Goal: Task Accomplishment & Management: Use online tool/utility

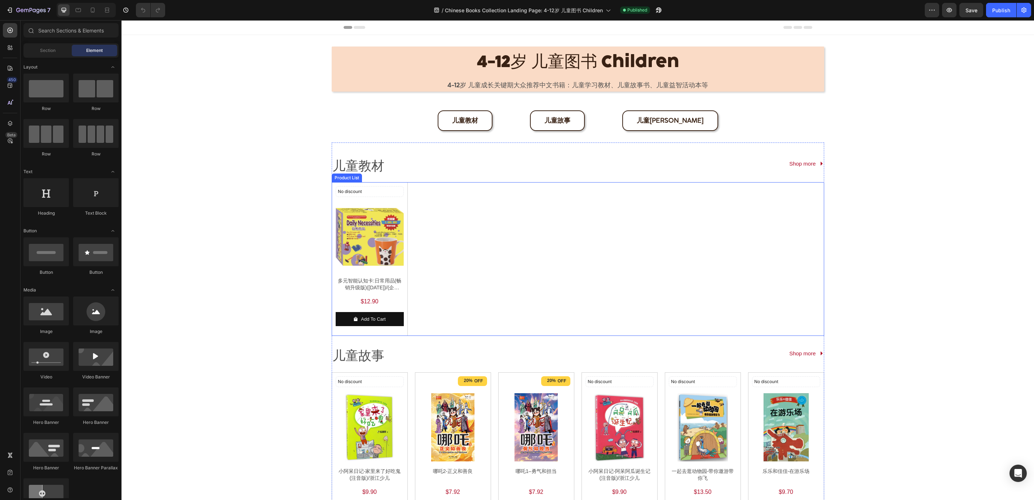
click at [419, 186] on div "No discount Not be displayed when published Discount Tag Product Images 多元智能认知卡…" at bounding box center [578, 259] width 493 height 154
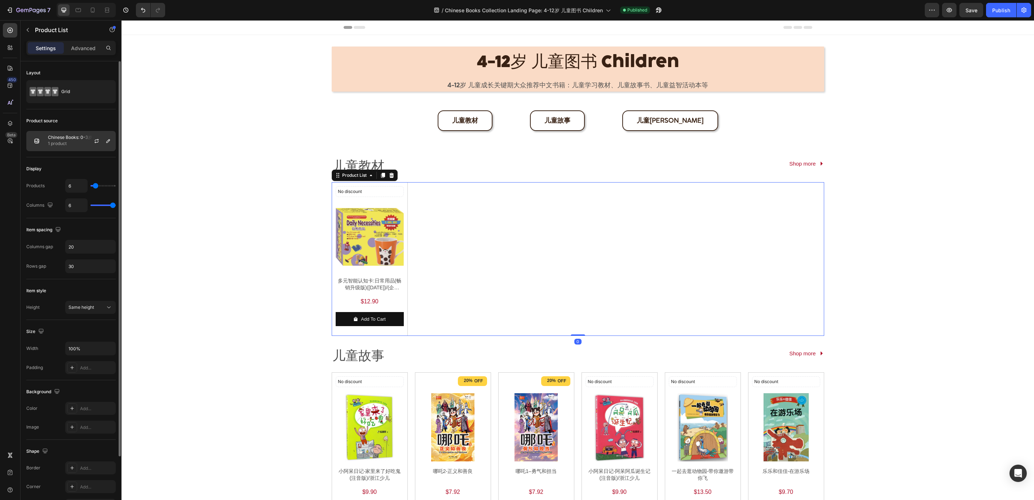
click at [82, 140] on p "Chinese Books: 0-3岁 幼儿启蒙 Pre-school - 幼儿认知" at bounding box center [80, 137] width 65 height 5
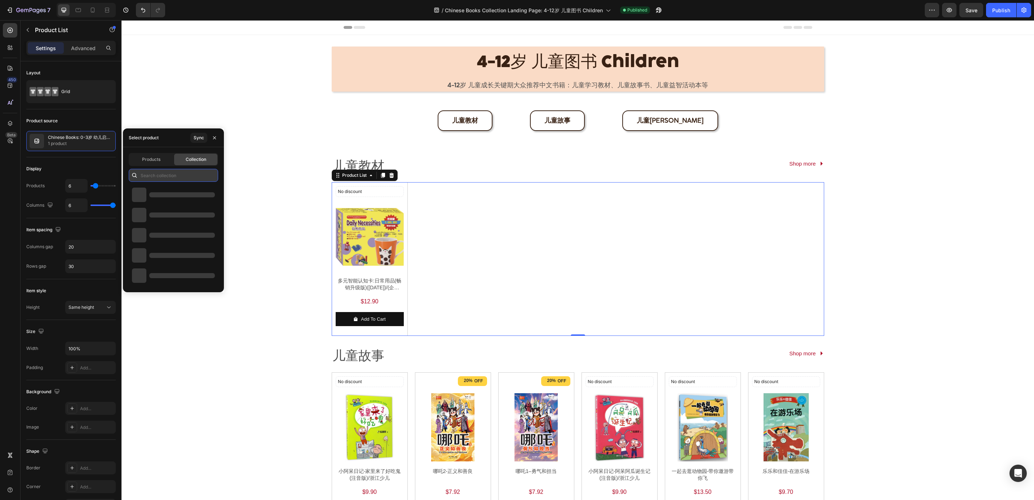
click at [166, 171] on input "text" at bounding box center [173, 175] width 89 height 13
paste input "Chinese Books: 4-12岁 儿童图书 Children 儿童教材"
type input "Chinese Books: 4-12岁 儿童图书 Children 儿童教材"
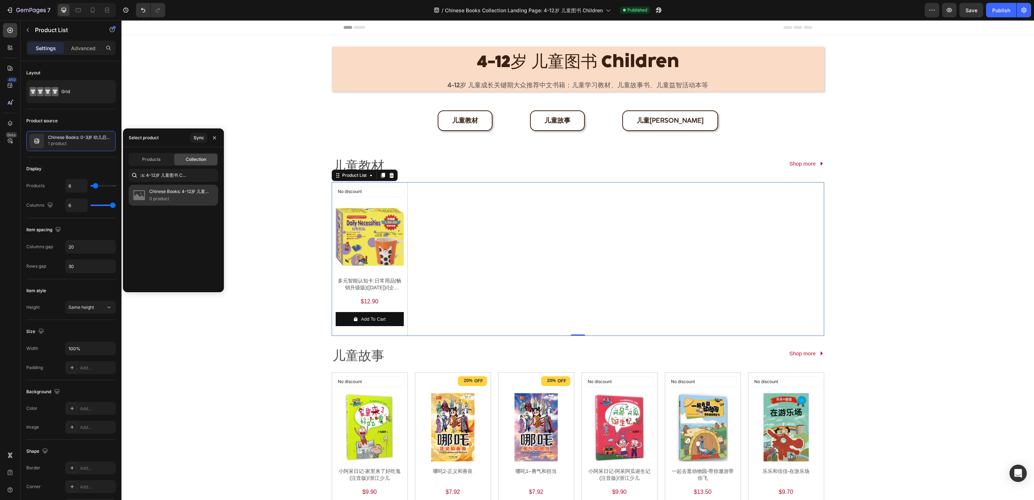
scroll to position [0, 0]
click at [164, 190] on p "Chinese Books: 4-12岁 儿童图书 Children 儿童教材" at bounding box center [180, 191] width 63 height 7
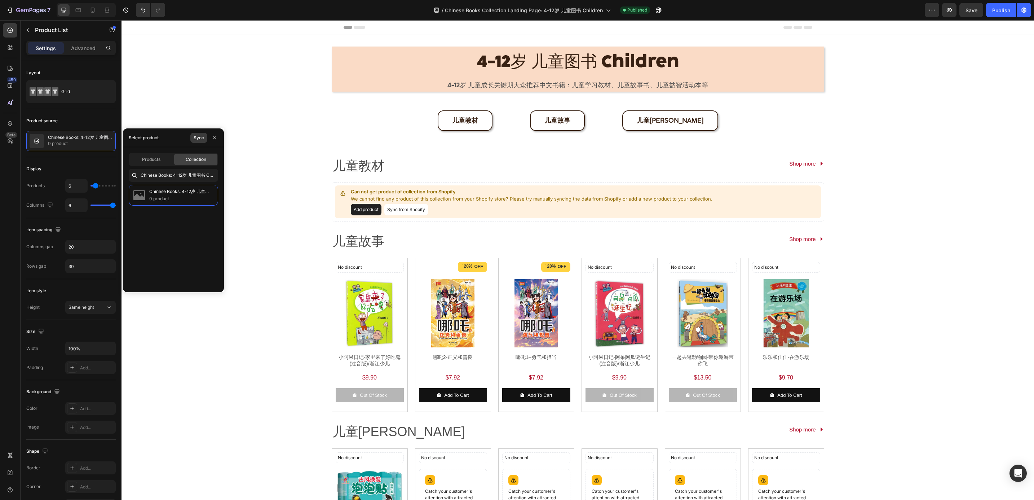
click at [190, 137] on button "Sync" at bounding box center [198, 138] width 17 height 10
click at [143, 161] on span "Products" at bounding box center [151, 159] width 18 height 6
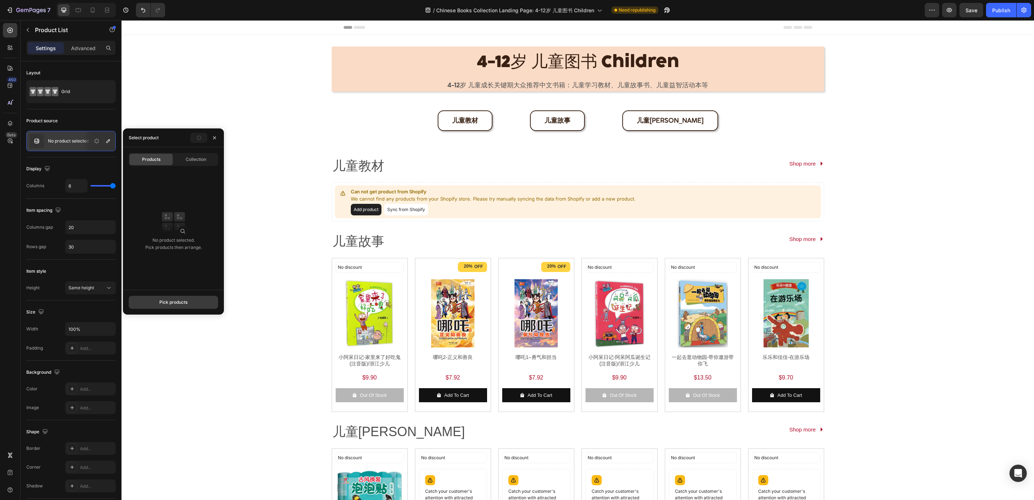
click at [148, 304] on button "Pick products" at bounding box center [173, 302] width 89 height 13
type input "4713375876564"
click at [149, 188] on img at bounding box center [149, 188] width 14 height 14
click at [172, 305] on div "Save" at bounding box center [173, 302] width 10 height 6
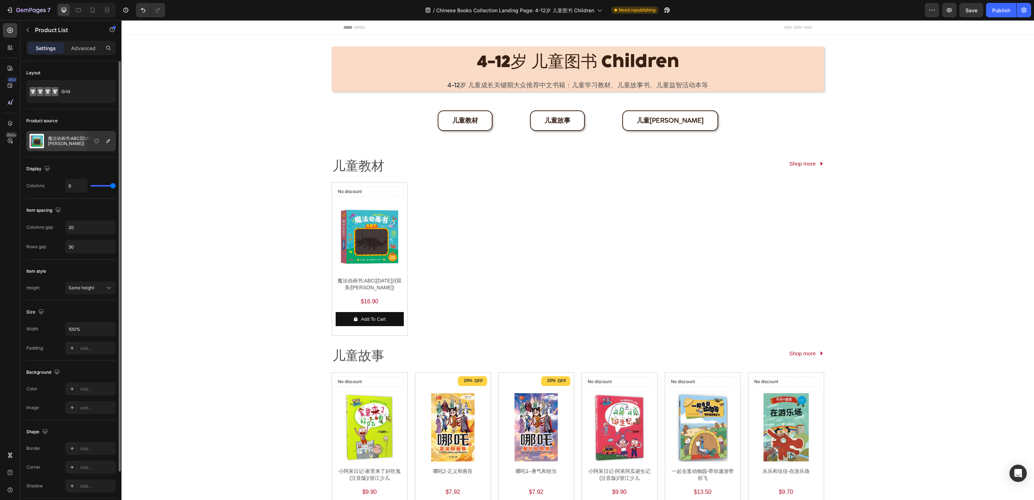
click at [73, 144] on p "魔法动画书:ABC(FEB25)/(双美/童悦坊)" at bounding box center [80, 141] width 65 height 10
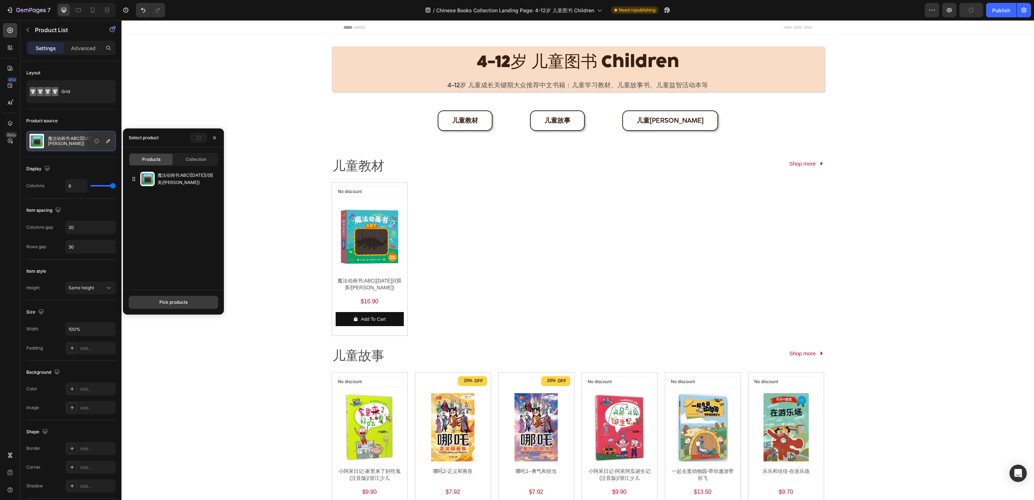
click at [167, 302] on div "Pick products" at bounding box center [173, 302] width 28 height 6
click at [178, 190] on p "2 available" at bounding box center [187, 191] width 56 height 7
click at [171, 160] on input "9787572815737" at bounding box center [173, 159] width 89 height 13
paste input "82"
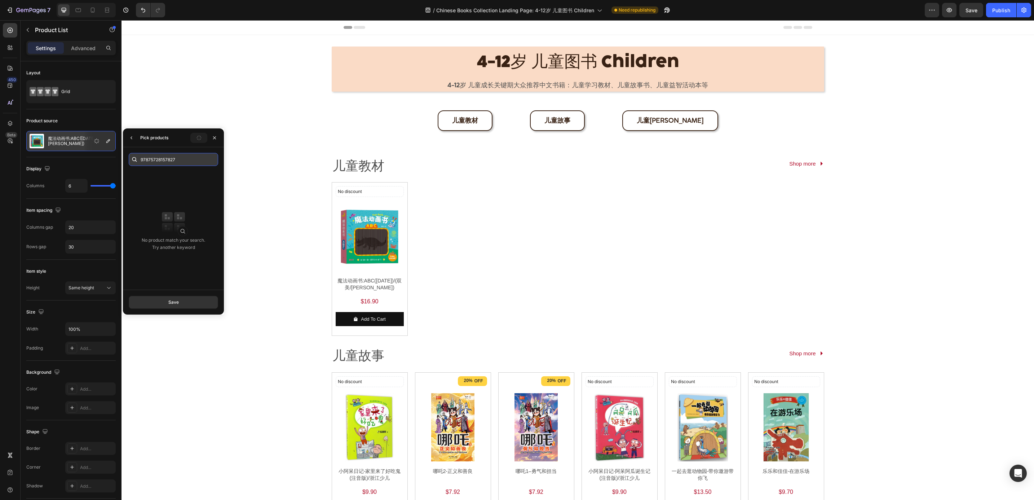
click at [170, 161] on input "97875728157827" at bounding box center [173, 159] width 89 height 13
paste input "text"
click at [171, 191] on p "2 available" at bounding box center [187, 191] width 56 height 7
click at [184, 166] on input "9787572815782" at bounding box center [173, 159] width 89 height 13
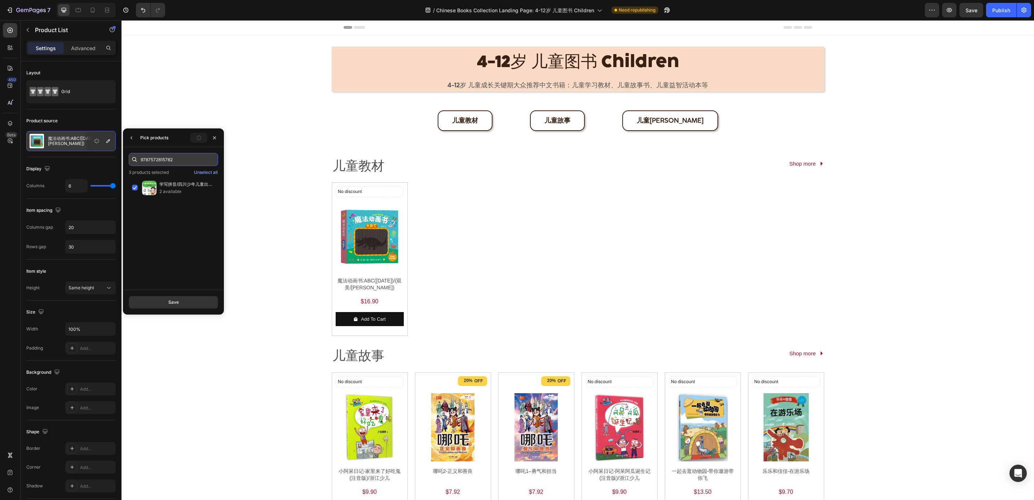
click at [184, 166] on input "9787572815782" at bounding box center [173, 159] width 89 height 13
paste input "99"
click at [186, 183] on p "学写数字/四川少年儿童出版社" at bounding box center [187, 184] width 56 height 7
click at [202, 161] on input "9787572815799" at bounding box center [173, 159] width 89 height 13
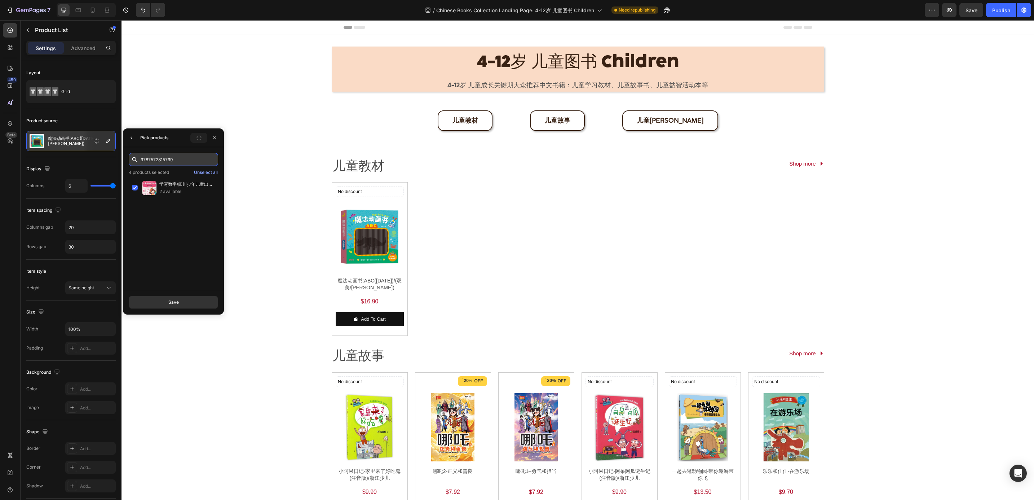
paste input "4713375876588"
click at [172, 180] on div "探照灯找一找:探索动物/(双美/童悦坊) 3 available" at bounding box center [173, 187] width 89 height 21
click at [179, 158] on input "4713375876588" at bounding box center [173, 159] width 89 height 13
paste input "71"
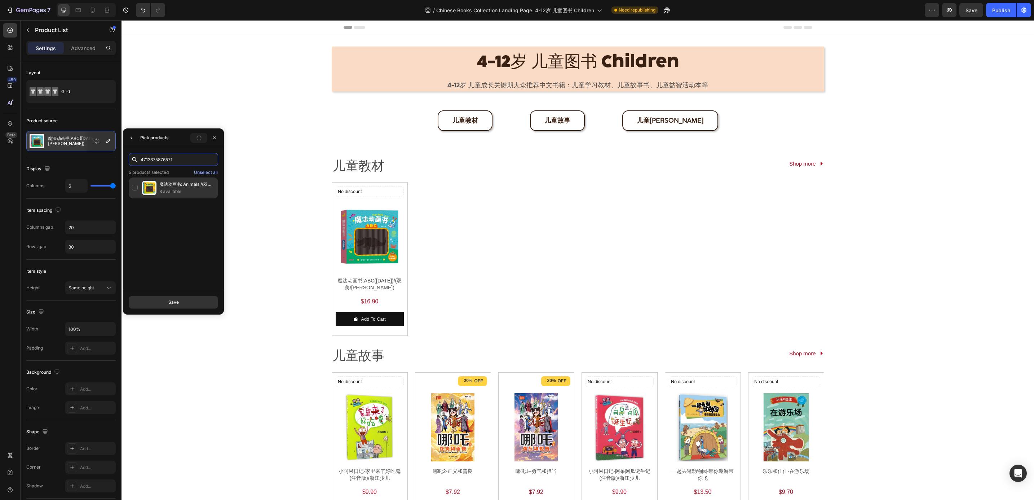
type input "4713375876571"
click at [180, 194] on p "3 available" at bounding box center [187, 191] width 56 height 7
click at [177, 306] on div "Save" at bounding box center [173, 302] width 10 height 6
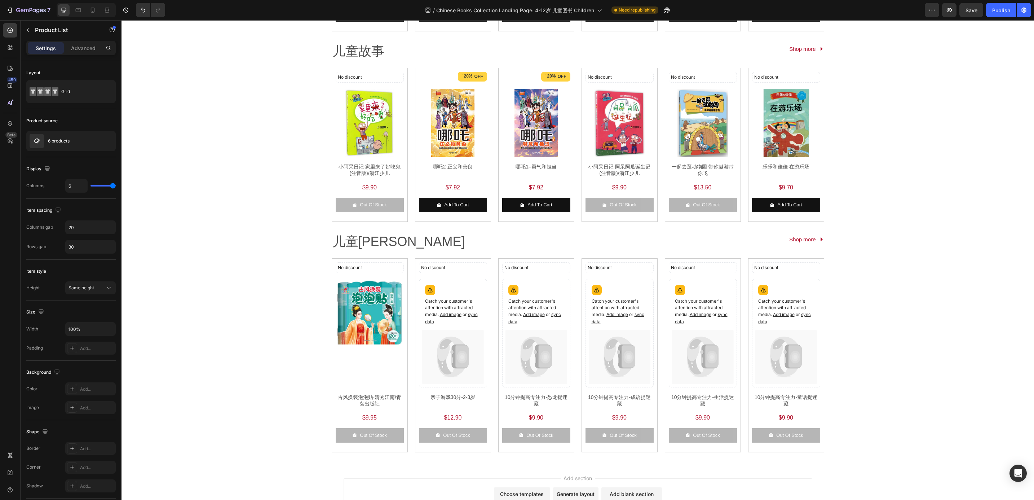
scroll to position [373, 0]
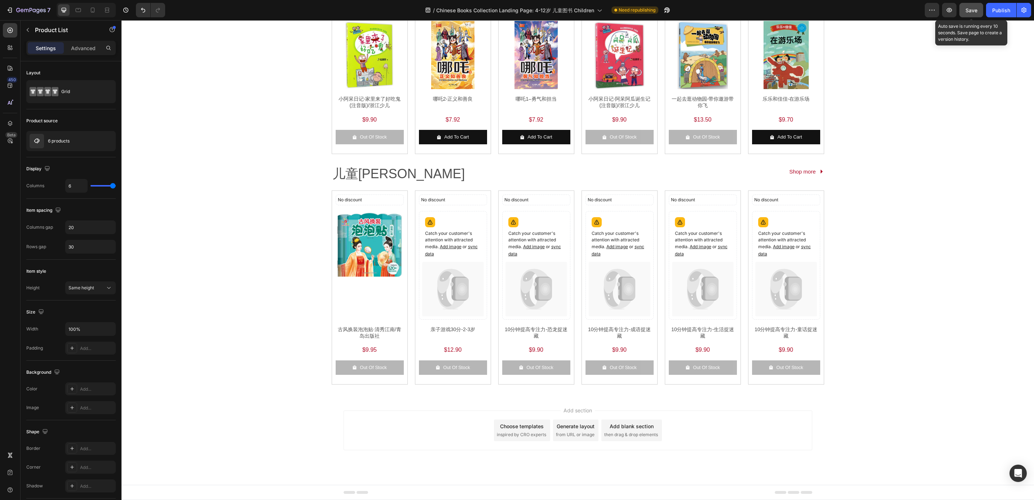
click at [961, 14] on button "Save" at bounding box center [972, 10] width 24 height 14
click at [1005, 14] on button "Publish" at bounding box center [1001, 10] width 30 height 14
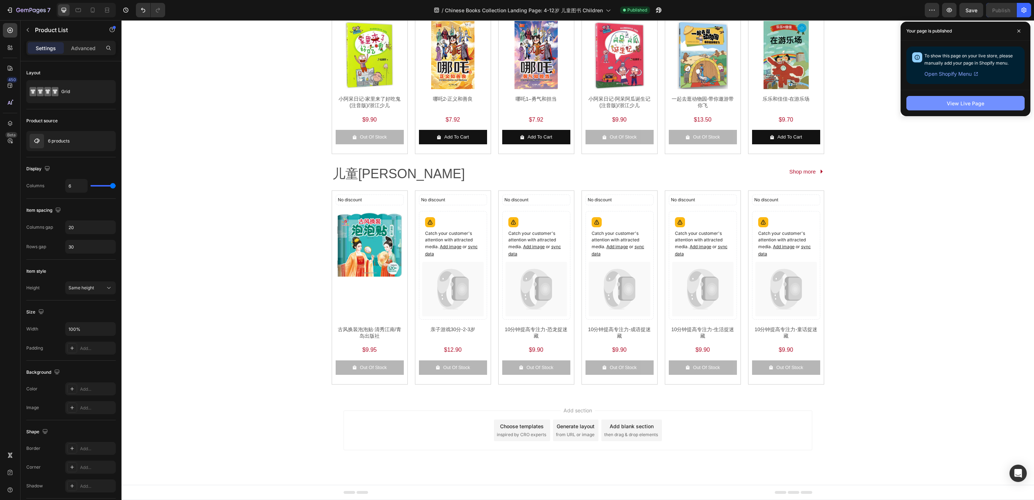
click at [979, 98] on button "View Live Page" at bounding box center [966, 103] width 118 height 14
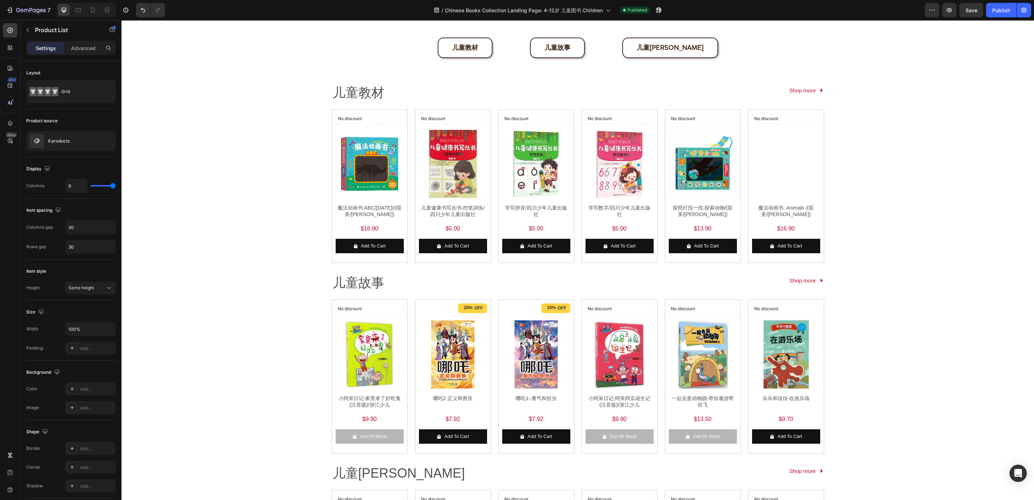
scroll to position [0, 0]
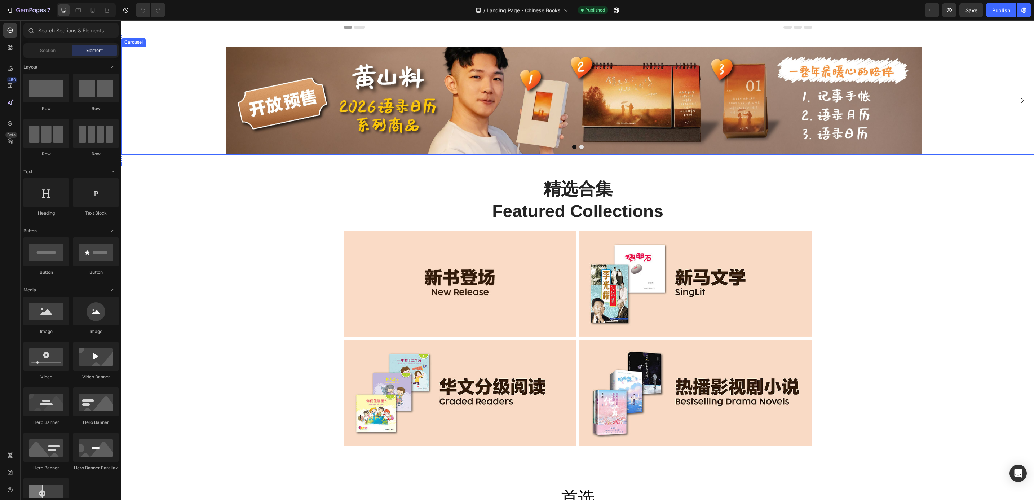
click at [572, 146] on button "Dot" at bounding box center [574, 147] width 4 height 4
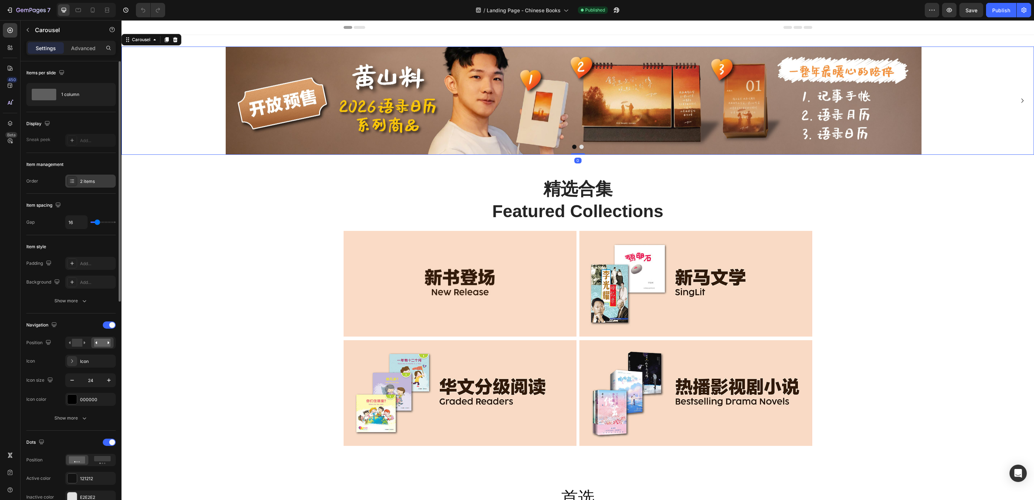
click at [85, 181] on div "2 items" at bounding box center [97, 181] width 34 height 6
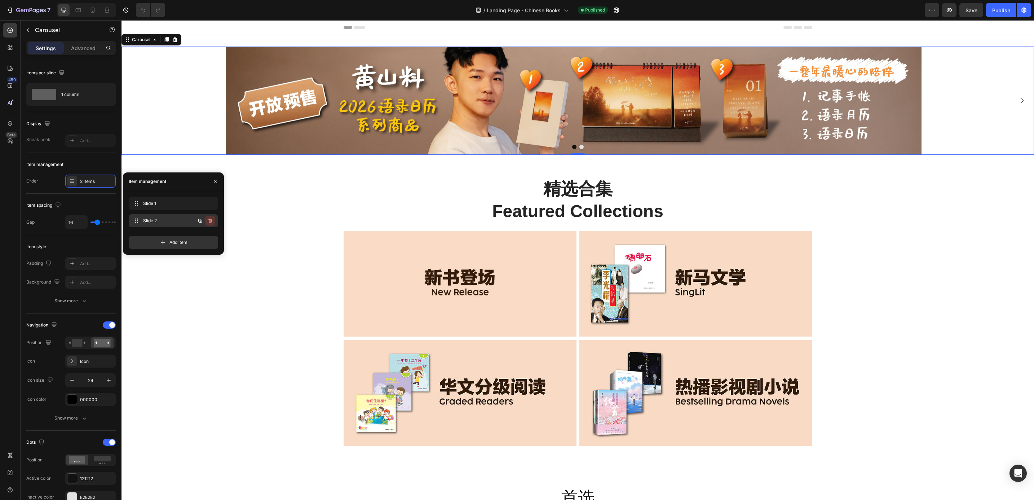
click at [207, 220] on button "button" at bounding box center [210, 221] width 10 height 10
click at [207, 220] on div "Delete" at bounding box center [205, 220] width 13 height 6
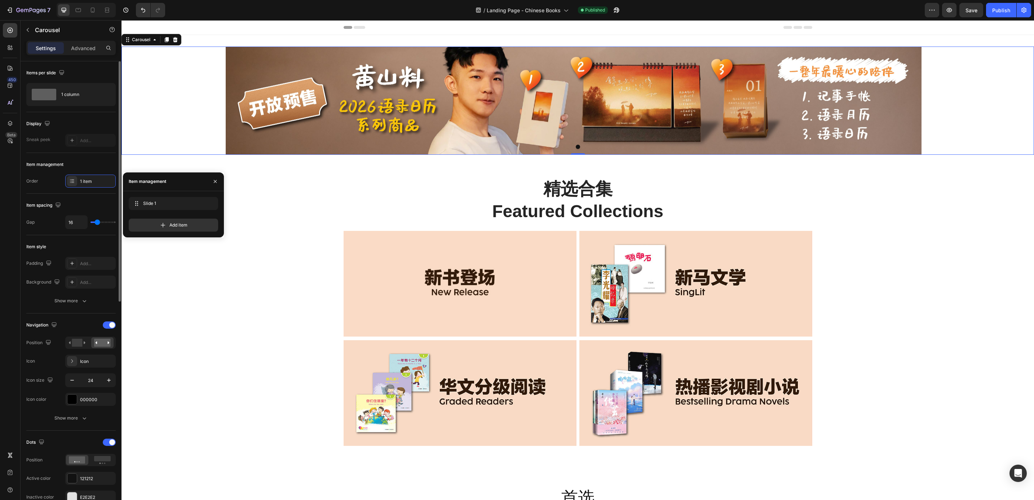
click at [96, 242] on div "Item style" at bounding box center [70, 247] width 89 height 12
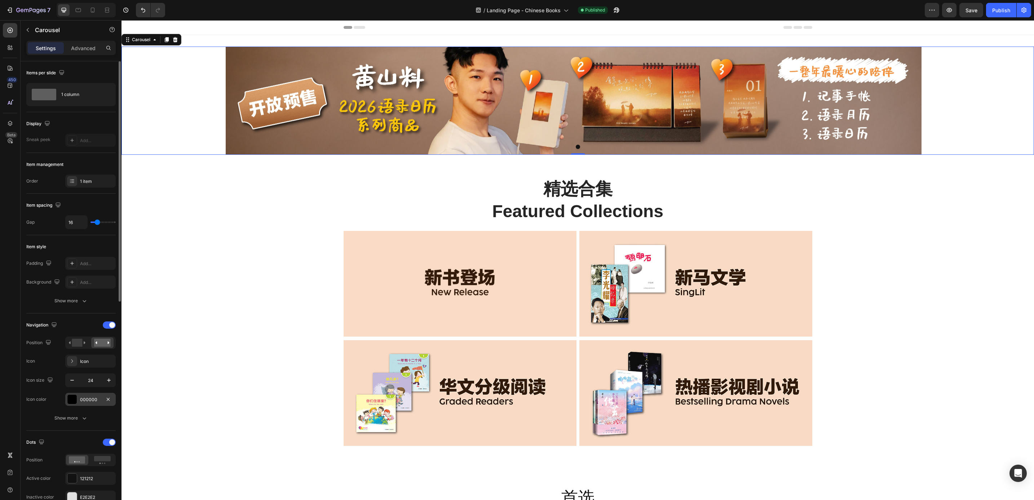
scroll to position [108, 0]
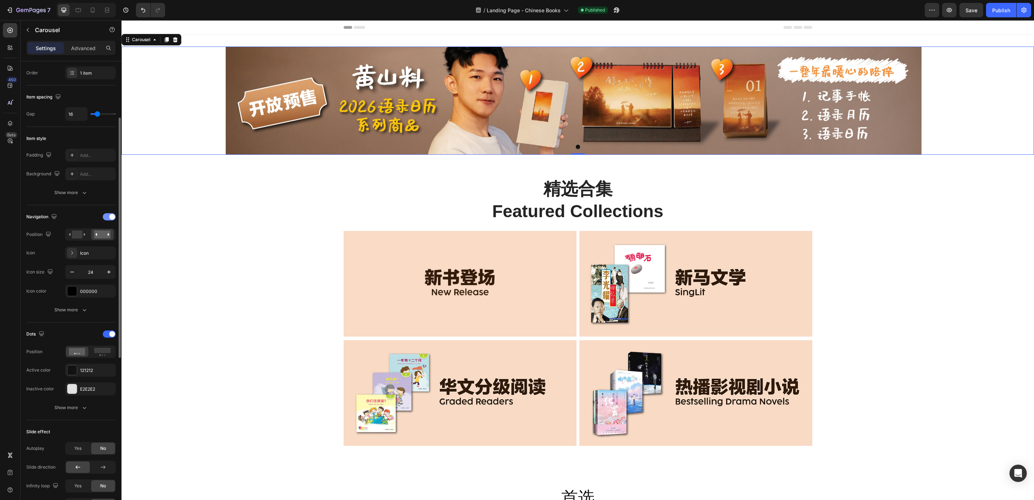
click at [108, 220] on div at bounding box center [109, 216] width 13 height 7
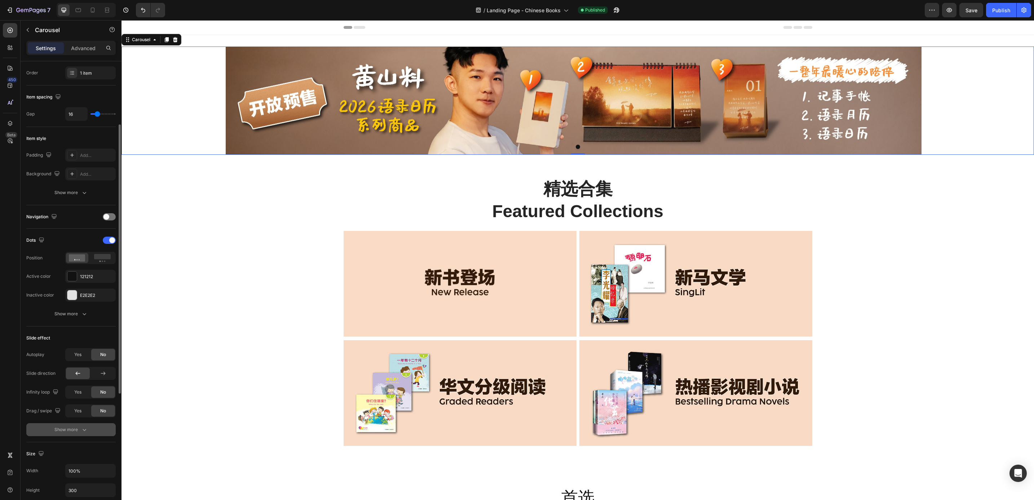
scroll to position [216, 0]
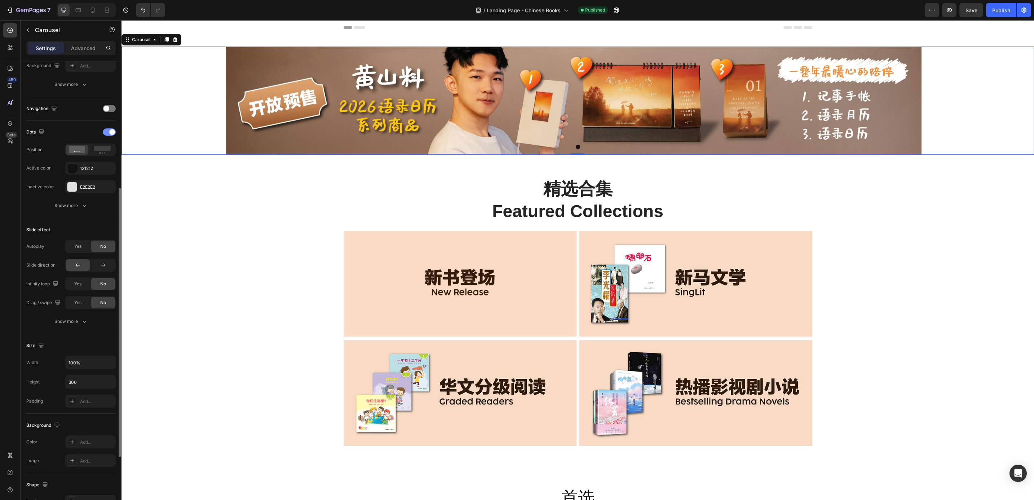
click at [111, 133] on span at bounding box center [112, 132] width 6 height 6
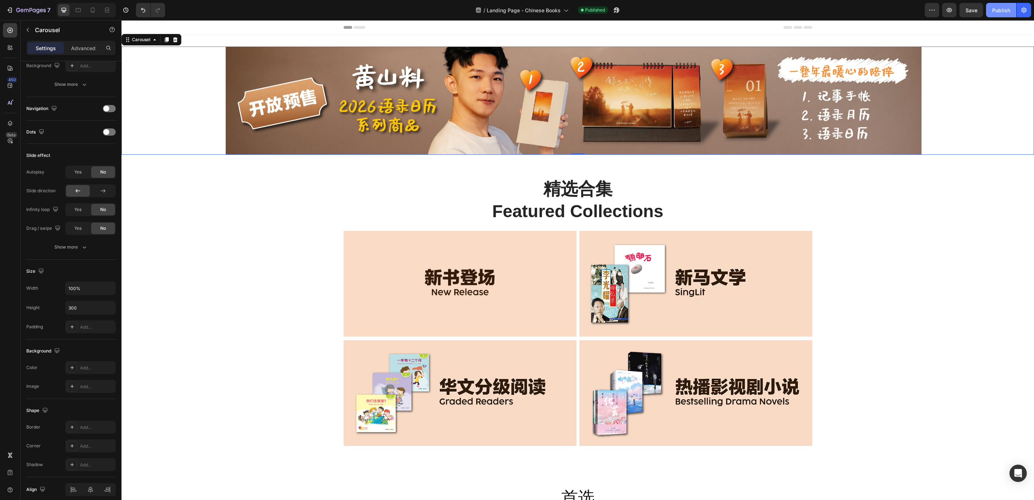
click at [998, 12] on div "Publish" at bounding box center [1002, 10] width 18 height 8
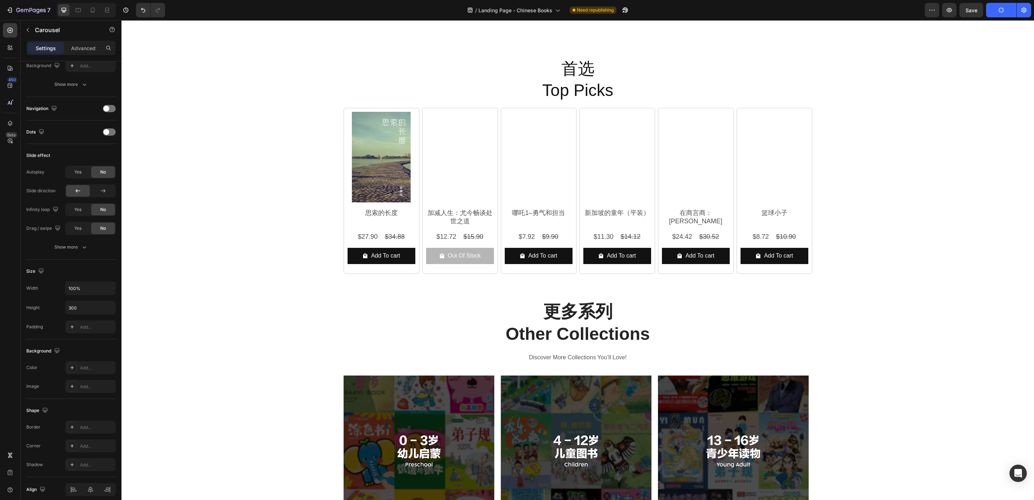
scroll to position [433, 0]
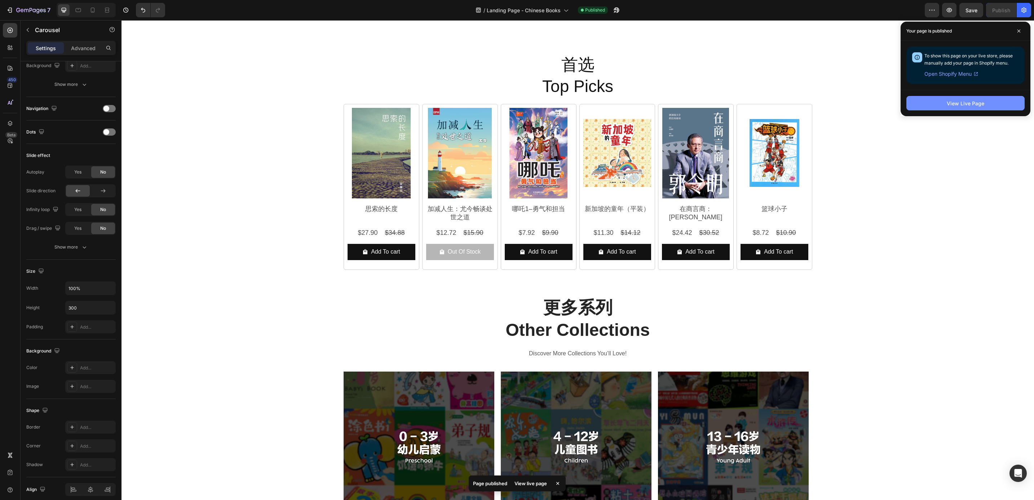
click at [931, 110] on button "View Live Page" at bounding box center [966, 103] width 118 height 14
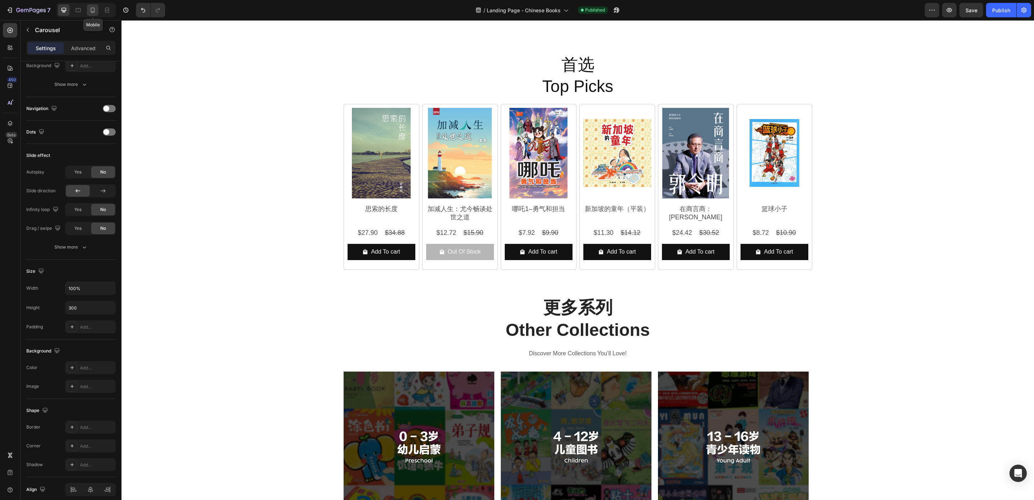
click at [95, 10] on icon at bounding box center [93, 10] width 4 height 5
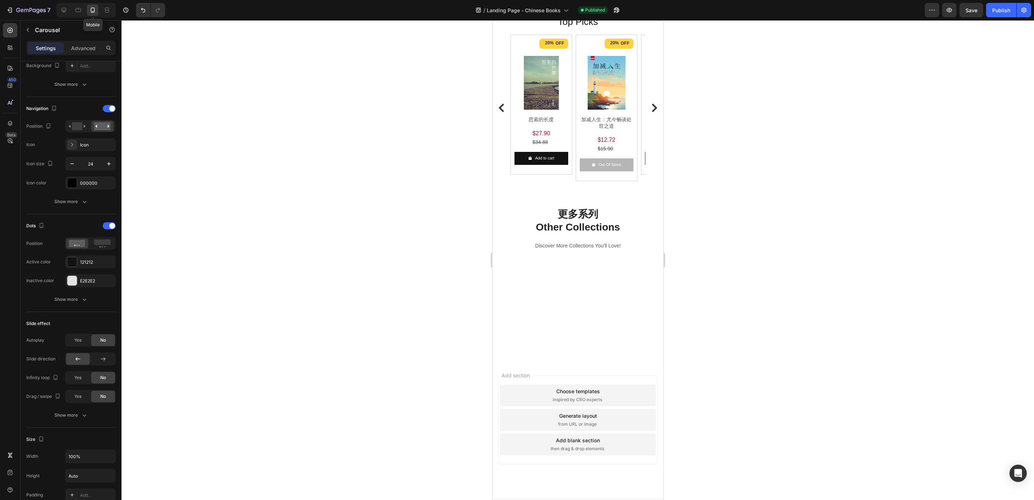
scroll to position [432, 0]
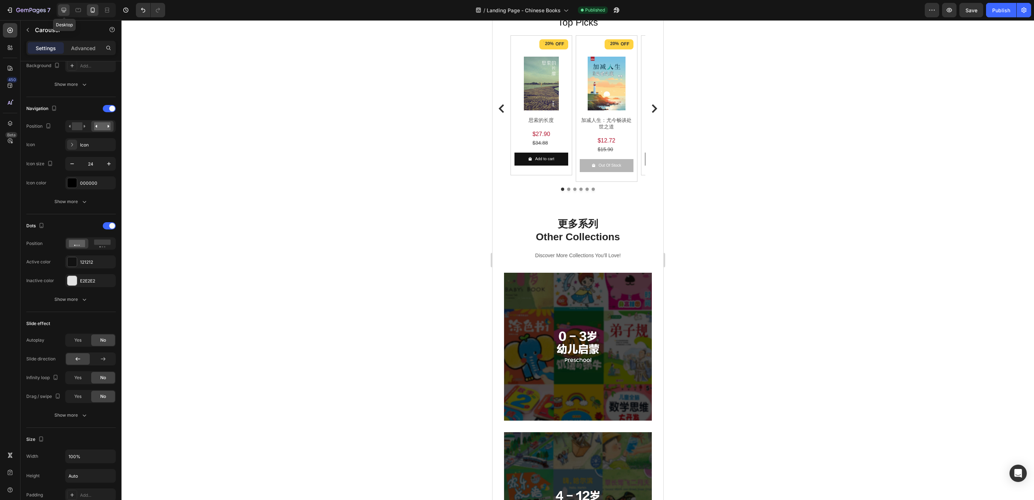
click at [64, 10] on icon at bounding box center [64, 10] width 5 height 5
type input "300"
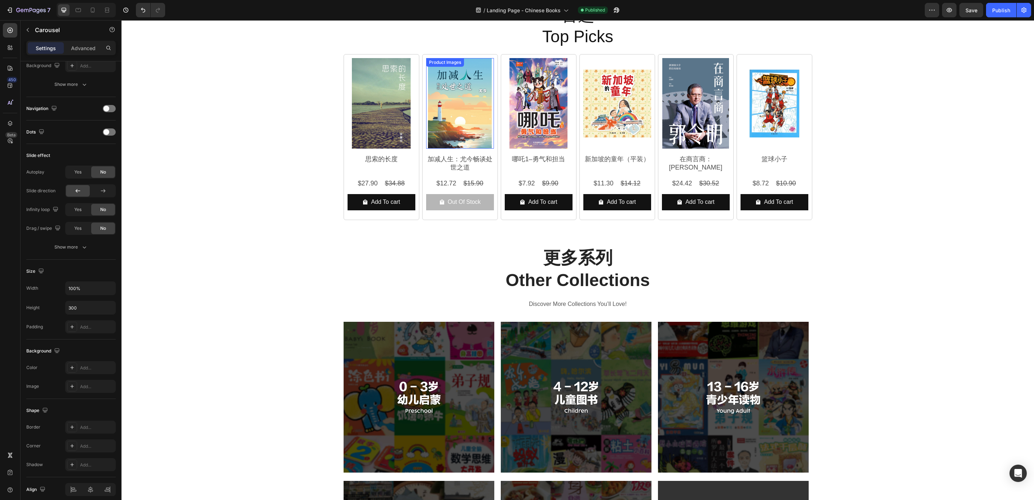
scroll to position [378, 0]
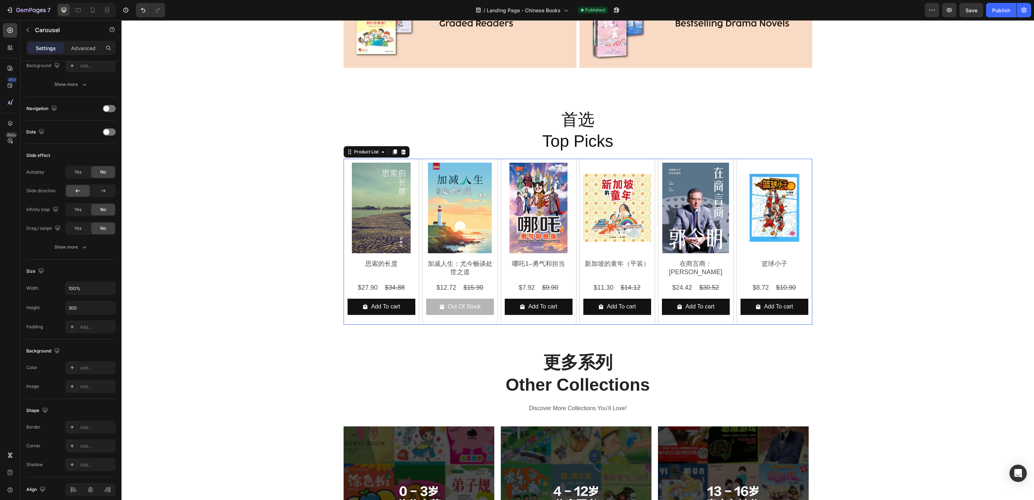
click at [495, 193] on div "Product Images 思索的长度 Product Title $27.90 Product Price Product Price $34.88 Pr…" at bounding box center [578, 242] width 469 height 166
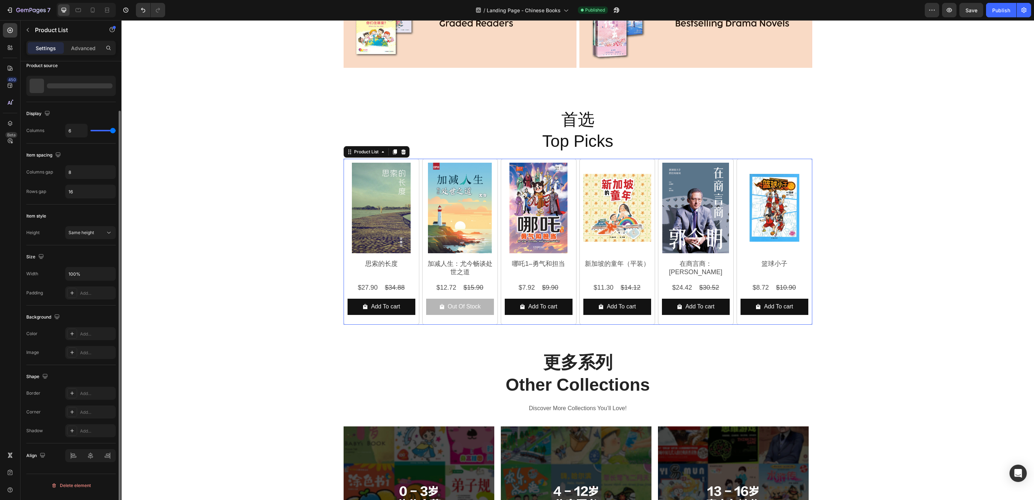
scroll to position [0, 0]
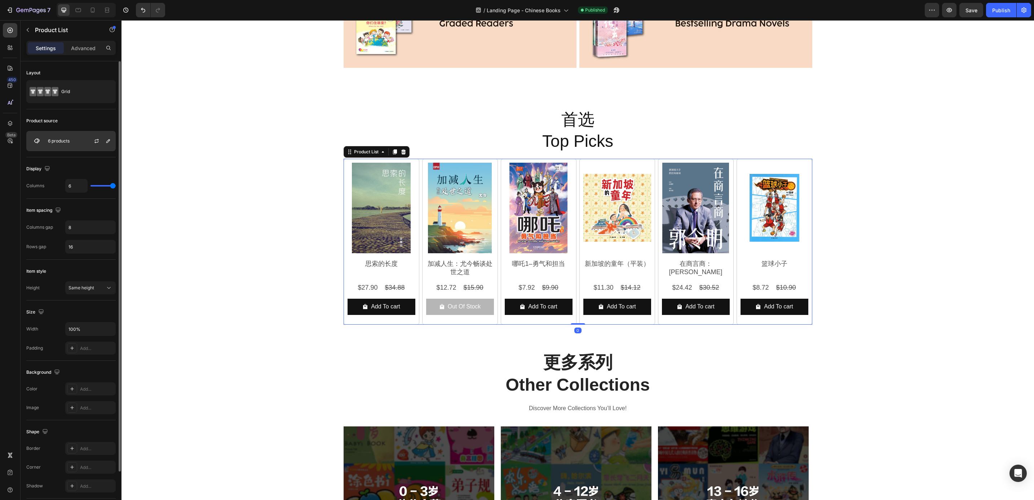
click at [69, 144] on p "6 products" at bounding box center [59, 141] width 22 height 5
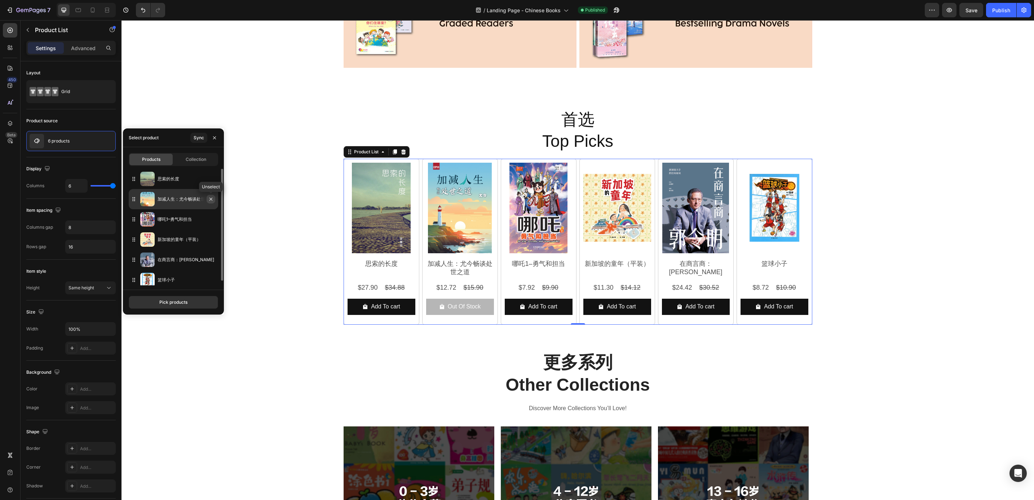
click at [209, 202] on icon "button" at bounding box center [211, 199] width 6 height 6
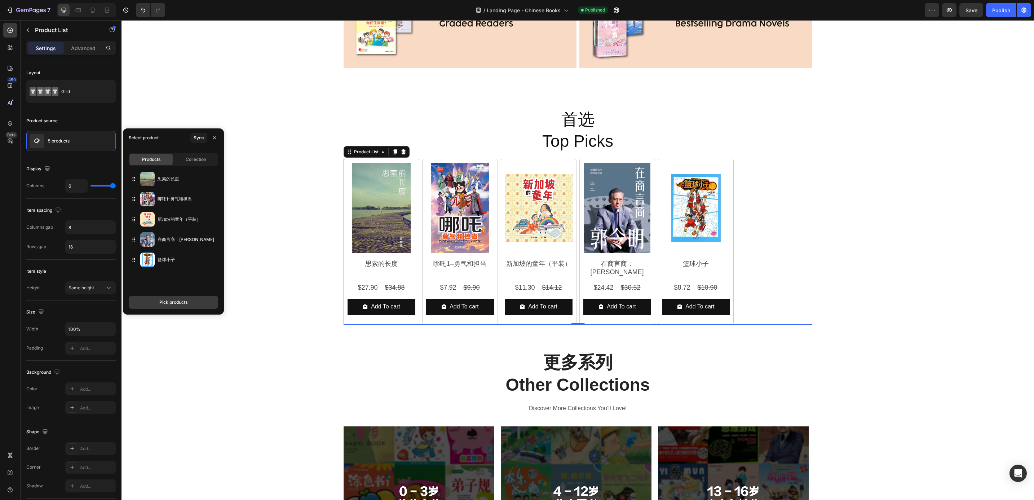
click at [171, 300] on div "Pick products" at bounding box center [173, 302] width 28 height 6
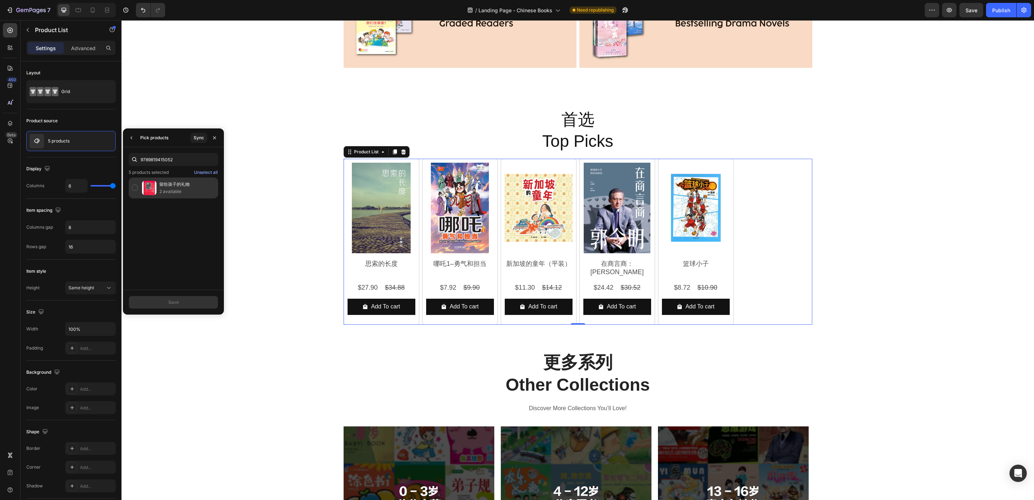
type input "9789819415052"
click at [178, 189] on p "2 available" at bounding box center [187, 191] width 56 height 7
click at [172, 306] on div "Save" at bounding box center [173, 302] width 10 height 6
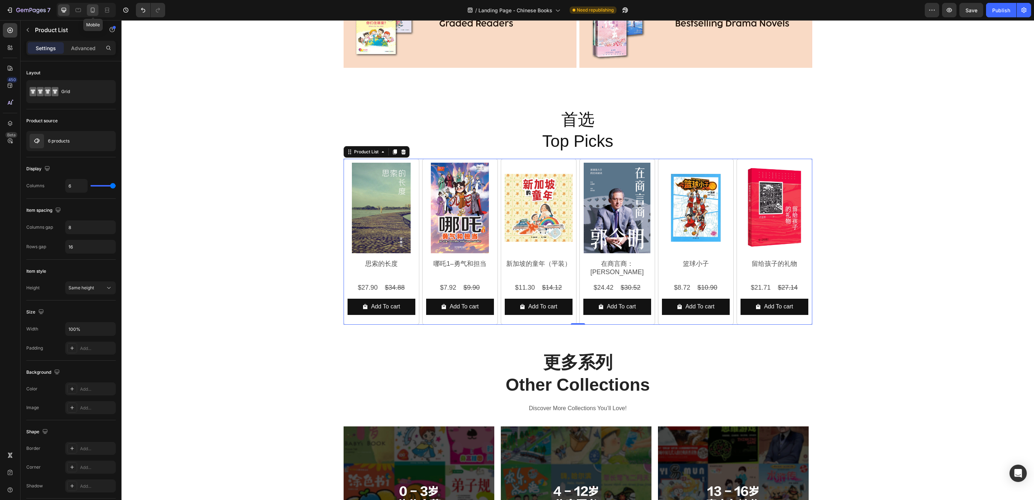
click at [96, 12] on icon at bounding box center [92, 9] width 7 height 7
type input "2"
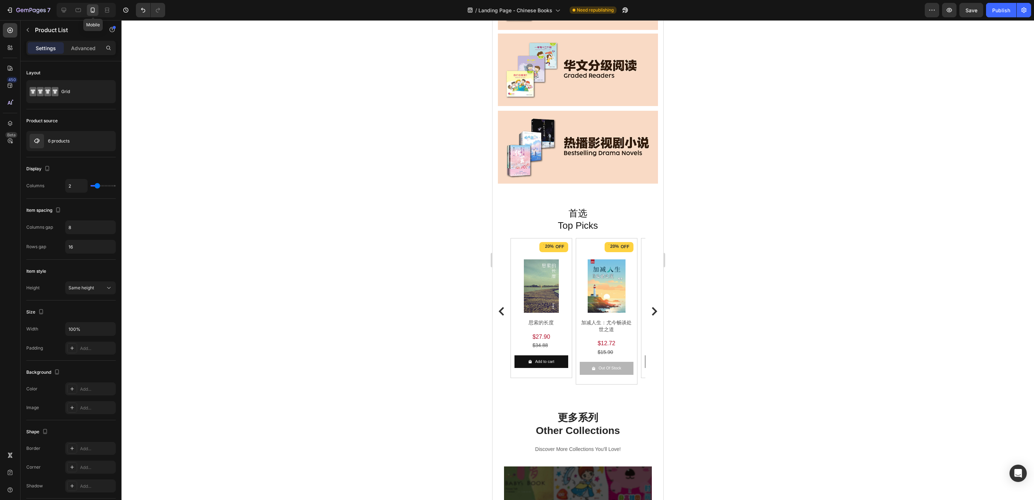
scroll to position [325, 0]
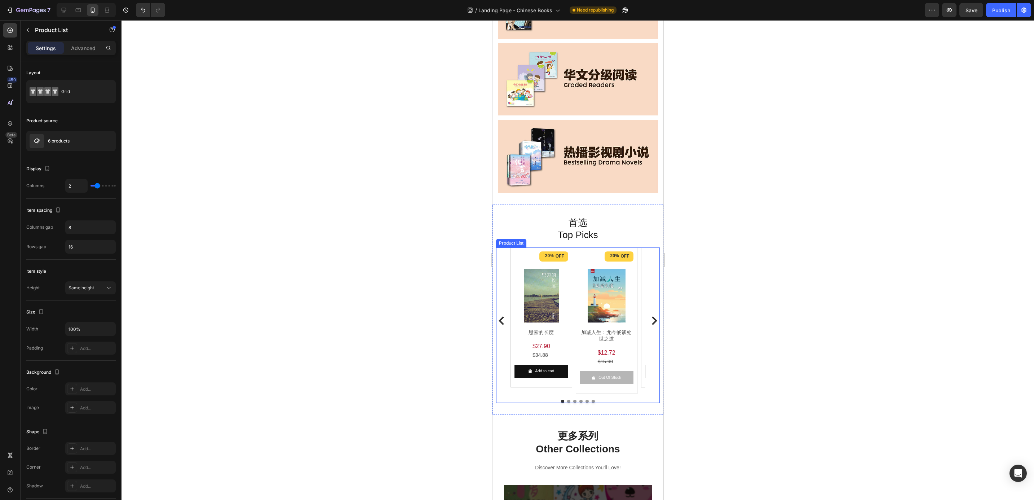
click at [574, 258] on div "20% OFF Discount Tag Product Images 思索的长度 Product Title $27.90 Product Price Pr…" at bounding box center [577, 320] width 135 height 146
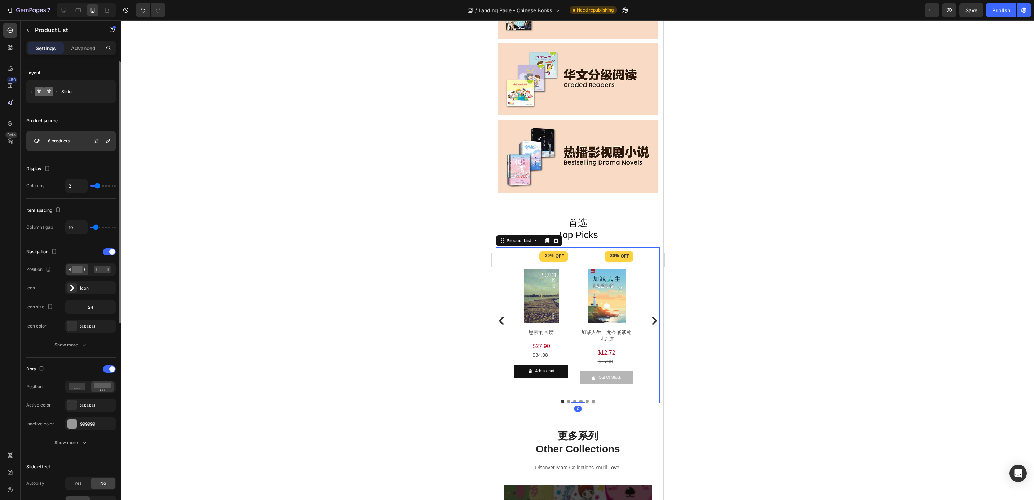
click at [75, 150] on div "6 products" at bounding box center [70, 141] width 89 height 20
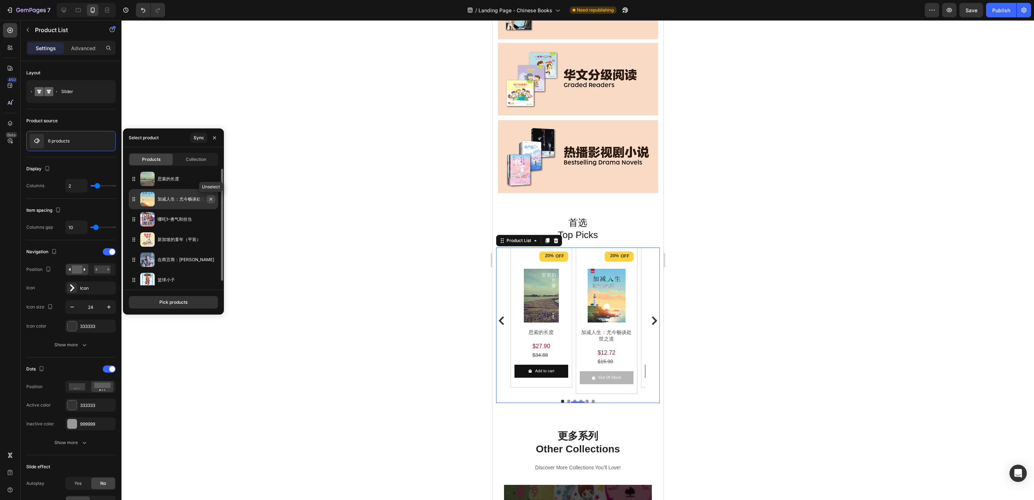
click at [214, 199] on button "button" at bounding box center [211, 199] width 9 height 9
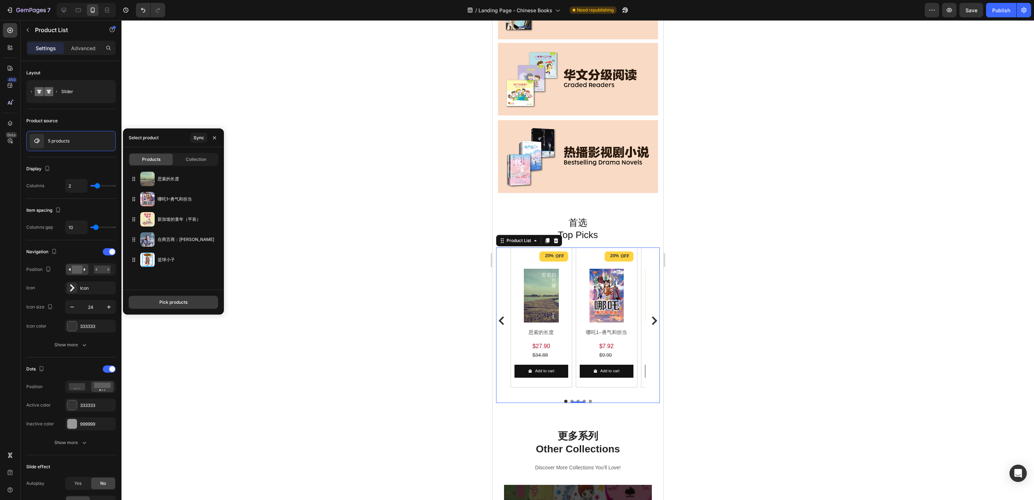
click at [180, 299] on div "Pick products" at bounding box center [173, 302] width 28 height 6
type input "9789819415052"
click at [183, 182] on p "留给孩子的礼物" at bounding box center [187, 184] width 56 height 7
click at [204, 301] on button "Save" at bounding box center [173, 302] width 89 height 13
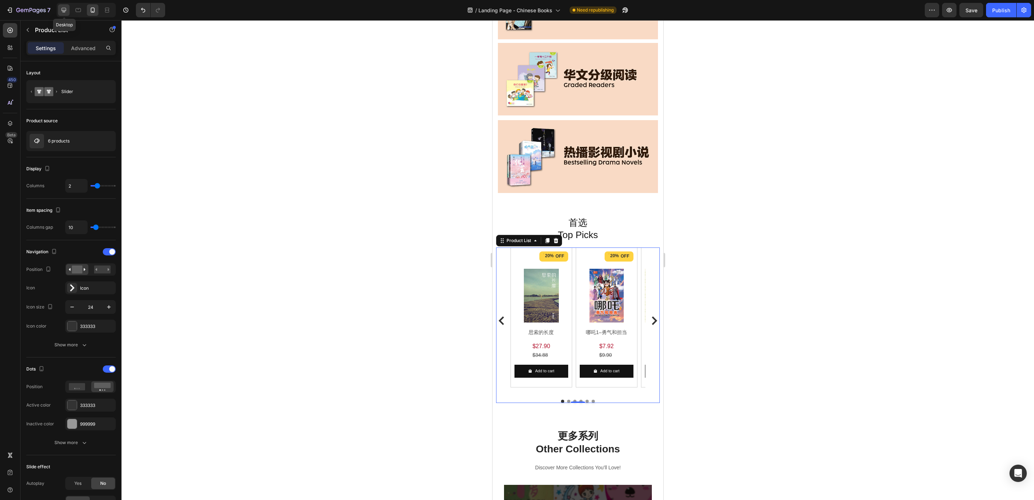
click at [61, 14] on div at bounding box center [64, 10] width 12 height 12
type input "6"
type input "15"
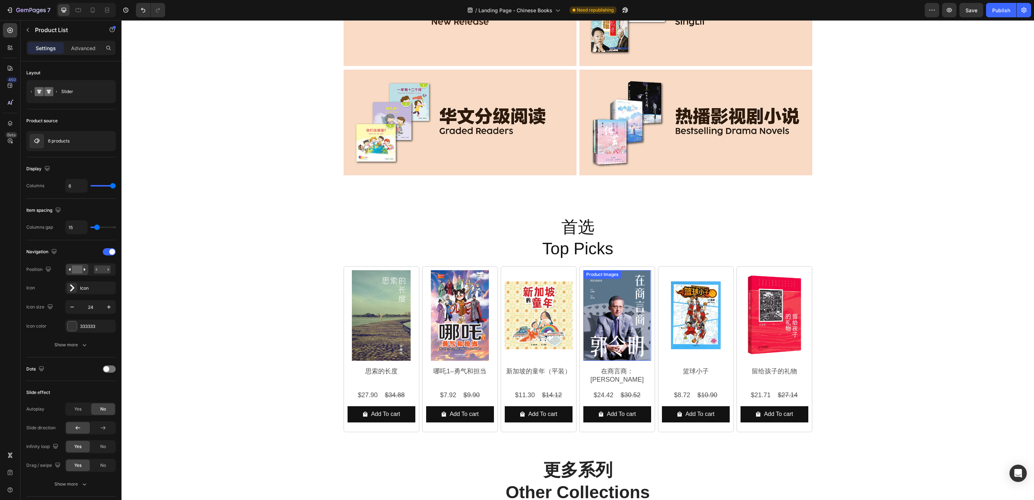
scroll to position [215, 0]
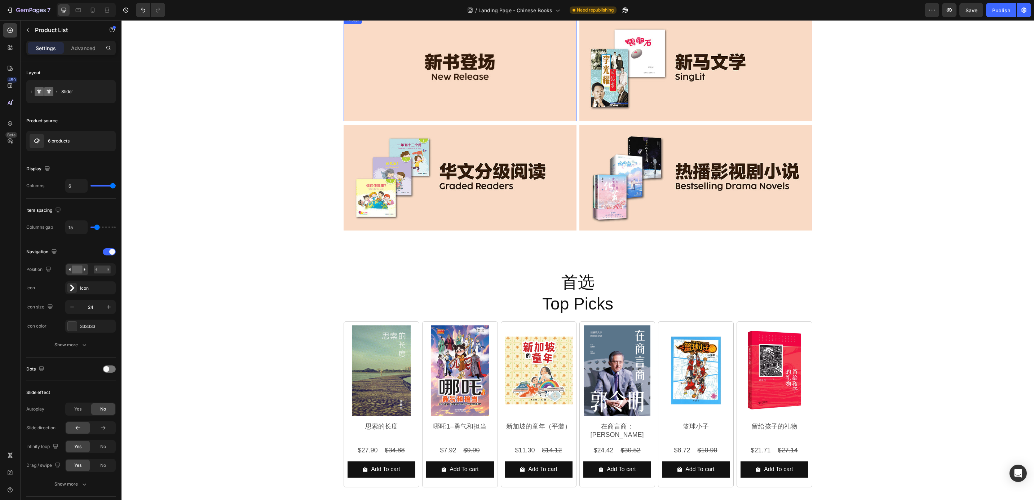
click at [490, 75] on img at bounding box center [460, 69] width 233 height 106
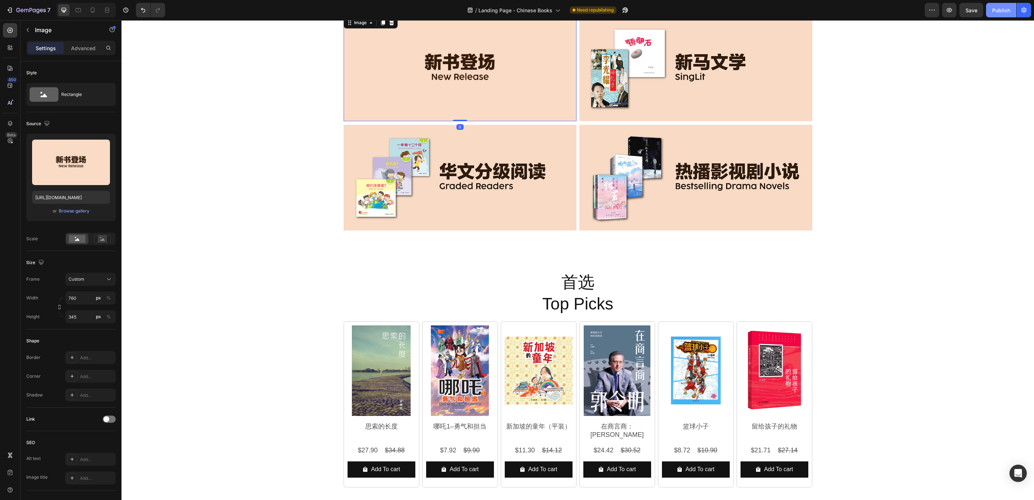
click at [1002, 8] on div "Publish" at bounding box center [1002, 10] width 18 height 8
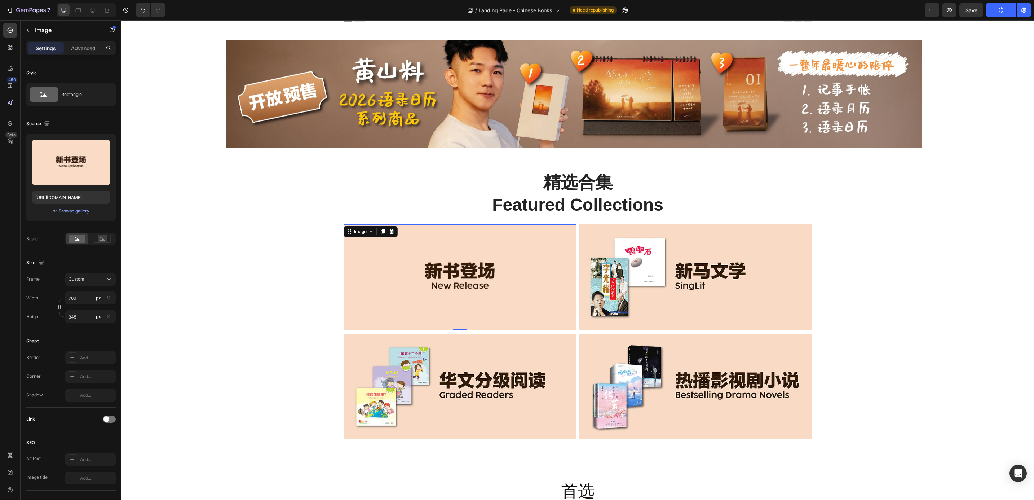
scroll to position [0, 0]
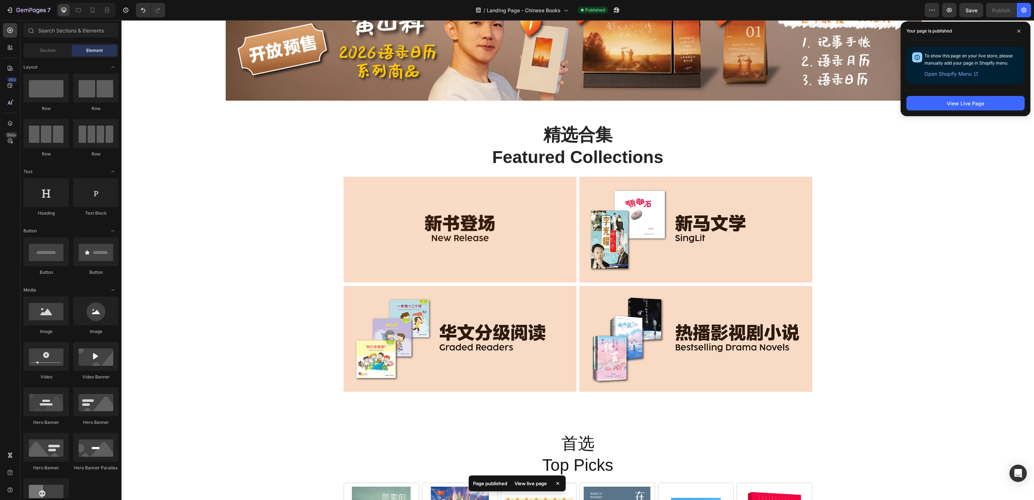
scroll to position [108, 0]
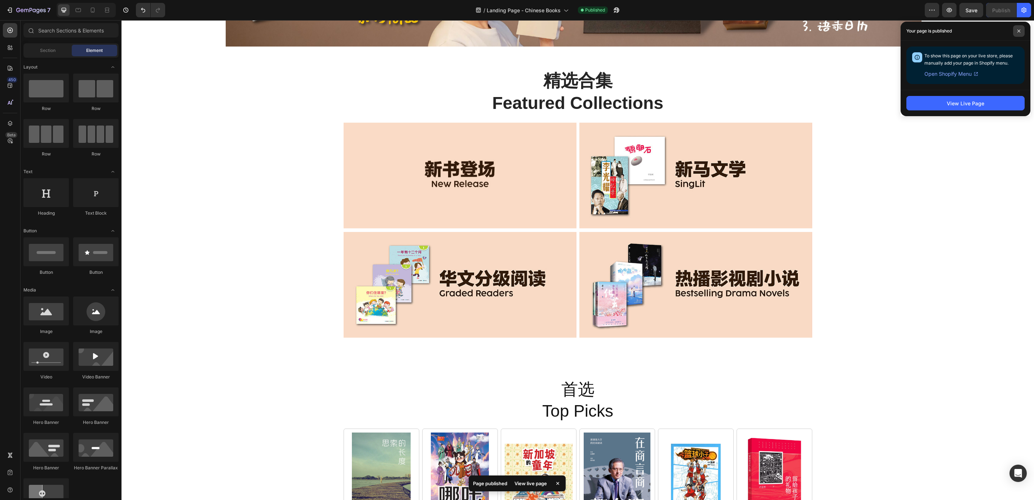
click at [1019, 31] on icon at bounding box center [1020, 31] width 4 height 4
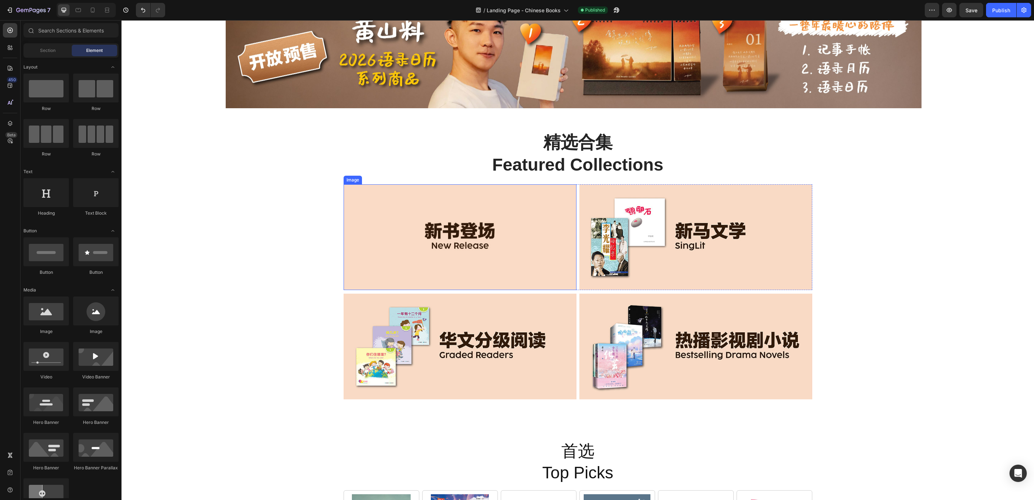
scroll to position [0, 0]
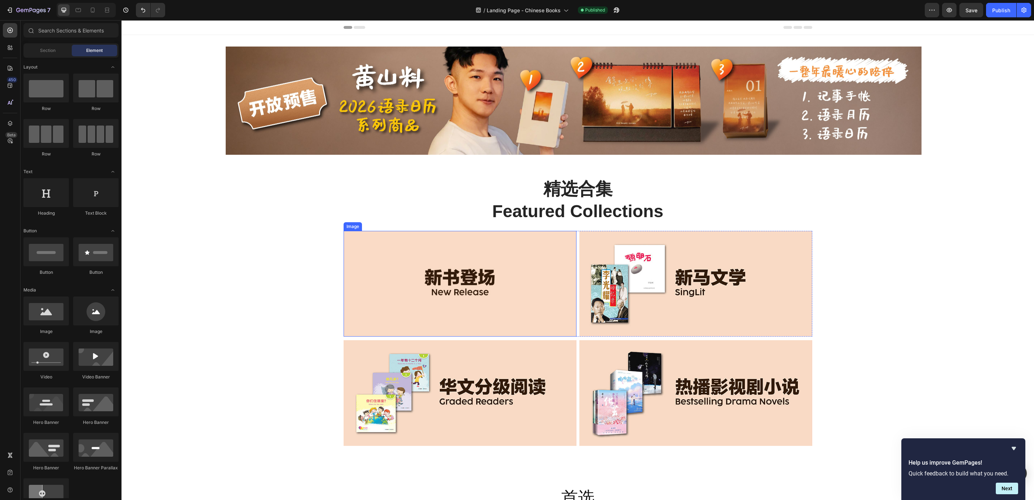
click at [406, 260] on img at bounding box center [460, 284] width 233 height 106
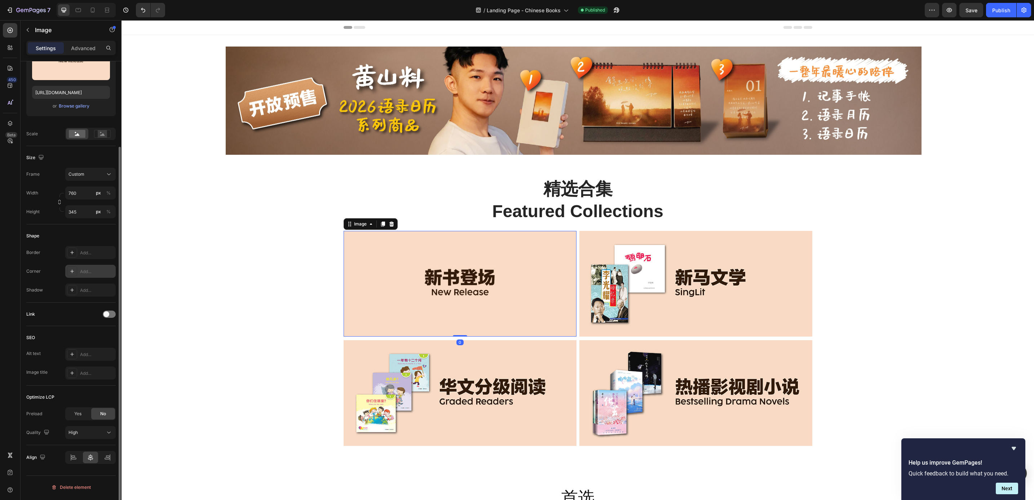
scroll to position [105, 0]
click at [110, 317] on div at bounding box center [109, 313] width 13 height 7
click at [97, 349] on div "Add..." at bounding box center [97, 351] width 34 height 6
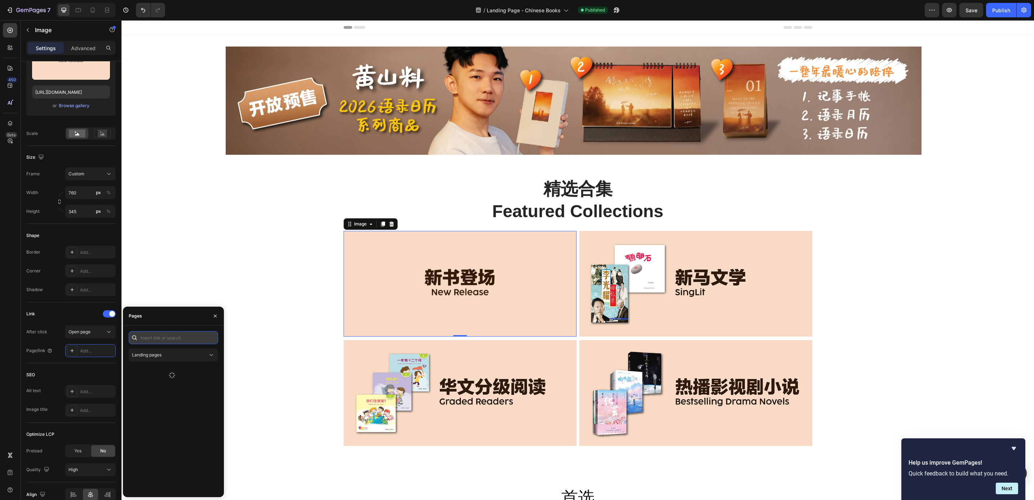
click at [153, 334] on input "text" at bounding box center [173, 337] width 89 height 13
paste input "https://popular.com.sg/collections/chinese-books-%E6%96%B0%E4%B9%A6%E7%99%BB%E5…"
type input "https://popular.com.sg/collections/chinese-books-%E6%96%B0%E4%B9%A6%E7%99%BB%E5…"
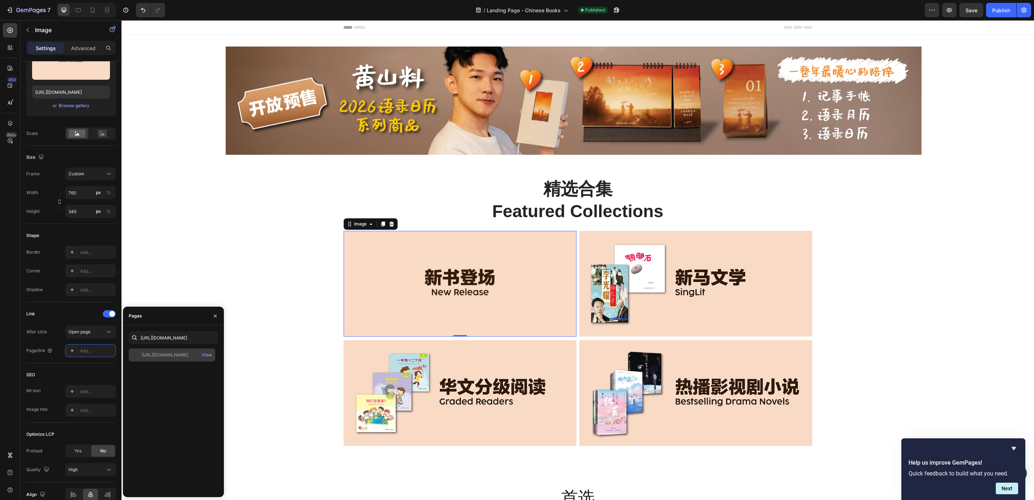
click at [152, 359] on div "https://popular.com.sg/collections/chinese-books-%E6%96%B0%E4%B9%A6%E7%99%BB%E5…" at bounding box center [172, 354] width 87 height 13
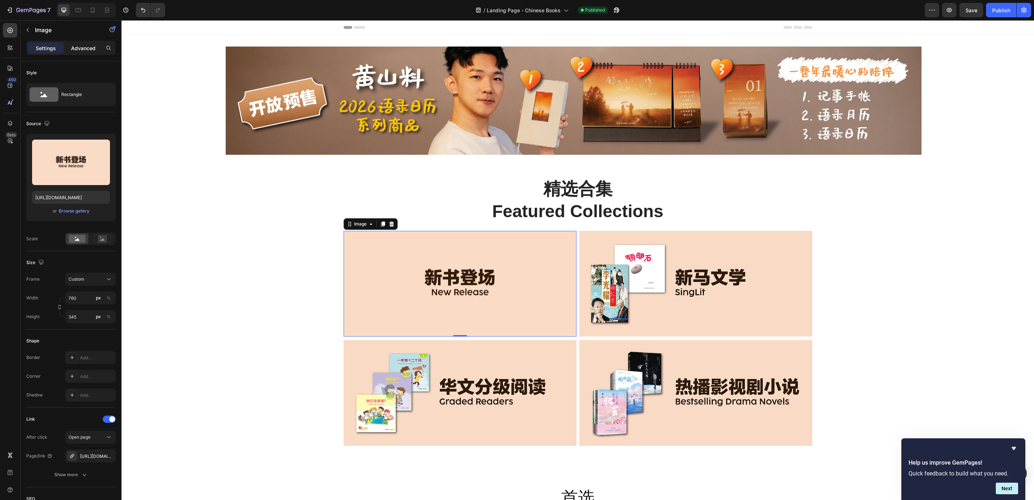
click at [81, 50] on p "Advanced" at bounding box center [83, 48] width 25 height 8
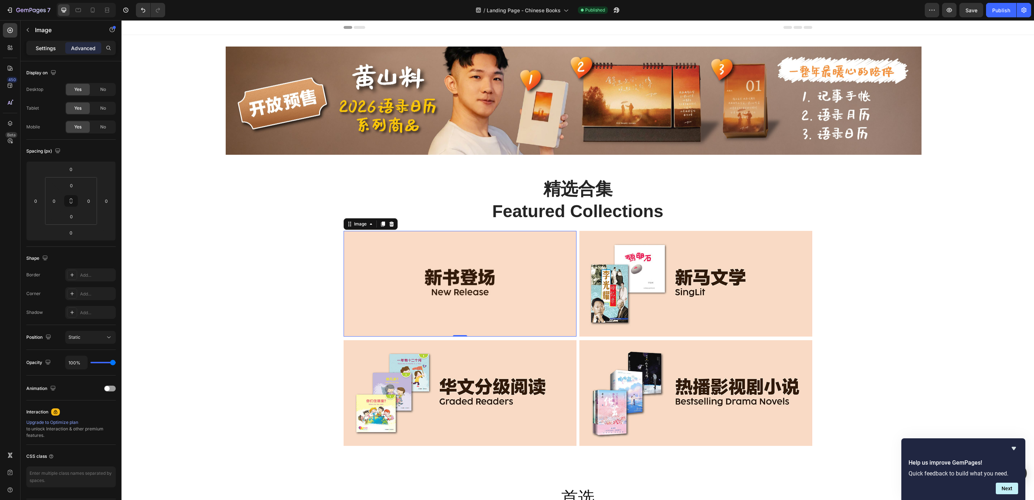
click at [39, 50] on p "Settings" at bounding box center [46, 48] width 20 height 8
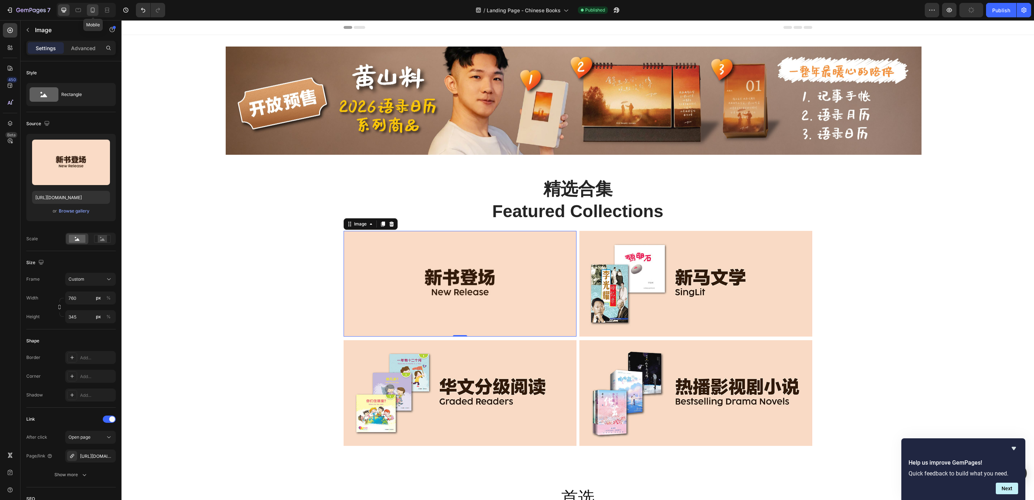
click at [92, 5] on div at bounding box center [93, 10] width 12 height 12
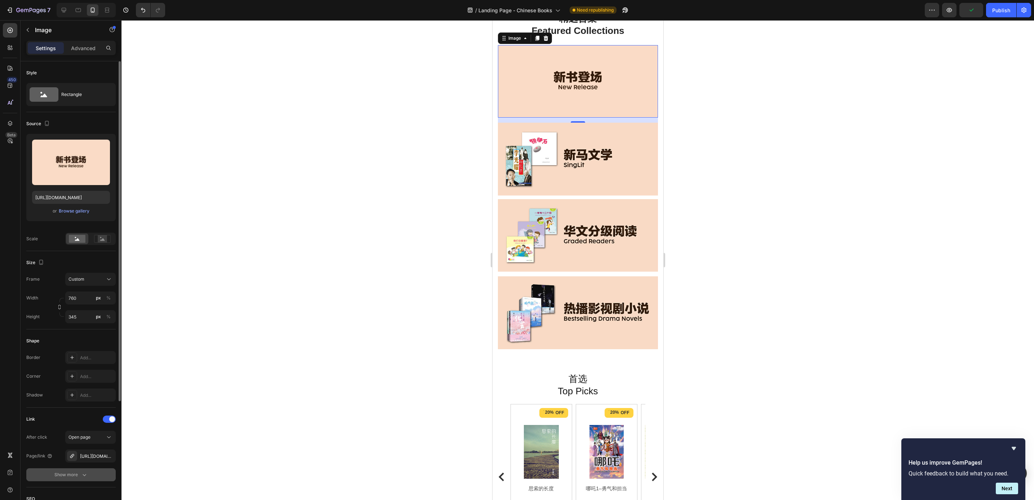
scroll to position [54, 0]
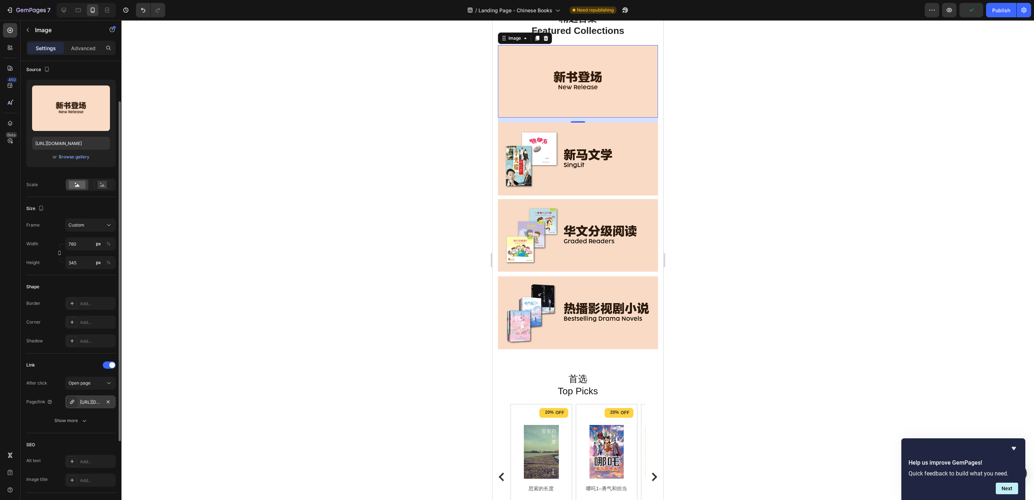
click at [92, 400] on div "https://popular.com.sg/chinese-books-%E6%96%B0%E4%B9%A6%E7%99%BB%E5%9C%BA-new-r…" at bounding box center [90, 402] width 21 height 6
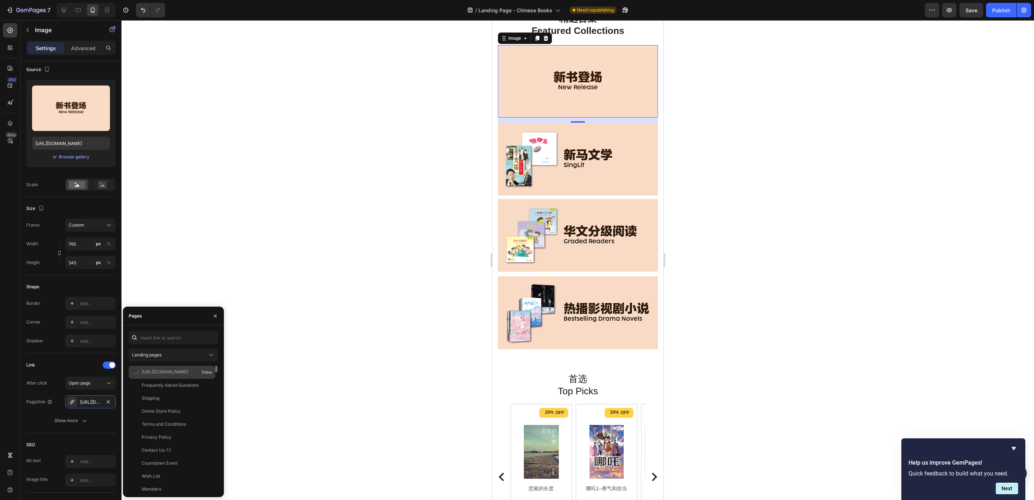
click at [202, 372] on div "View" at bounding box center [207, 372] width 10 height 6
click at [969, 8] on span "Save" at bounding box center [972, 10] width 12 height 6
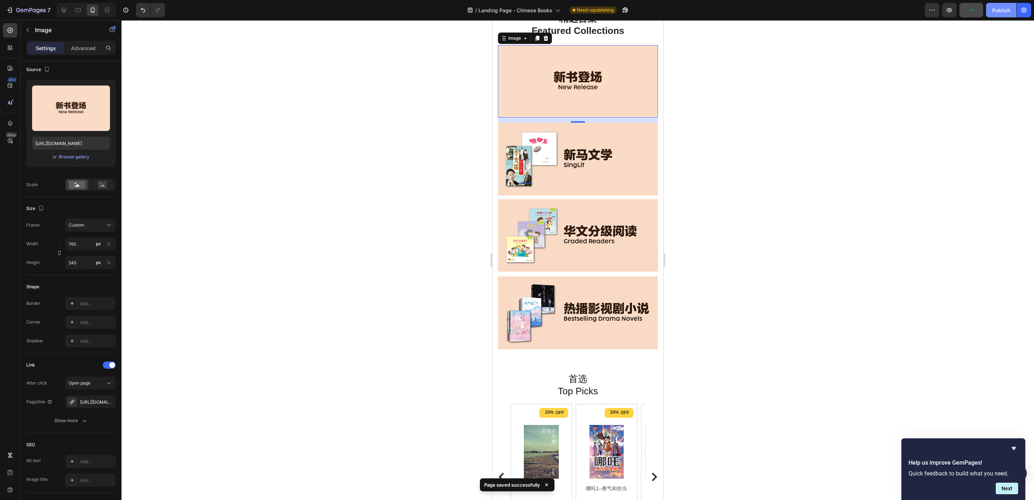
click at [997, 11] on div "Publish" at bounding box center [1002, 10] width 18 height 8
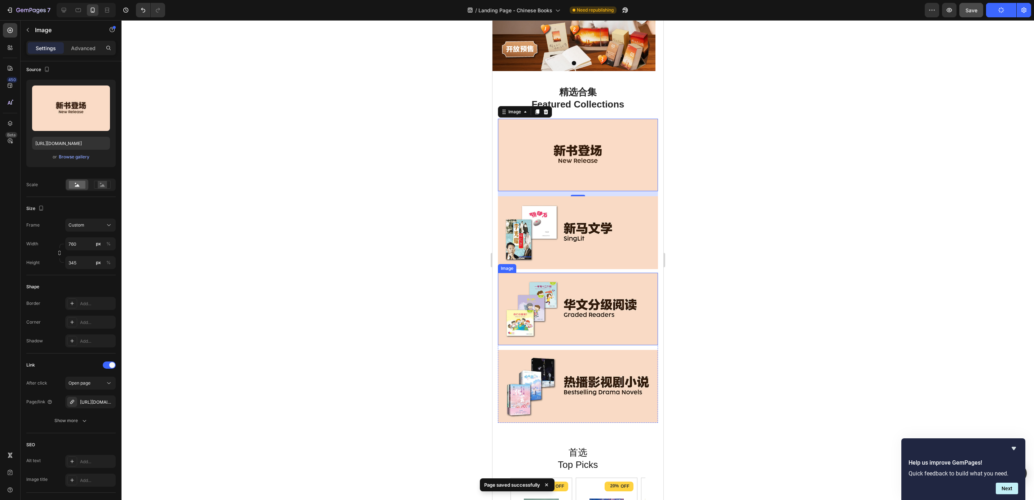
scroll to position [0, 0]
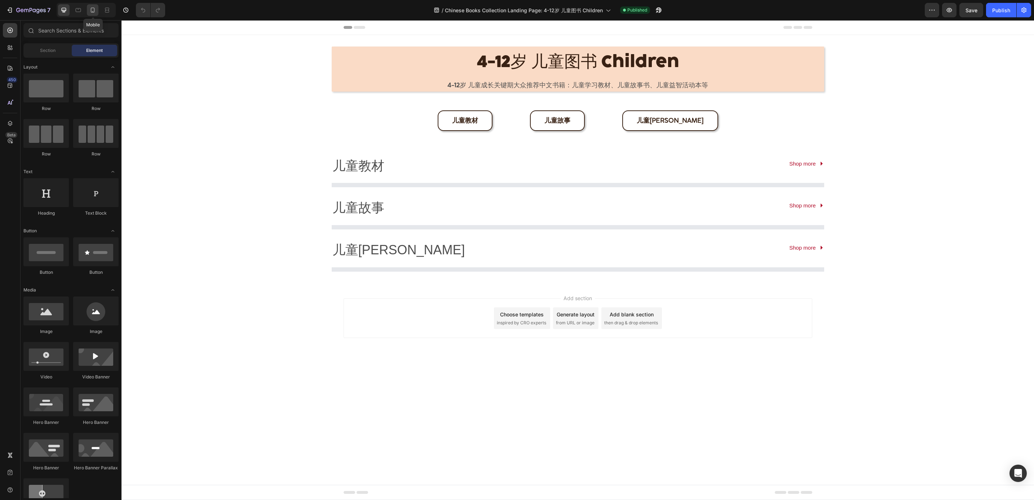
click at [95, 12] on icon at bounding box center [92, 9] width 7 height 7
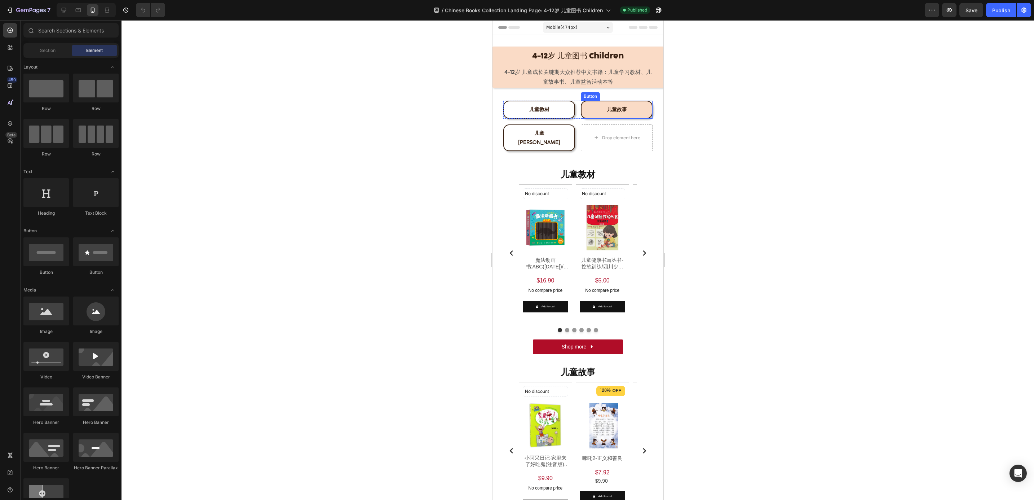
click at [606, 115] on link "儿童故事" at bounding box center [617, 110] width 72 height 18
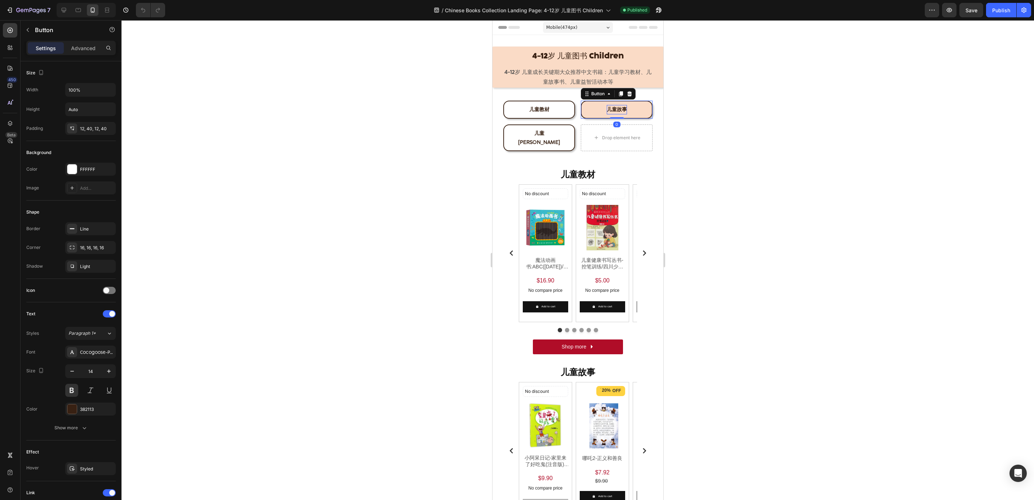
click at [614, 107] on span "儿童故事" at bounding box center [617, 109] width 20 height 6
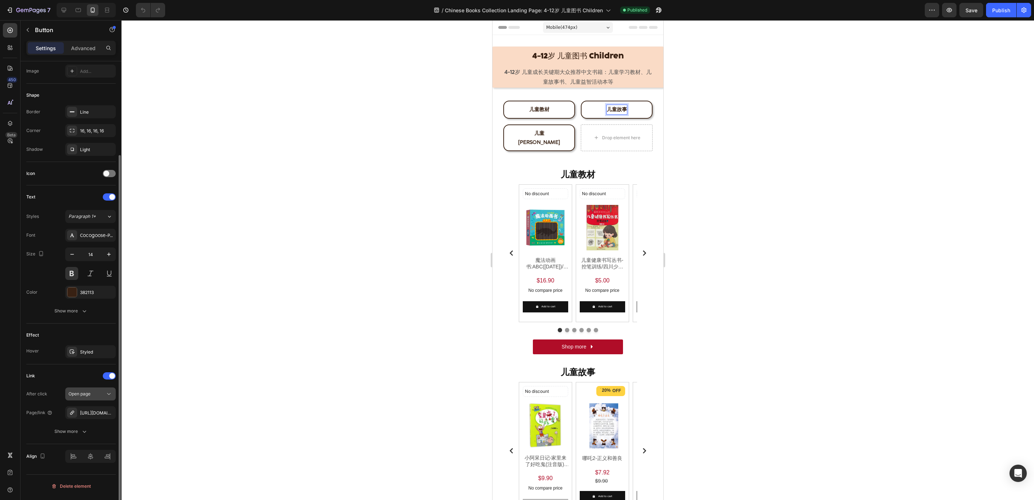
scroll to position [117, 0]
click at [93, 410] on div "https://popular.com.sg/4-12%E5%B2%81-%E5%84%BF%E7%AB%A5%E5%9B%BE%E4%B9%A6-%E5%8…" at bounding box center [90, 412] width 50 height 13
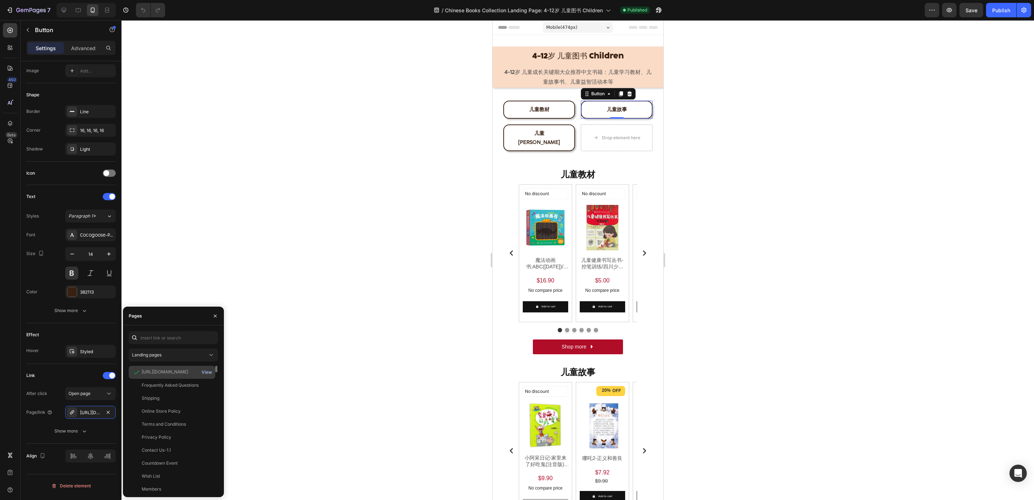
click at [210, 369] on div "View" at bounding box center [207, 372] width 10 height 6
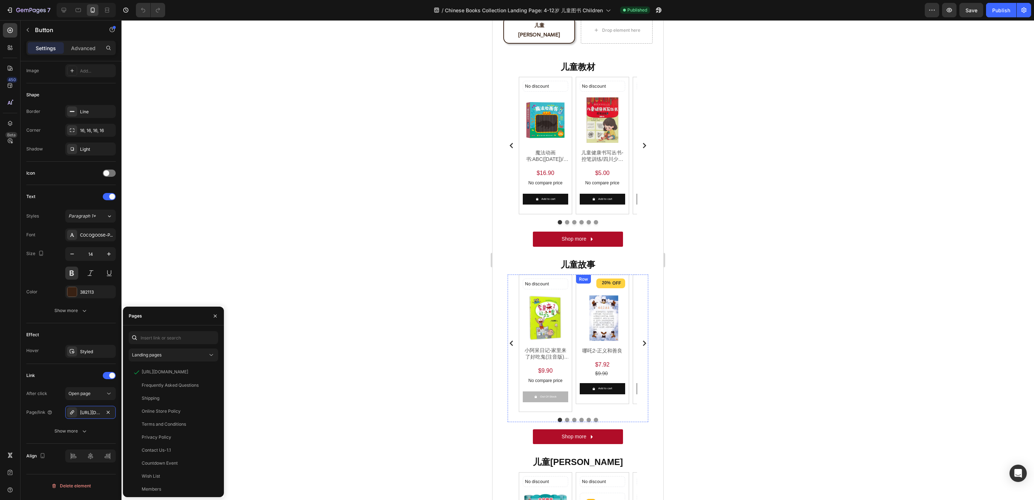
scroll to position [108, 0]
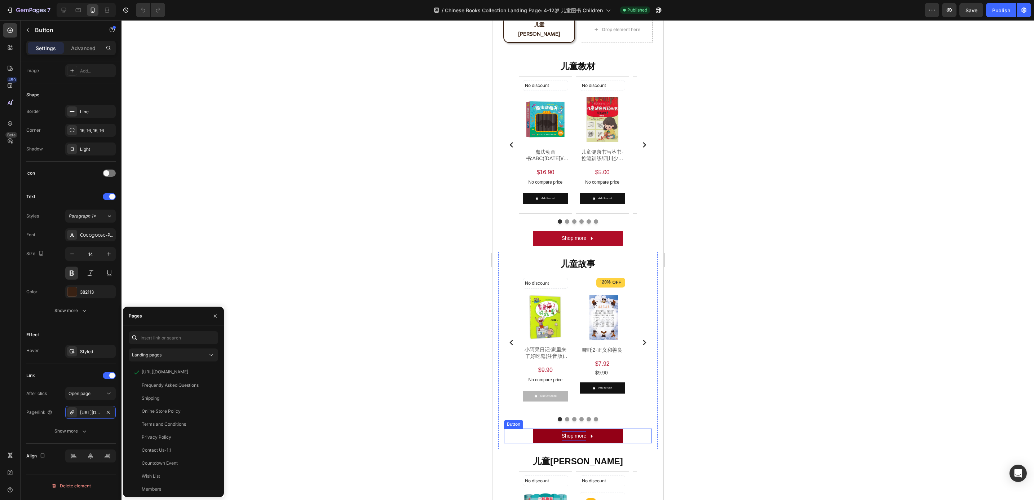
click at [581, 435] on p "Shop more" at bounding box center [574, 435] width 25 height 9
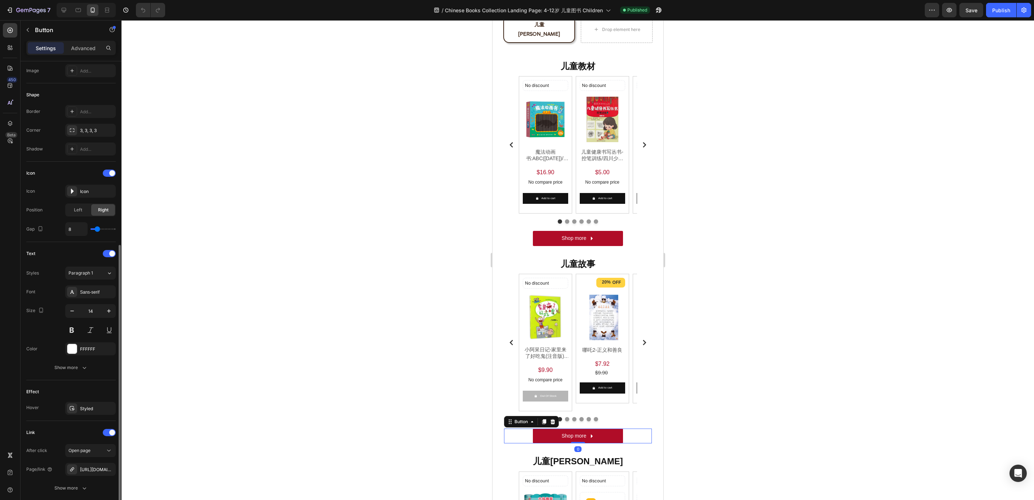
scroll to position [175, 0]
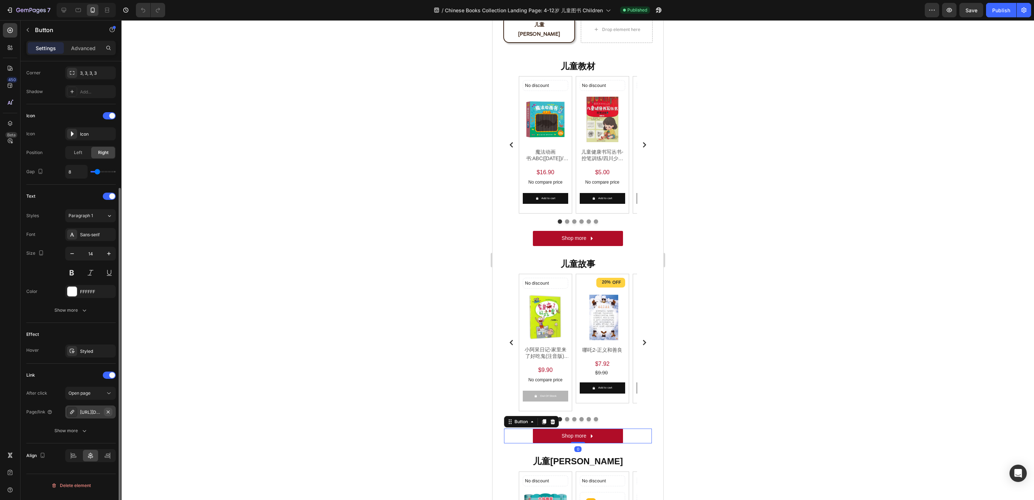
click at [112, 414] on button "button" at bounding box center [108, 412] width 9 height 9
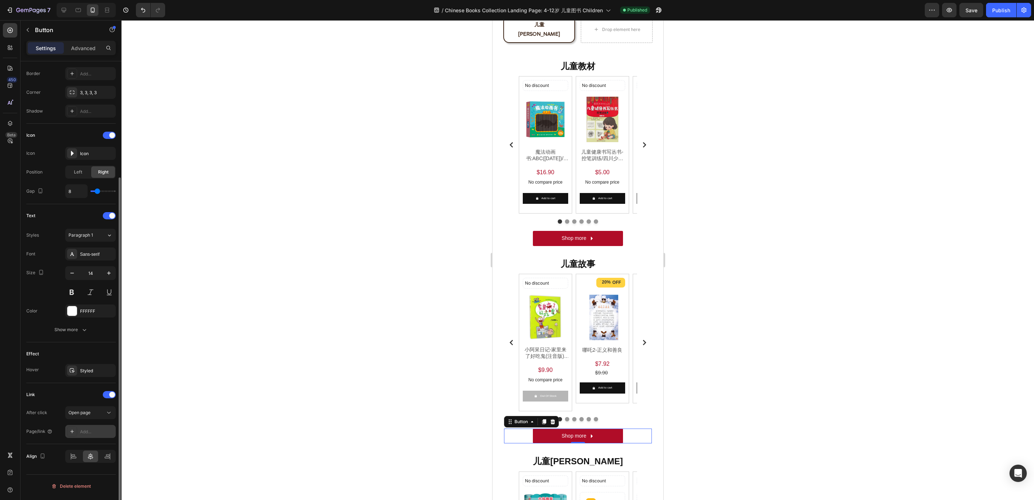
click at [82, 433] on div "Add..." at bounding box center [97, 432] width 34 height 6
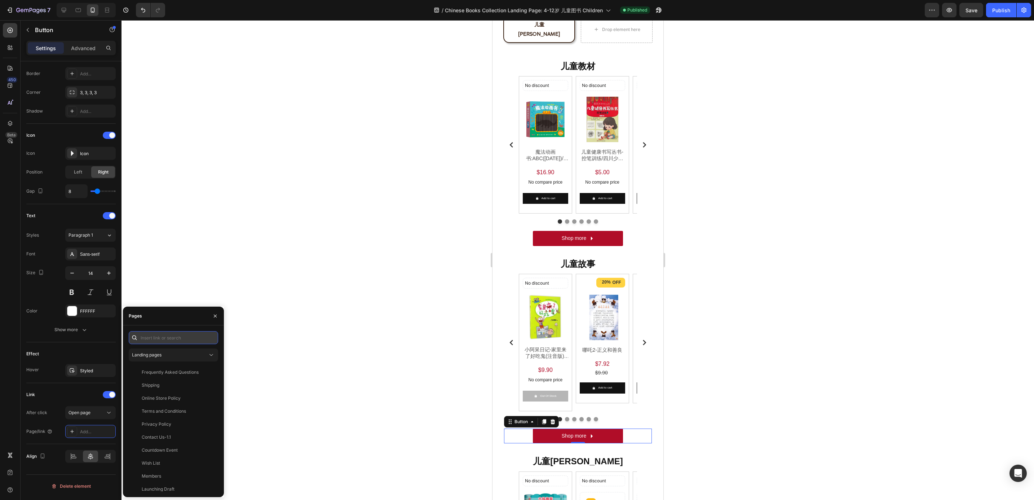
click at [161, 340] on input "text" at bounding box center [173, 337] width 89 height 13
paste input "https://popular.com.sg/collections/4-12%E5%B2%81-%E5%84%BF%E7%AB%A5%E5%9B%BE%E4…"
type input "https://popular.com.sg/collections/4-12%E5%B2%81-%E5%84%BF%E7%AB%A5%E5%9B%BE%E4…"
click at [184, 357] on div "https://popular.com.sg/collections/4-12%E5%B2%81-%E5%84%BF%E7%AB%A5%E5%9B%BE%E4…" at bounding box center [165, 355] width 47 height 6
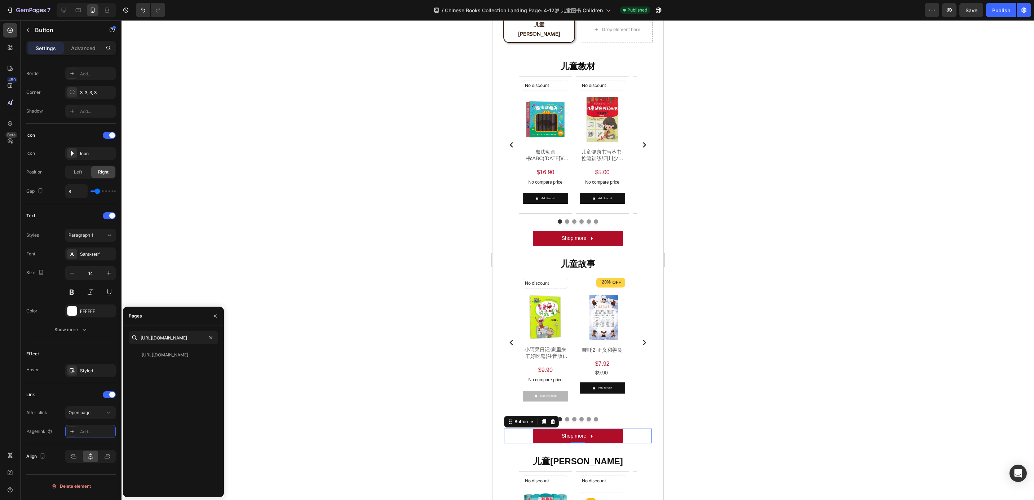
scroll to position [0, 0]
click at [280, 392] on div at bounding box center [578, 260] width 913 height 480
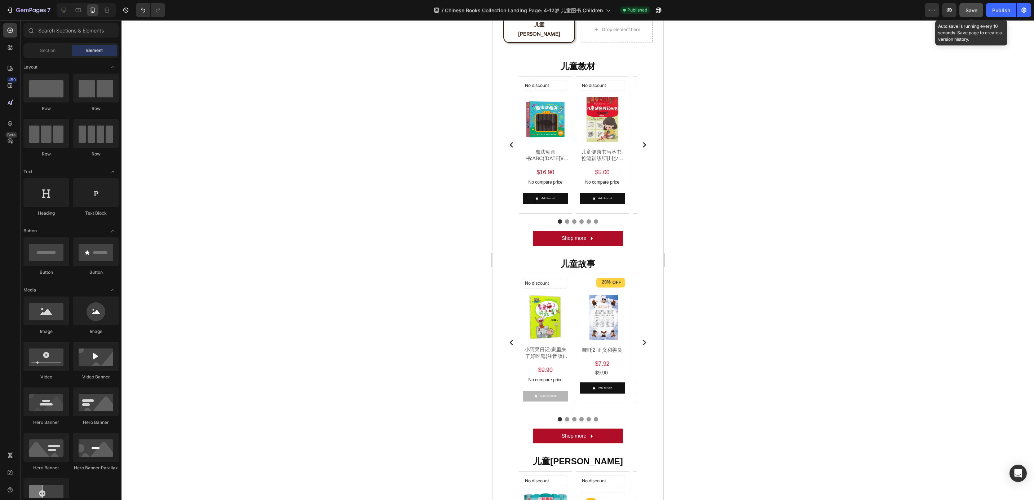
click at [962, 14] on button "Save" at bounding box center [972, 10] width 24 height 14
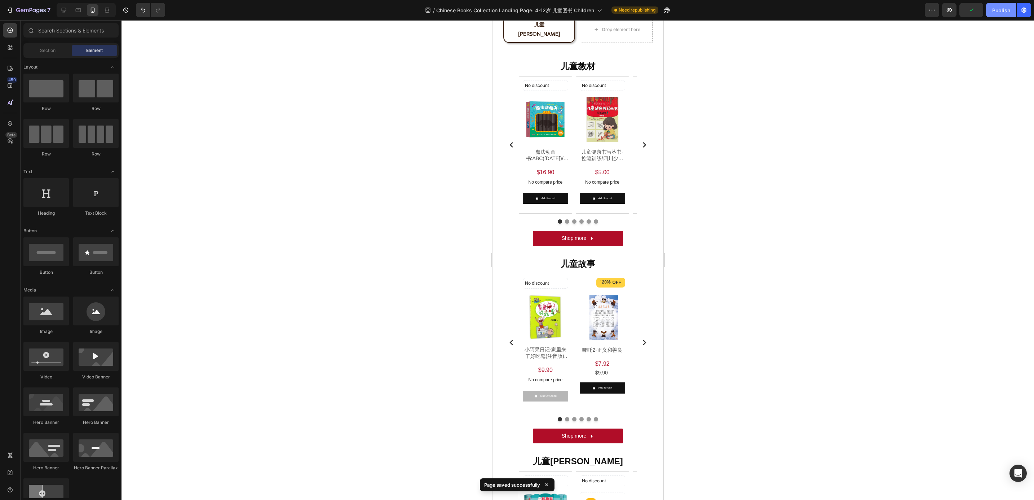
click at [993, 4] on button "Publish" at bounding box center [1001, 10] width 30 height 14
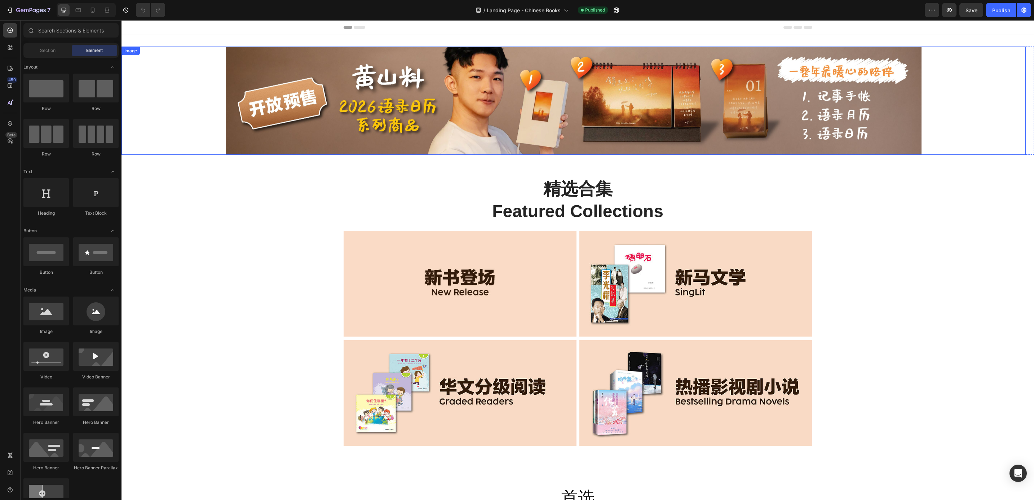
click at [307, 142] on img at bounding box center [574, 101] width 696 height 108
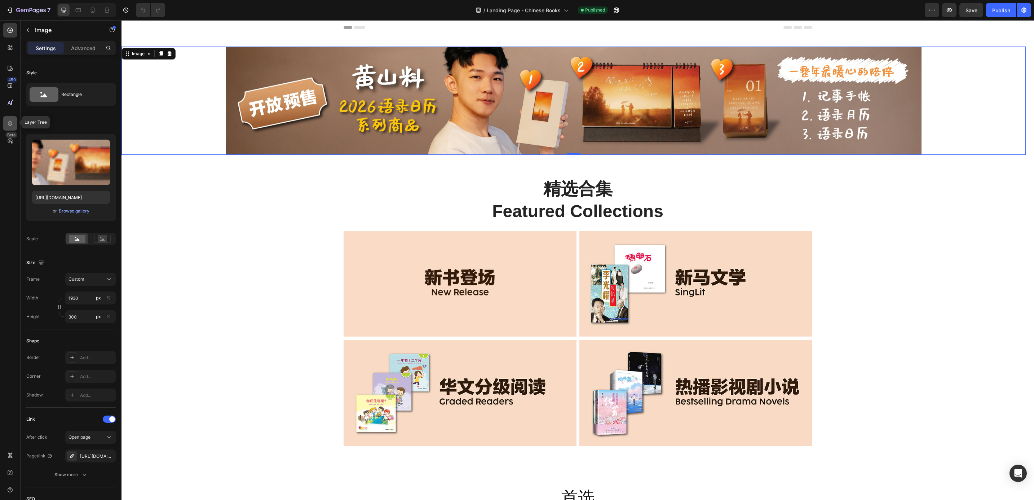
click at [4, 118] on div at bounding box center [10, 123] width 14 height 14
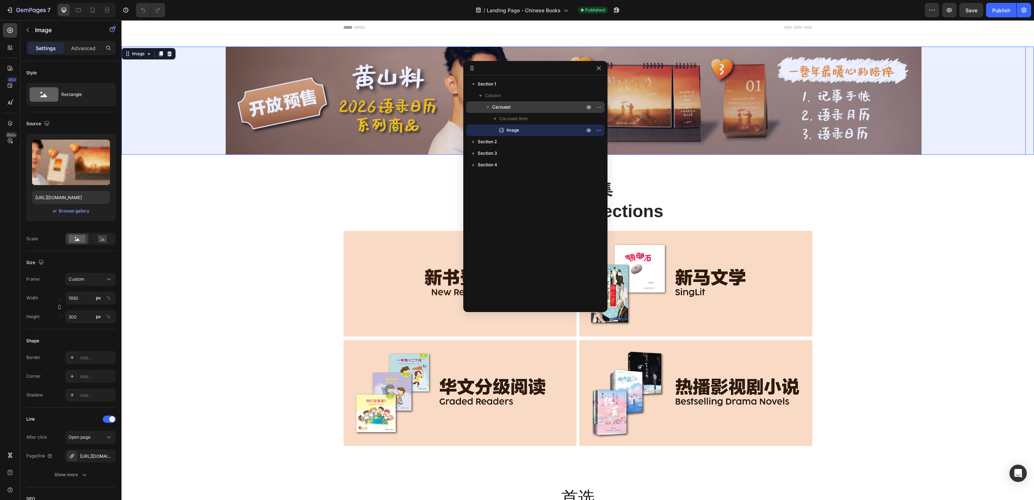
click at [532, 107] on p "Carousel" at bounding box center [539, 107] width 94 height 7
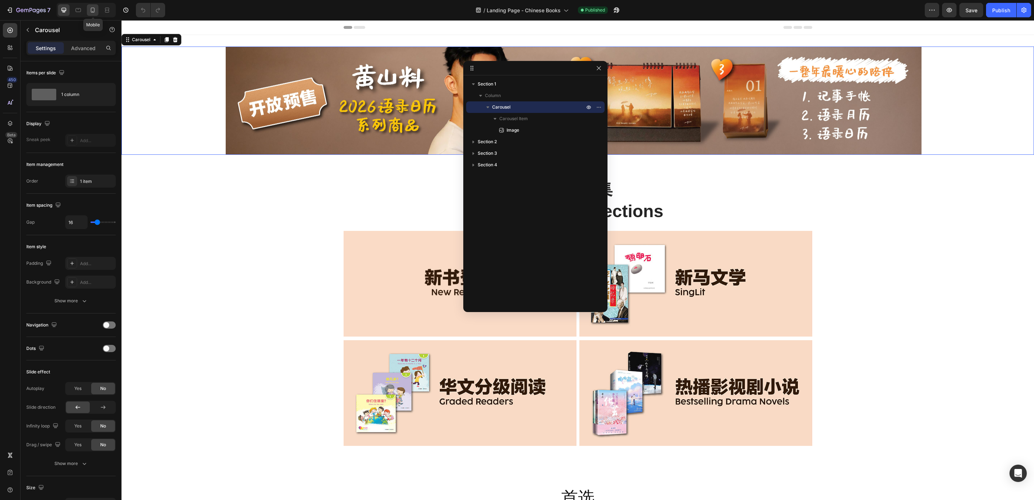
click at [95, 12] on icon at bounding box center [92, 9] width 7 height 7
type input "Auto"
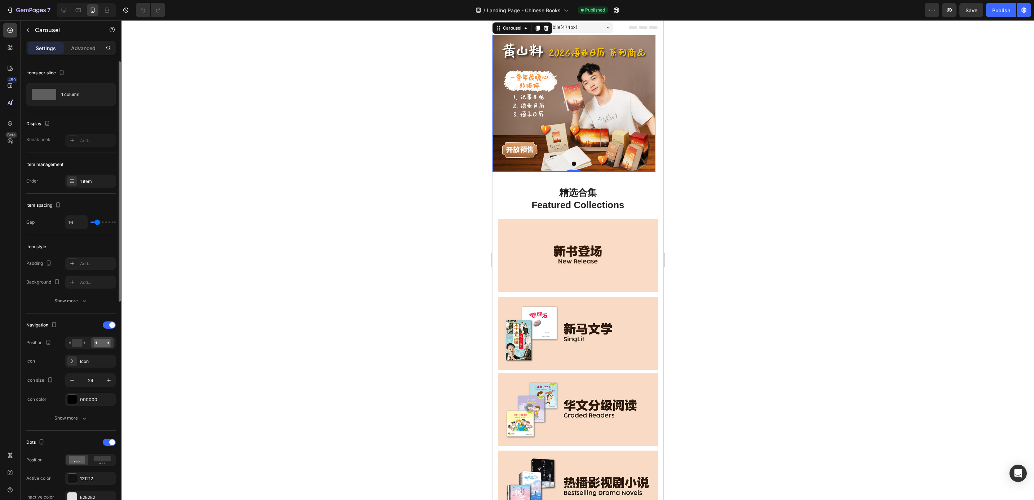
drag, startPoint x: 105, startPoint y: 327, endPoint x: 105, endPoint y: 331, distance: 4.0
click at [105, 330] on div "Navigation" at bounding box center [70, 325] width 89 height 12
click at [105, 326] on div at bounding box center [109, 324] width 13 height 7
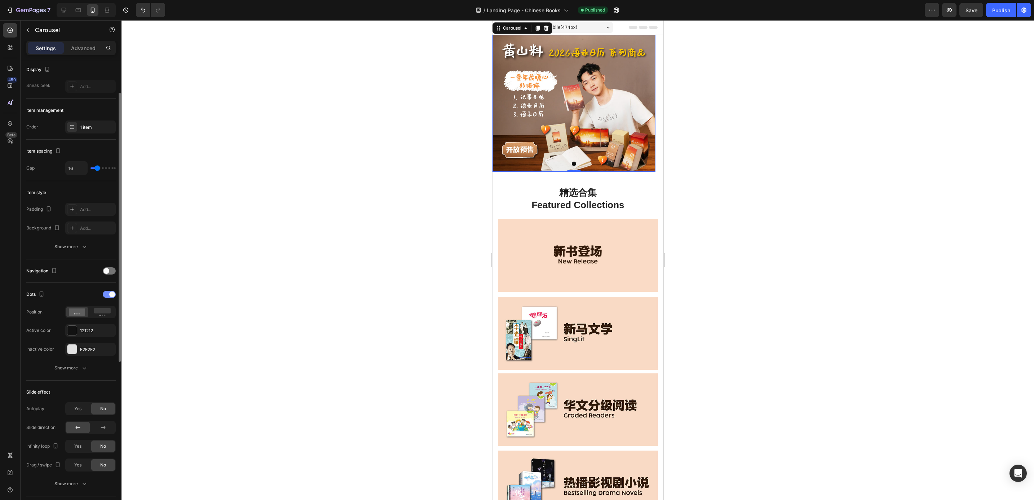
click at [114, 296] on span at bounding box center [112, 294] width 6 height 6
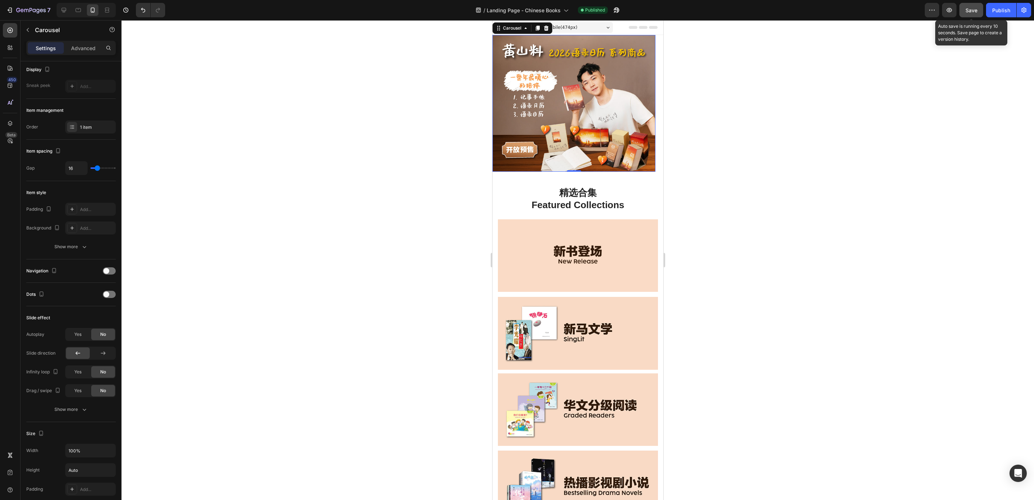
click at [974, 13] on div "Save" at bounding box center [972, 10] width 12 height 8
click at [1000, 6] on div "Publish" at bounding box center [1002, 10] width 18 height 8
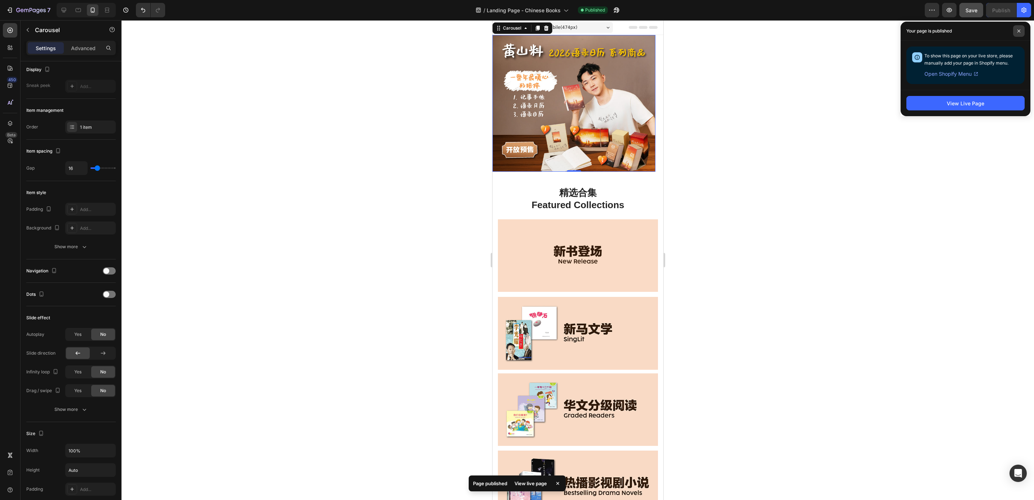
click at [1020, 32] on icon at bounding box center [1019, 31] width 3 height 3
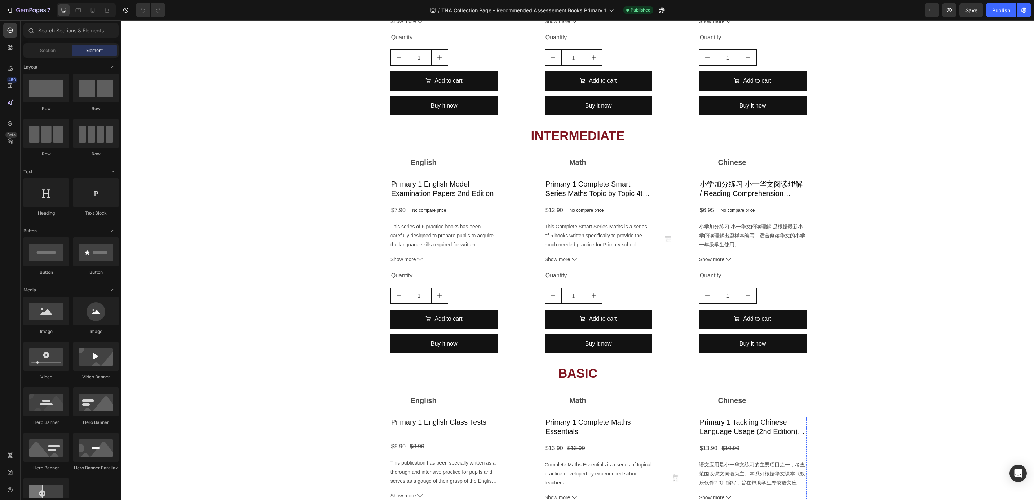
scroll to position [711, 0]
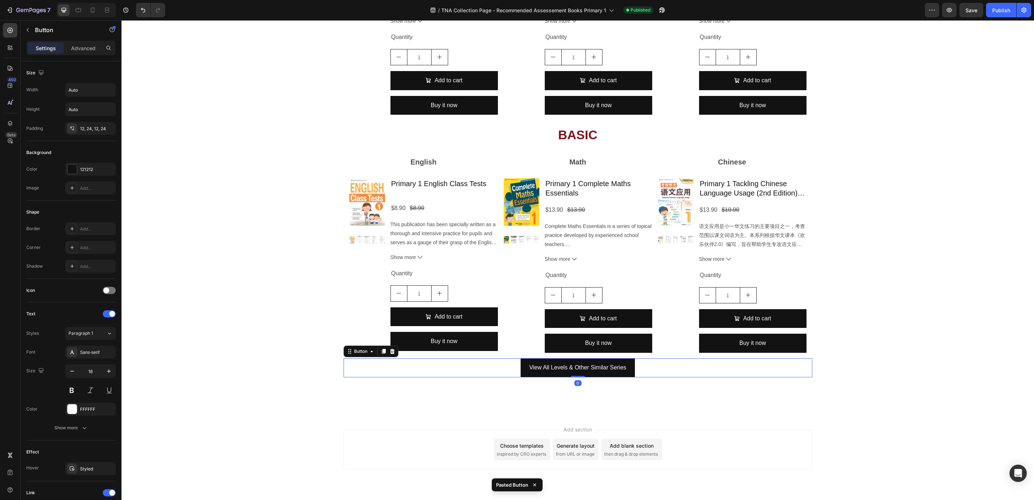
click at [488, 360] on div "View All Levels & Other Similar Series Button 0" at bounding box center [578, 367] width 469 height 19
click at [93, 45] on p "Advanced" at bounding box center [83, 48] width 25 height 8
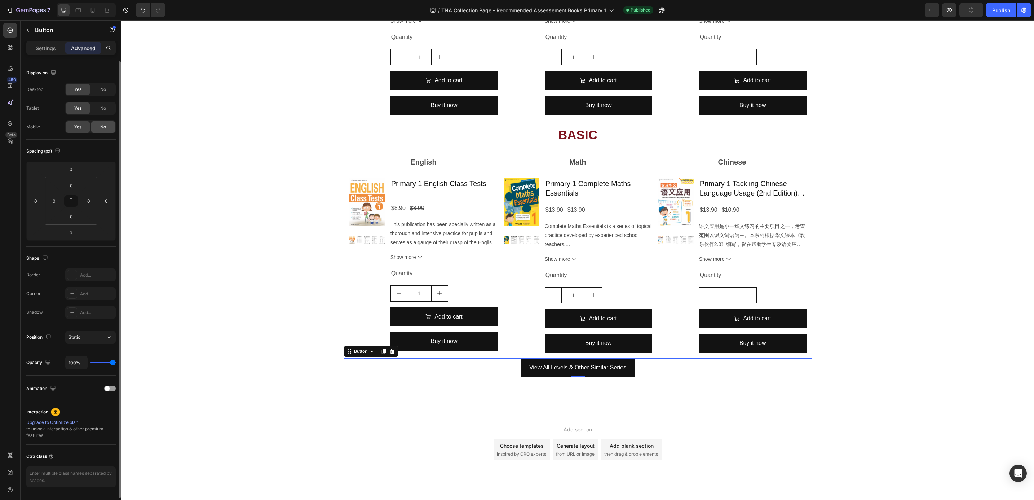
click at [101, 130] on span "No" at bounding box center [103, 127] width 6 height 6
click at [71, 173] on input "0" at bounding box center [71, 169] width 14 height 11
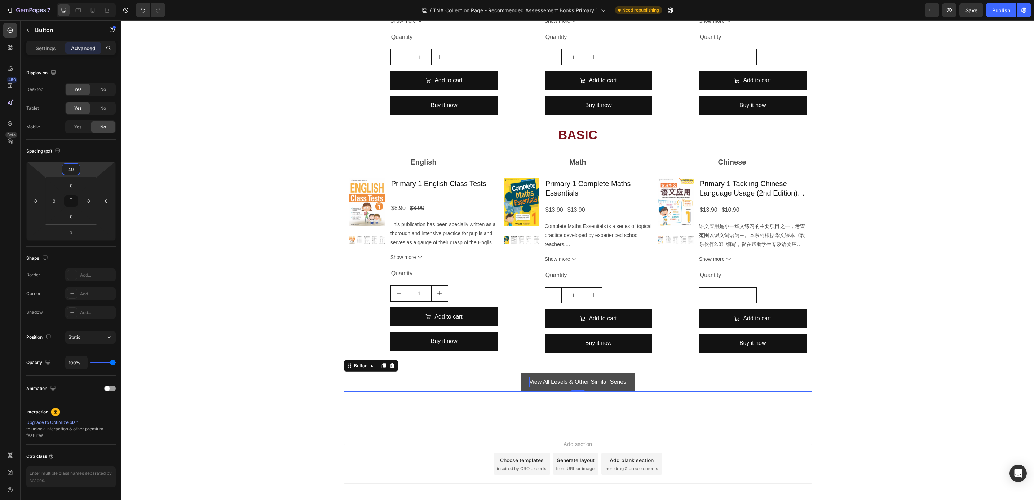
type input "40"
click at [537, 377] on p "View All Levels & Other Similar Series" at bounding box center [577, 382] width 97 height 10
drag, startPoint x: 537, startPoint y: 377, endPoint x: 571, endPoint y: 409, distance: 47.5
click at [547, 388] on link "View All Levels & Other Similar Series" at bounding box center [578, 382] width 114 height 19
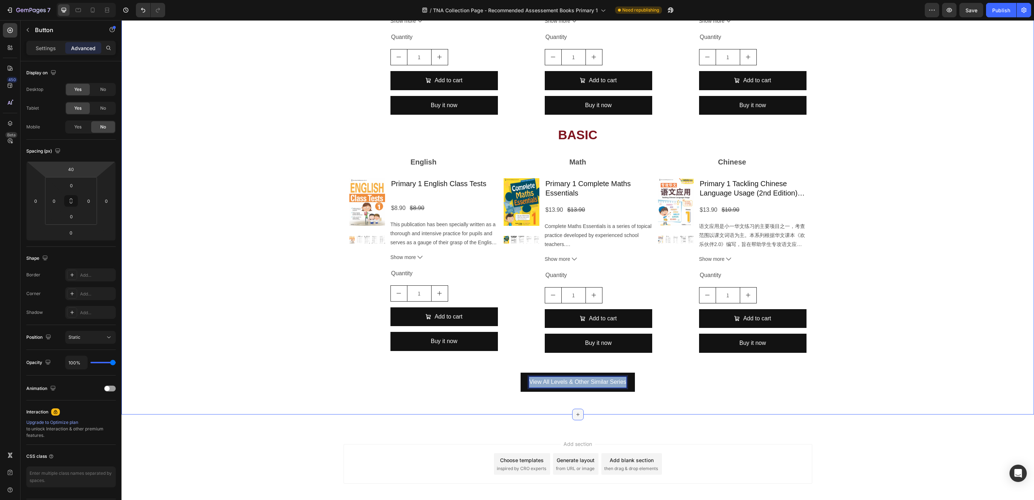
click at [572, 409] on div at bounding box center [578, 415] width 12 height 12
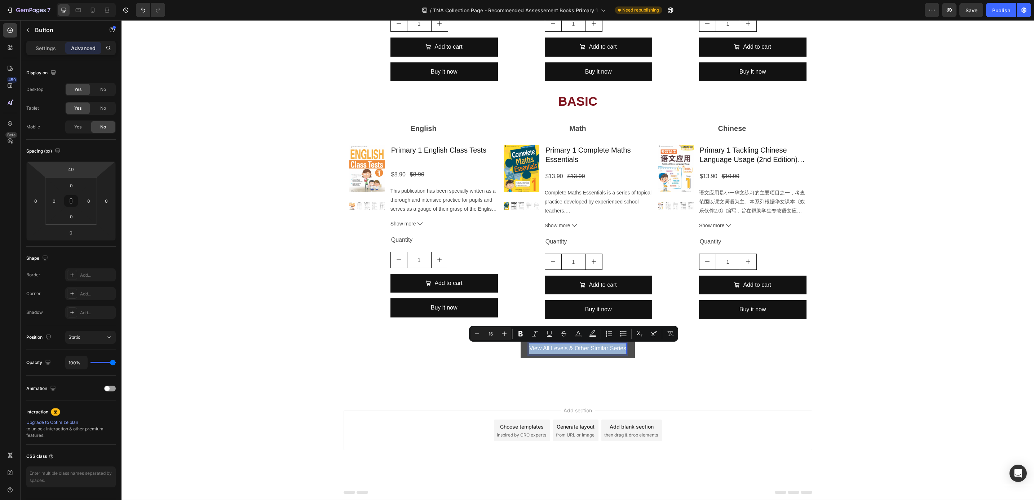
click at [570, 350] on p "View All Levels & Other Similar Series" at bounding box center [577, 348] width 97 height 10
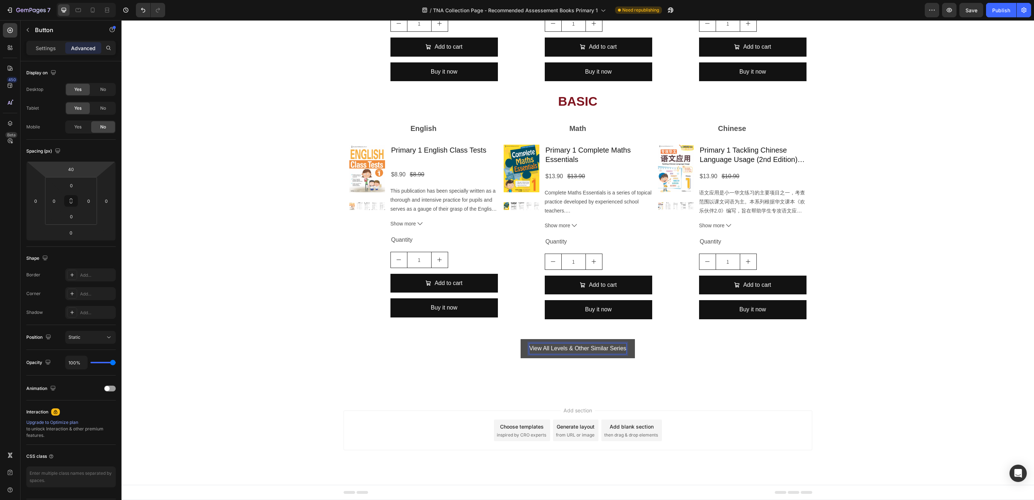
click at [570, 350] on p "View All Levels & Other Similar Series" at bounding box center [577, 348] width 97 height 10
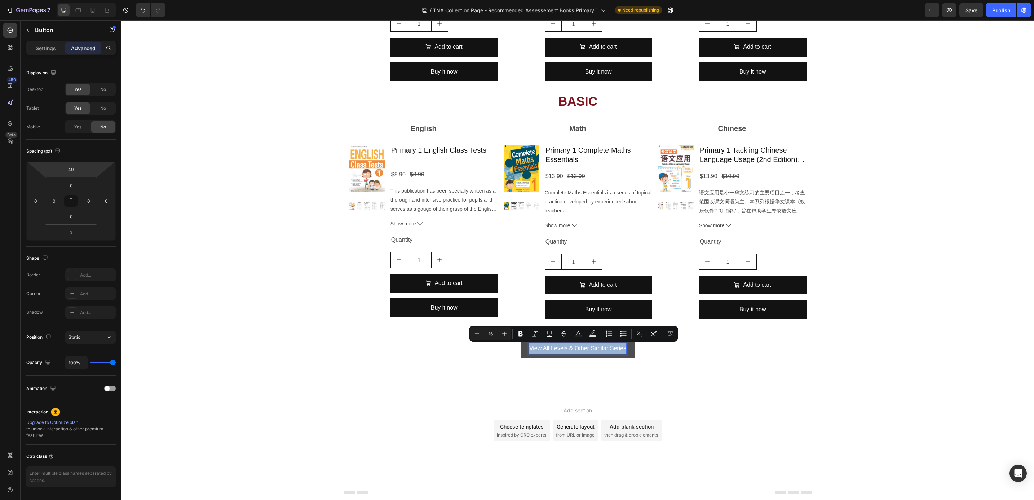
click at [570, 350] on p "View All Levels & Other Similar Series" at bounding box center [577, 348] width 97 height 10
drag, startPoint x: 545, startPoint y: 346, endPoint x: 624, endPoint y: 352, distance: 79.3
click at [624, 352] on link "View All Levels & Other Similar Series" at bounding box center [578, 348] width 114 height 19
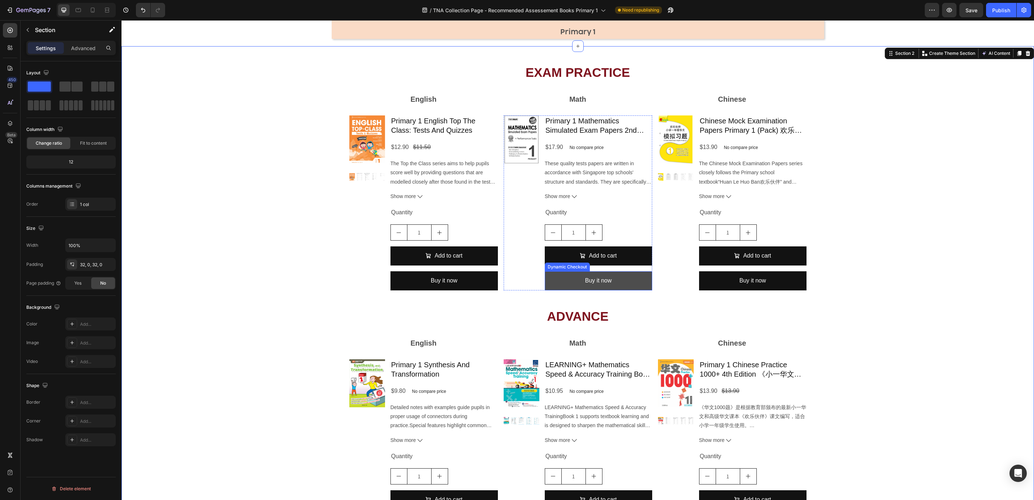
scroll to position [108, 0]
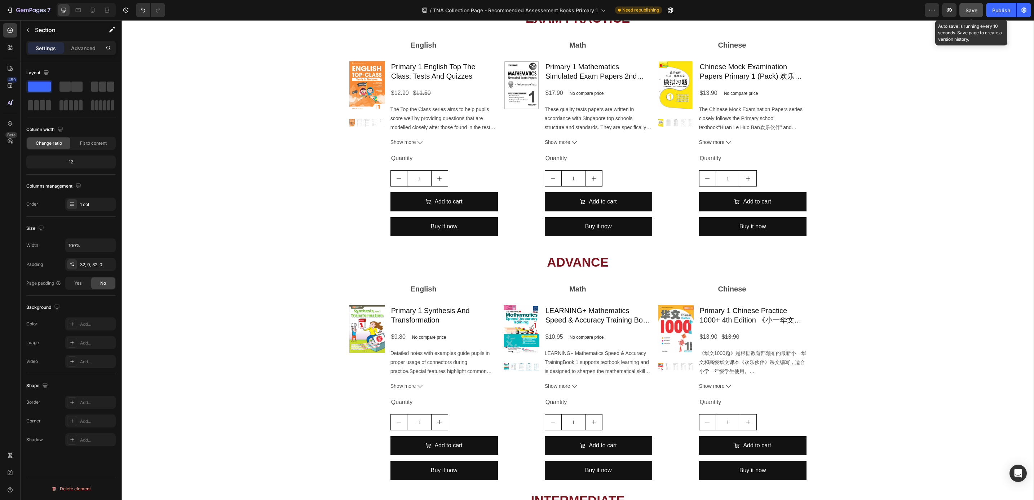
click at [976, 12] on span "Save" at bounding box center [972, 10] width 12 height 6
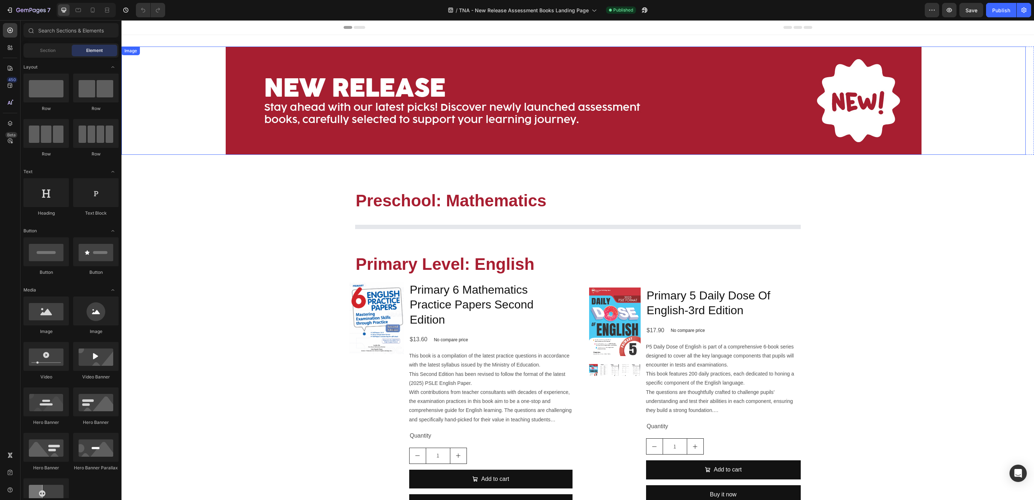
click at [517, 128] on img at bounding box center [574, 101] width 696 height 108
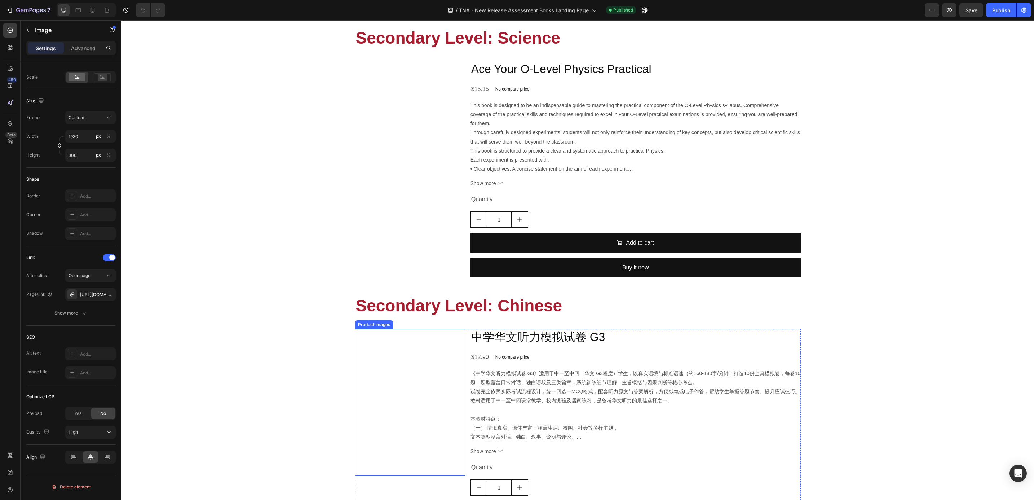
scroll to position [2193, 0]
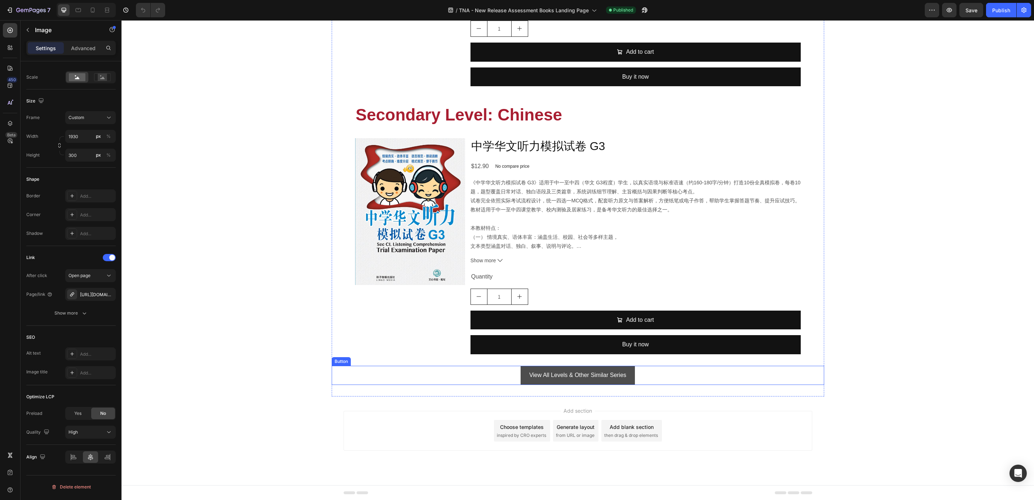
click at [521, 366] on link "View All Levels & Other Similar Series" at bounding box center [578, 375] width 114 height 19
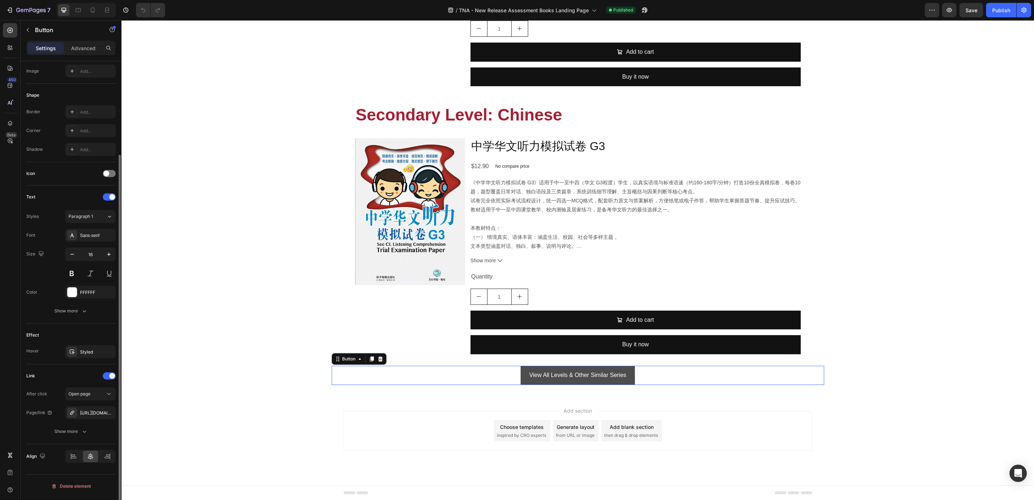
scroll to position [0, 0]
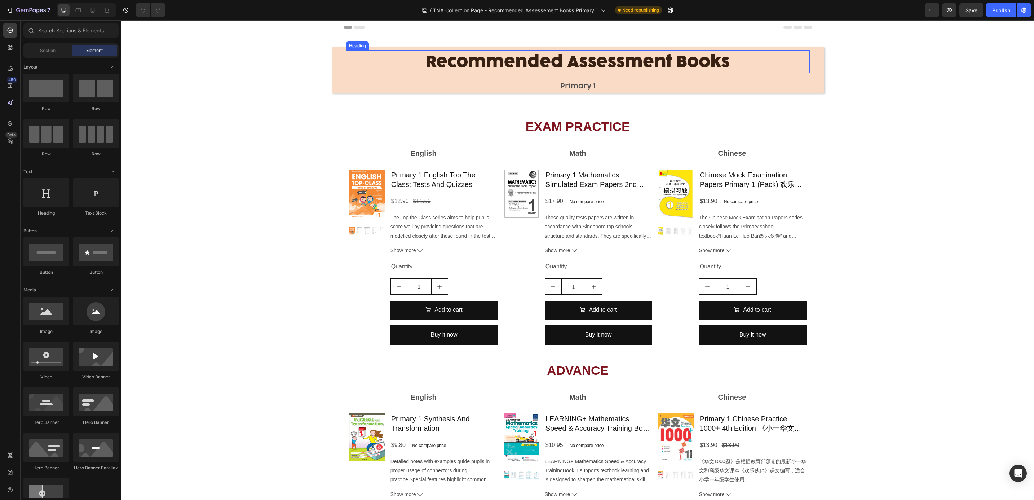
click at [570, 62] on span "Recommended Assessment Books" at bounding box center [578, 61] width 304 height 20
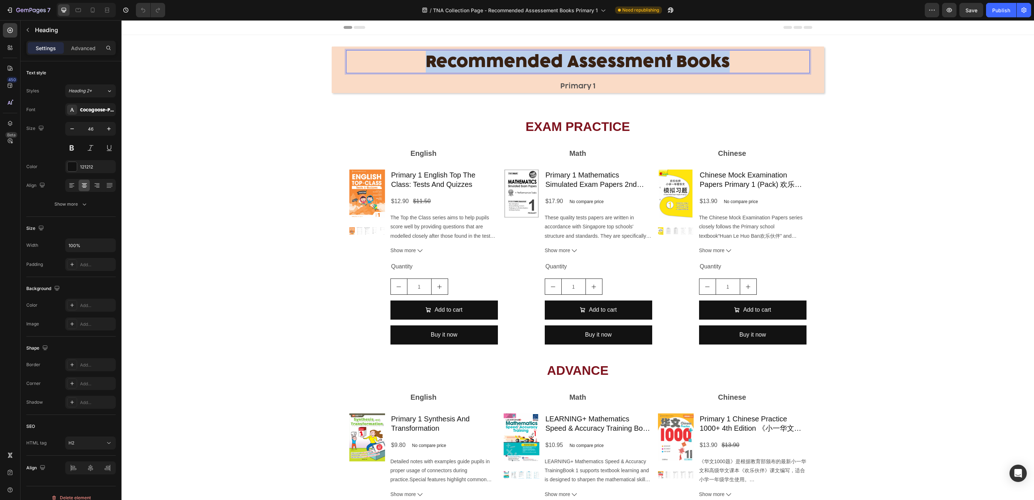
click at [570, 62] on span "Recommended Assessment Books" at bounding box center [578, 61] width 304 height 20
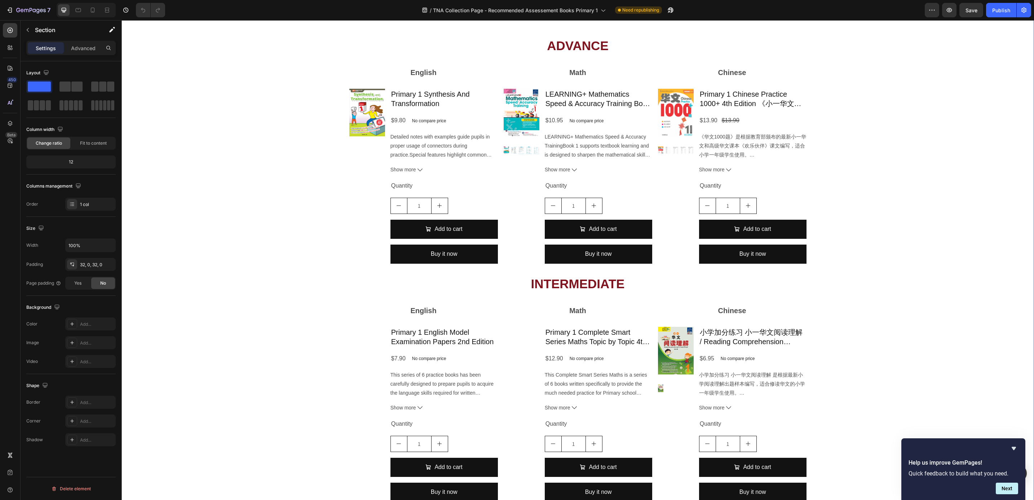
scroll to position [745, 0]
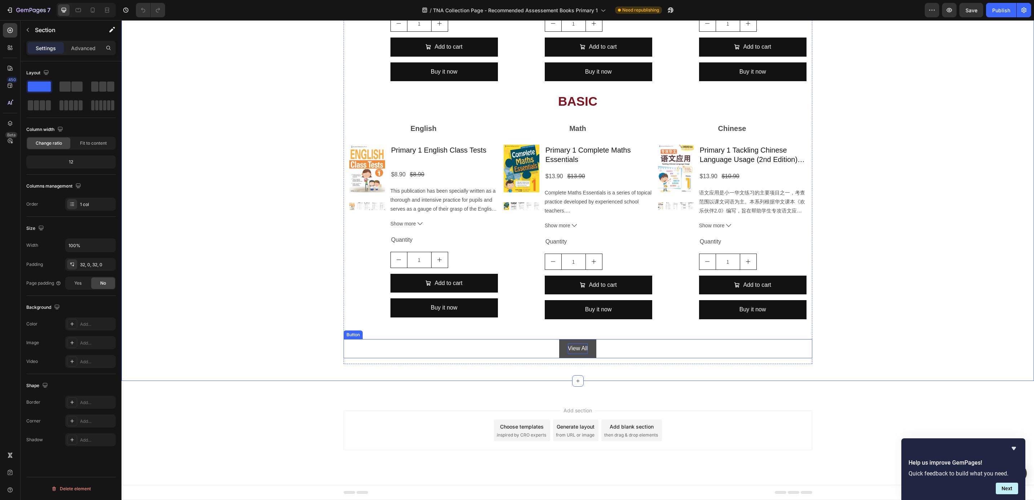
click at [568, 351] on p "View All" at bounding box center [578, 348] width 20 height 10
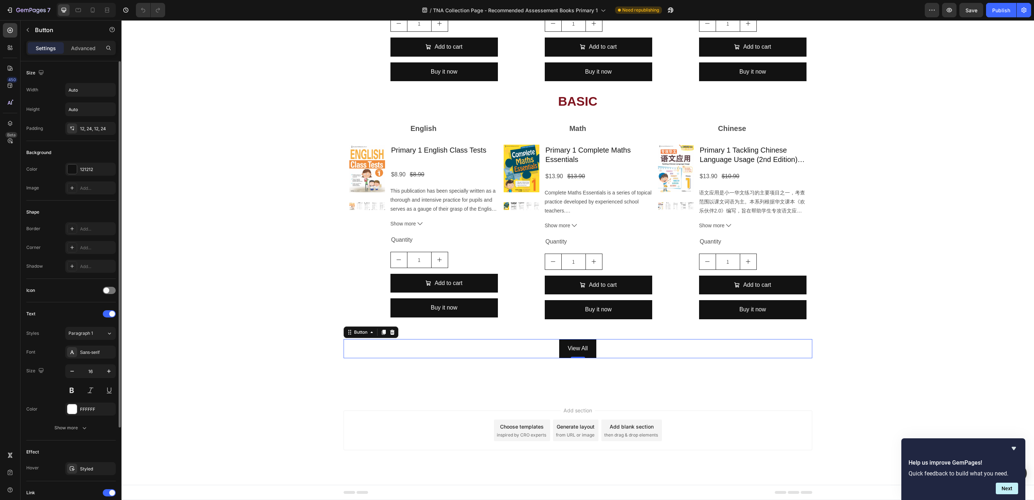
scroll to position [117, 0]
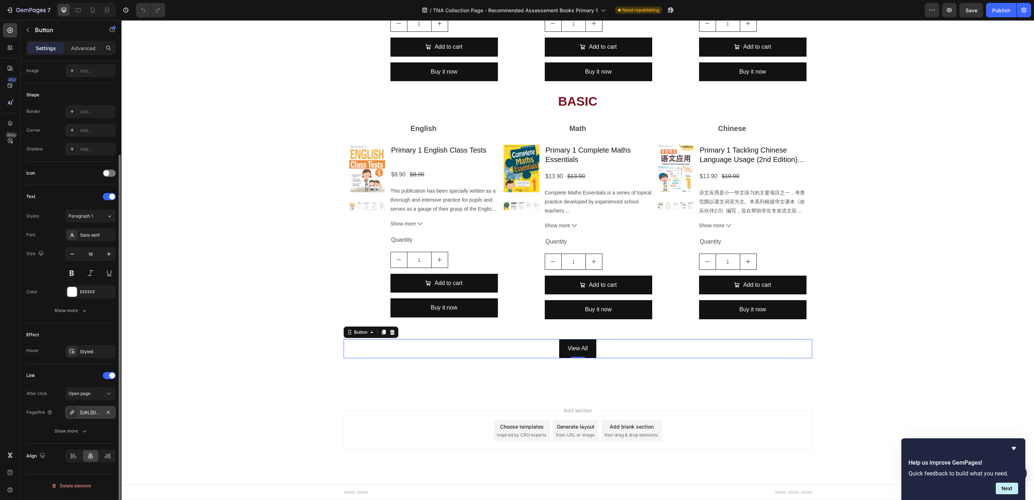
click at [86, 418] on div "https://popular.com.sg/tna-new-release-assessment-books" at bounding box center [90, 412] width 50 height 13
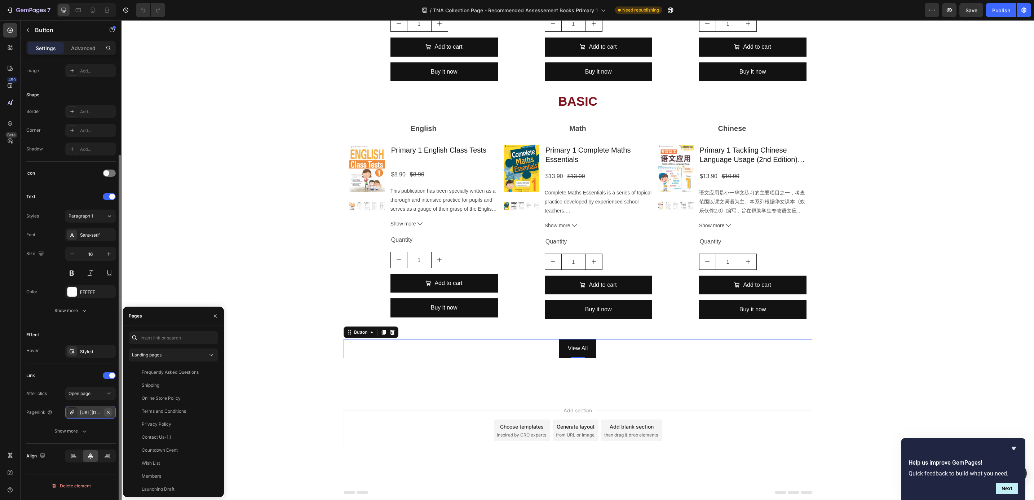
click at [107, 415] on icon "button" at bounding box center [108, 412] width 6 height 6
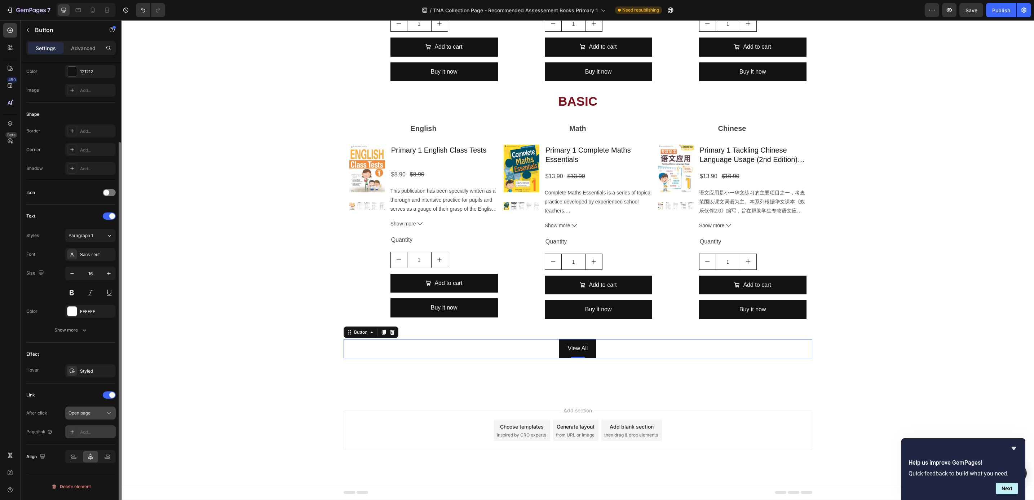
scroll to position [98, 0]
click at [101, 434] on div "Add..." at bounding box center [97, 432] width 34 height 6
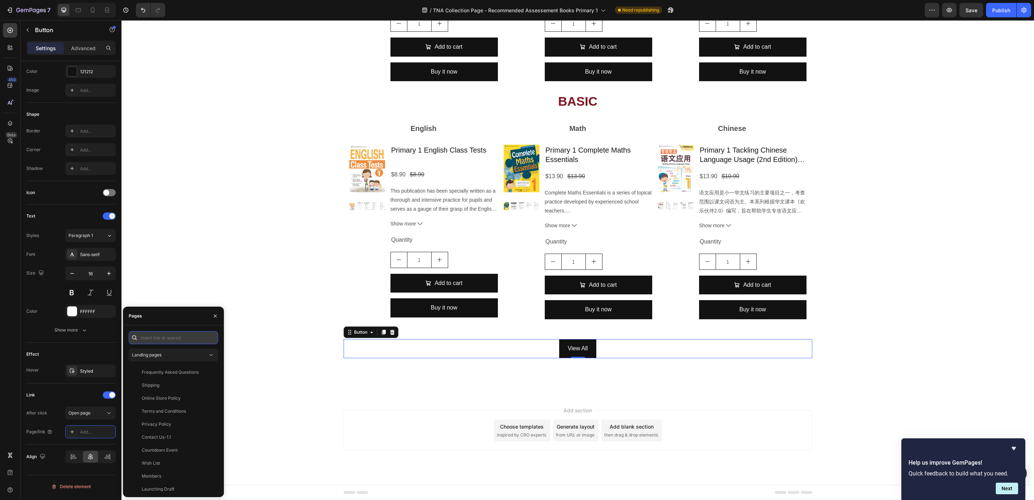
paste input "https://popular.com.sg/collections/recommended-assessment-books-for-primary-1"
type input "https://popular.com.sg/collections/recommended-assessment-books-for-primary-1"
click at [179, 355] on div "https://popular.com.sg/collections/recommended-assessment-books-for-primary-1" at bounding box center [165, 355] width 47 height 6
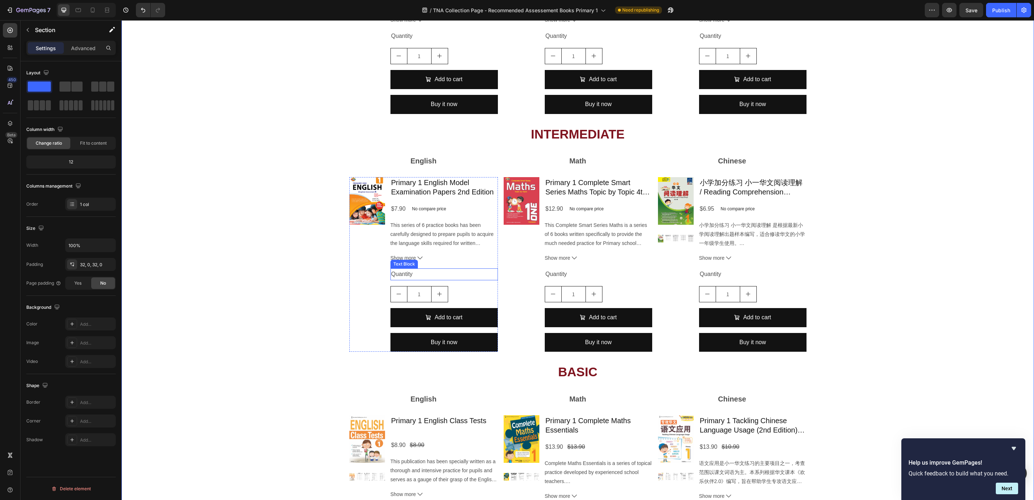
scroll to position [745, 0]
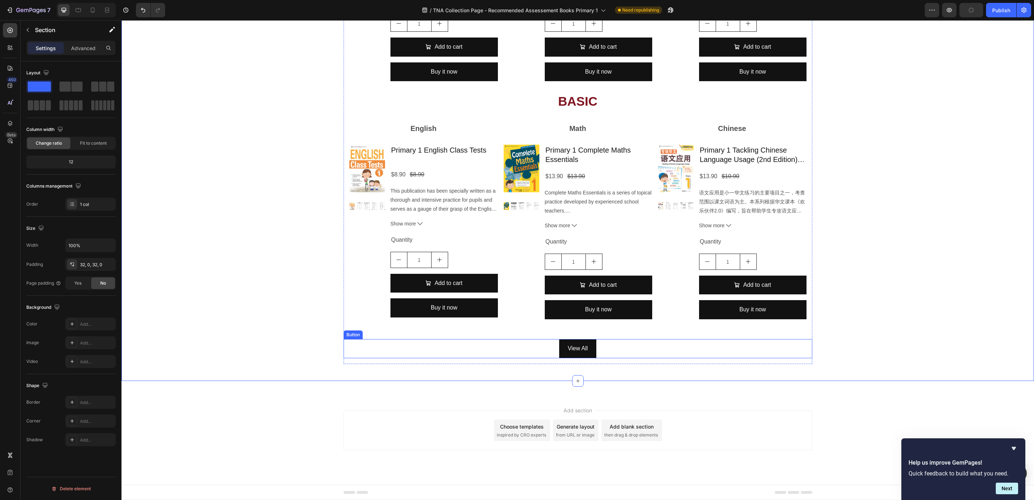
click at [546, 350] on div "View All Button" at bounding box center [578, 348] width 469 height 19
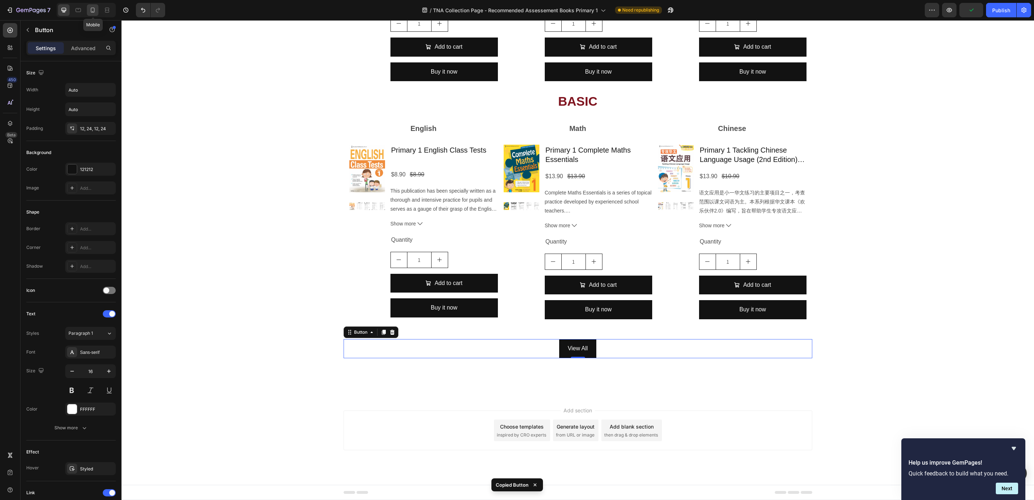
click at [97, 9] on div at bounding box center [93, 10] width 12 height 12
type input "14"
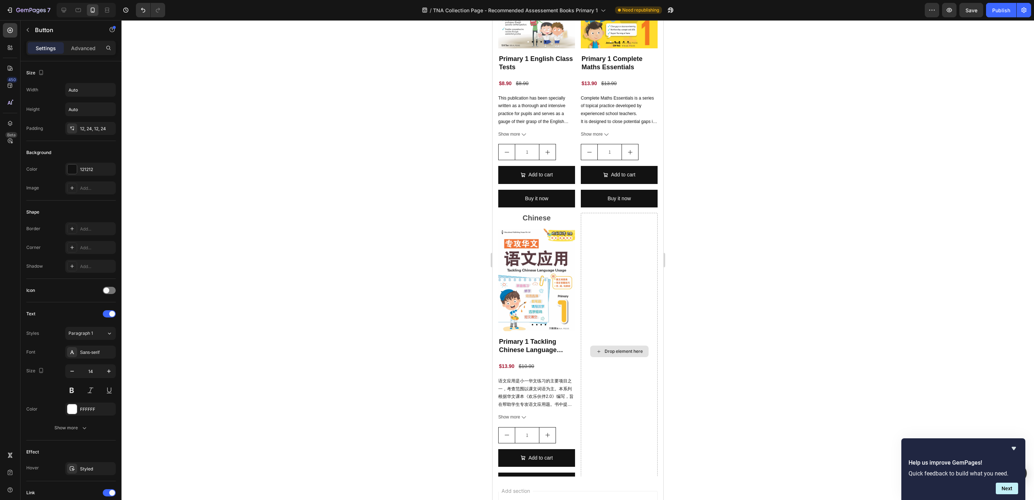
scroll to position [2067, 0]
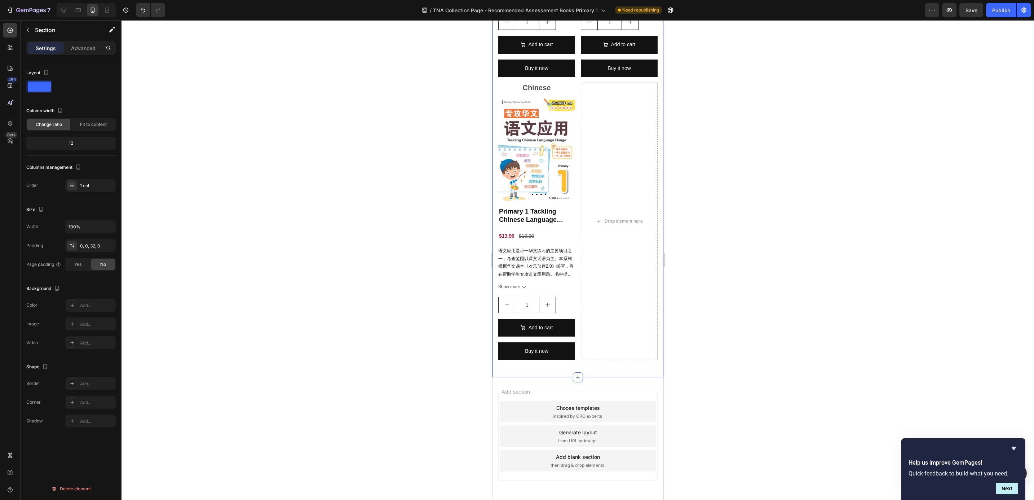
click at [579, 358] on div "BASIC Heading English Text Block Product Images Primary 1 English Class Tests P…" at bounding box center [577, 76] width 171 height 602
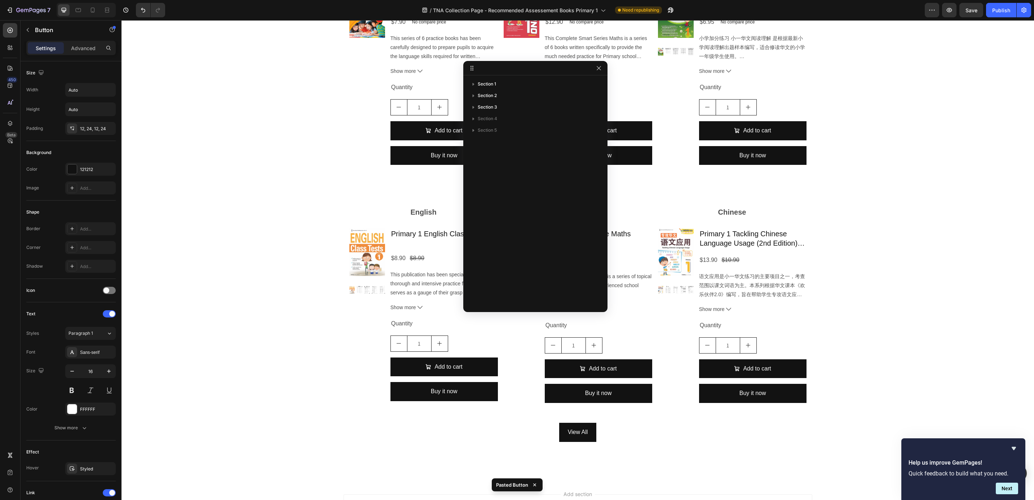
scroll to position [690, 0]
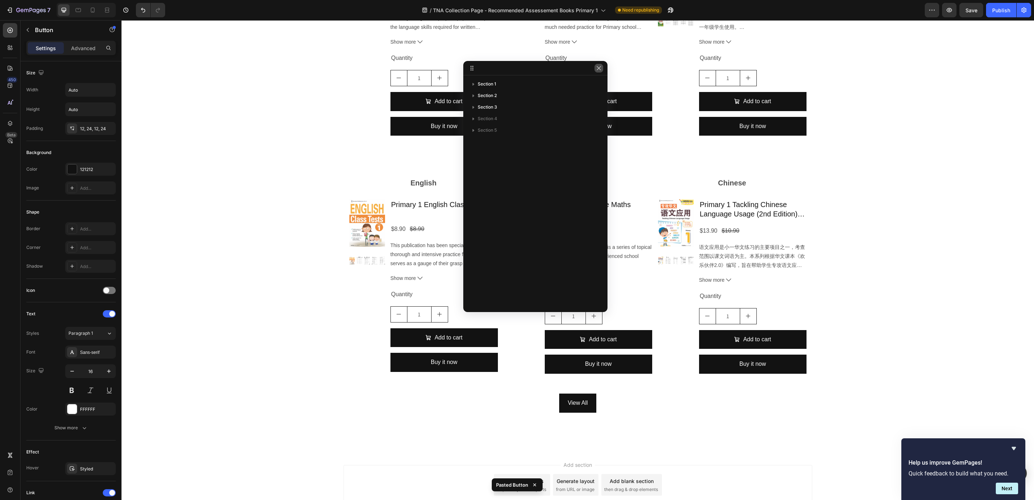
click at [601, 68] on icon "button" at bounding box center [599, 68] width 6 height 6
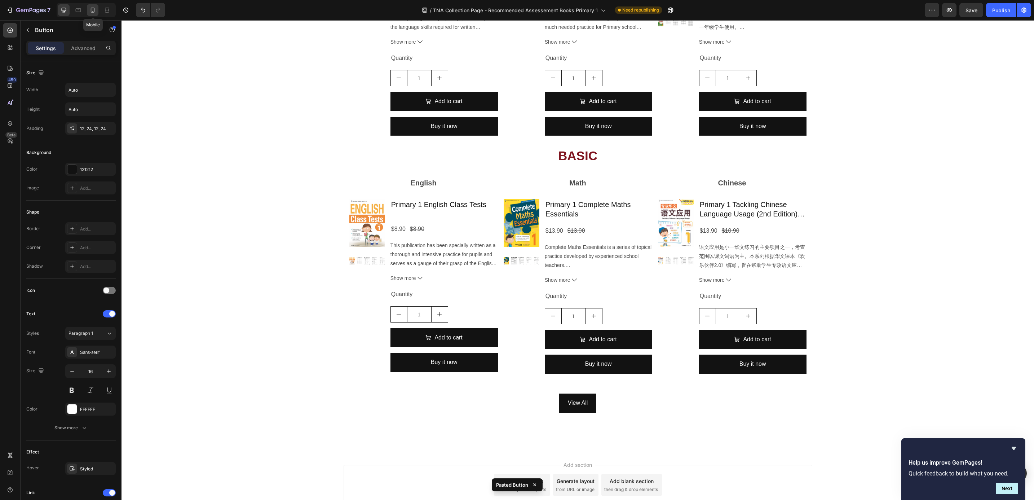
click at [97, 10] on div at bounding box center [93, 10] width 12 height 12
type input "14"
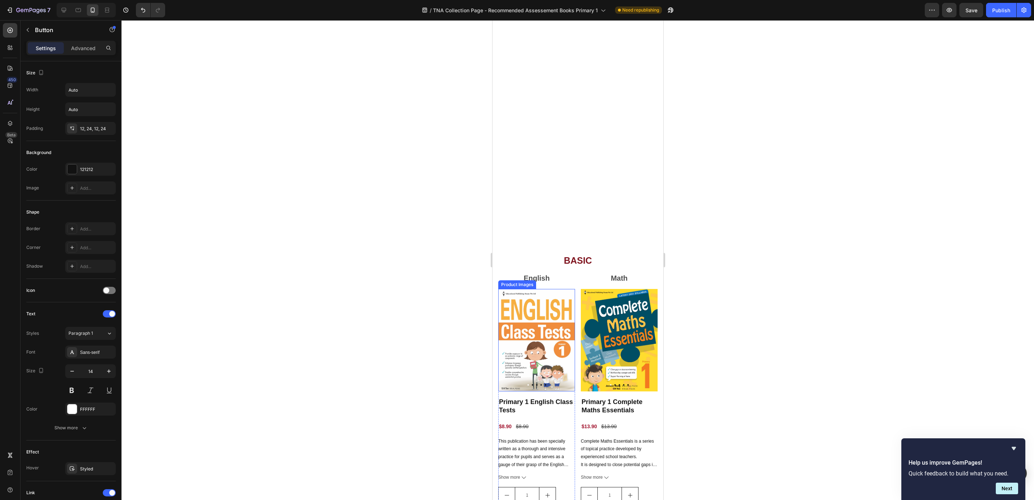
scroll to position [2084, 0]
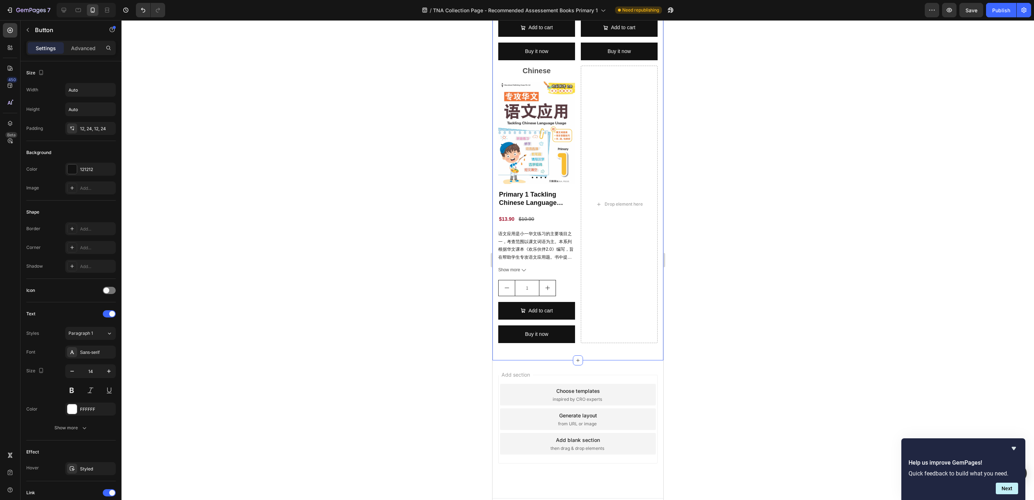
click at [573, 340] on div "BASIC Heading English Text Block Product Images Primary 1 English Class Tests P…" at bounding box center [577, 59] width 171 height 602
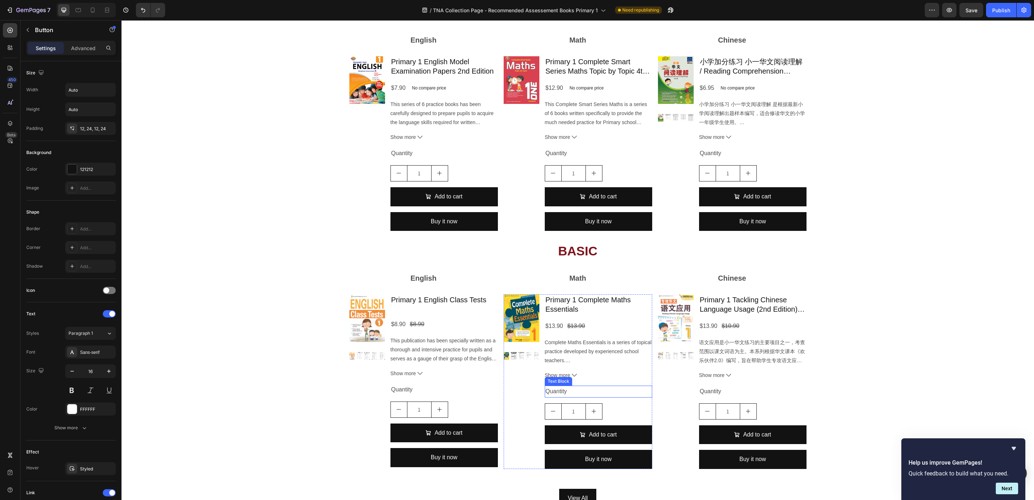
scroll to position [703, 0]
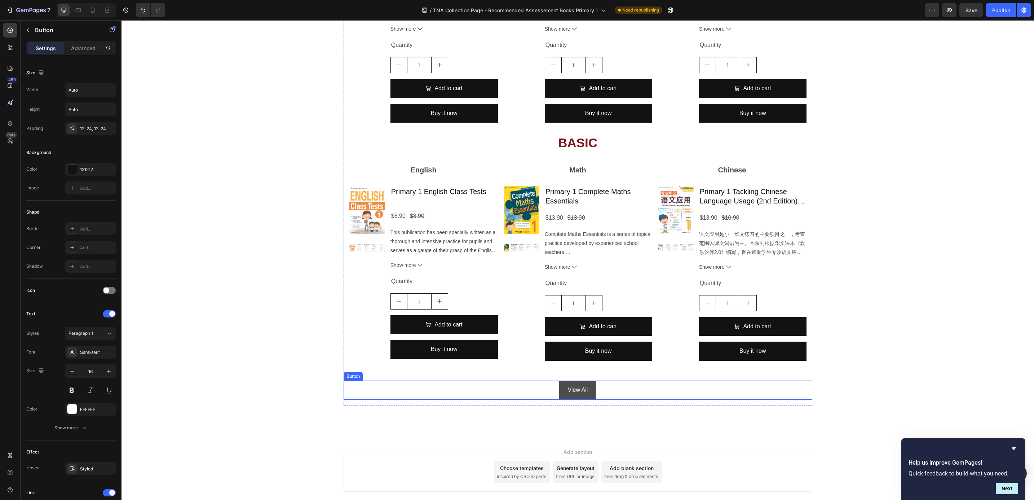
click at [591, 395] on link "View All" at bounding box center [578, 390] width 38 height 19
click at [86, 48] on p "Advanced" at bounding box center [83, 48] width 25 height 8
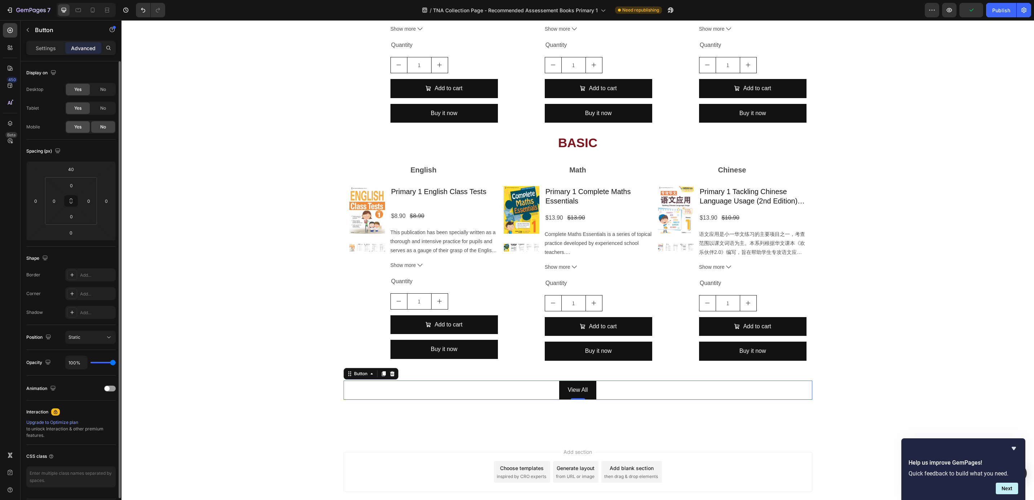
click at [85, 131] on div "Yes" at bounding box center [78, 127] width 24 height 12
click at [95, 9] on icon at bounding box center [92, 9] width 7 height 7
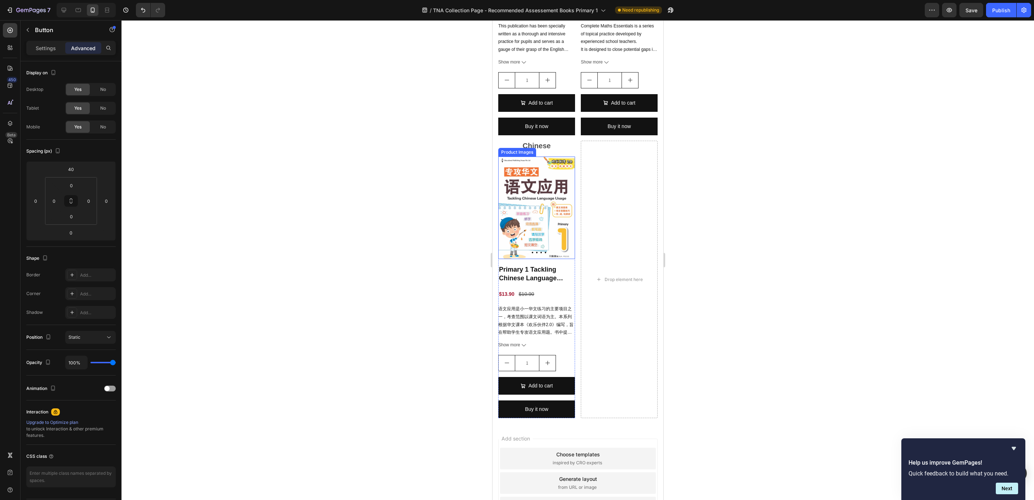
scroll to position [2071, 0]
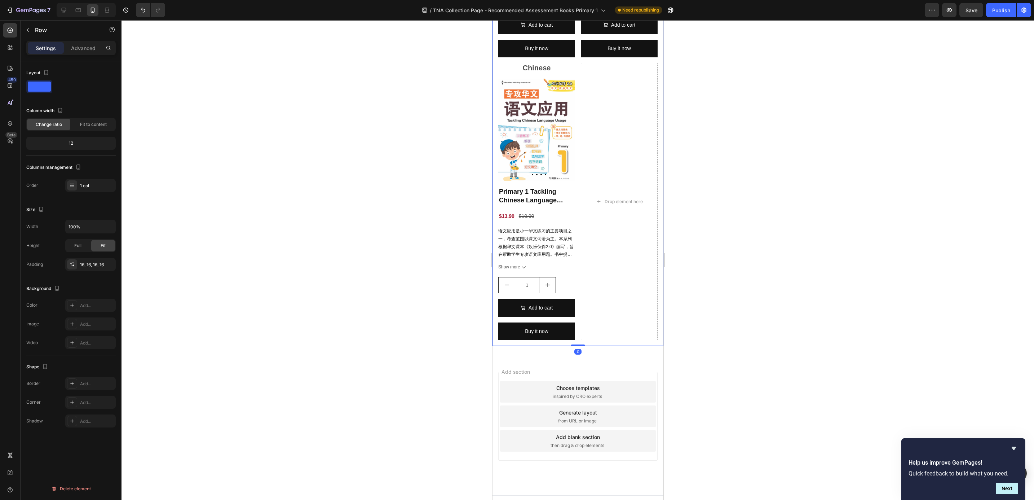
click at [583, 330] on div "BASIC Heading English Text Block Product Images Primary 1 English Class Tests P…" at bounding box center [577, 50] width 171 height 591
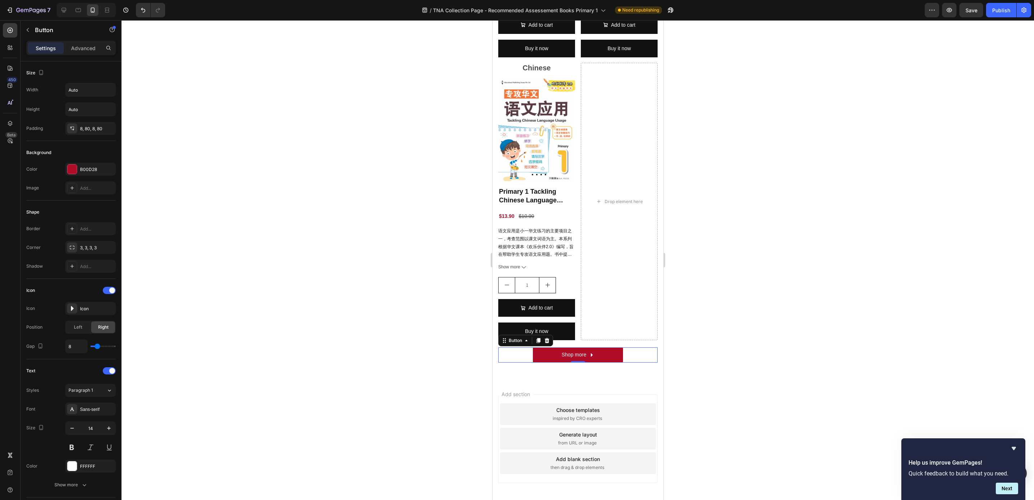
click at [431, 350] on div at bounding box center [578, 260] width 913 height 480
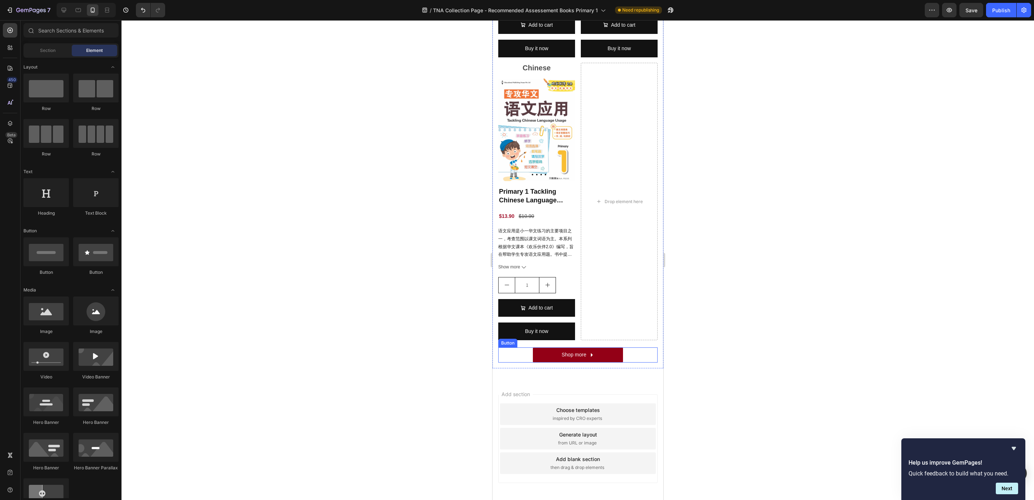
click at [533, 347] on link "Shop more" at bounding box center [578, 354] width 90 height 15
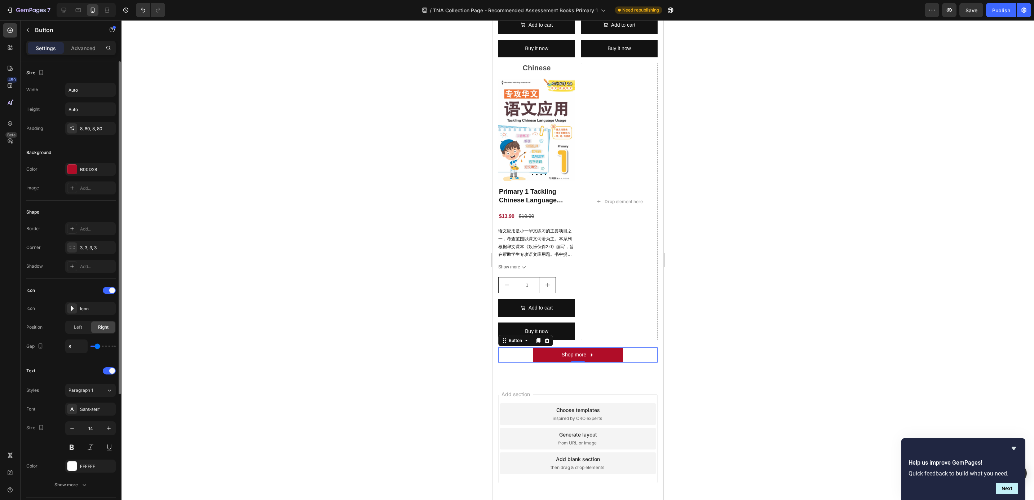
scroll to position [175, 0]
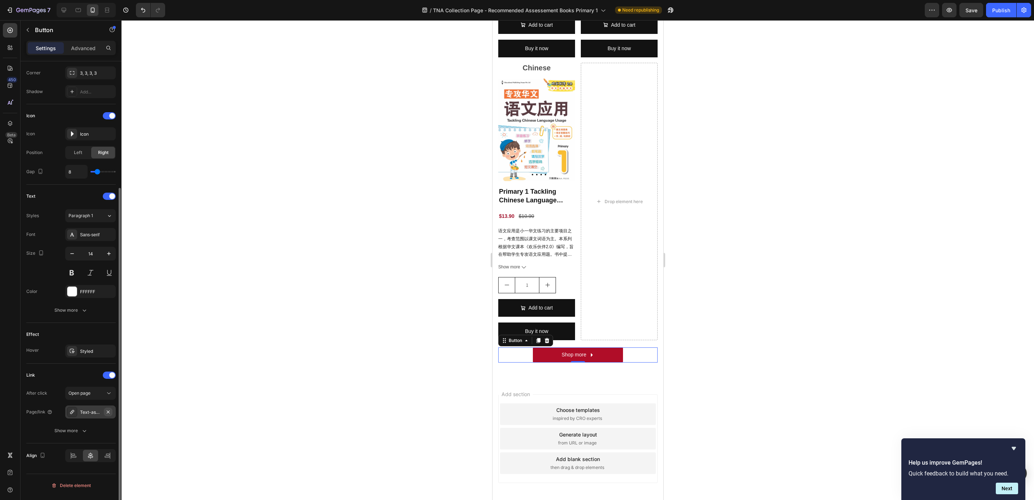
click at [109, 412] on icon "button" at bounding box center [108, 412] width 6 height 6
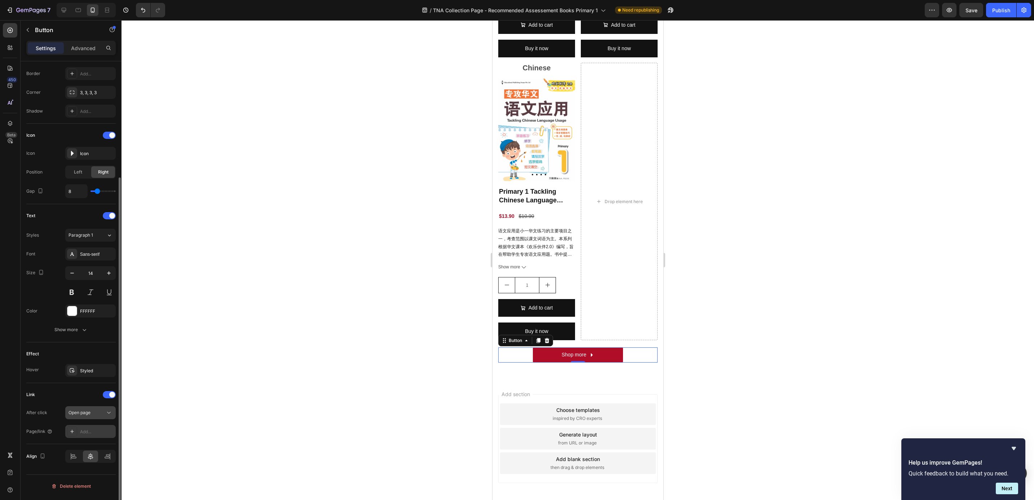
scroll to position [155, 0]
click at [93, 431] on div "Add..." at bounding box center [97, 432] width 34 height 6
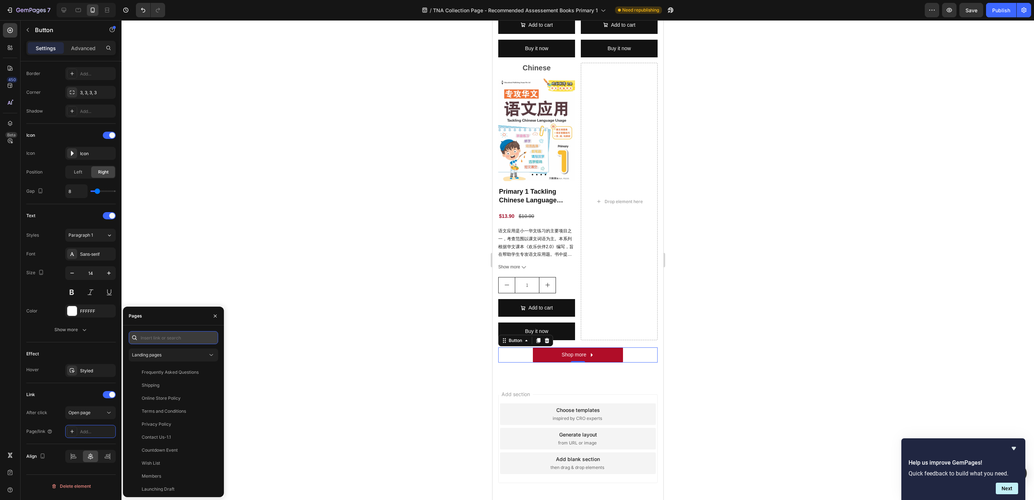
click at [163, 337] on input "text" at bounding box center [173, 337] width 89 height 13
paste input "[URL][DOMAIN_NAME]"
type input "[URL][DOMAIN_NAME]"
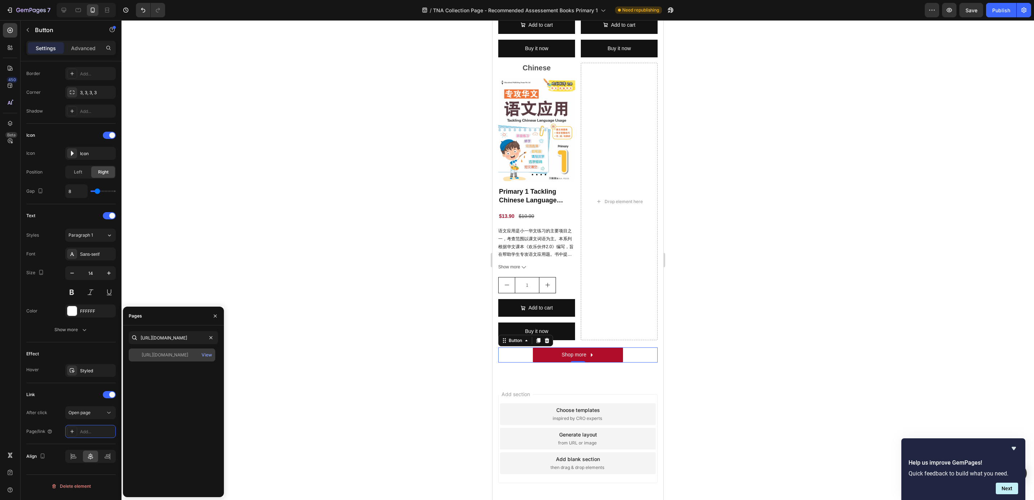
click at [166, 355] on div "[URL][DOMAIN_NAME]" at bounding box center [165, 355] width 47 height 6
click at [212, 315] on icon "button" at bounding box center [215, 316] width 6 height 6
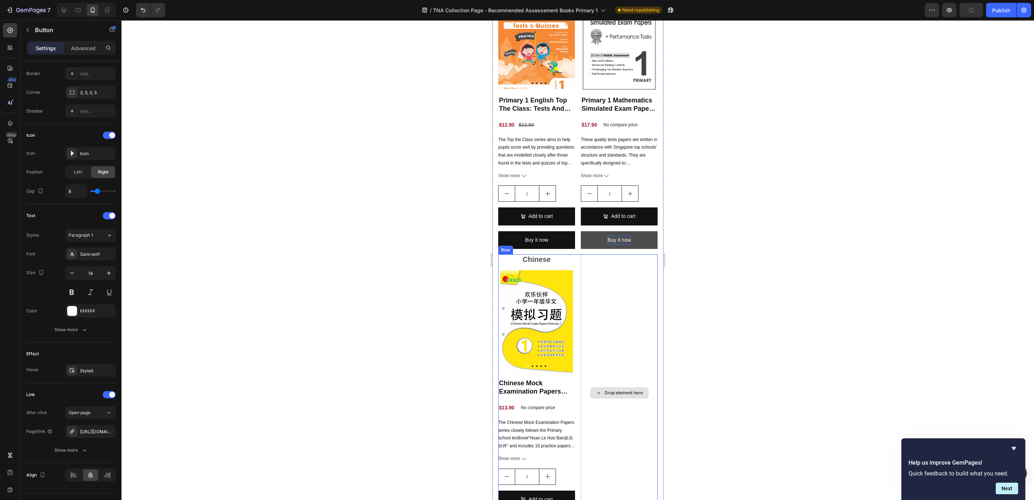
scroll to position [91, 0]
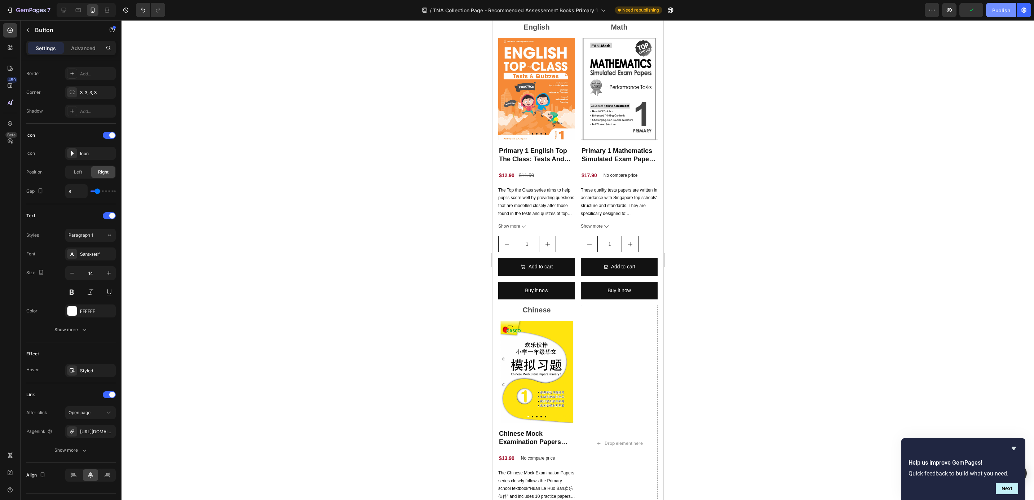
click at [1003, 16] on button "Publish" at bounding box center [1001, 10] width 30 height 14
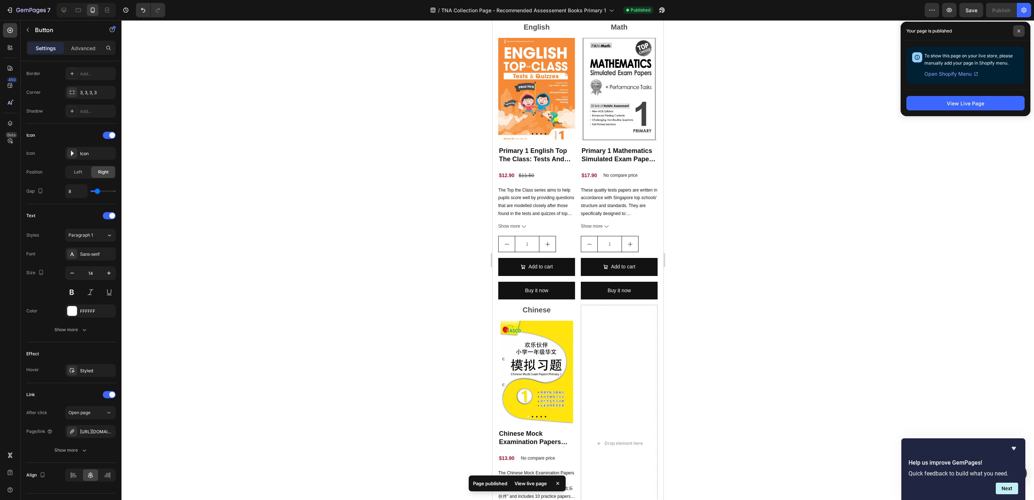
click at [1020, 29] on icon at bounding box center [1020, 31] width 4 height 4
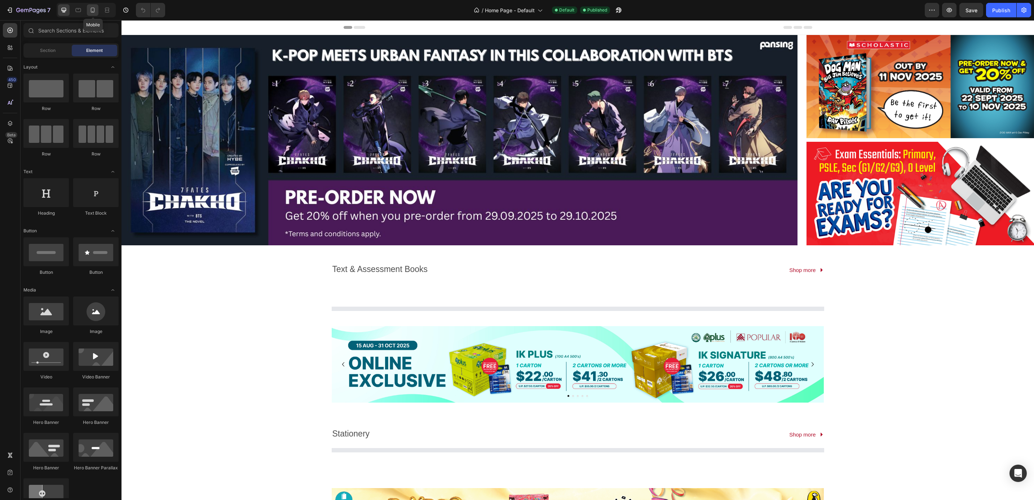
click at [93, 11] on icon at bounding box center [93, 11] width 2 height 1
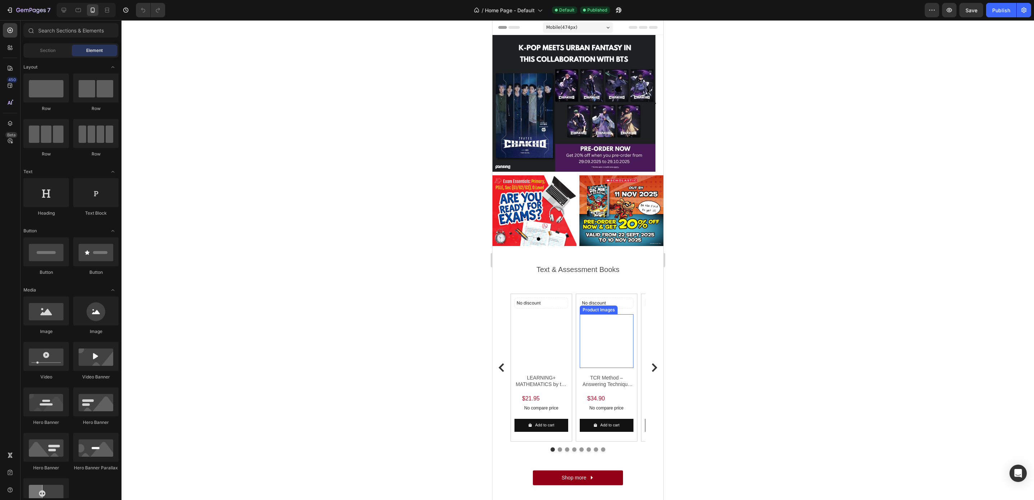
scroll to position [162, 0]
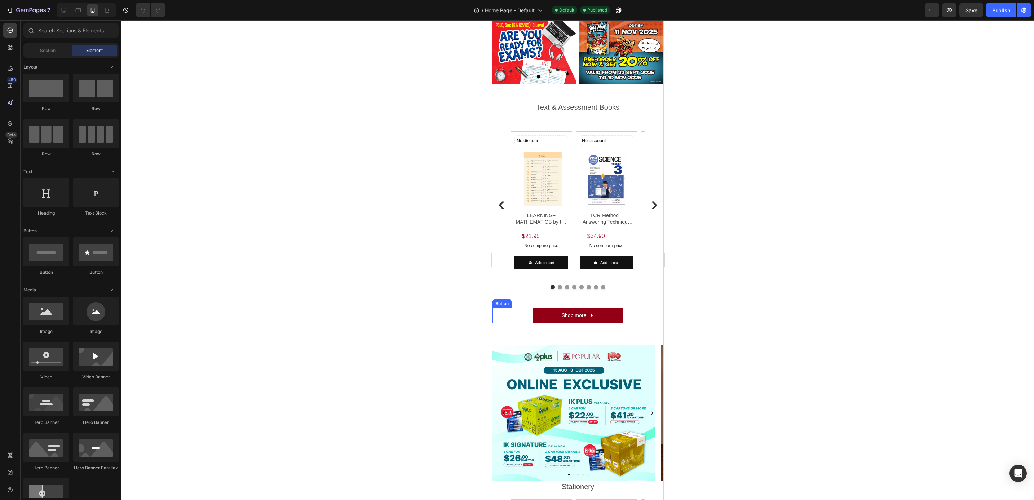
click at [594, 312] on link "Shop more" at bounding box center [578, 315] width 90 height 15
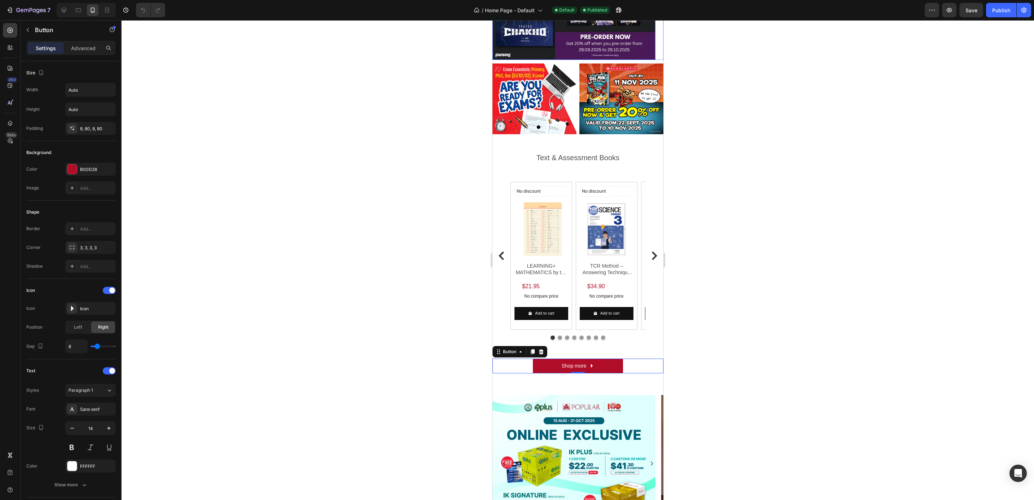
scroll to position [0, 0]
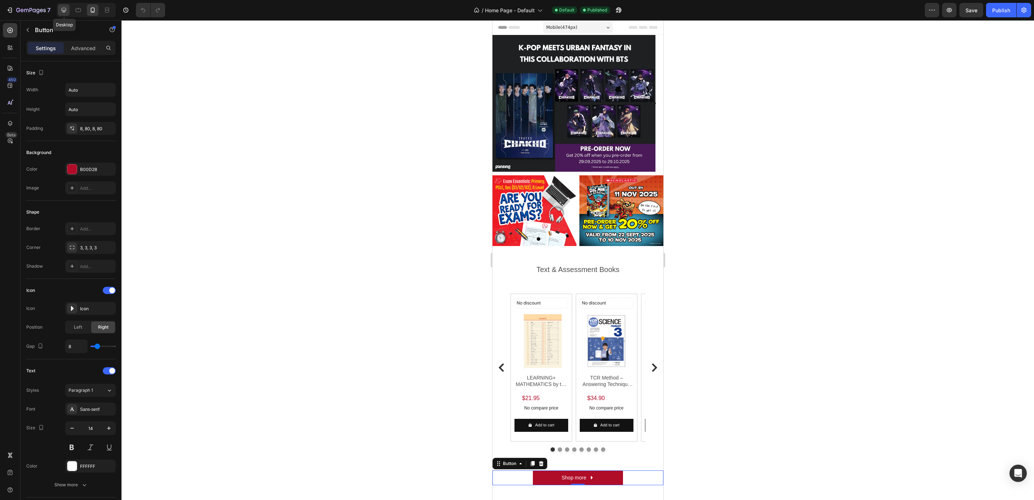
click at [64, 11] on icon at bounding box center [64, 10] width 5 height 5
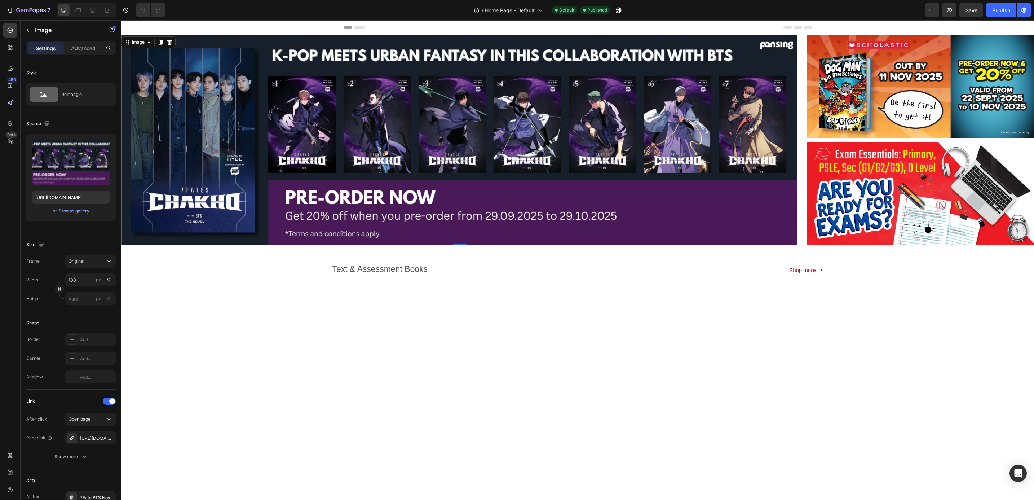
click at [477, 131] on img at bounding box center [460, 140] width 676 height 210
click at [8, 120] on icon at bounding box center [9, 123] width 7 height 7
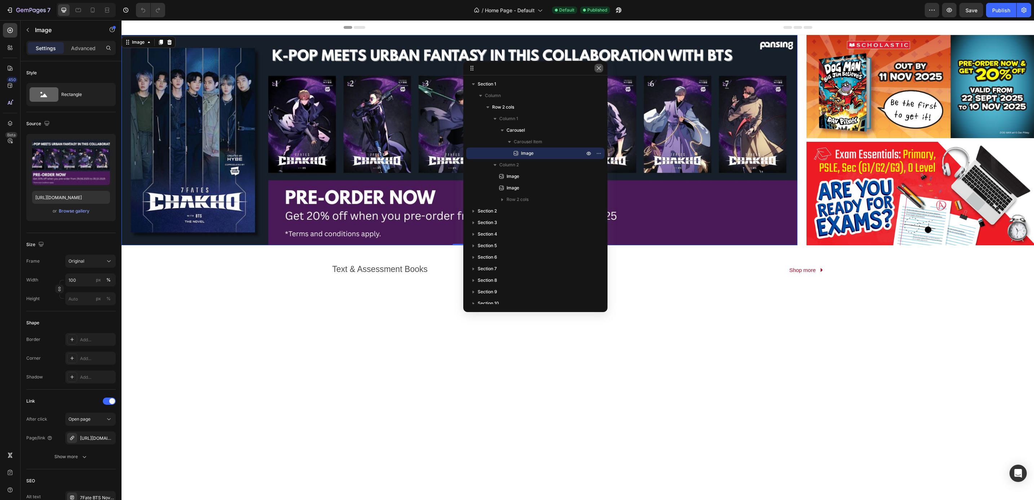
click at [600, 67] on icon "button" at bounding box center [599, 68] width 4 height 4
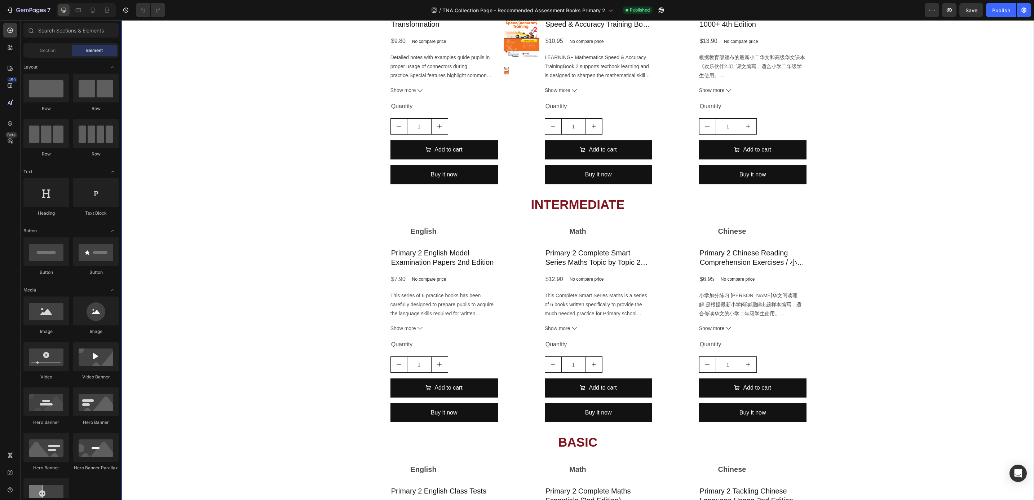
scroll to position [711, 0]
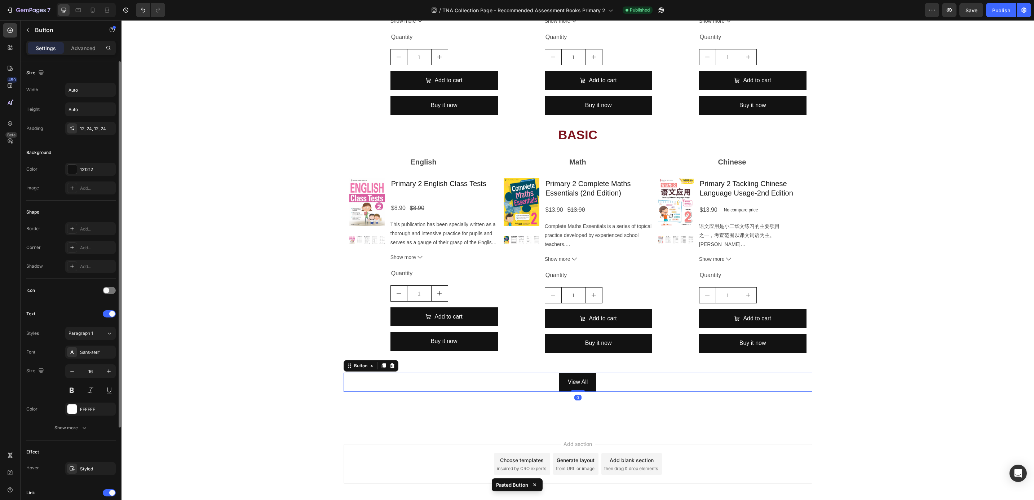
scroll to position [117, 0]
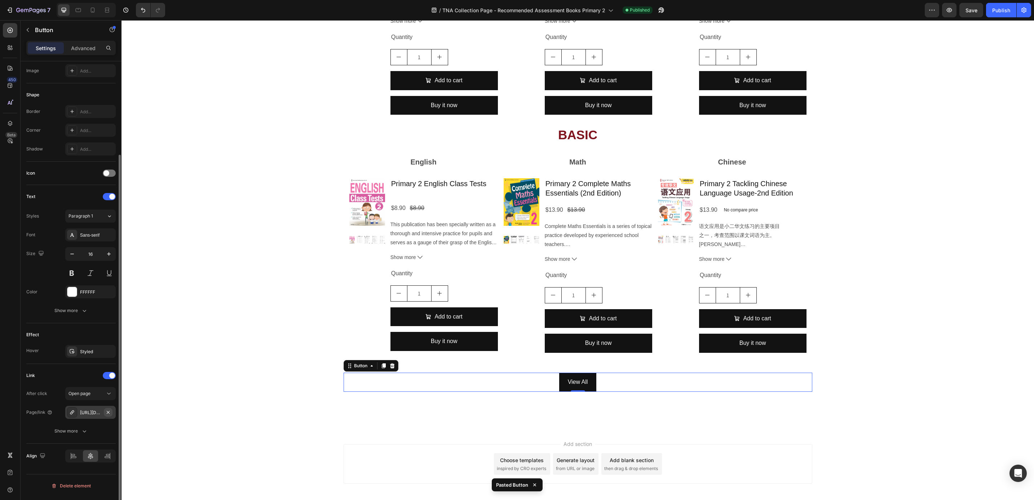
click at [107, 412] on icon "button" at bounding box center [108, 412] width 6 height 6
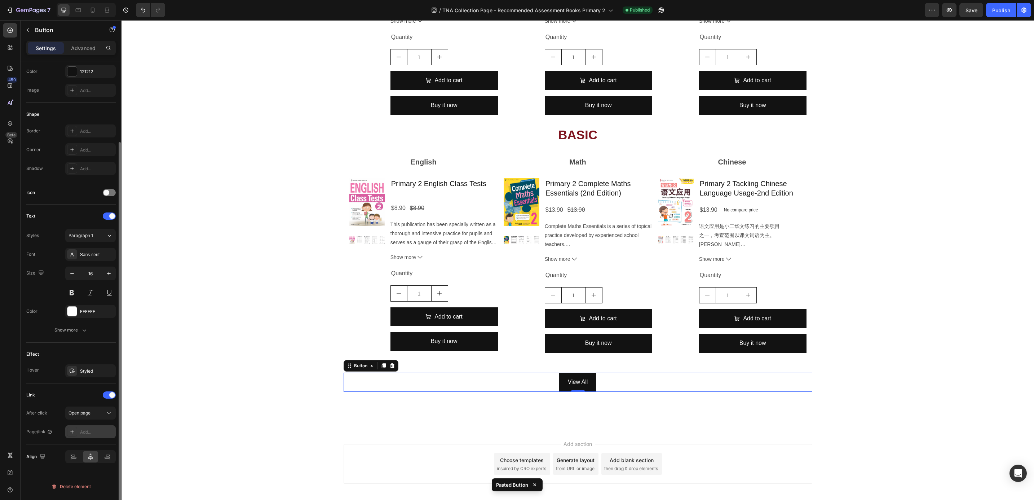
click at [90, 435] on div "Add..." at bounding box center [97, 432] width 34 height 6
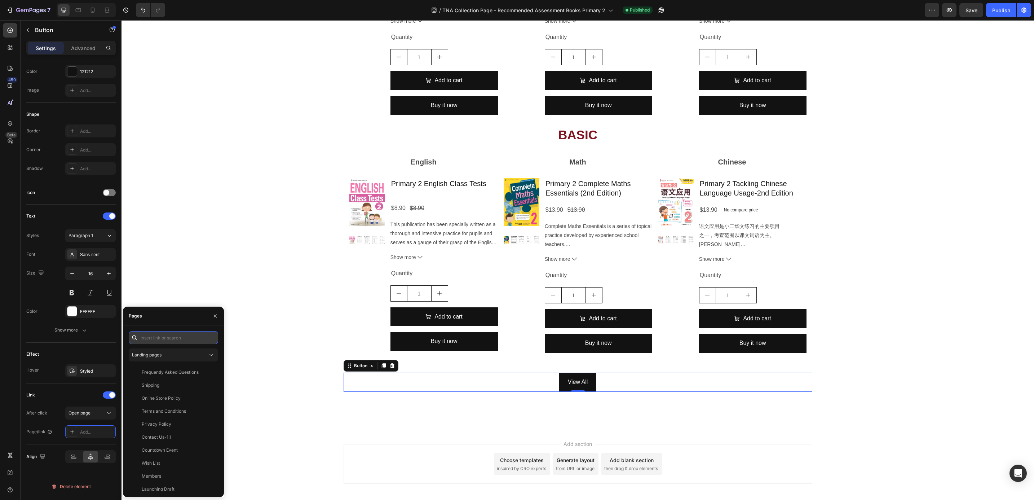
click at [192, 336] on input "text" at bounding box center [173, 337] width 89 height 13
paste input "[URL][DOMAIN_NAME]"
type input "[URL][DOMAIN_NAME]"
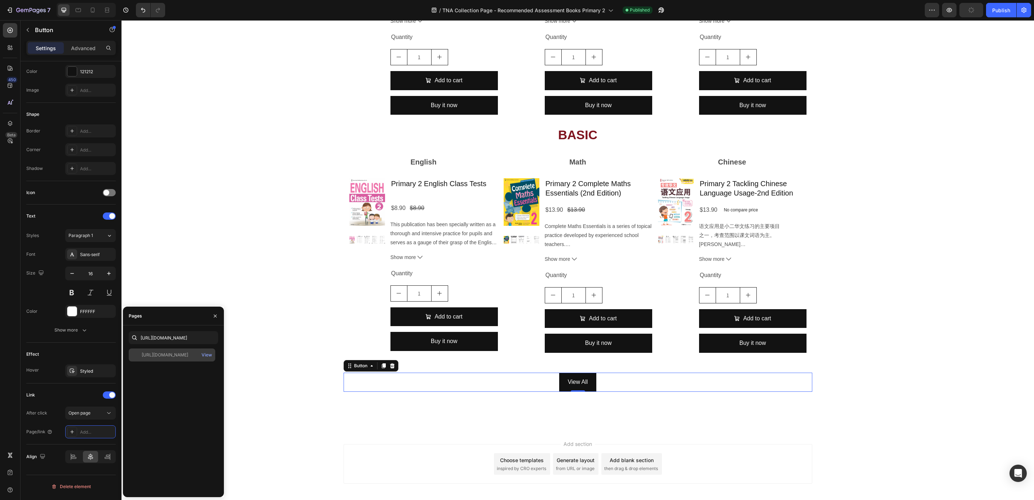
click at [182, 351] on div "[URL][DOMAIN_NAME] View" at bounding box center [172, 354] width 87 height 13
click at [210, 315] on button "button" at bounding box center [216, 316] width 12 height 12
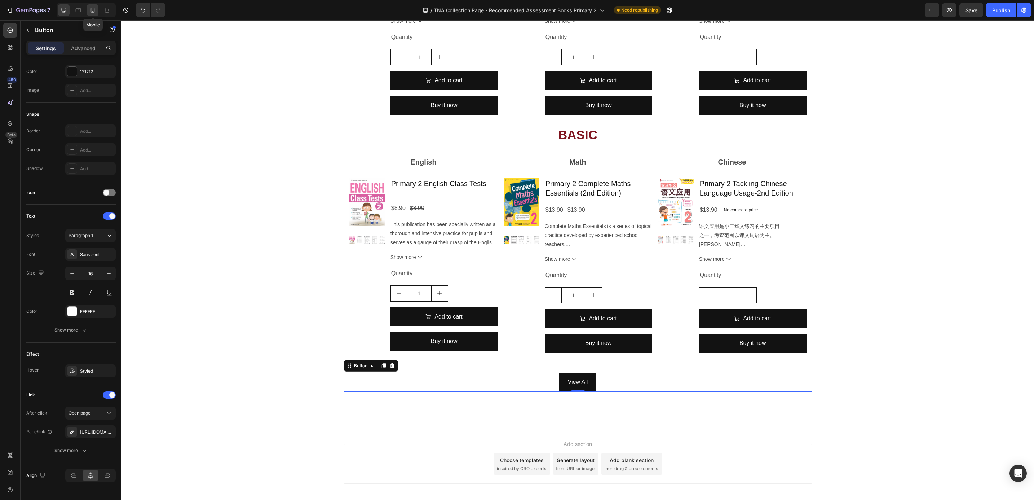
click at [89, 6] on div at bounding box center [93, 10] width 12 height 12
type input "14"
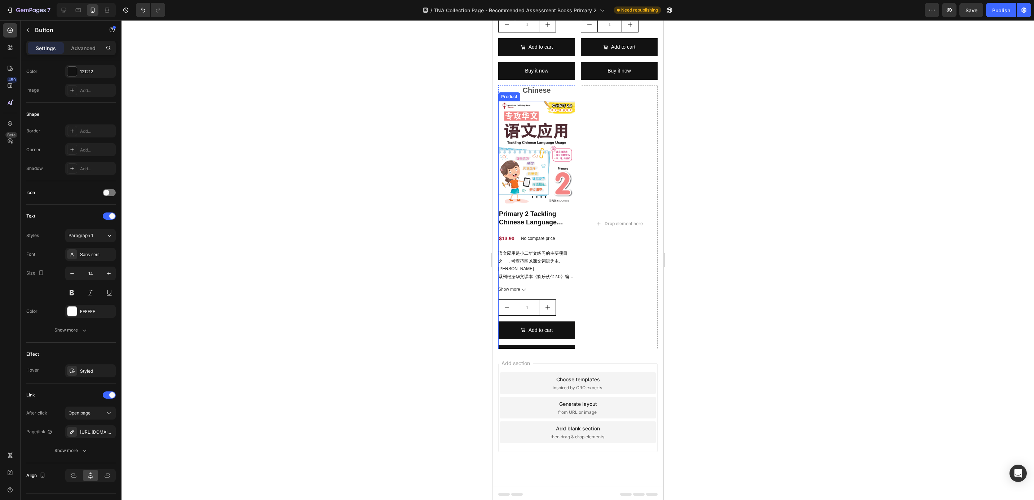
scroll to position [2067, 0]
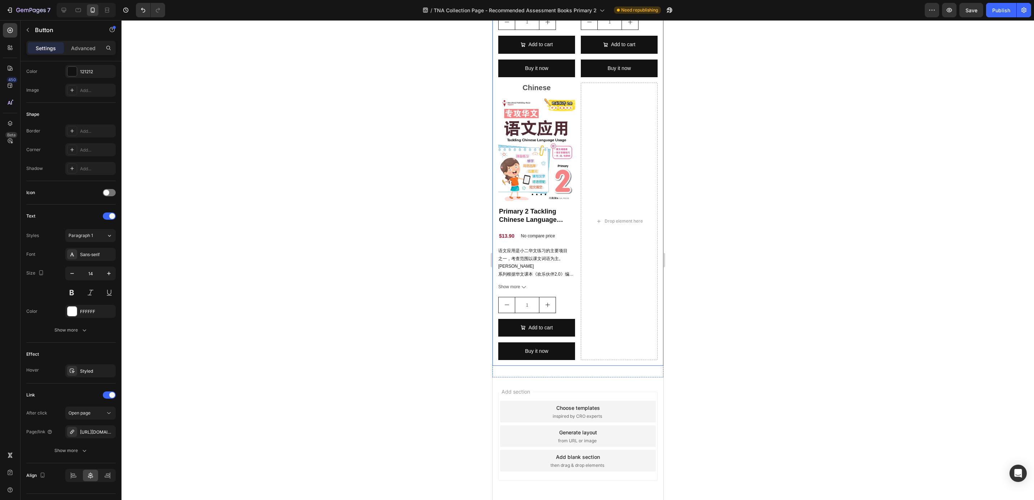
click at [596, 352] on div "BASIC Heading English Text Block Product Images Primary 2 English Class Tests P…" at bounding box center [577, 70] width 171 height 591
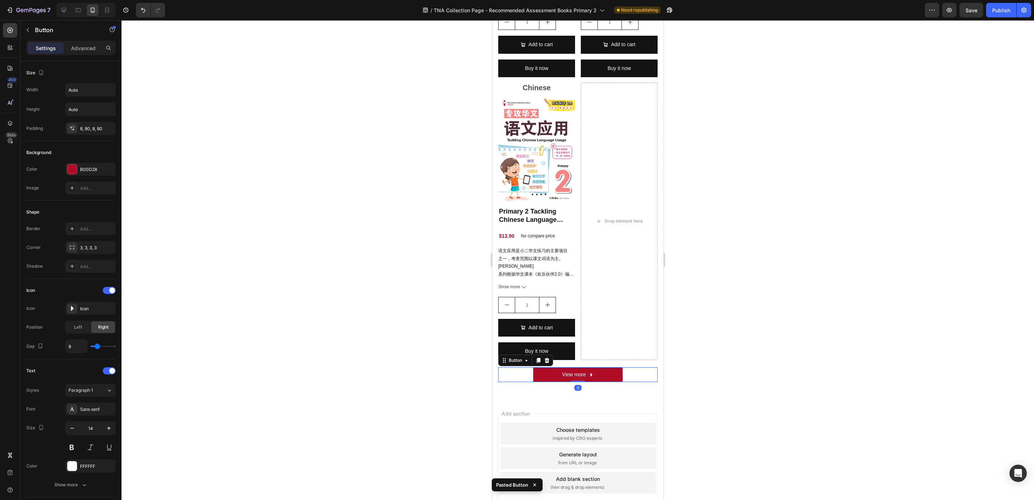
click at [473, 370] on div at bounding box center [578, 260] width 913 height 480
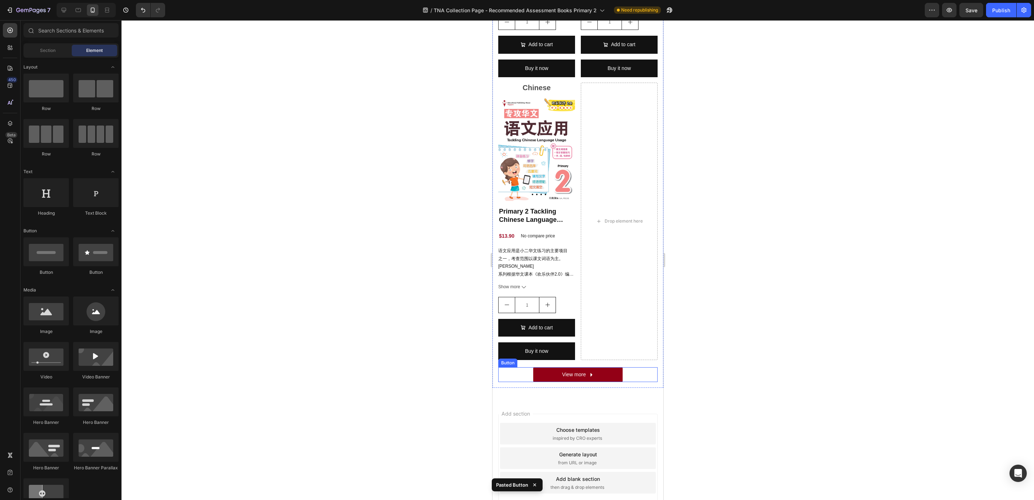
click at [592, 367] on link "View more" at bounding box center [577, 374] width 89 height 15
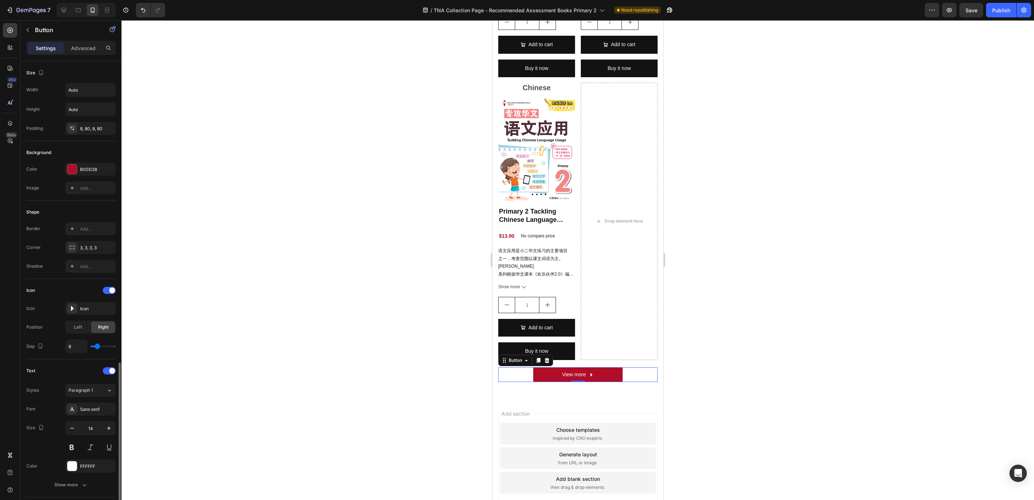
scroll to position [175, 0]
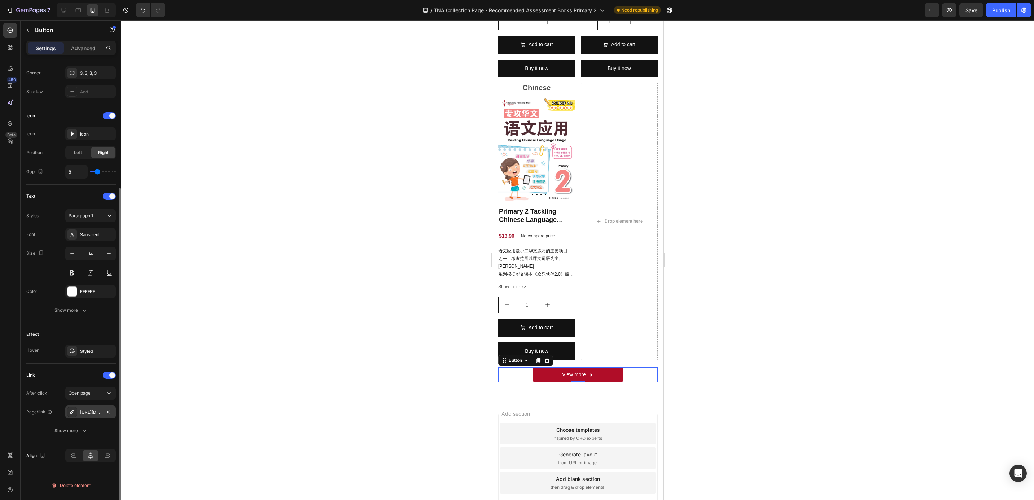
click at [99, 416] on div "[URL][DOMAIN_NAME]" at bounding box center [90, 412] width 21 height 6
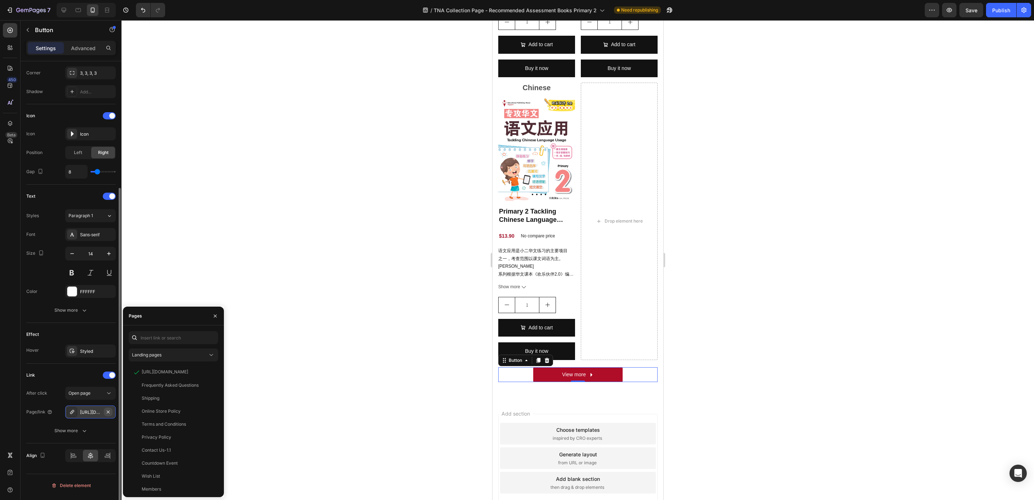
click at [108, 413] on icon "button" at bounding box center [108, 412] width 6 height 6
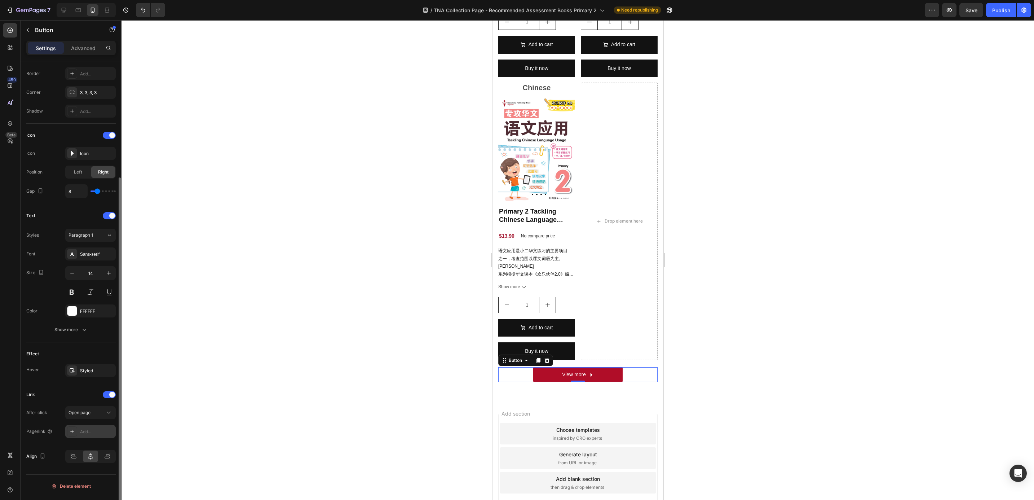
scroll to position [155, 0]
click at [92, 427] on div "Add..." at bounding box center [90, 431] width 50 height 13
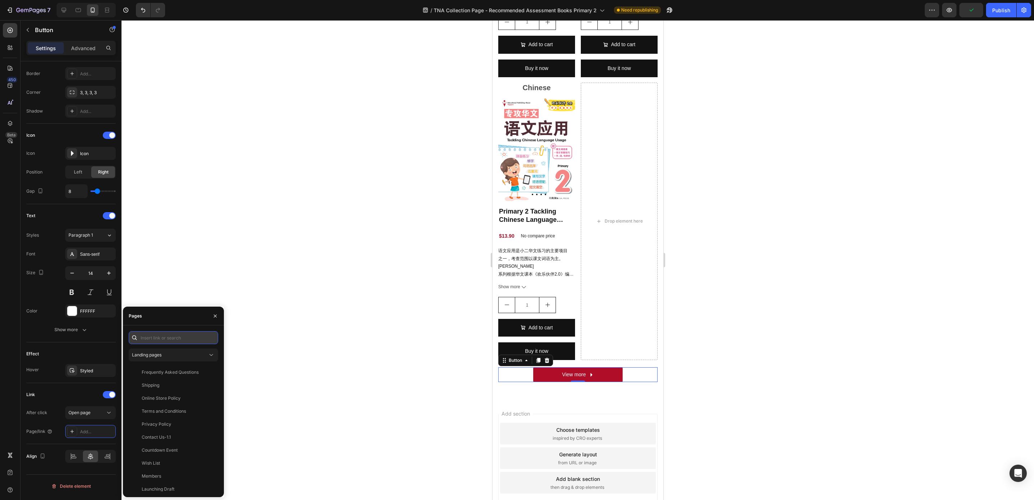
click at [156, 333] on input "text" at bounding box center [173, 337] width 89 height 13
paste input "[URL][DOMAIN_NAME]"
type input "[URL][DOMAIN_NAME]"
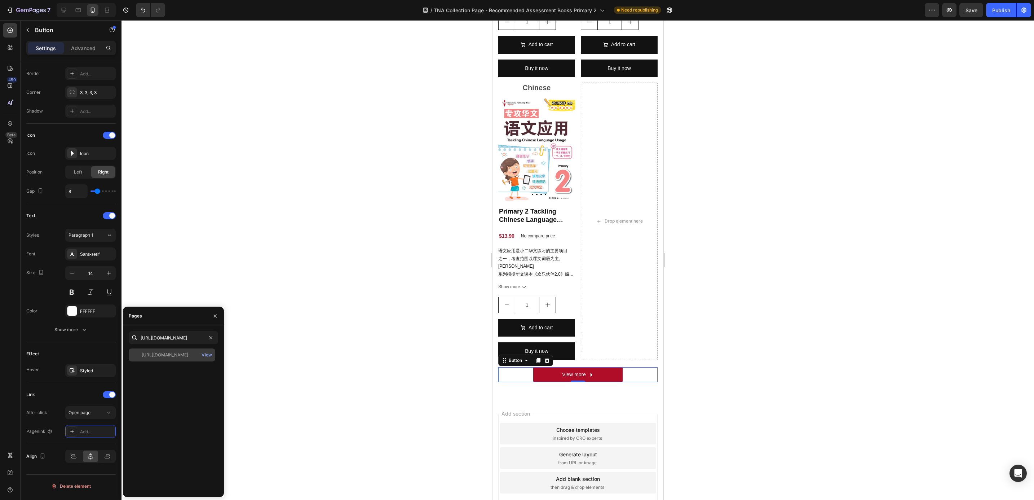
click at [161, 356] on div "[URL][DOMAIN_NAME]" at bounding box center [165, 355] width 47 height 6
click at [214, 318] on button "button" at bounding box center [216, 316] width 12 height 12
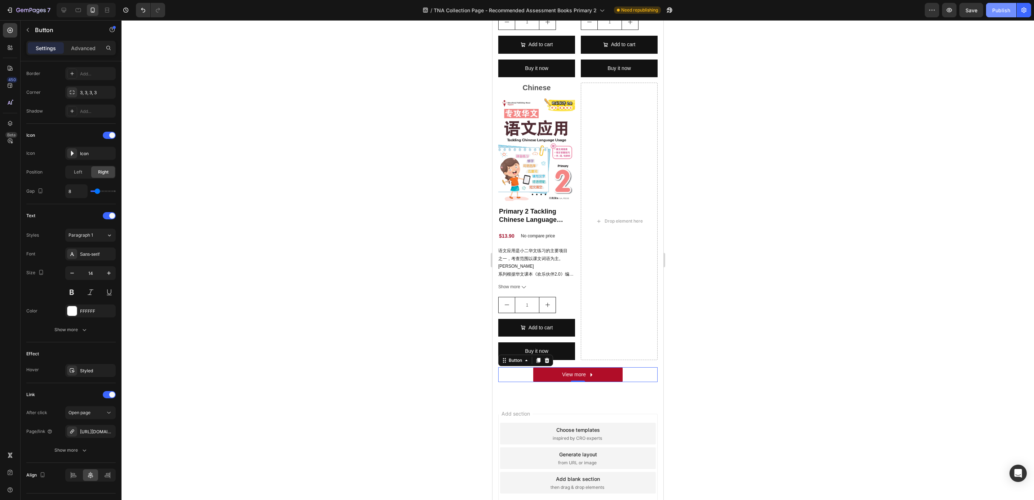
click at [988, 4] on button "Publish" at bounding box center [1001, 10] width 30 height 14
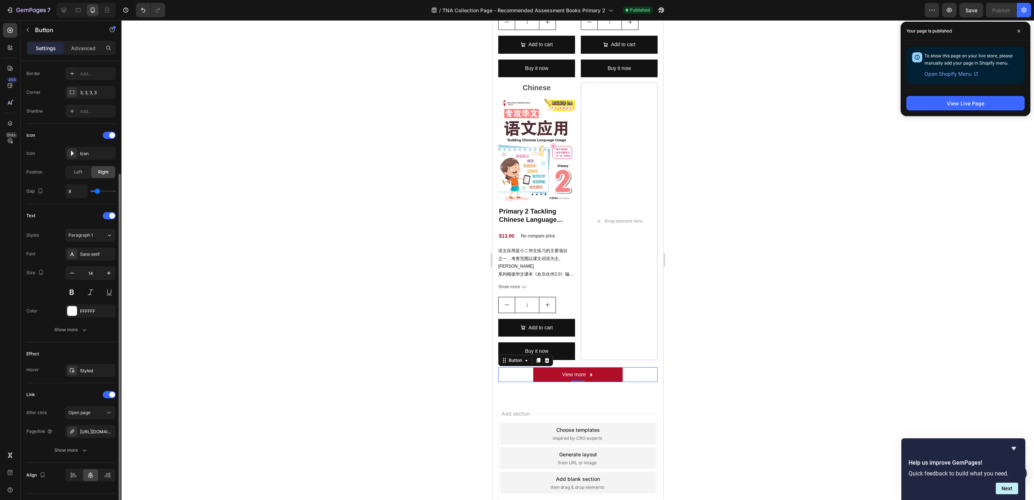
scroll to position [155, 0]
click at [580, 370] on p "View more" at bounding box center [574, 374] width 24 height 9
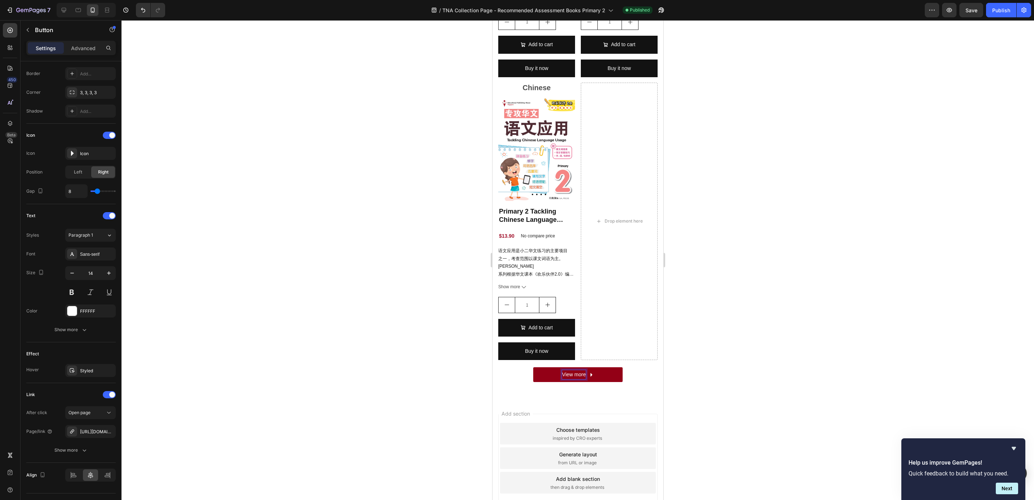
click at [580, 370] on p "View more" at bounding box center [574, 374] width 24 height 9
click at [578, 370] on p "View more" at bounding box center [574, 374] width 24 height 9
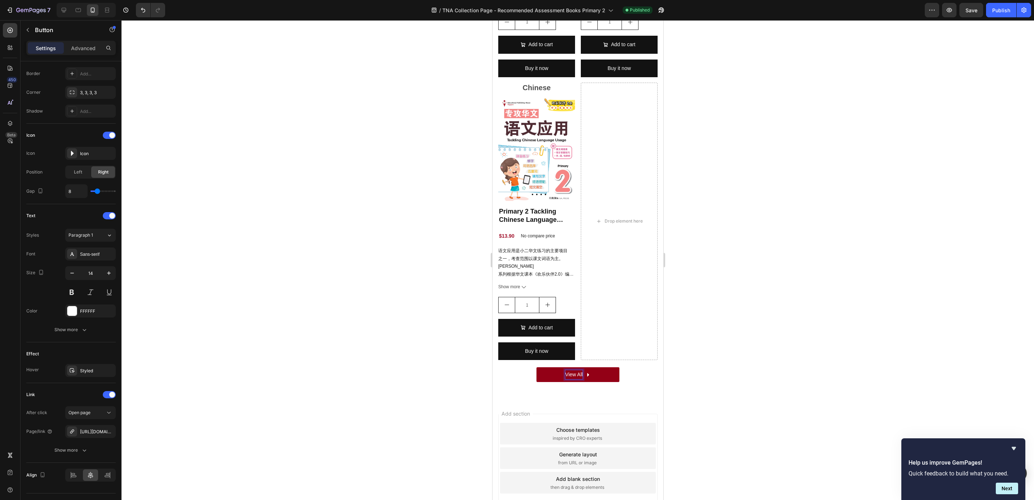
drag, startPoint x: 431, startPoint y: 329, endPoint x: 432, endPoint y: 318, distance: 11.2
click at [431, 327] on div at bounding box center [578, 260] width 913 height 480
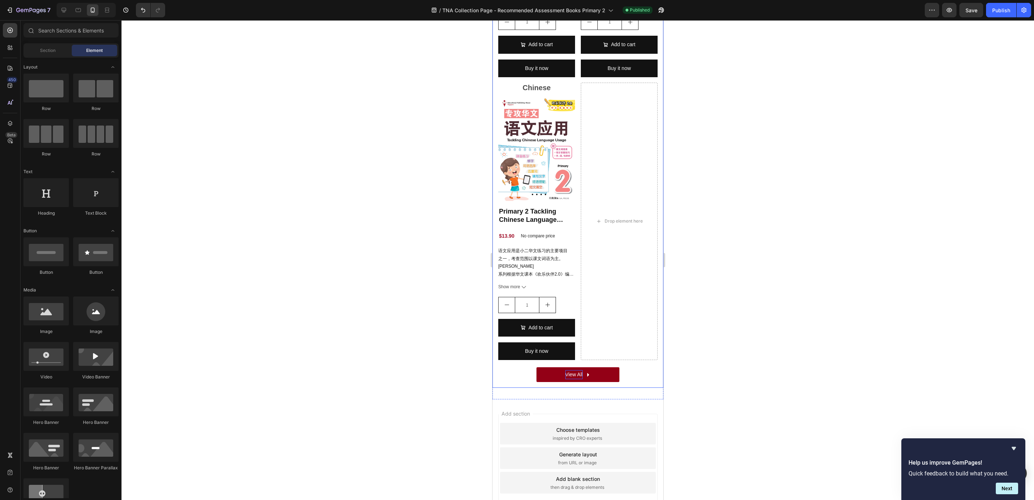
click at [592, 367] on link "View All" at bounding box center [577, 374] width 83 height 15
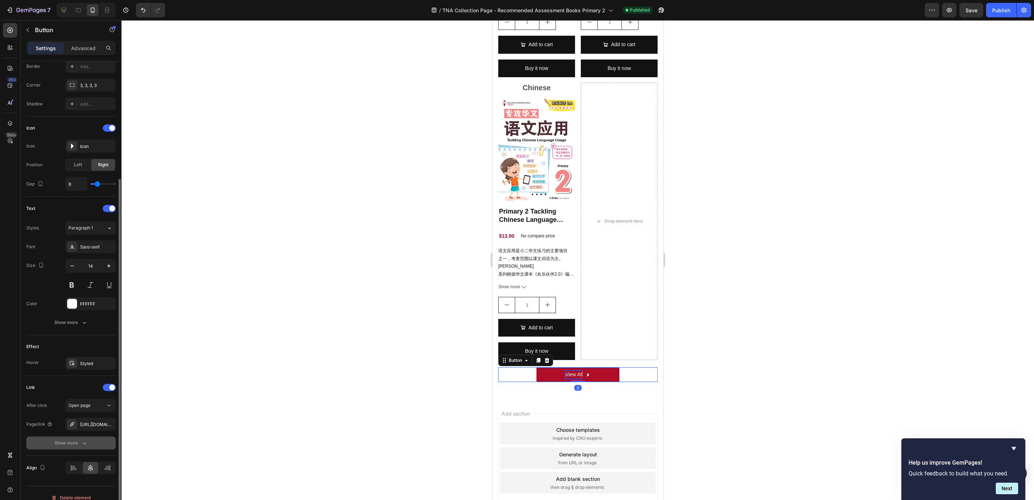
scroll to position [175, 0]
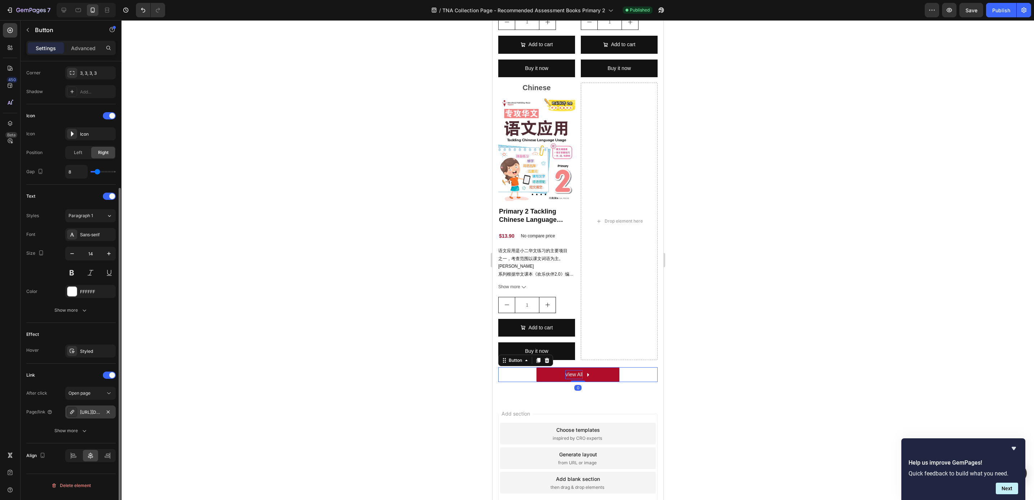
click at [92, 415] on div "https://popular.com.sg/recommended-assessment-books-for-primary-2" at bounding box center [90, 412] width 21 height 6
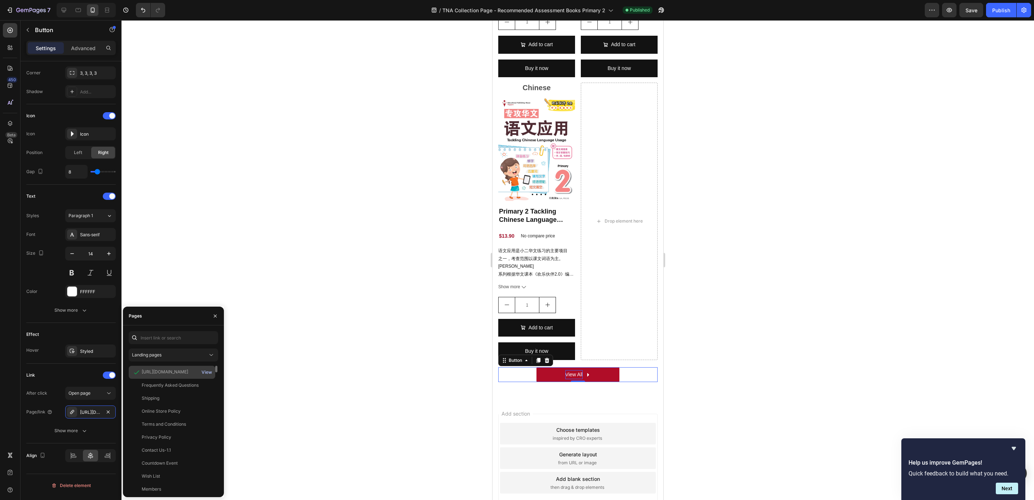
click at [206, 368] on button "View" at bounding box center [206, 372] width 11 height 10
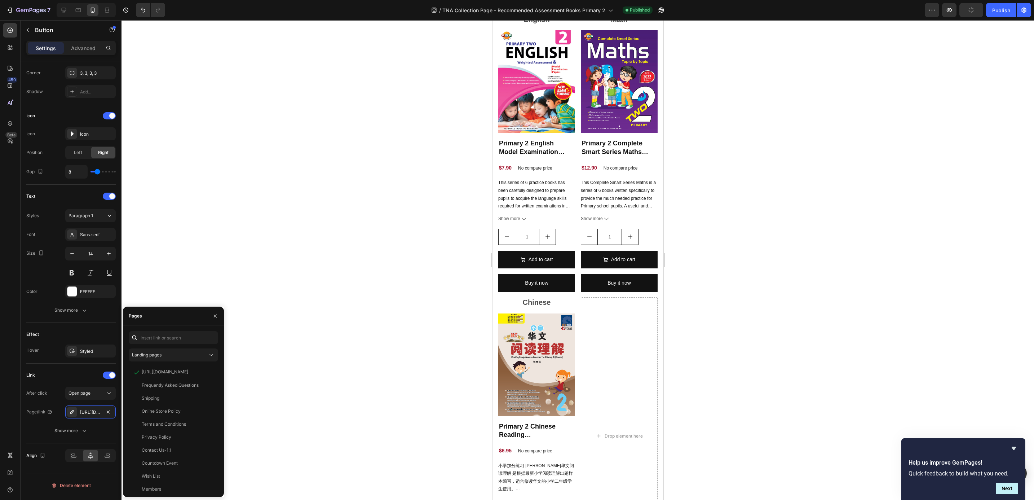
scroll to position [493, 0]
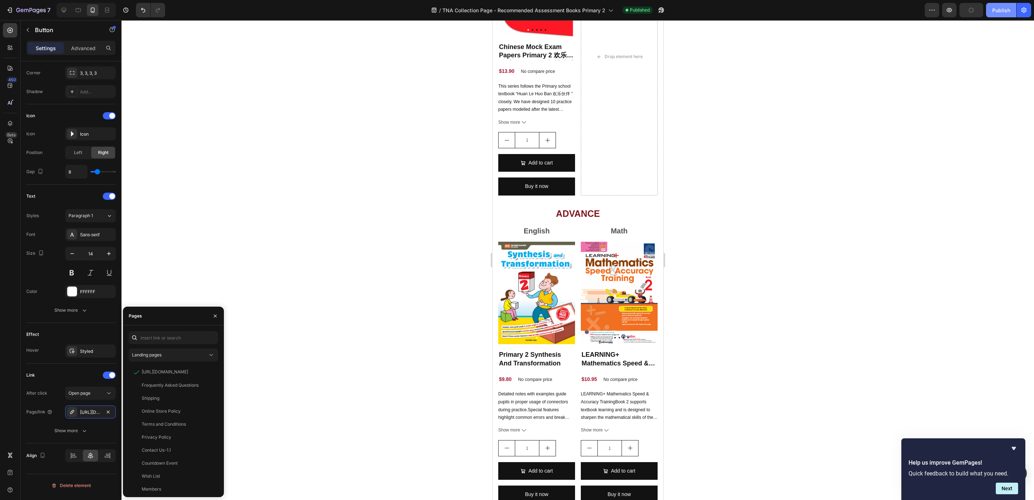
click at [1002, 12] on div "Publish" at bounding box center [1002, 10] width 18 height 8
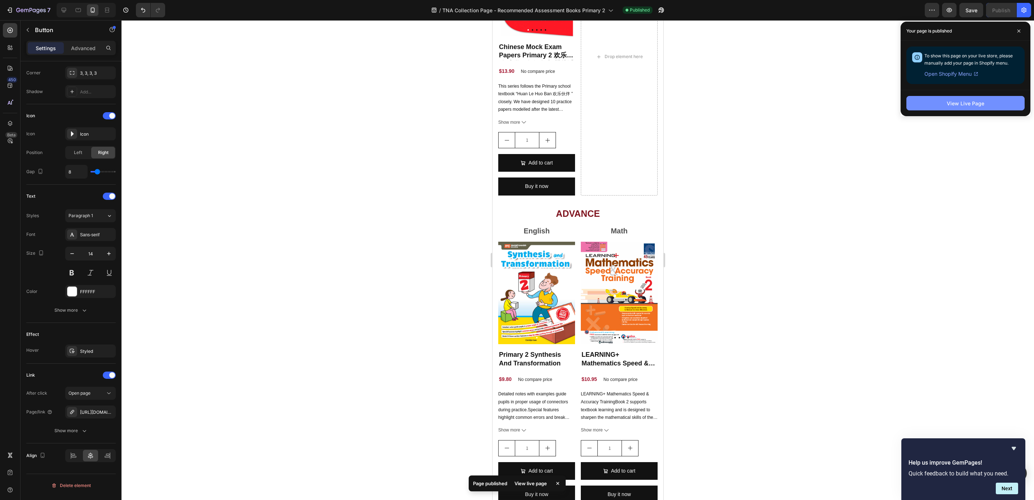
click at [960, 105] on div "View Live Page" at bounding box center [966, 104] width 38 height 8
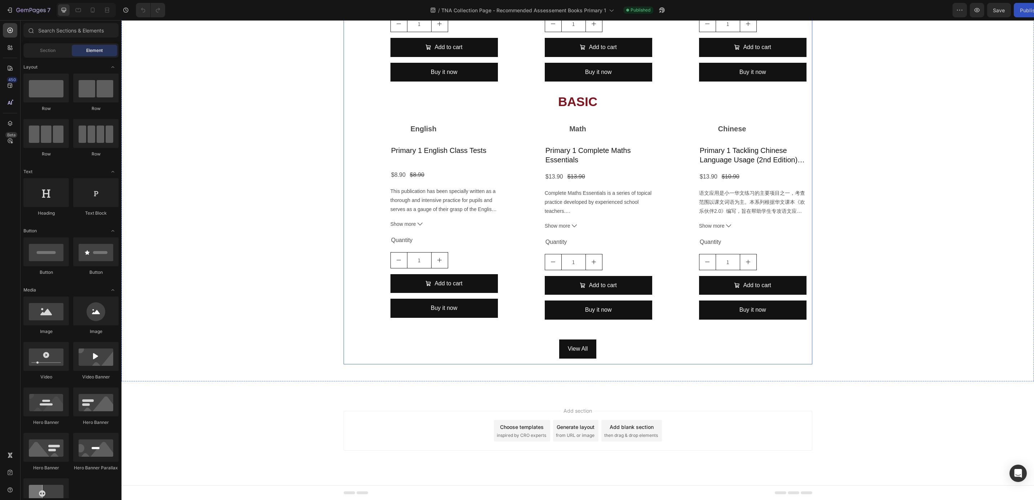
scroll to position [745, 0]
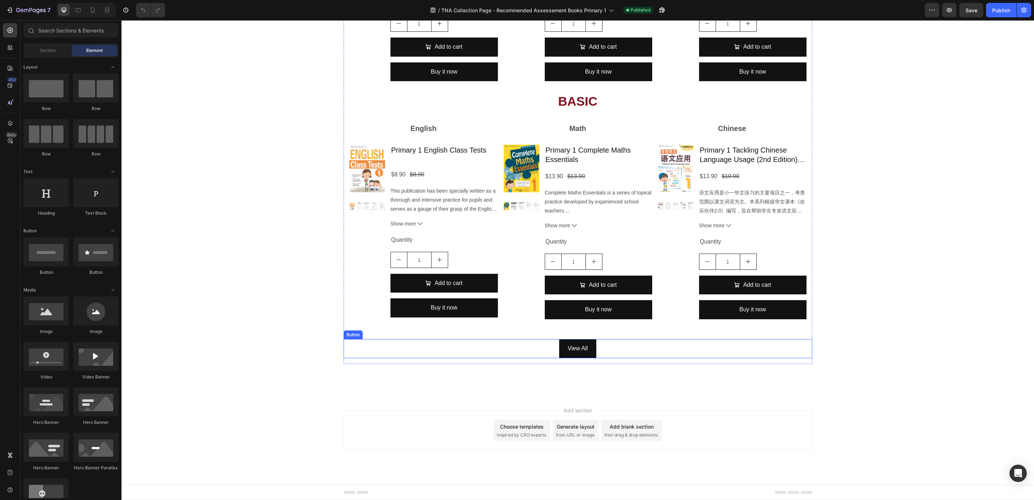
click at [612, 348] on div "View All Button" at bounding box center [578, 348] width 469 height 19
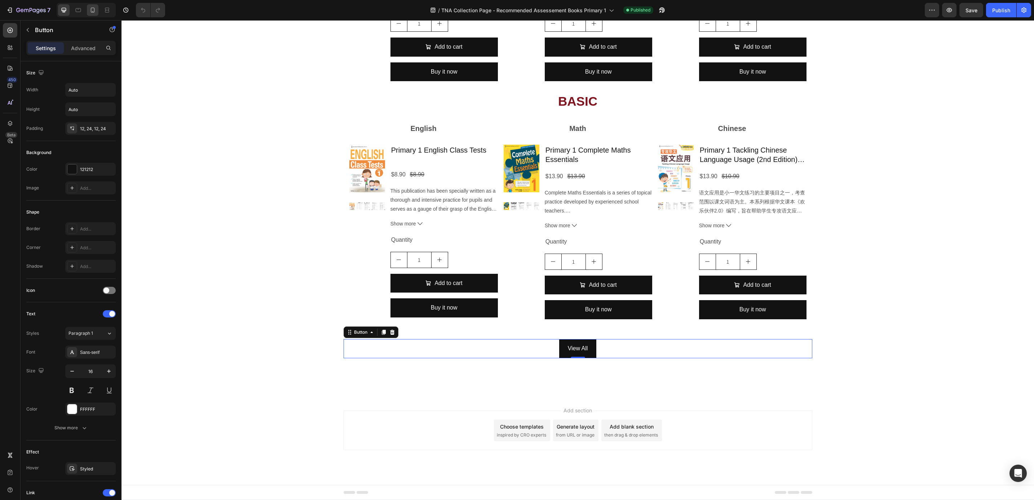
click at [90, 9] on icon at bounding box center [92, 9] width 7 height 7
type input "14"
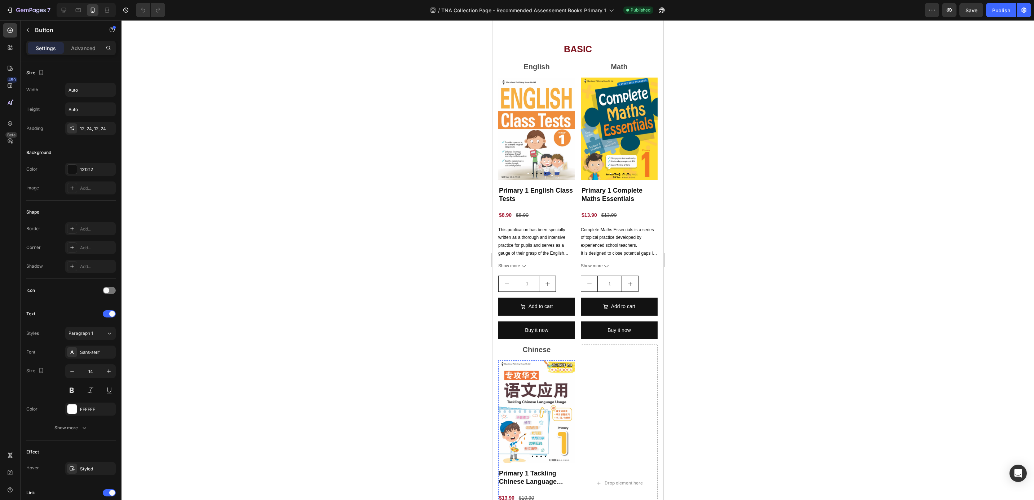
scroll to position [2106, 0]
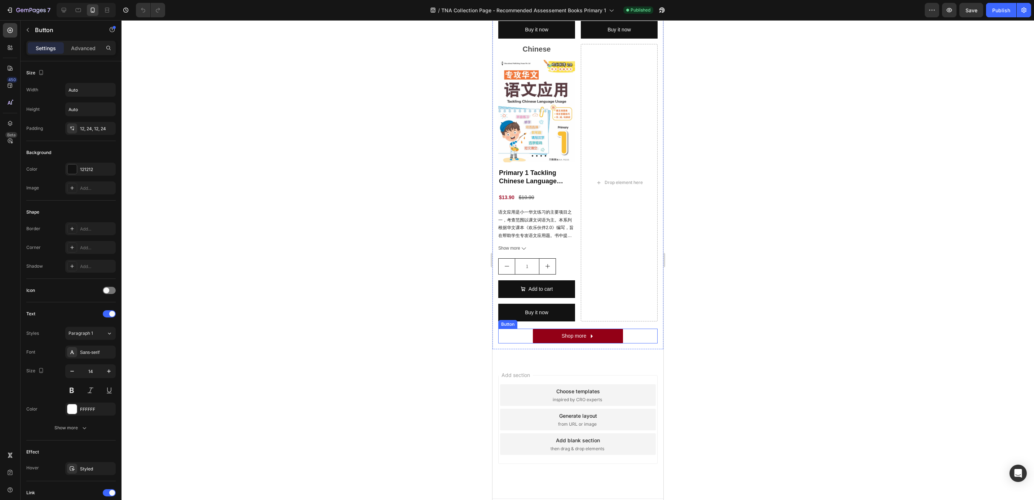
click at [593, 329] on link "Shop more" at bounding box center [578, 336] width 90 height 15
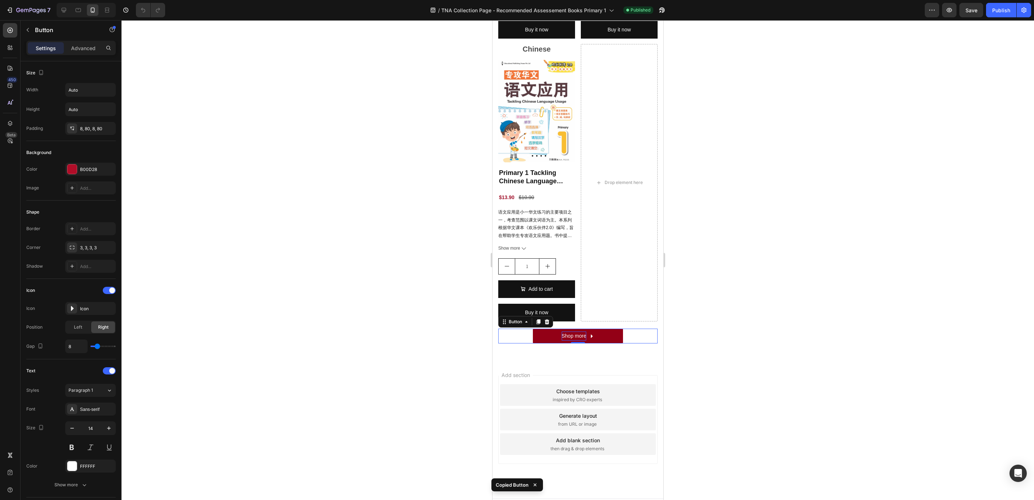
click at [567, 331] on p "Shop more" at bounding box center [574, 335] width 25 height 9
click at [545, 329] on link "View more" at bounding box center [577, 336] width 89 height 15
click at [1025, 11] on icon "button" at bounding box center [1024, 9] width 7 height 7
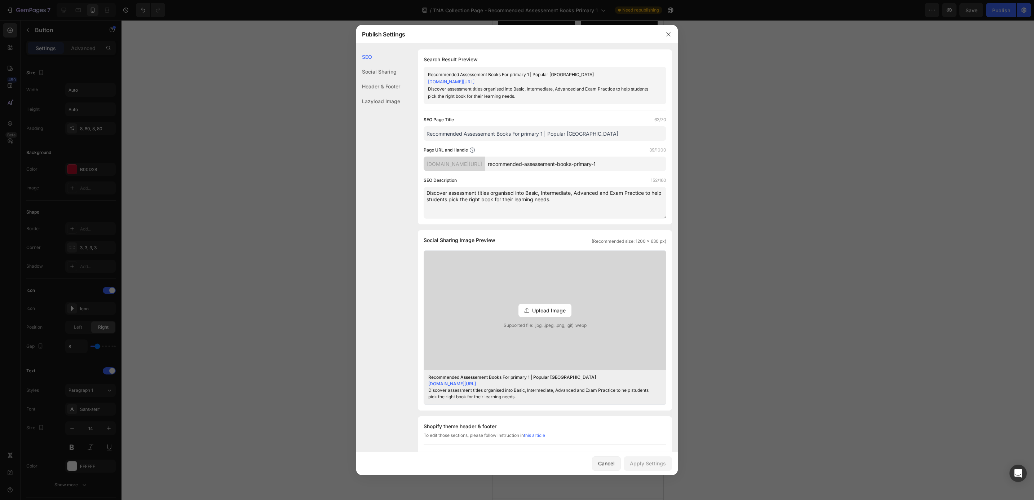
click at [475, 84] on link "popular-online-sg.myshopify.com/pages/recommended-assessement-books-primary-1" at bounding box center [451, 81] width 47 height 5
click at [671, 33] on icon "button" at bounding box center [669, 34] width 6 height 6
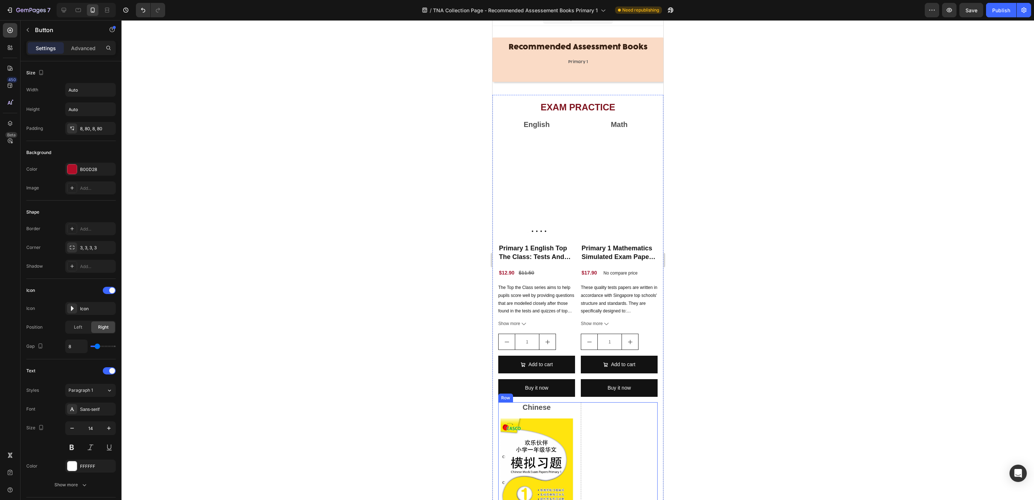
scroll to position [0, 0]
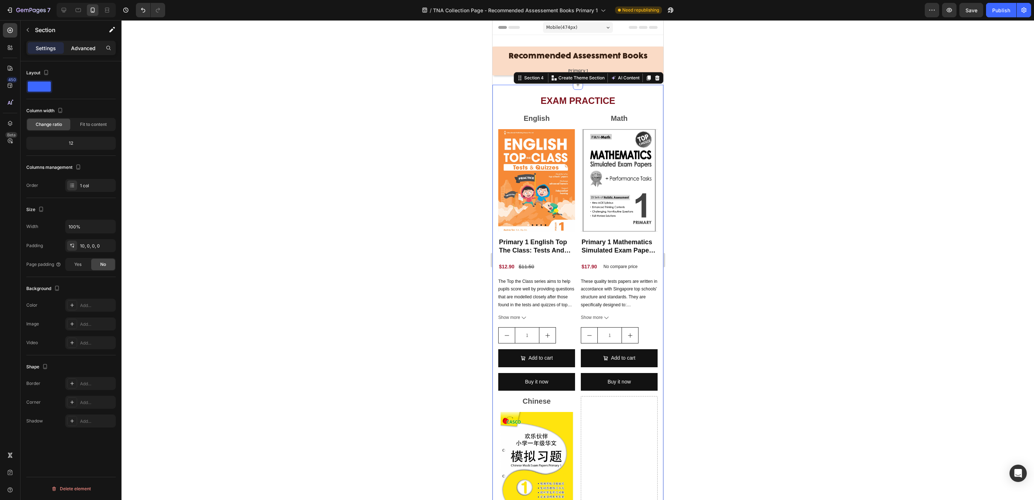
click at [90, 51] on p "Advanced" at bounding box center [83, 48] width 25 height 8
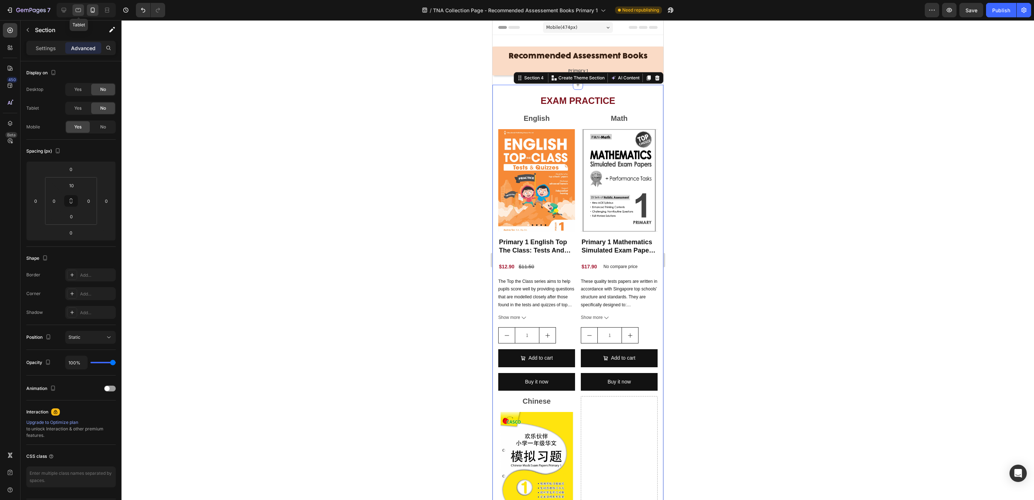
click at [77, 12] on icon at bounding box center [78, 10] width 5 height 4
type input "32"
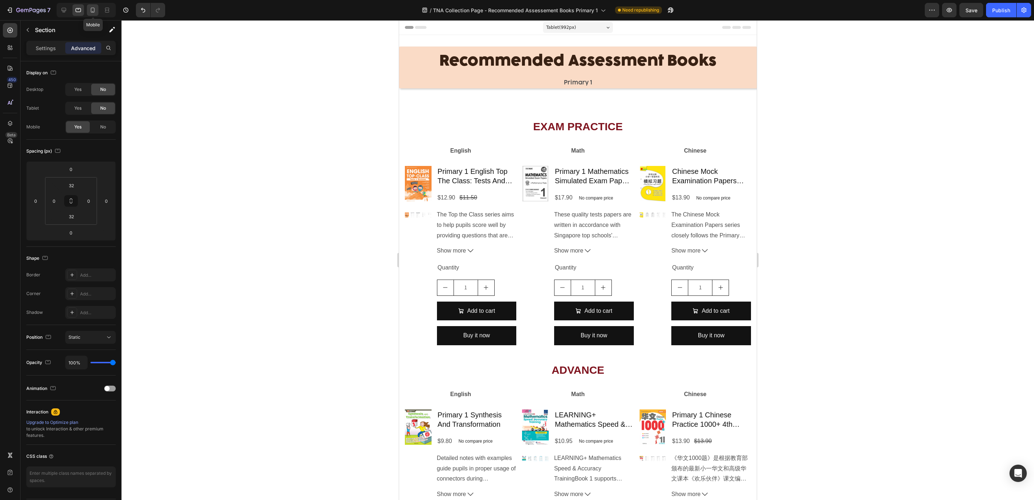
click at [91, 10] on icon at bounding box center [92, 9] width 7 height 7
type input "10"
type input "0"
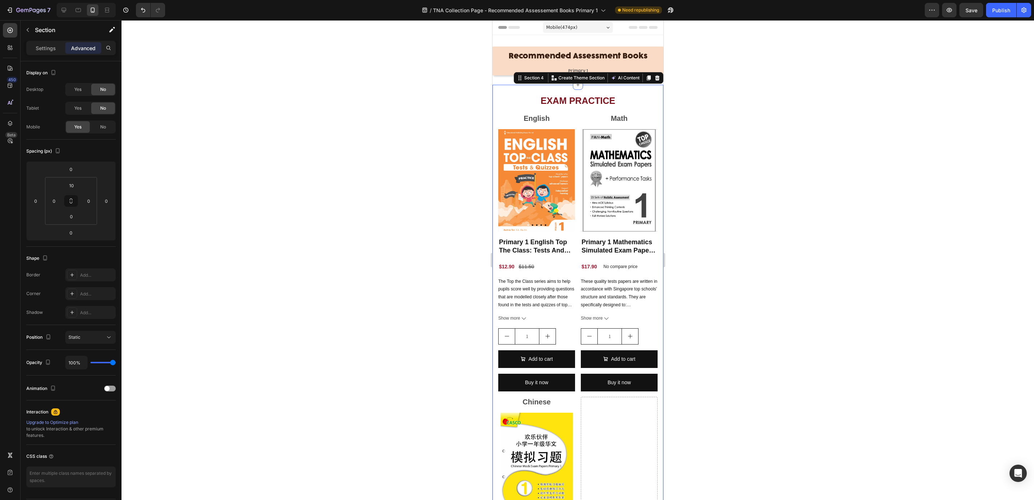
scroll to position [39, 0]
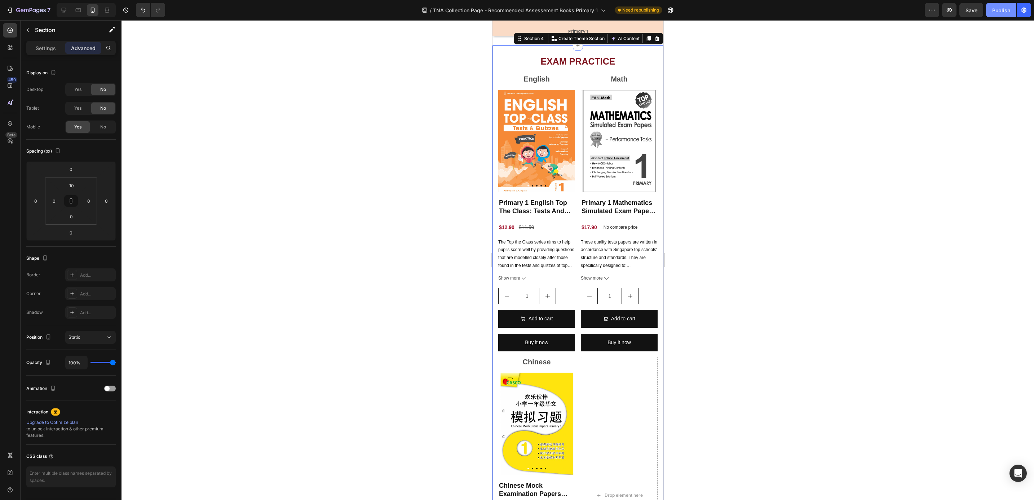
click at [997, 9] on div "Publish" at bounding box center [1002, 10] width 18 height 8
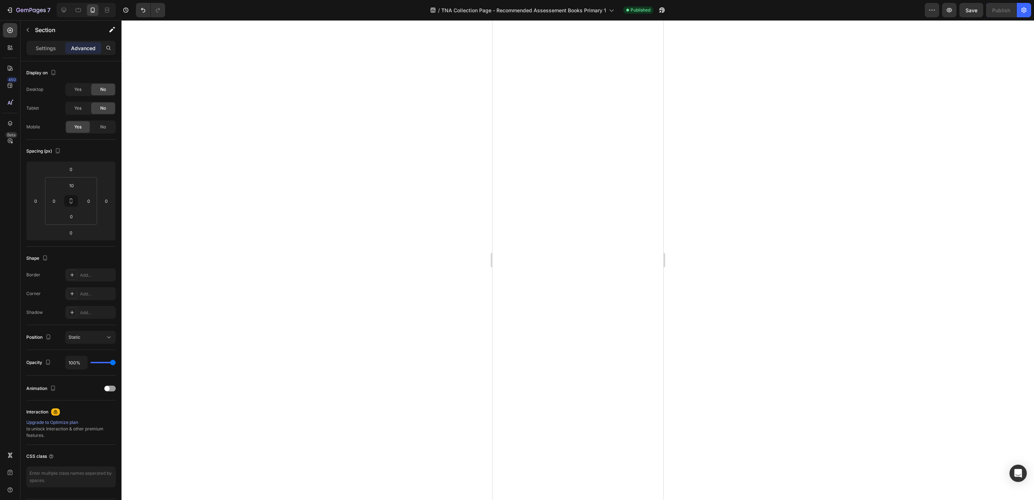
scroll to position [2074, 0]
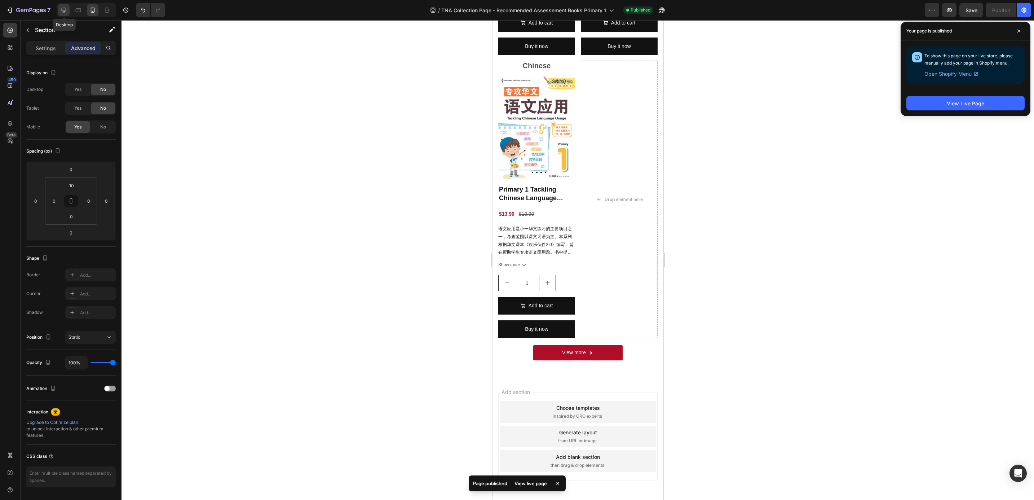
click at [62, 6] on icon at bounding box center [63, 9] width 7 height 7
type input "32"
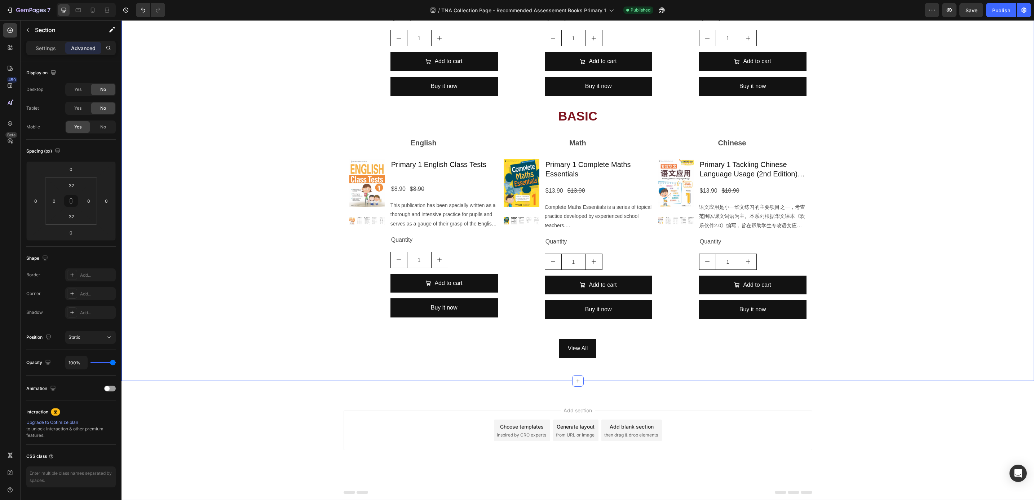
scroll to position [675, 0]
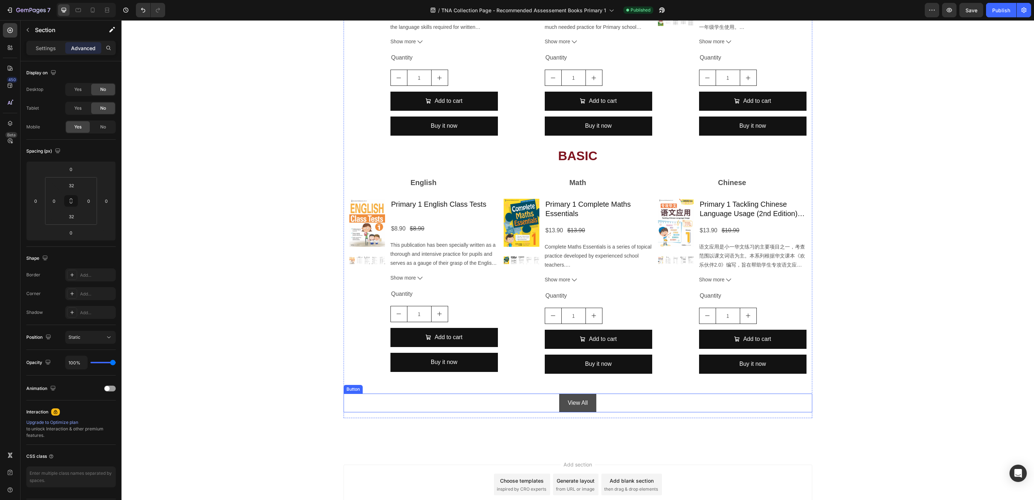
click at [584, 404] on link "View All" at bounding box center [578, 403] width 38 height 19
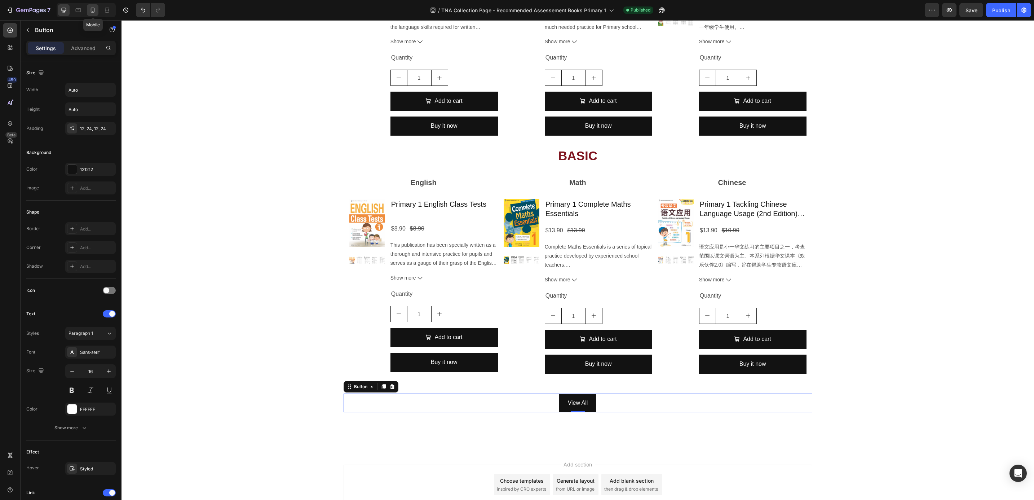
click at [92, 8] on icon at bounding box center [92, 9] width 7 height 7
type input "14"
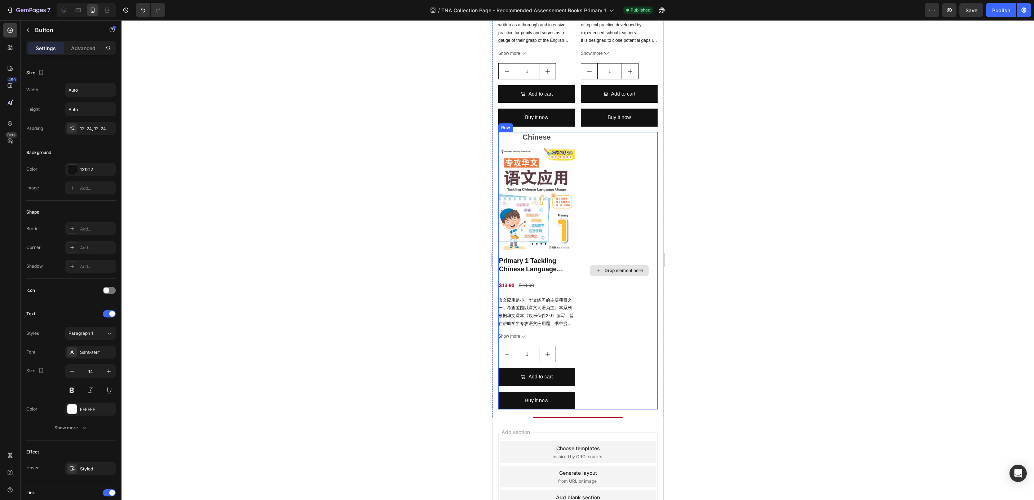
scroll to position [2060, 0]
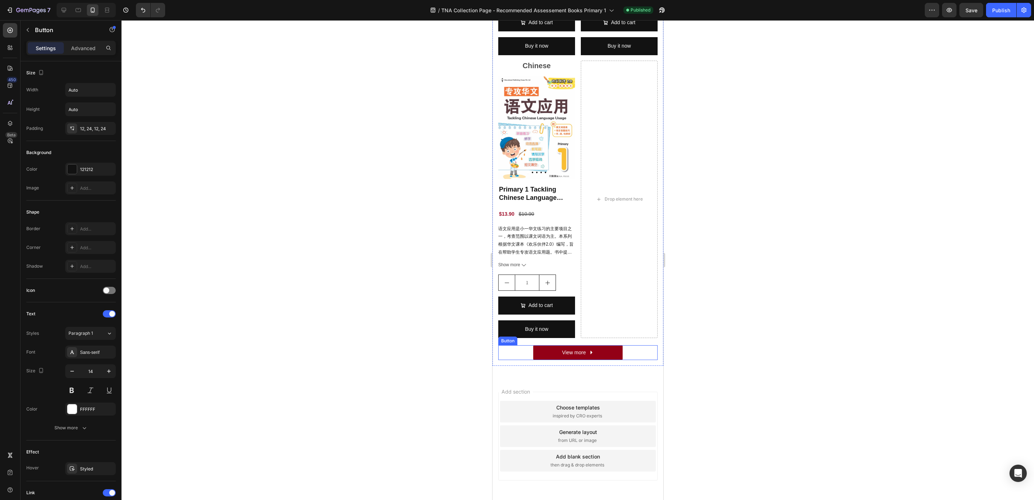
click at [577, 345] on link "View more" at bounding box center [577, 352] width 89 height 15
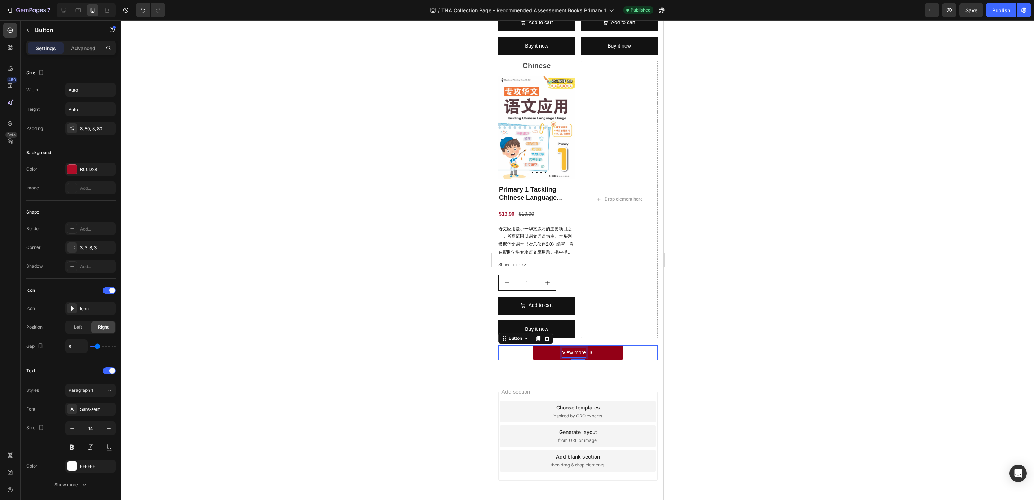
click at [577, 348] on p "View more" at bounding box center [574, 352] width 24 height 9
click at [703, 328] on div at bounding box center [578, 260] width 913 height 480
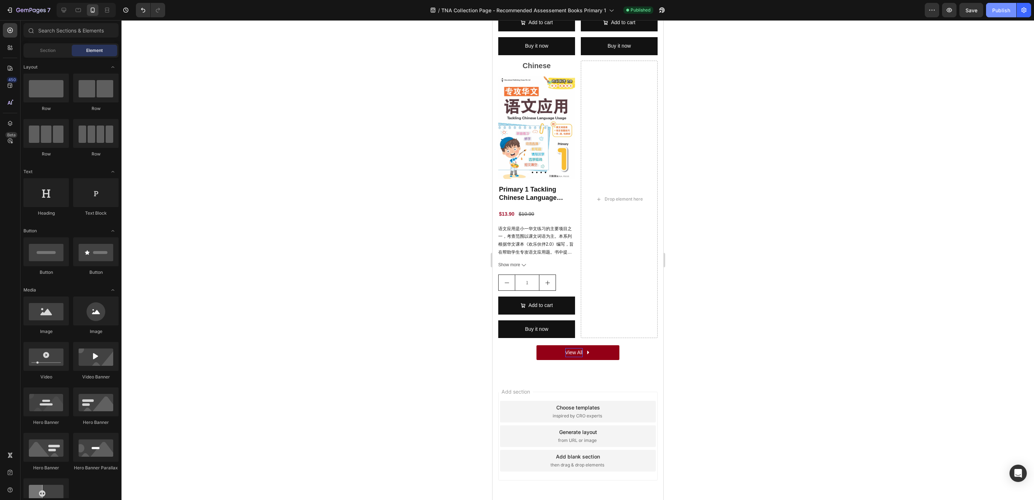
click at [1002, 7] on div "Publish" at bounding box center [1002, 10] width 18 height 8
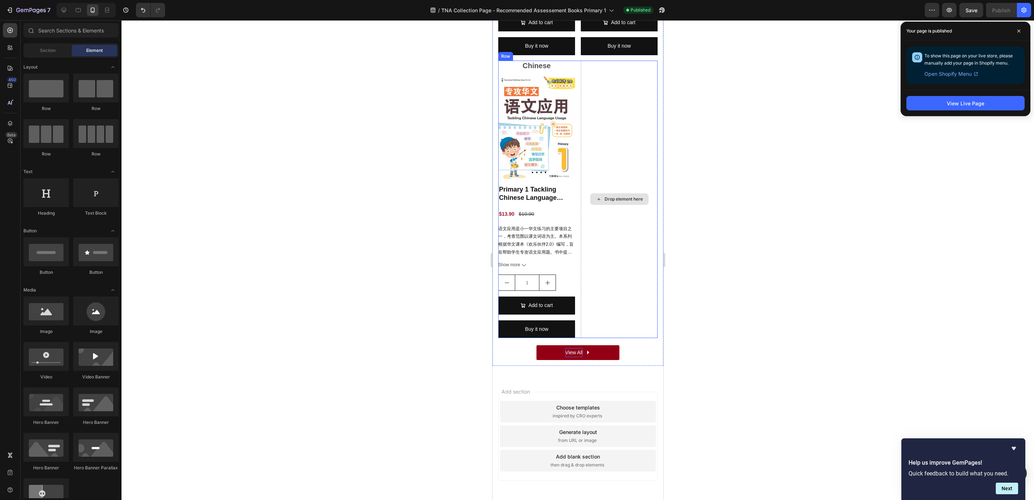
scroll to position [2080, 0]
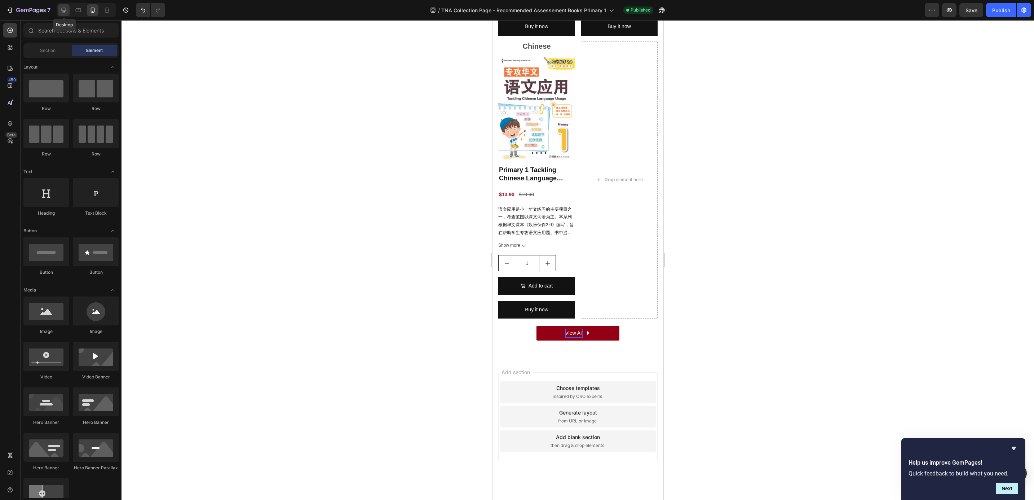
click at [61, 12] on icon at bounding box center [63, 9] width 7 height 7
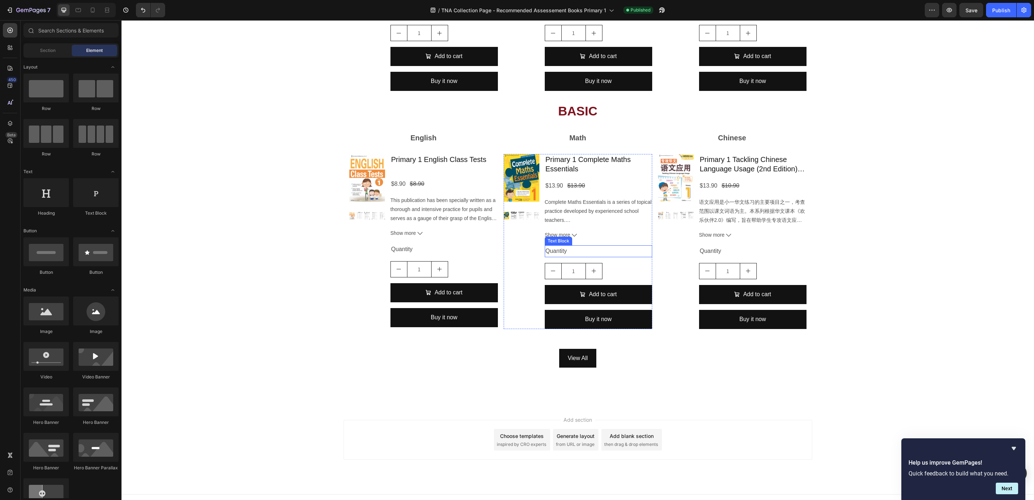
scroll to position [730, 0]
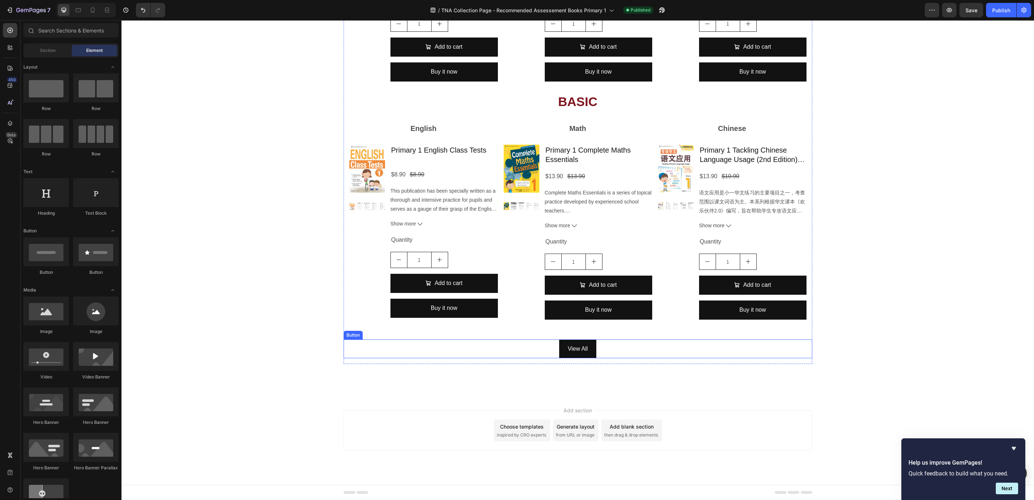
click at [603, 346] on div "View All Button" at bounding box center [578, 348] width 469 height 19
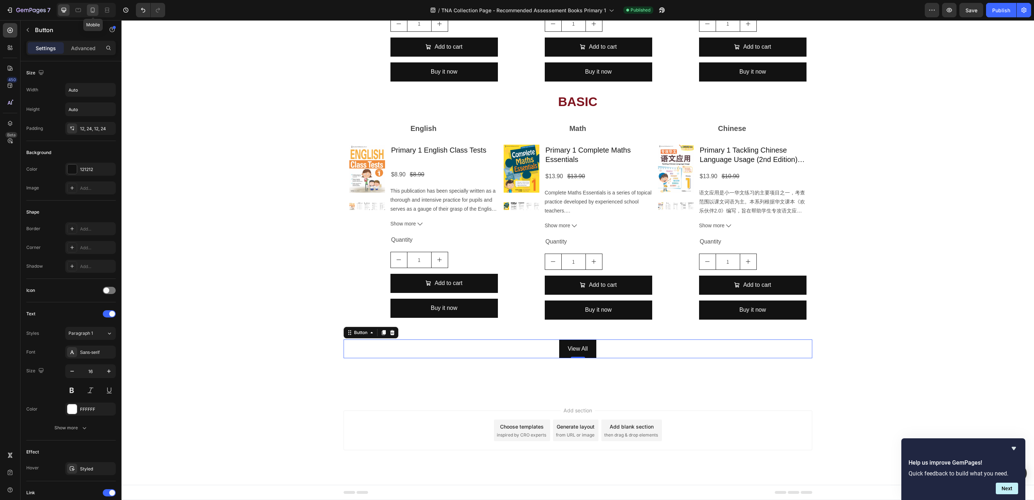
click at [93, 11] on icon at bounding box center [93, 11] width 2 height 1
type input "14"
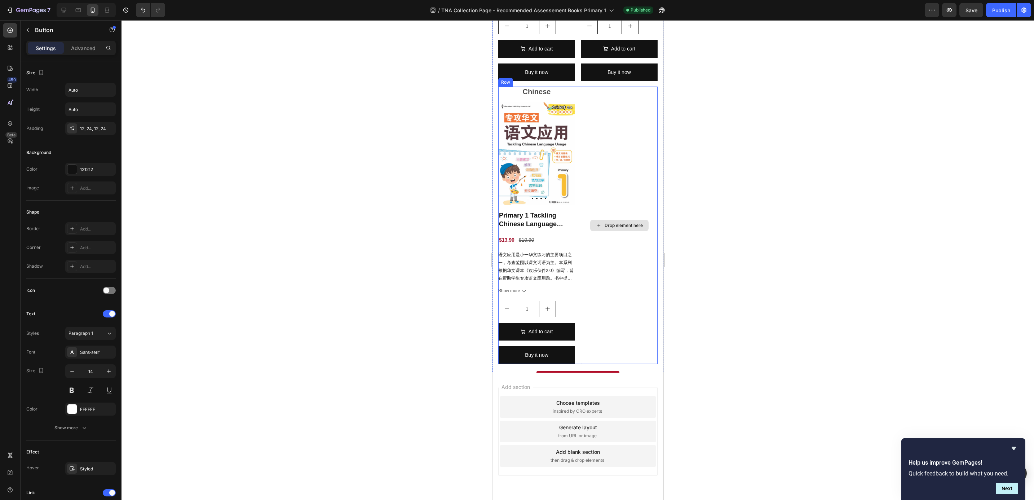
scroll to position [2074, 0]
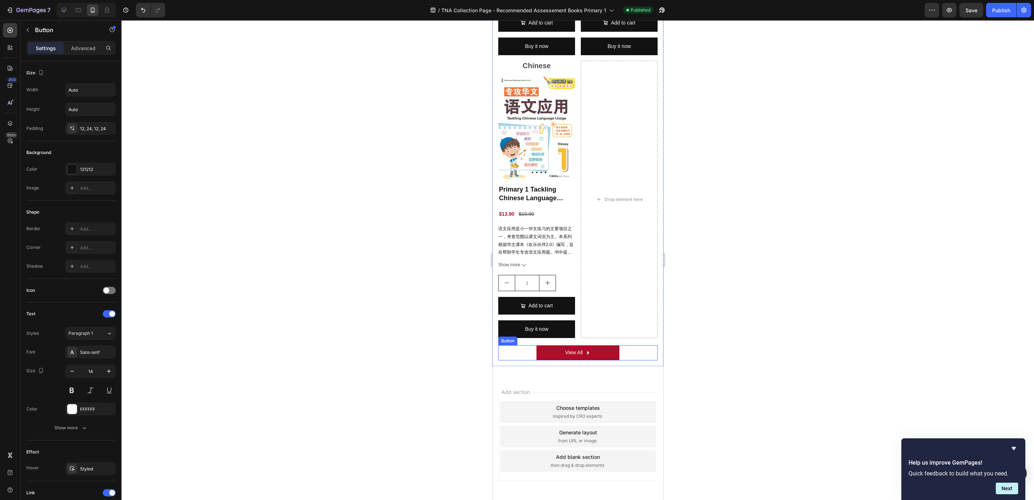
click at [621, 345] on div "View All Button" at bounding box center [577, 352] width 159 height 15
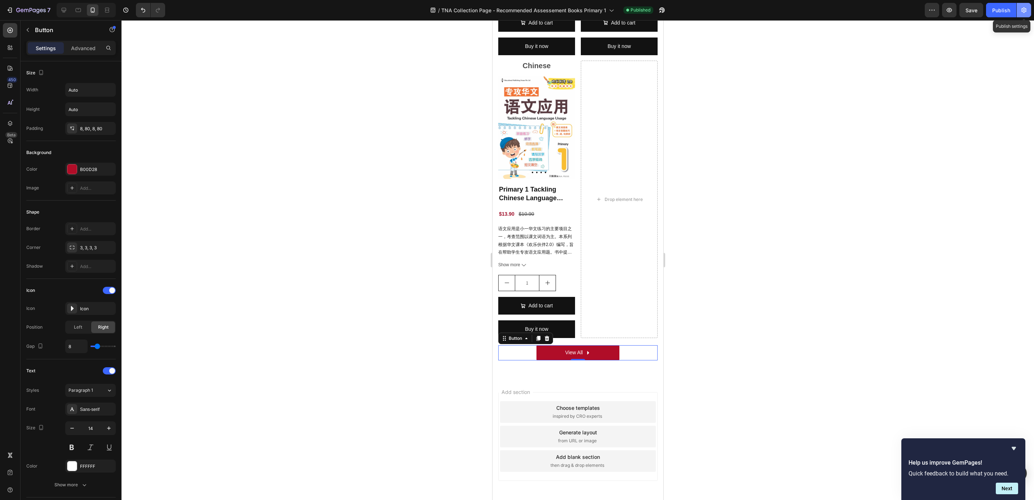
click at [1024, 12] on icon "button" at bounding box center [1024, 9] width 7 height 7
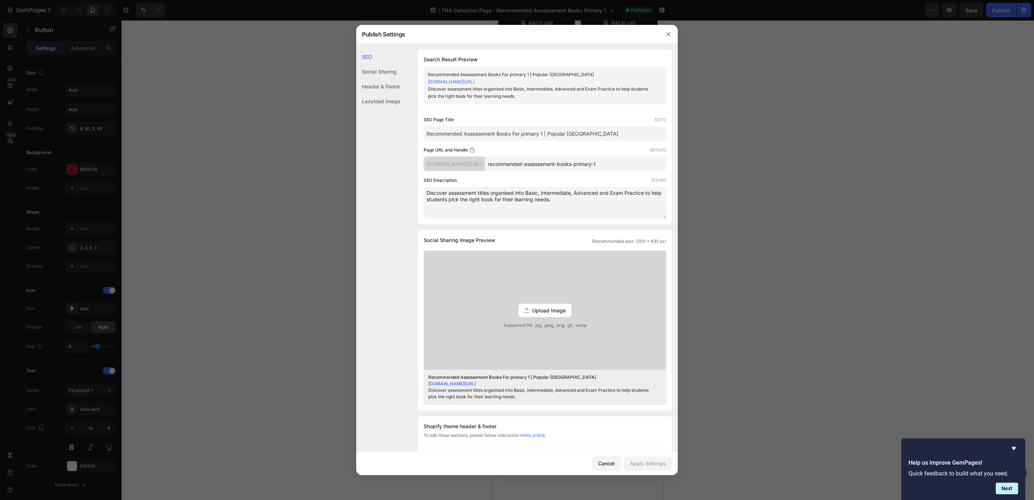
click at [475, 80] on link "popular-online-sg.myshopify.com/pages/recommended-assessement-books-primary-1" at bounding box center [451, 81] width 47 height 5
click at [672, 34] on button "button" at bounding box center [669, 34] width 12 height 12
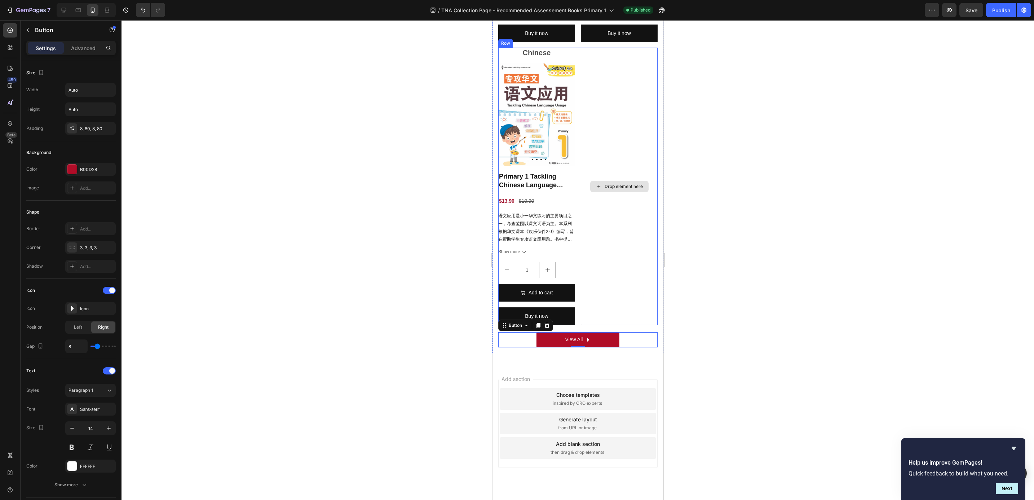
scroll to position [2093, 0]
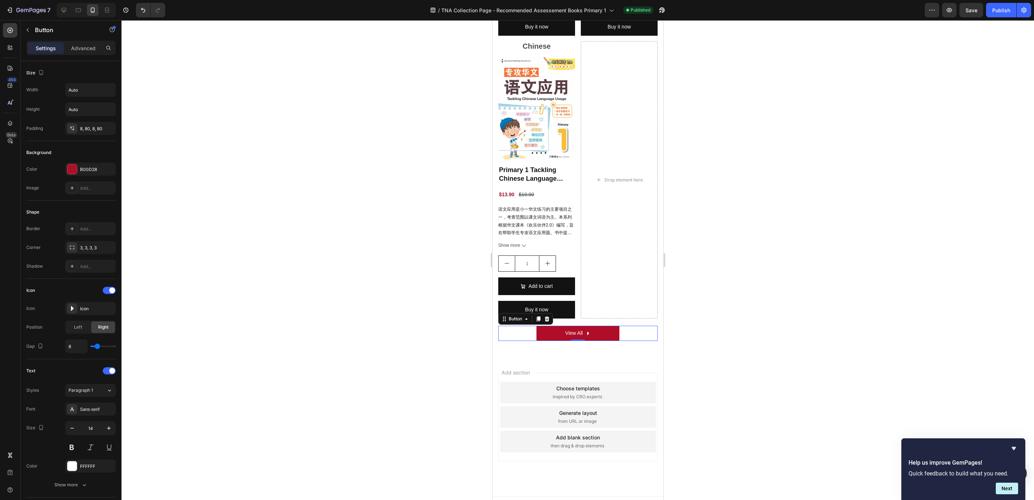
click at [64, 16] on div at bounding box center [86, 10] width 59 height 14
click at [64, 11] on icon at bounding box center [64, 10] width 5 height 5
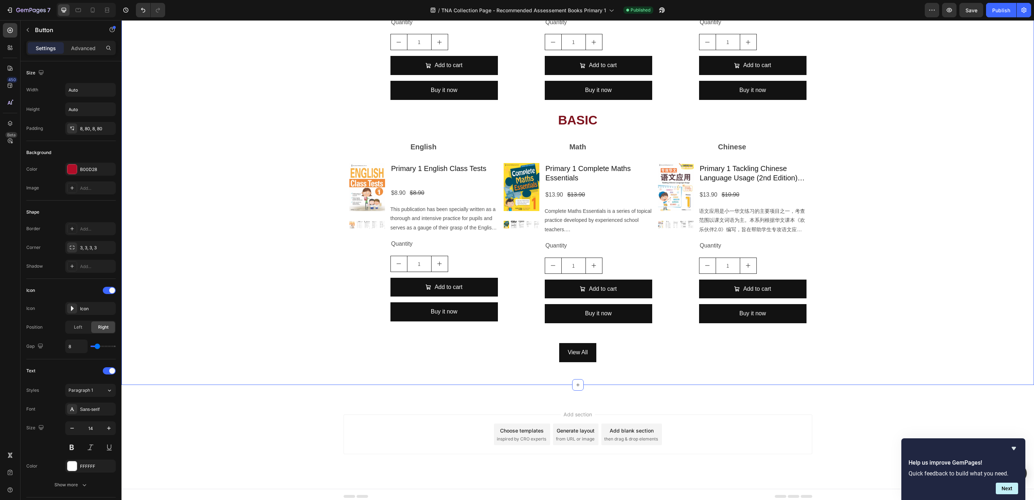
scroll to position [646, 0]
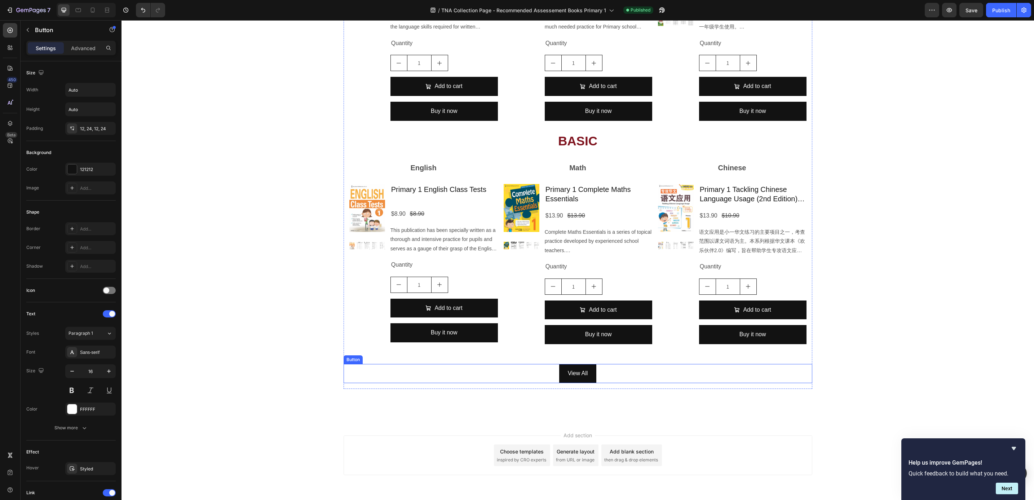
click at [537, 373] on div "View All Button" at bounding box center [578, 373] width 469 height 19
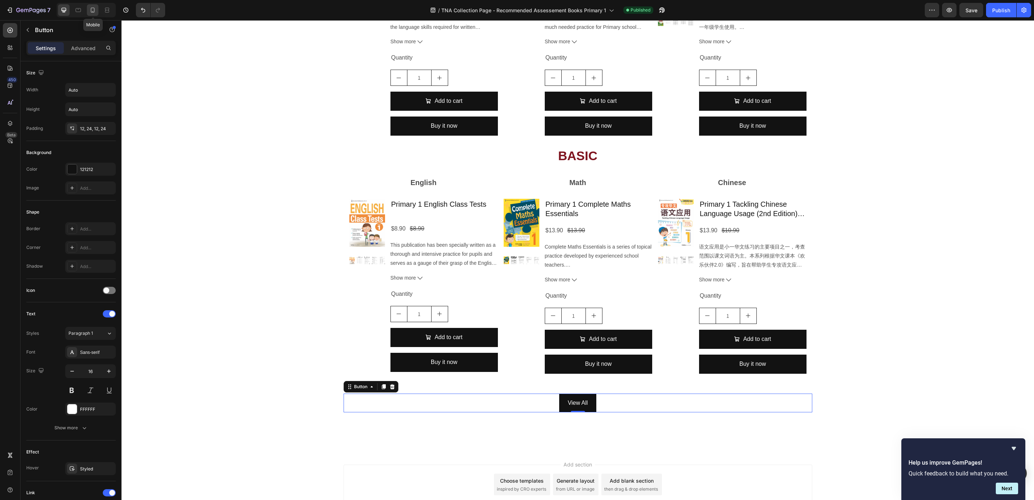
click at [95, 9] on icon at bounding box center [92, 9] width 7 height 7
type input "14"
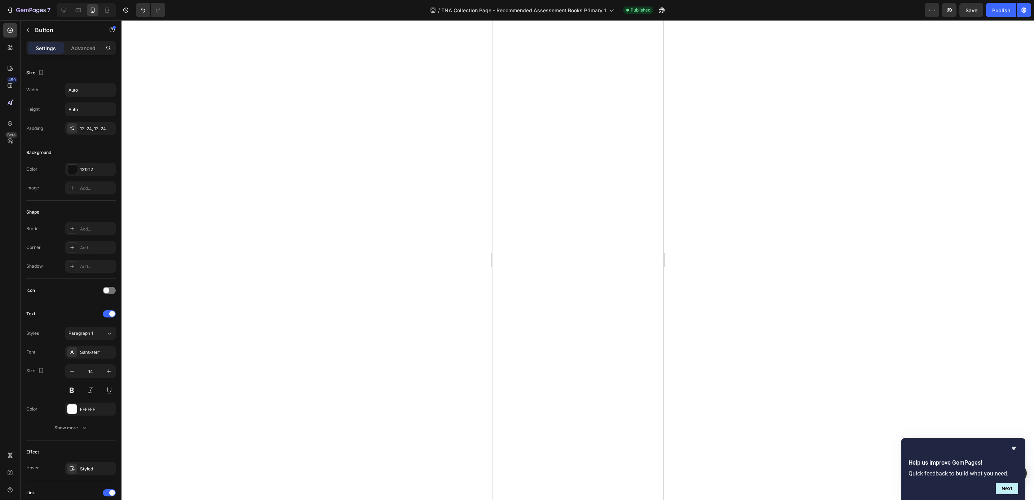
scroll to position [1998, 0]
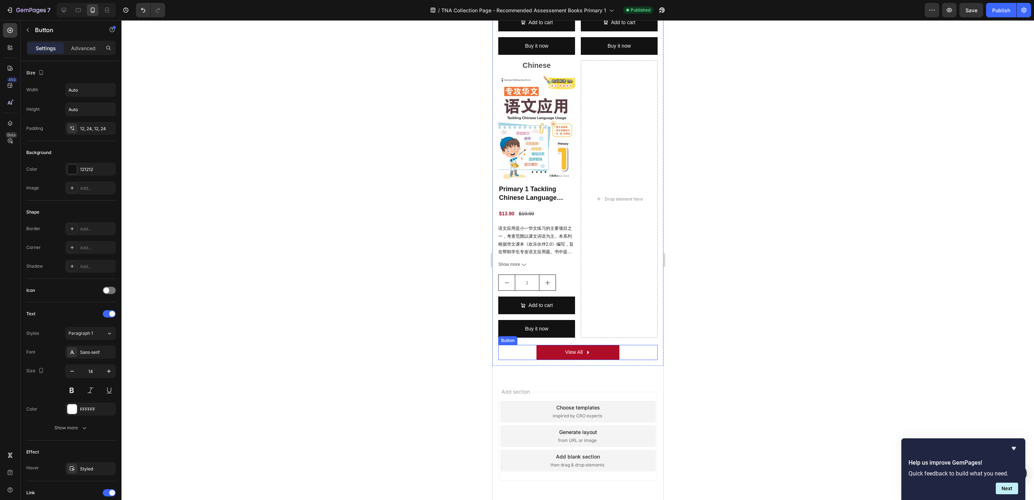
click at [615, 345] on div "View All Button" at bounding box center [577, 352] width 159 height 15
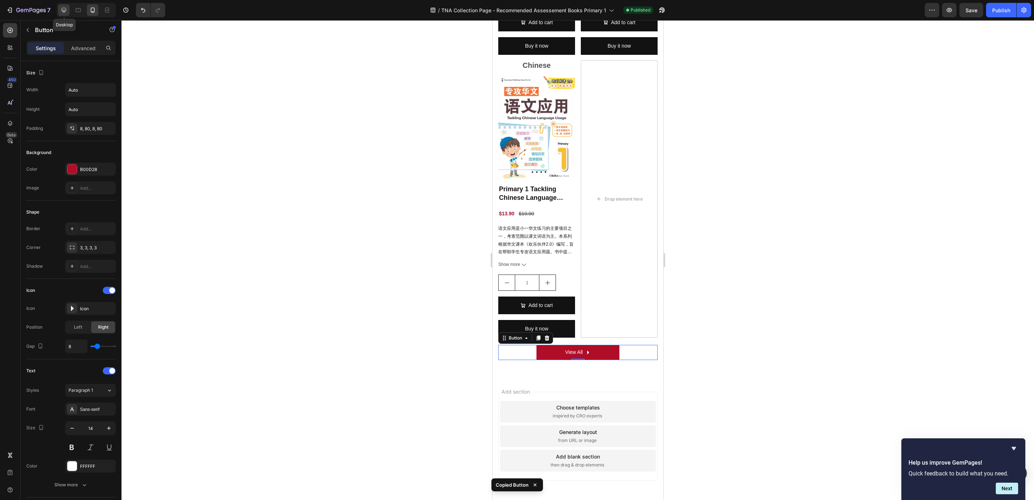
click at [66, 9] on icon at bounding box center [63, 9] width 7 height 7
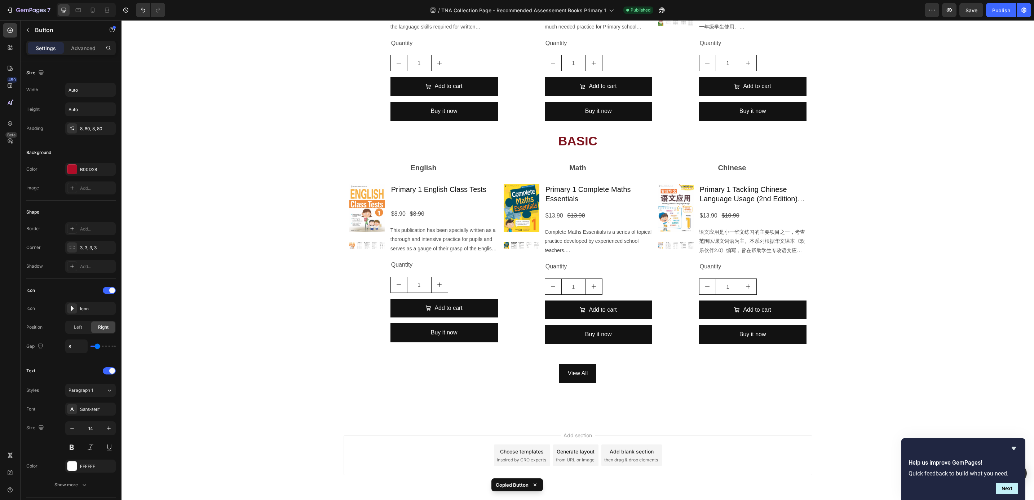
scroll to position [675, 0]
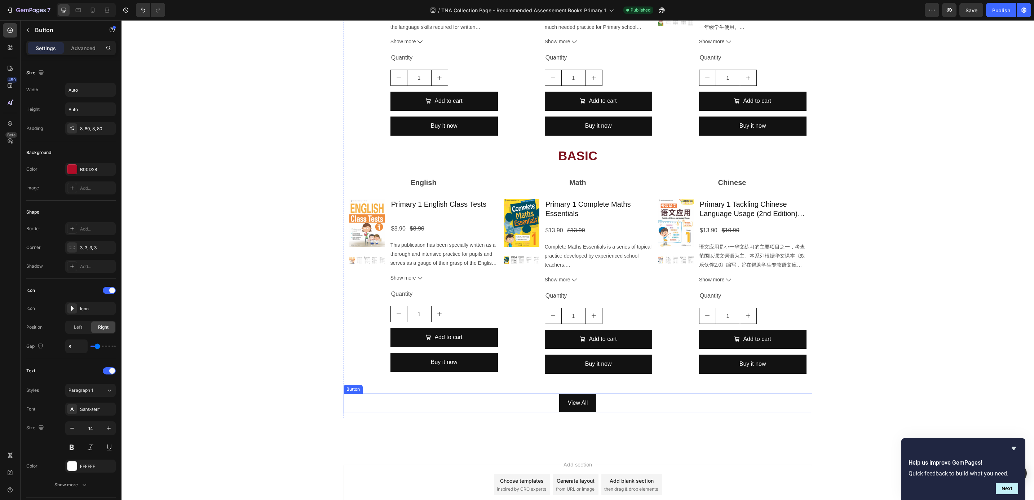
click at [601, 402] on div "View All Button" at bounding box center [578, 403] width 469 height 19
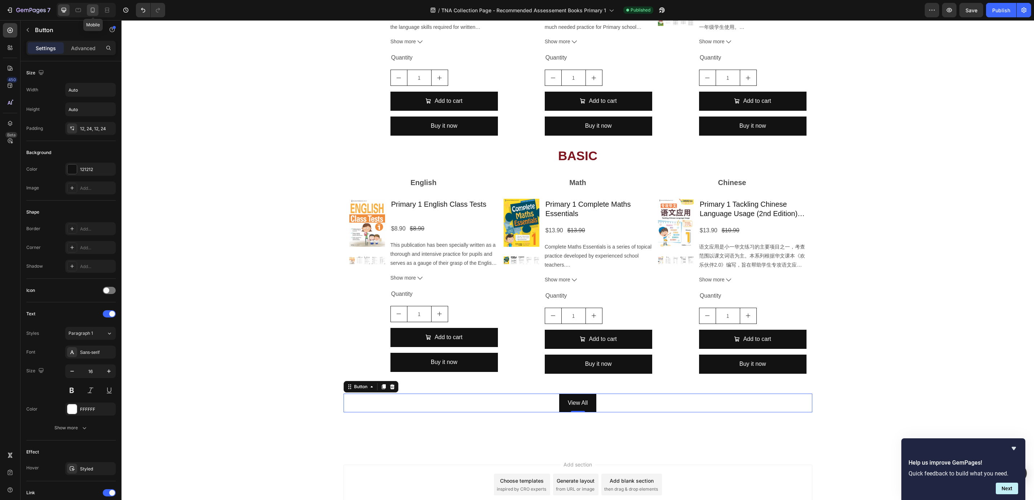
click at [98, 9] on div at bounding box center [93, 10] width 12 height 12
type input "14"
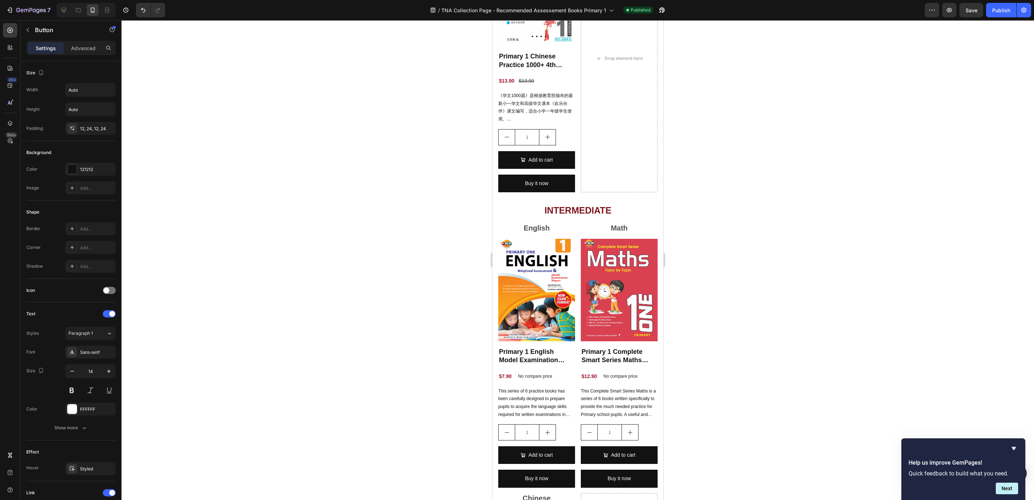
scroll to position [2012, 0]
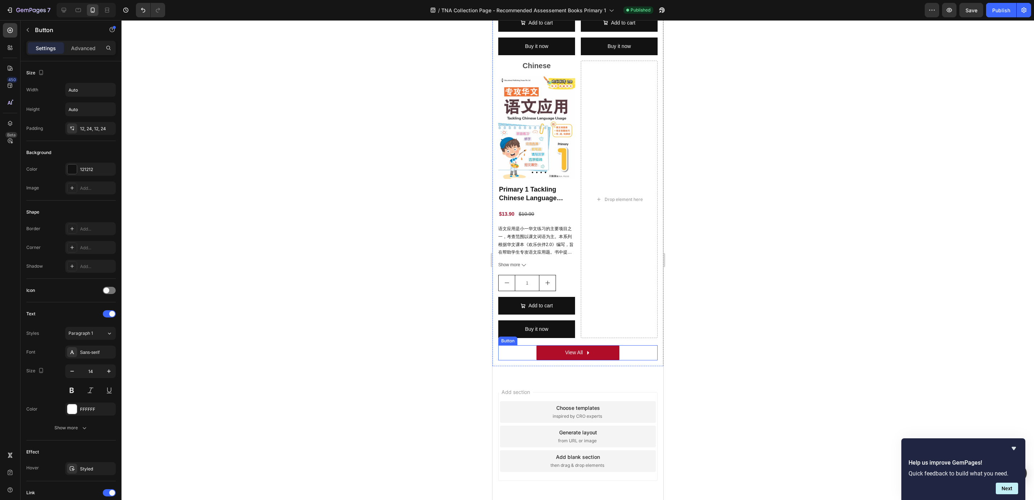
click at [629, 346] on div "View All Button" at bounding box center [577, 352] width 159 height 15
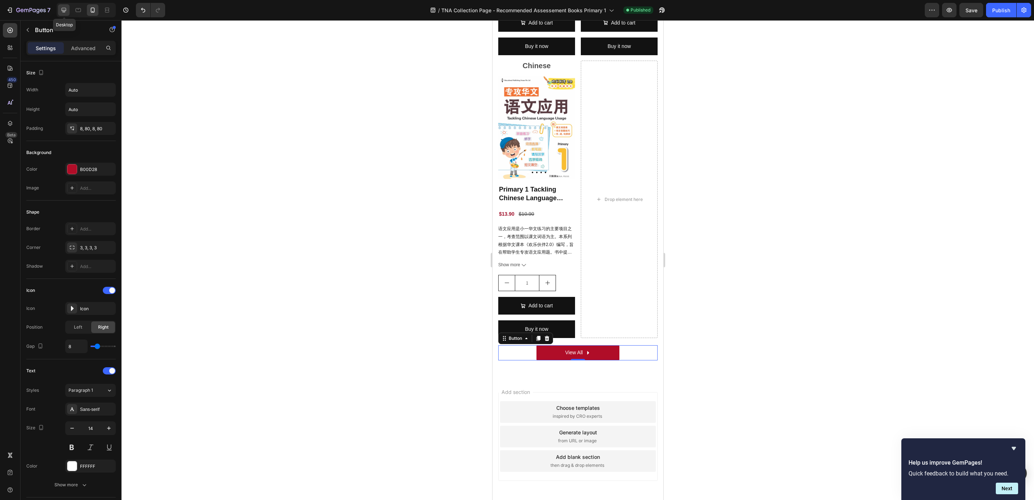
click at [63, 9] on icon at bounding box center [63, 9] width 7 height 7
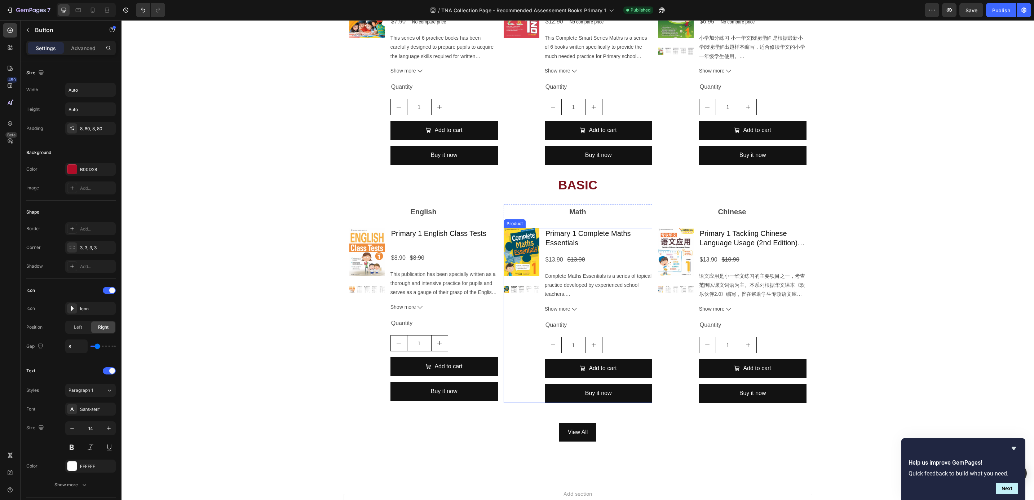
scroll to position [675, 0]
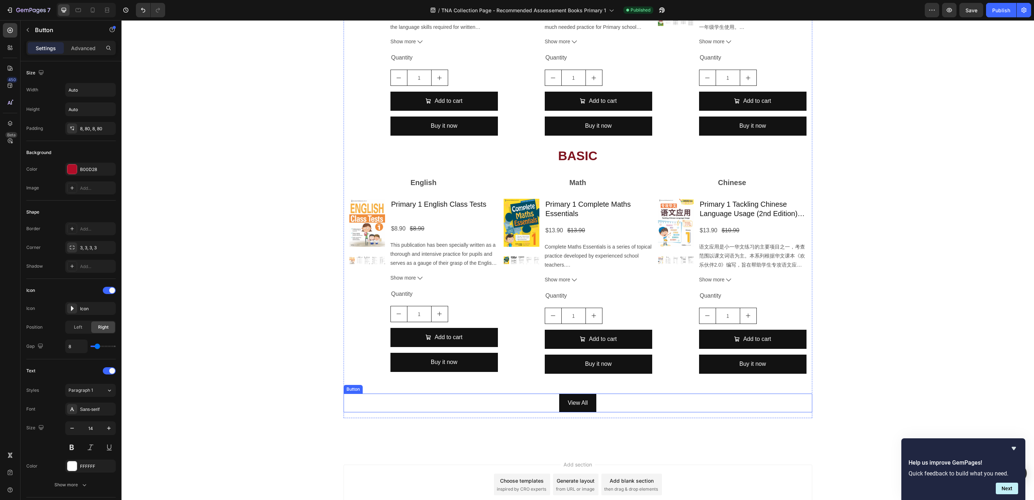
click at [536, 405] on div "View All Button" at bounding box center [578, 403] width 469 height 19
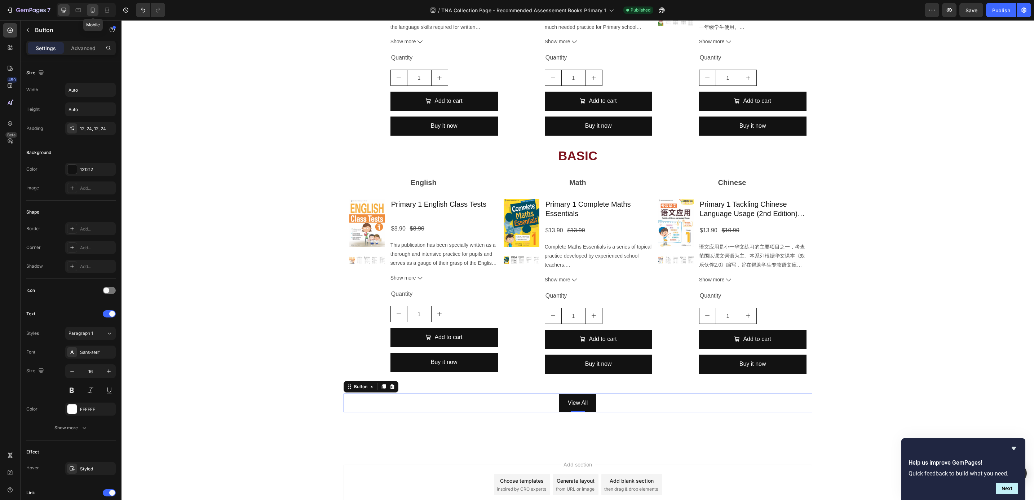
click at [88, 13] on div at bounding box center [93, 10] width 12 height 12
type input "14"
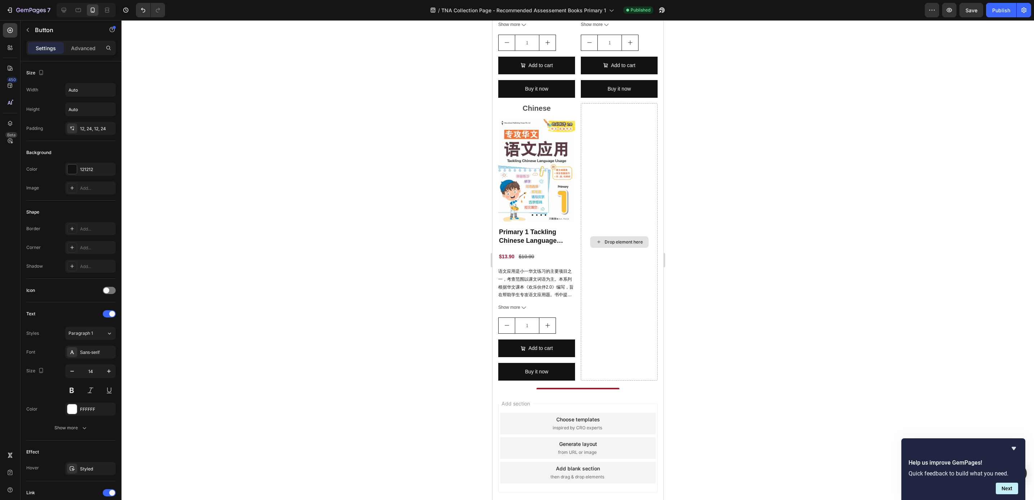
scroll to position [1986, 0]
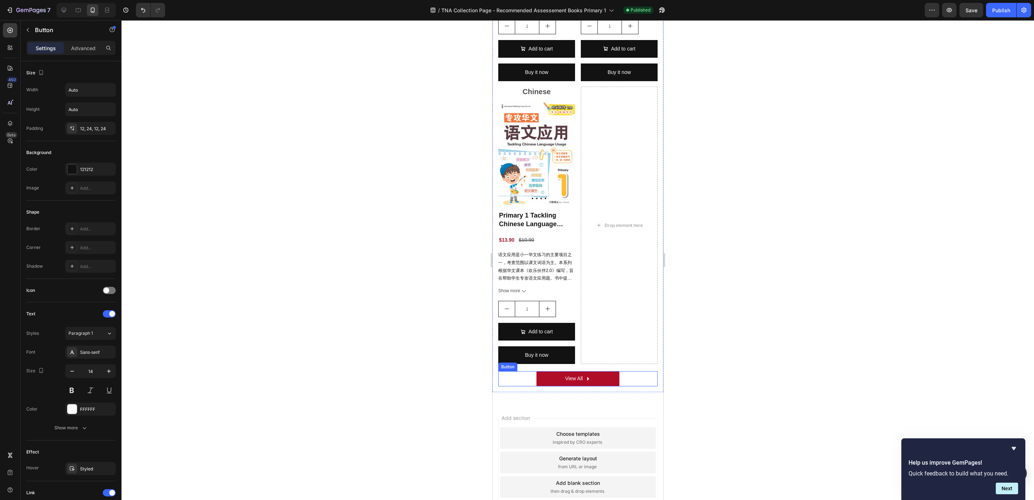
click at [620, 371] on div "View All Button" at bounding box center [577, 378] width 159 height 15
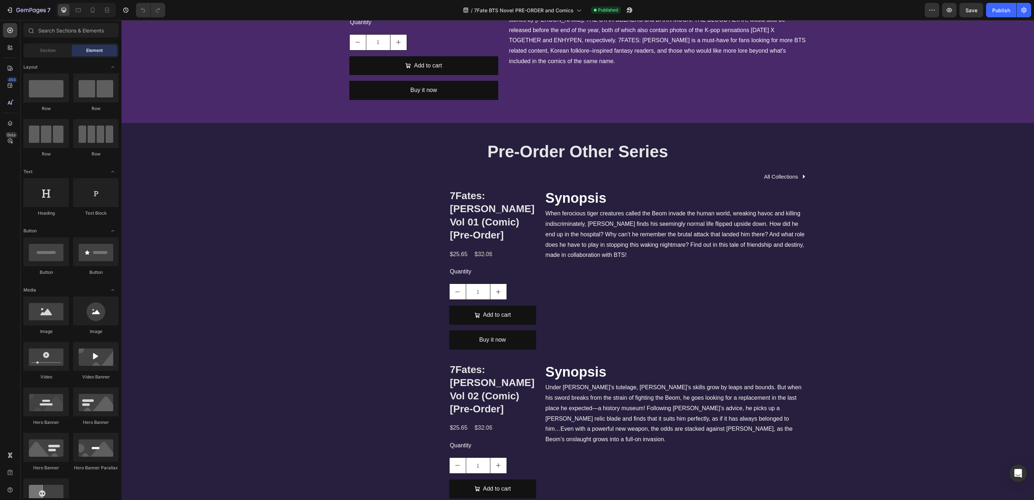
scroll to position [433, 0]
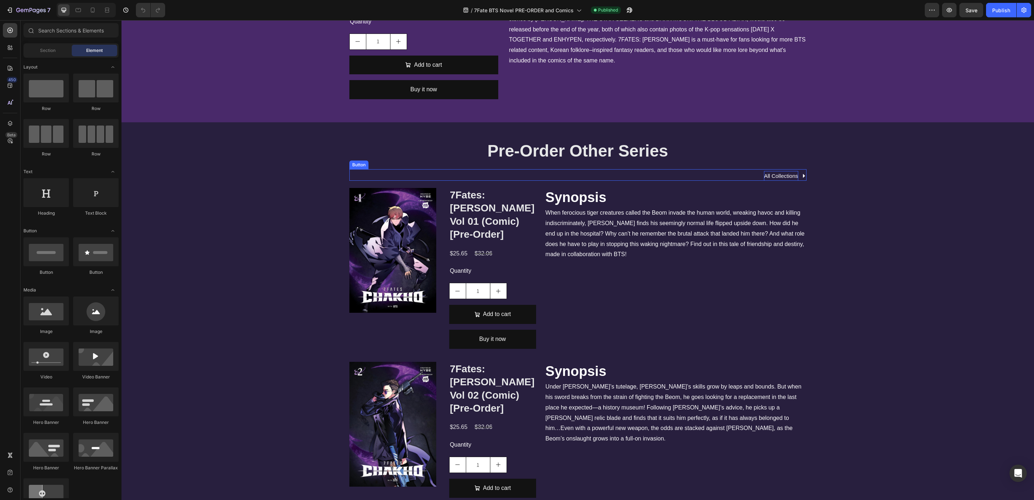
click at [764, 173] on p "All Collections" at bounding box center [781, 176] width 34 height 10
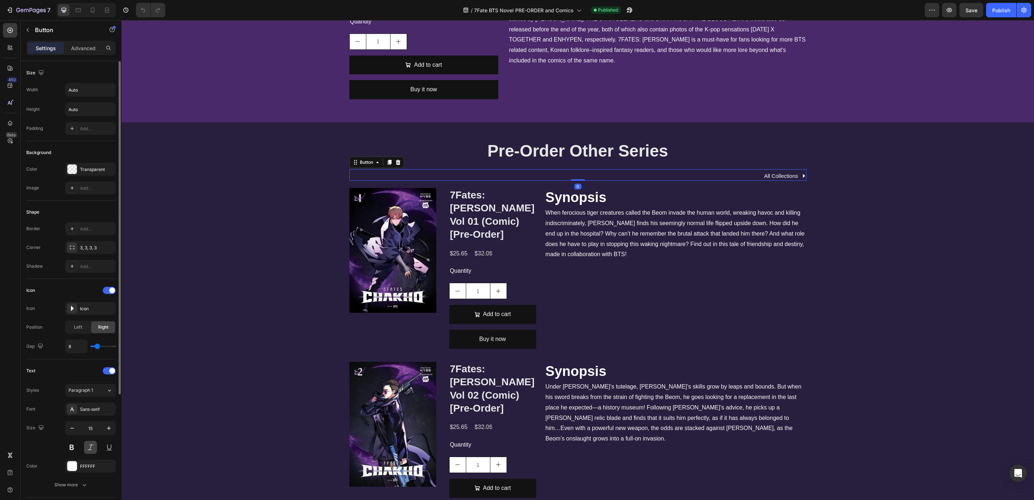
scroll to position [175, 0]
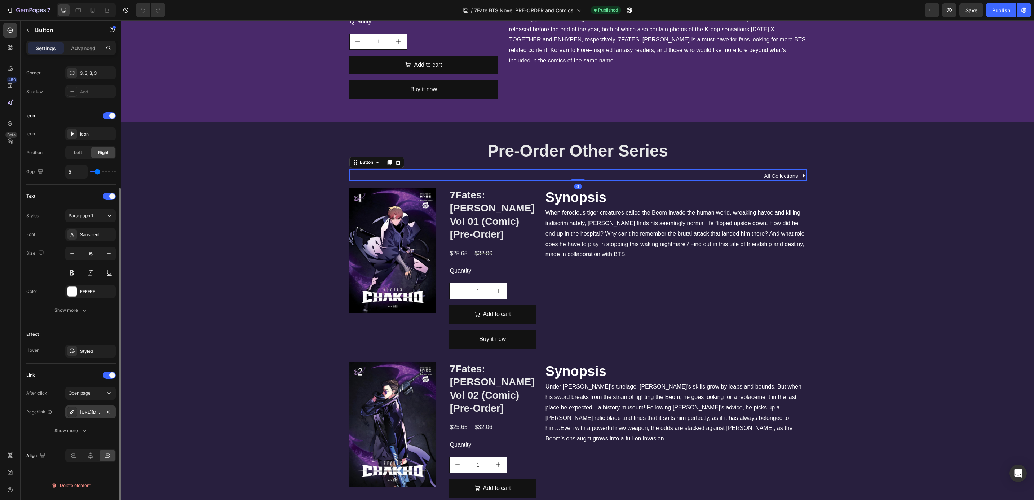
click at [92, 414] on div "[URL][DOMAIN_NAME][PERSON_NAME]" at bounding box center [90, 412] width 21 height 6
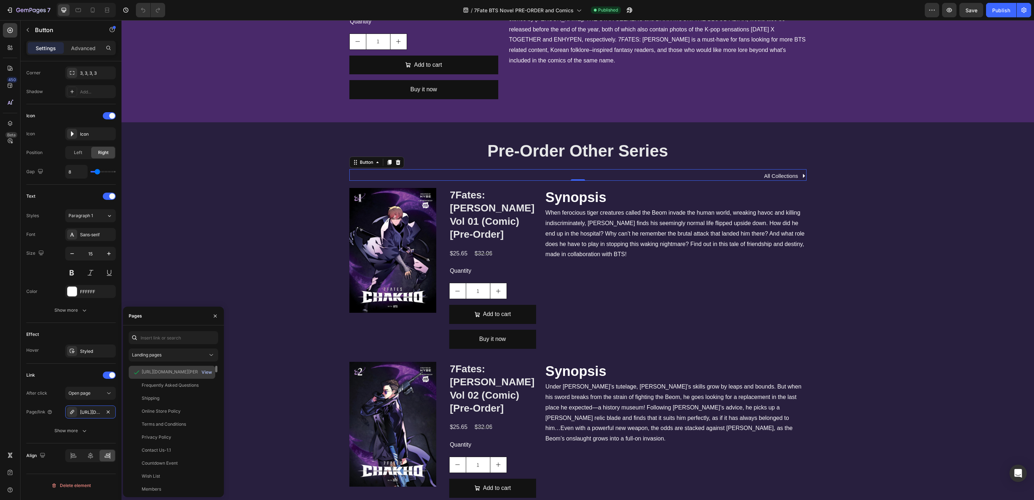
click at [206, 373] on div "View" at bounding box center [207, 372] width 10 height 6
click at [92, 12] on icon at bounding box center [93, 10] width 4 height 5
type input "14"
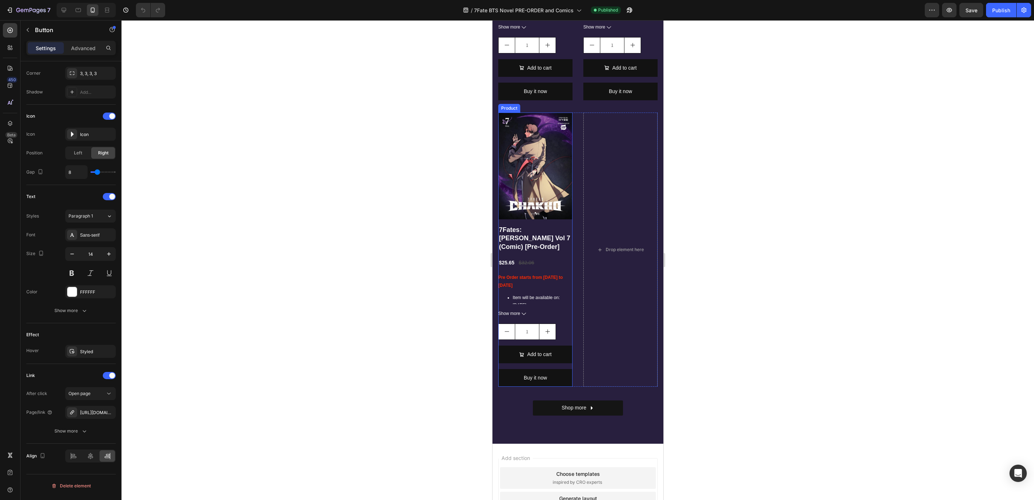
scroll to position [1670, 0]
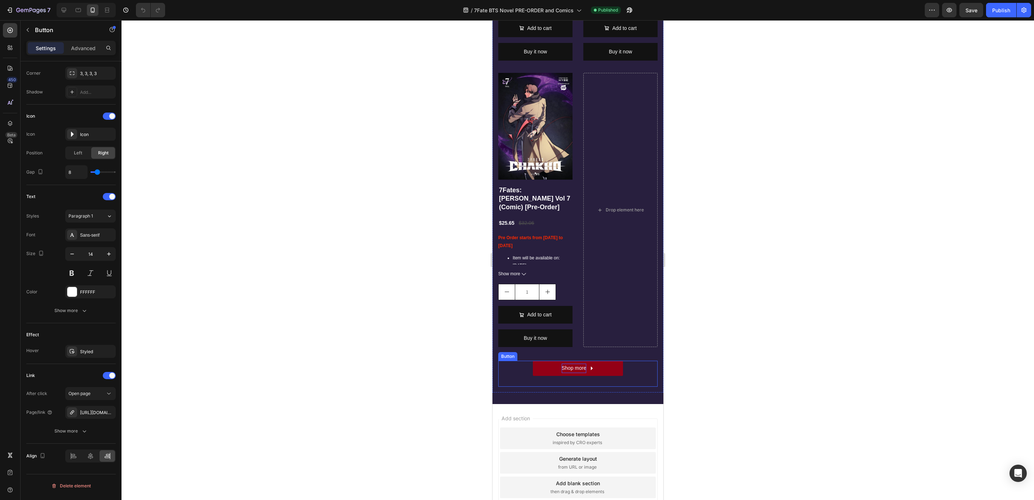
click at [575, 364] on p "Shop more" at bounding box center [574, 368] width 25 height 9
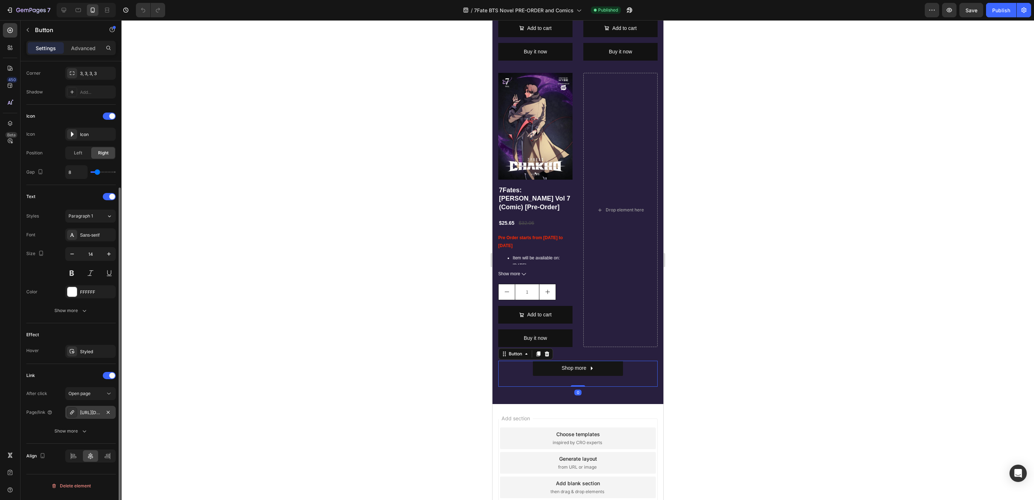
click at [89, 414] on div "[URL][DOMAIN_NAME]" at bounding box center [90, 412] width 21 height 6
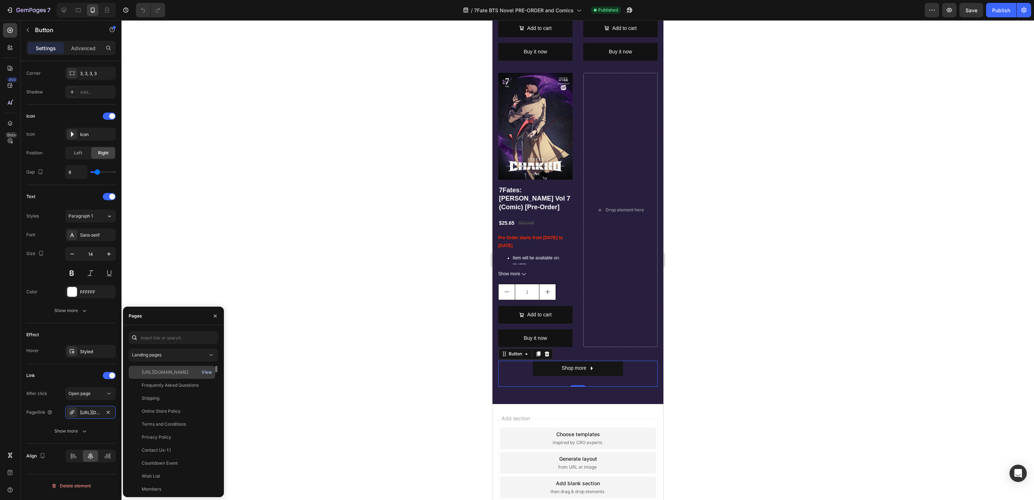
click at [207, 373] on div "View" at bounding box center [207, 372] width 10 height 6
click at [104, 417] on button "button" at bounding box center [108, 412] width 9 height 9
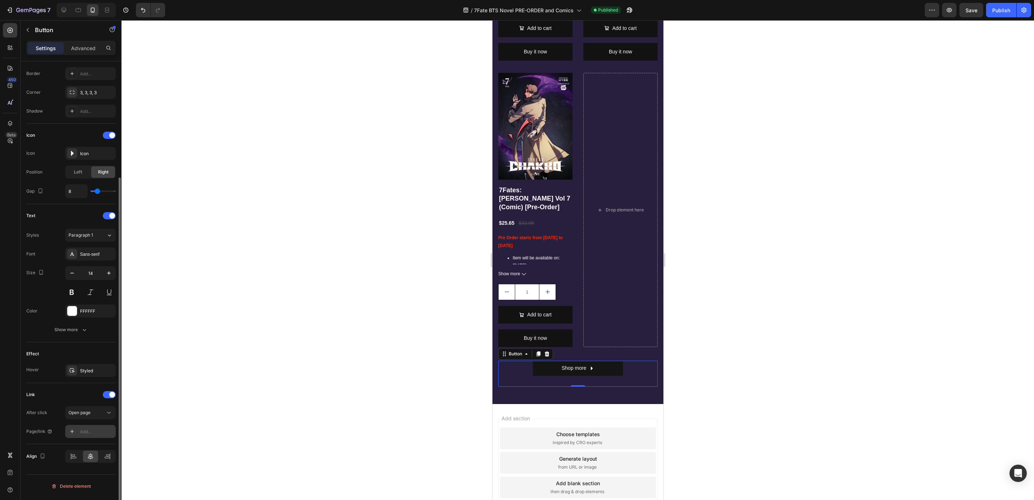
scroll to position [155, 0]
click at [85, 435] on div "Add..." at bounding box center [97, 432] width 34 height 6
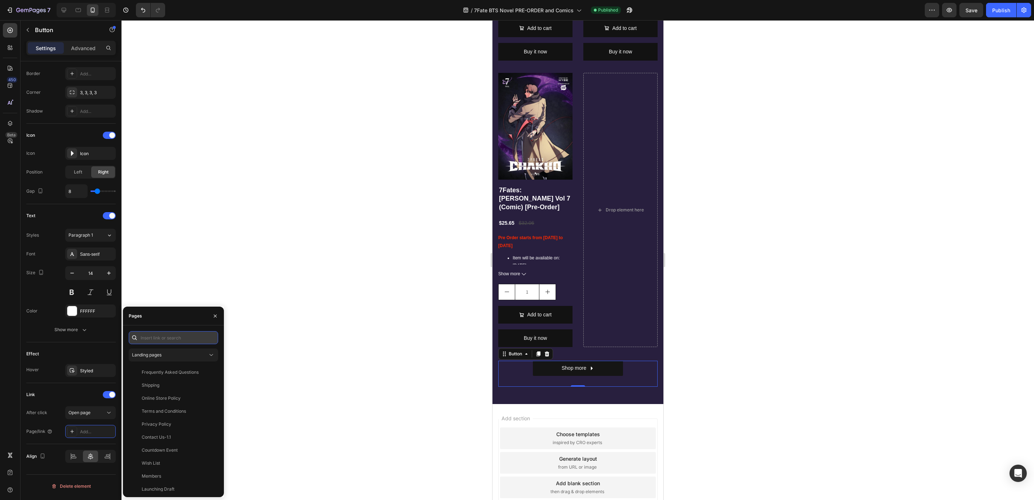
click at [152, 339] on input "text" at bounding box center [173, 337] width 89 height 13
paste input "[URL][DOMAIN_NAME][PERSON_NAME]"
type input "[URL][DOMAIN_NAME][PERSON_NAME]"
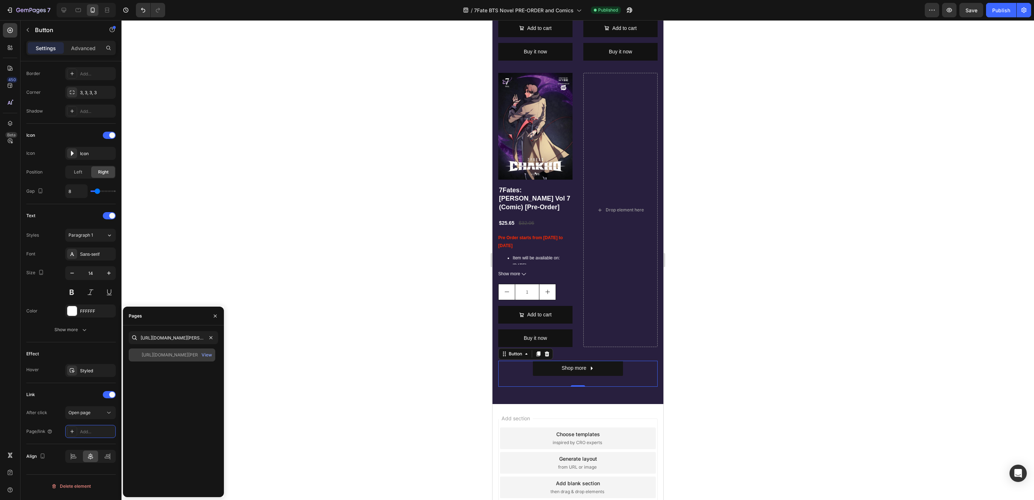
click at [171, 359] on div "[URL][DOMAIN_NAME][PERSON_NAME] View" at bounding box center [172, 354] width 87 height 13
click at [996, 9] on div "Publish" at bounding box center [1002, 10] width 18 height 8
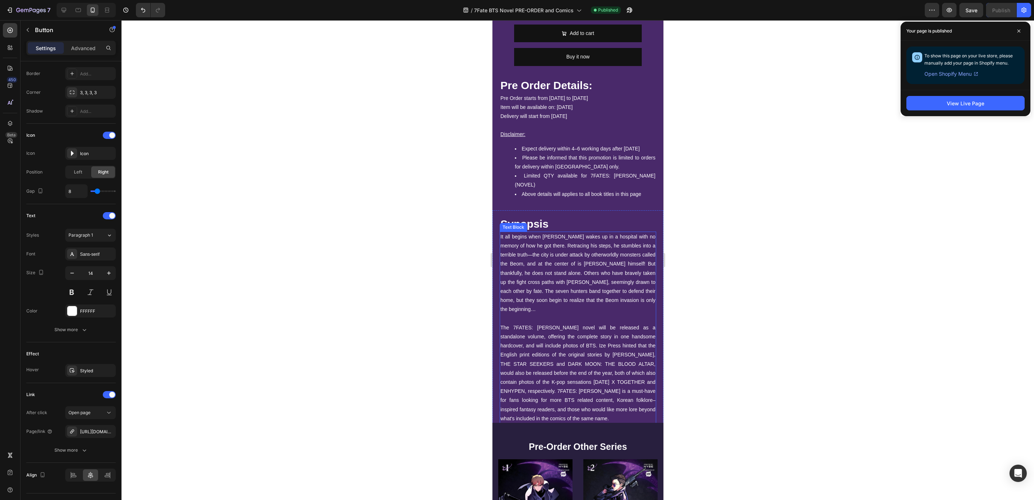
scroll to position [371, 0]
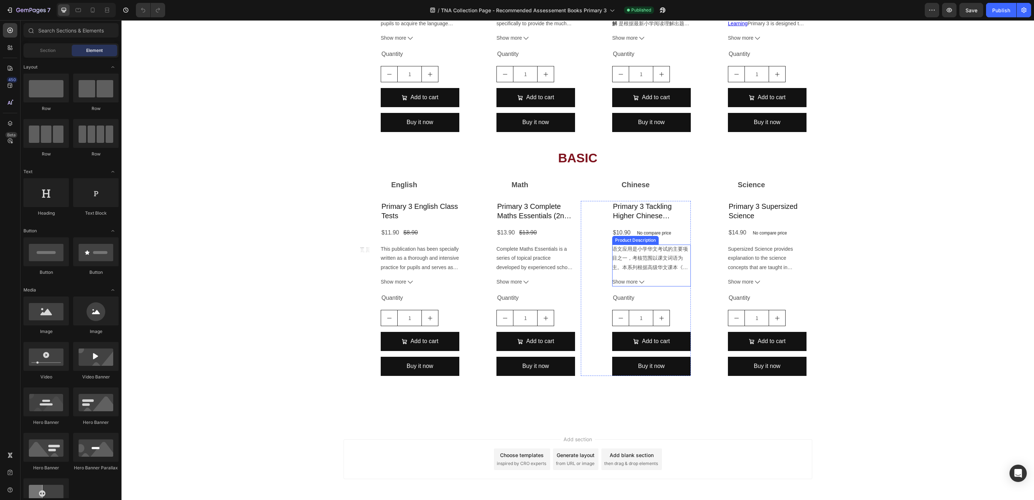
scroll to position [763, 0]
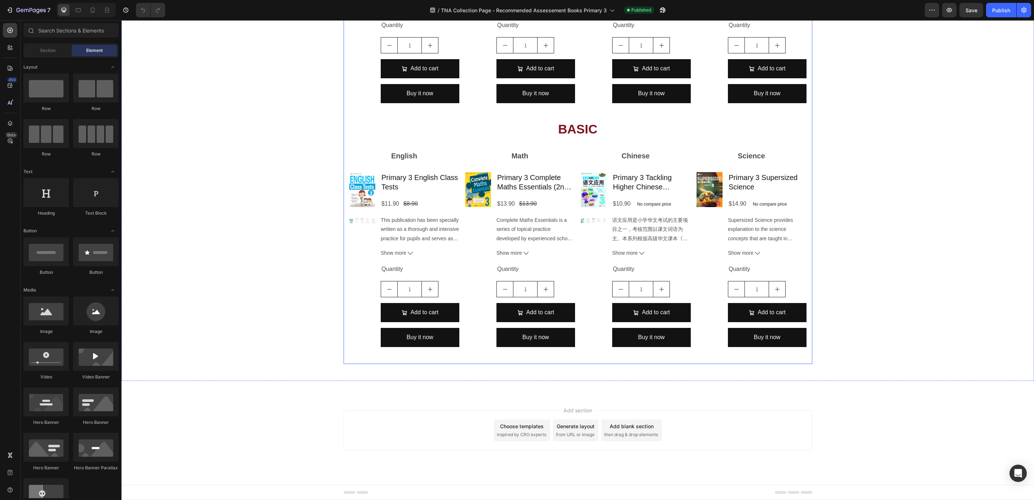
click at [617, 363] on div "INTERMEDIATE Heading English Text Block Product Images Primary 3 English Model …" at bounding box center [578, 117] width 469 height 493
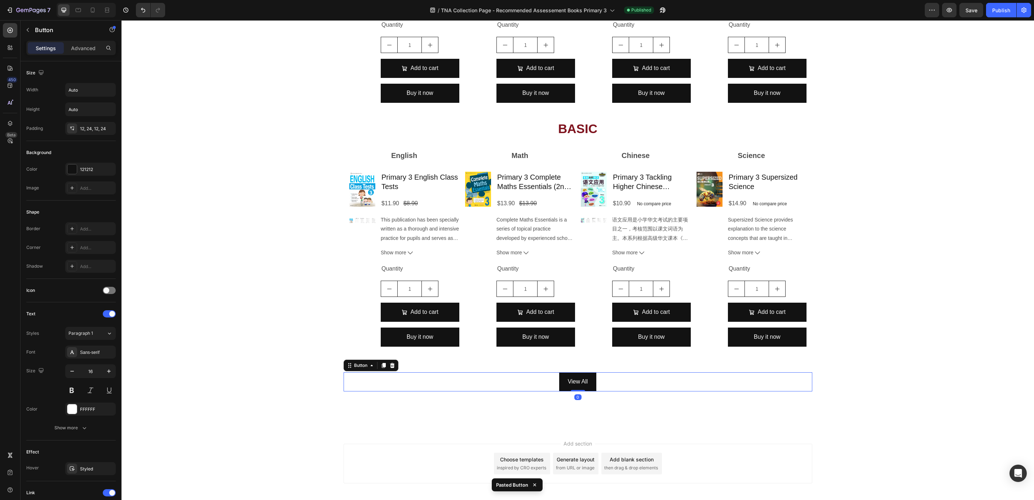
click at [525, 379] on div "View All Button 0" at bounding box center [578, 381] width 469 height 19
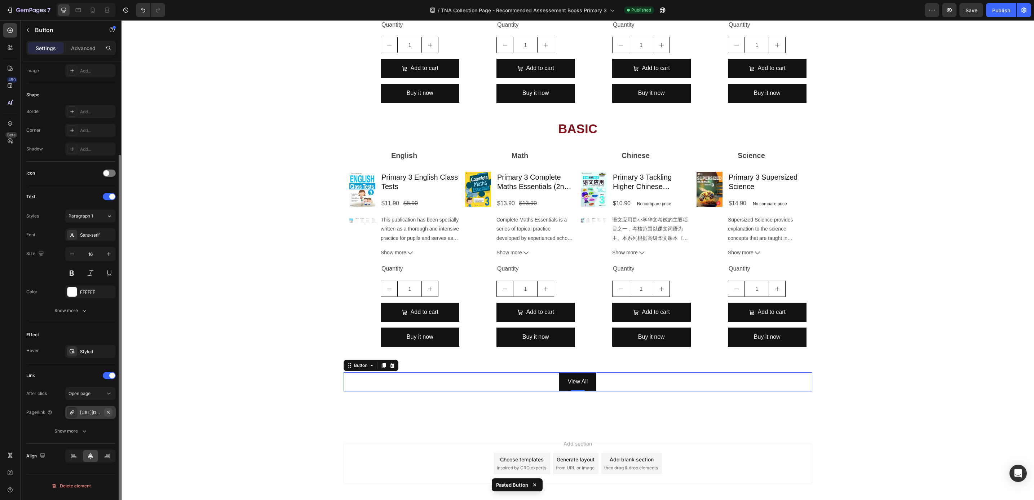
click at [110, 412] on icon "button" at bounding box center [108, 412] width 6 height 6
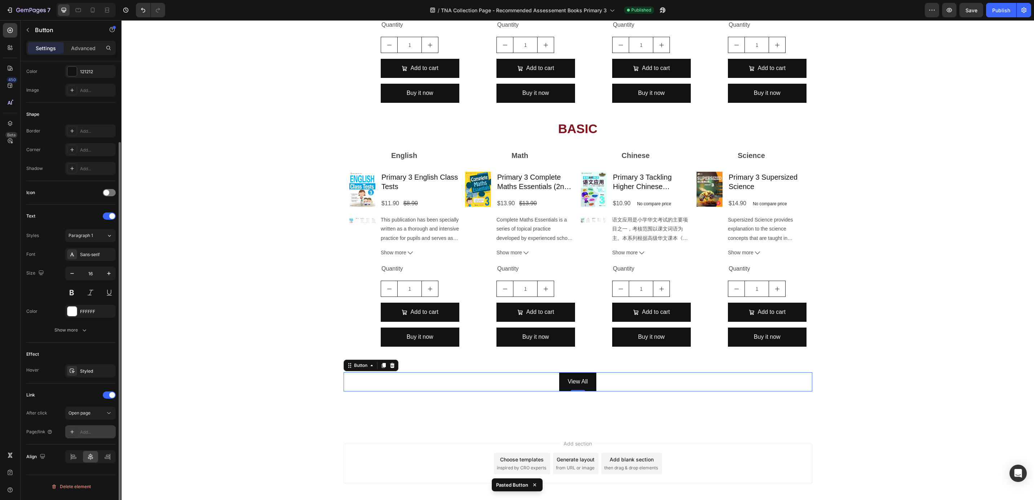
click at [89, 431] on div "Add..." at bounding box center [97, 432] width 34 height 6
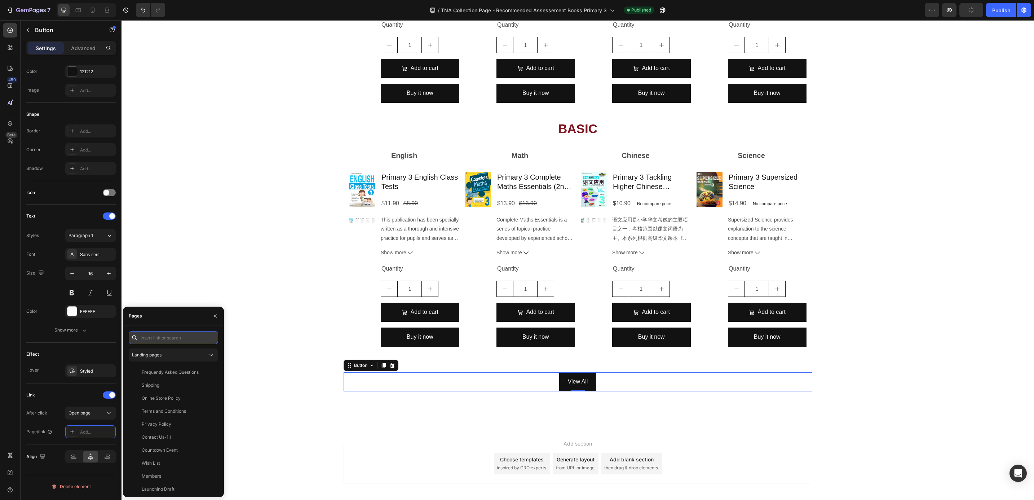
click at [182, 338] on input "text" at bounding box center [173, 337] width 89 height 13
paste input "https://popular.com.sg/collections/recommended-assessment-books-for-primary-2"
type input "https://popular.com.sg/collections/recommended-assessment-books-for-primary-2"
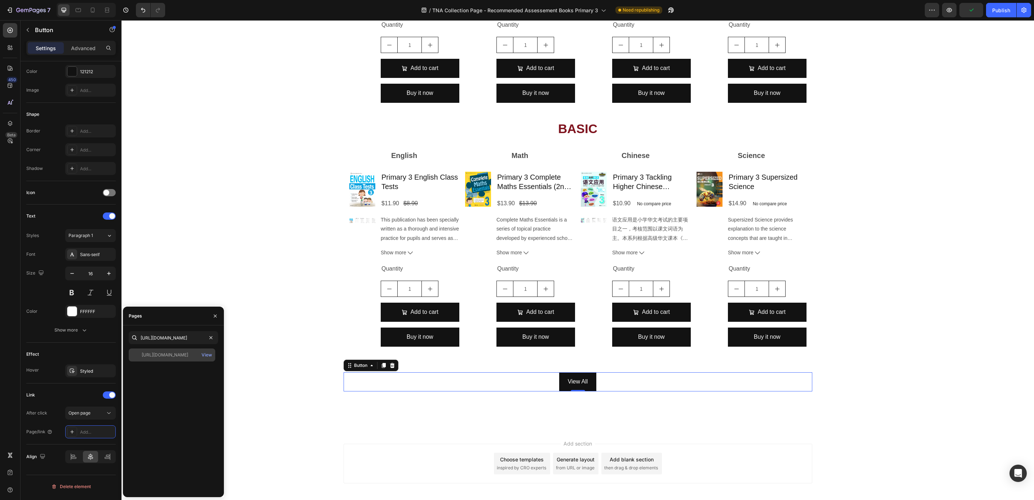
click at [201, 359] on div "View" at bounding box center [206, 354] width 17 height 13
click at [95, 12] on icon at bounding box center [92, 9] width 7 height 7
type input "14"
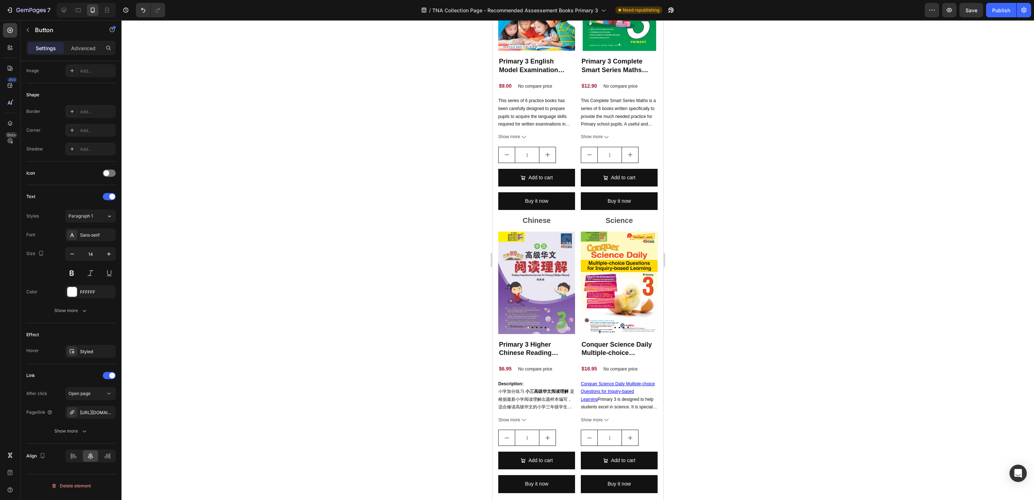
scroll to position [2053, 0]
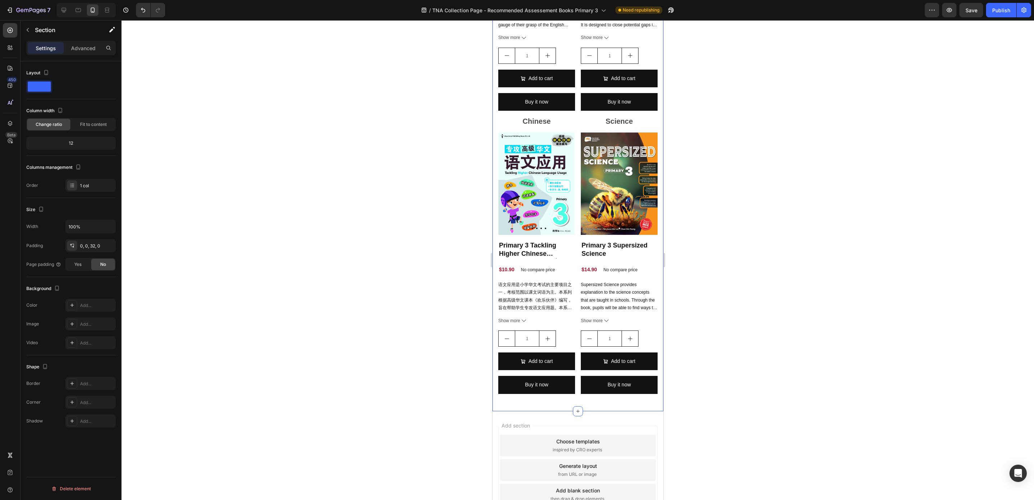
scroll to position [0, 0]
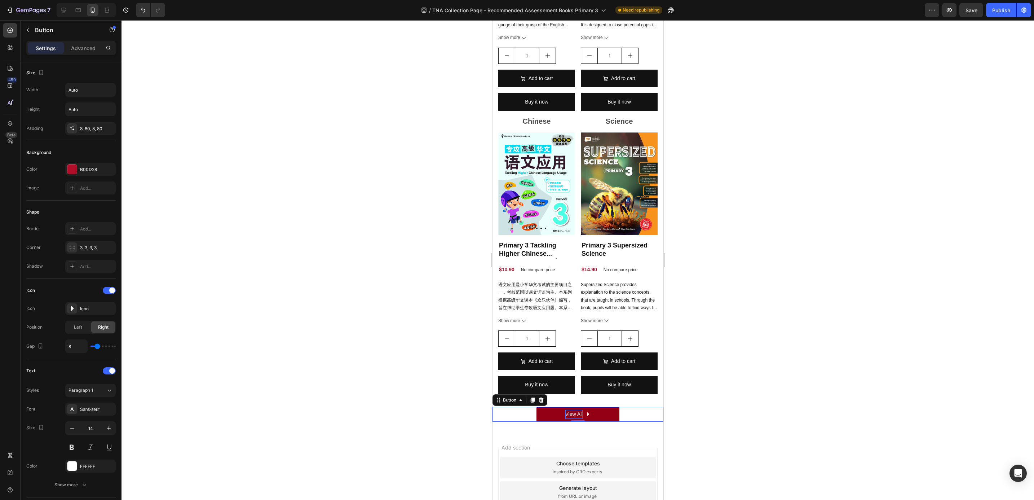
click at [565, 410] on p "View All" at bounding box center [574, 414] width 18 height 9
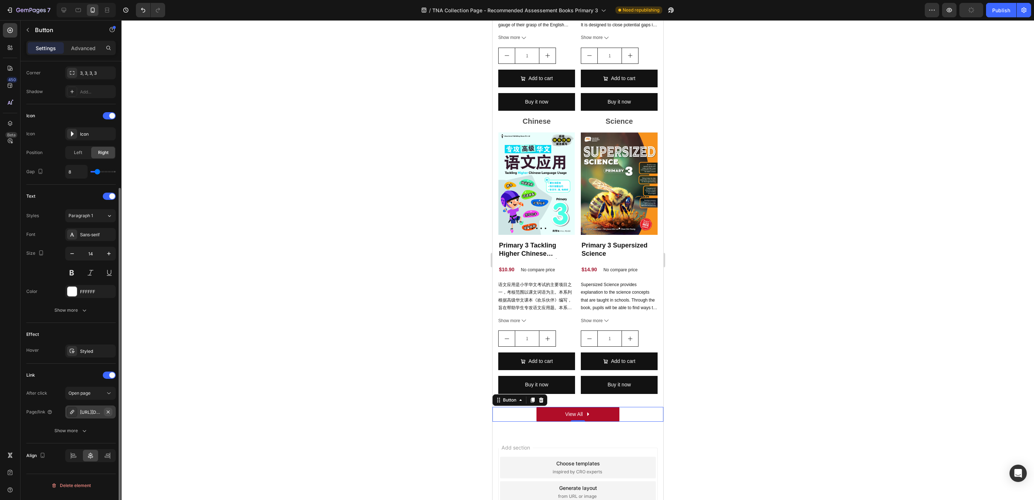
click at [106, 412] on icon "button" at bounding box center [108, 412] width 6 height 6
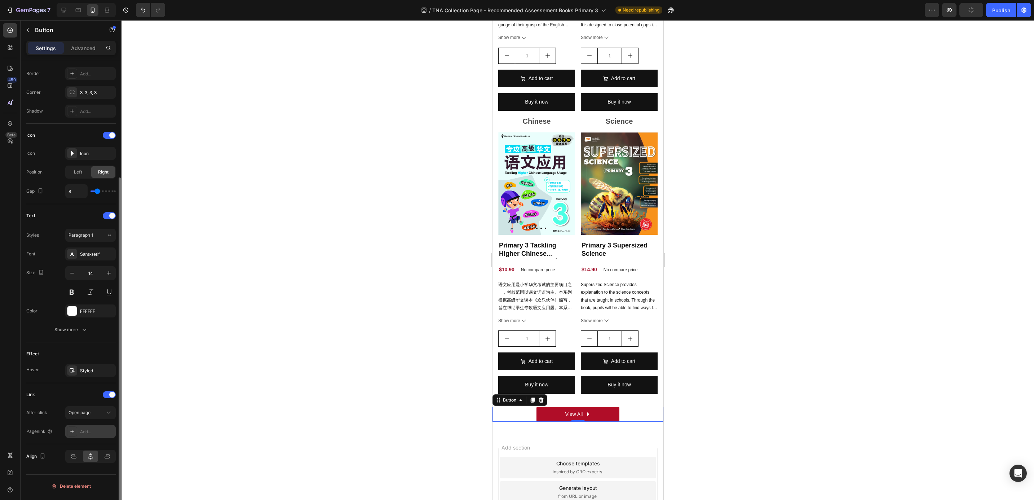
scroll to position [155, 0]
click at [84, 430] on div "Add..." at bounding box center [90, 431] width 50 height 13
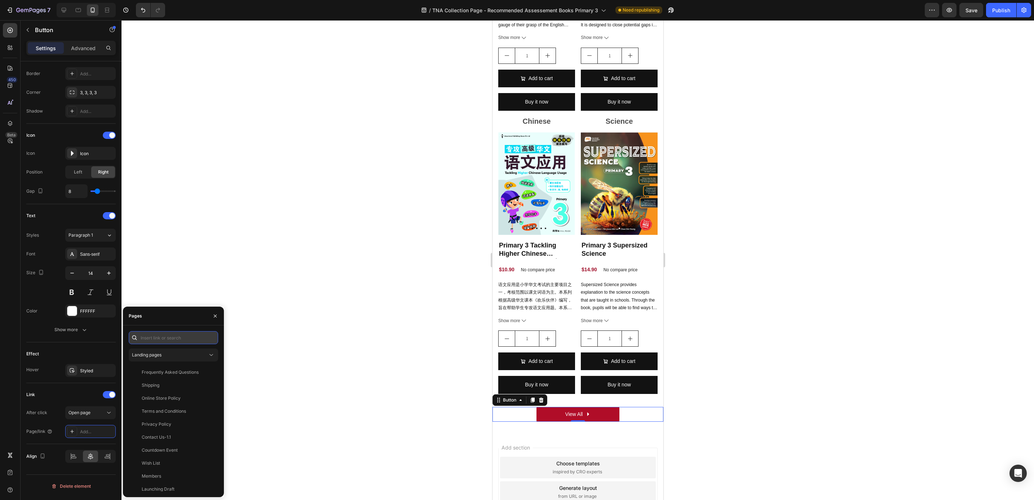
click at [181, 333] on input "text" at bounding box center [173, 337] width 89 height 13
paste input "https://popular.com.sg/collections/recommended-assessment-books-for-primary-3"
type input "https://popular.com.sg/collections/recommended-assessment-books-for-primary-3"
click at [188, 361] on div "https://popular.com.sg/collections/recommended-assessment-books-for-primary-3 V…" at bounding box center [173, 419] width 89 height 143
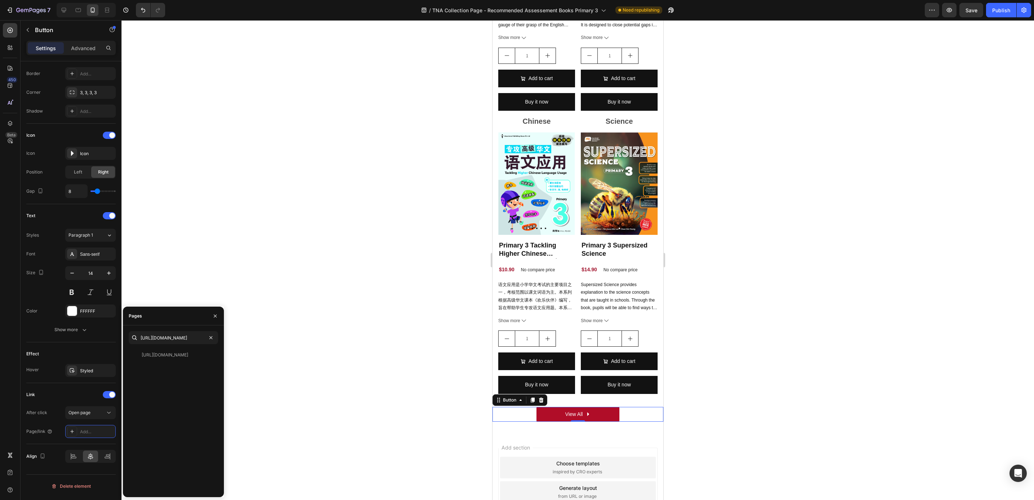
scroll to position [0, 0]
drag, startPoint x: 188, startPoint y: 361, endPoint x: 191, endPoint y: 356, distance: 5.6
click at [188, 356] on div "https://popular.com.sg/collections/recommended-assessment-books-for-primary-3" at bounding box center [165, 355] width 47 height 6
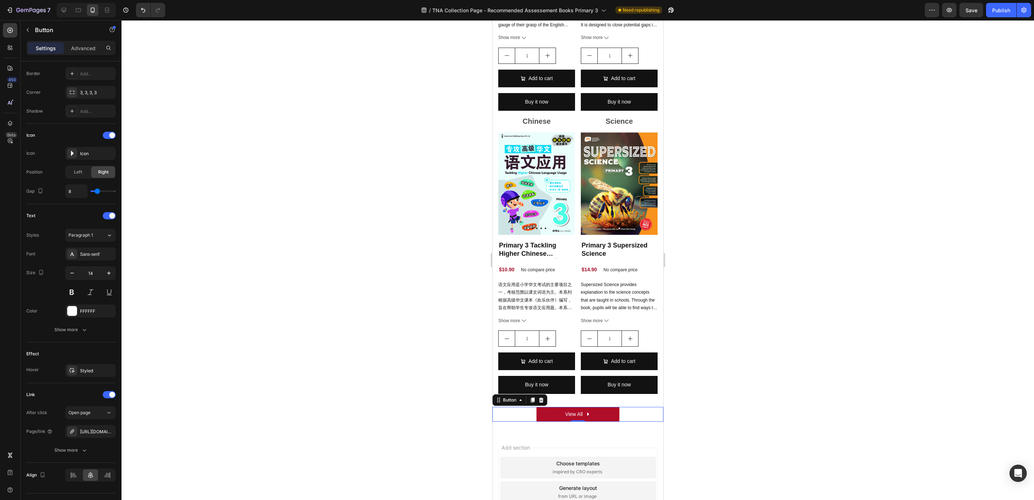
click at [295, 308] on div at bounding box center [578, 260] width 913 height 480
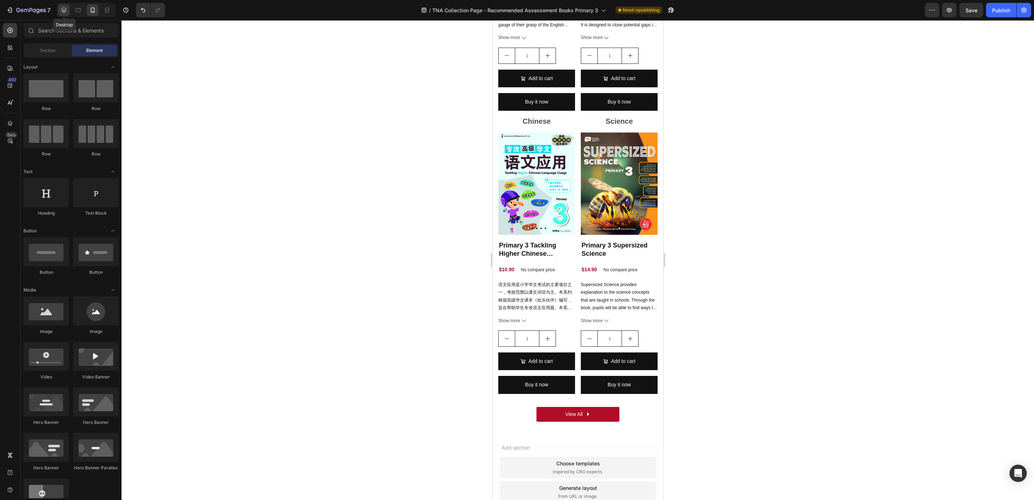
click at [67, 10] on icon at bounding box center [63, 9] width 7 height 7
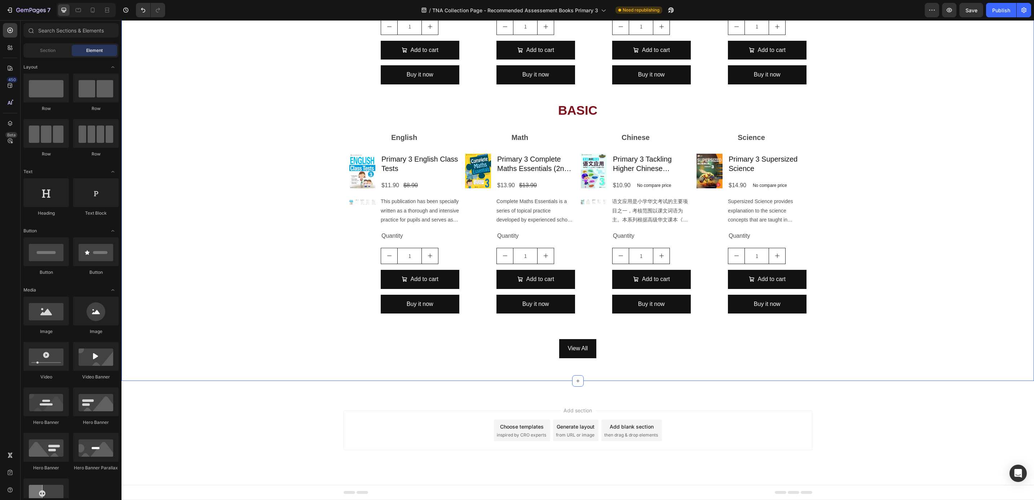
scroll to position [738, 0]
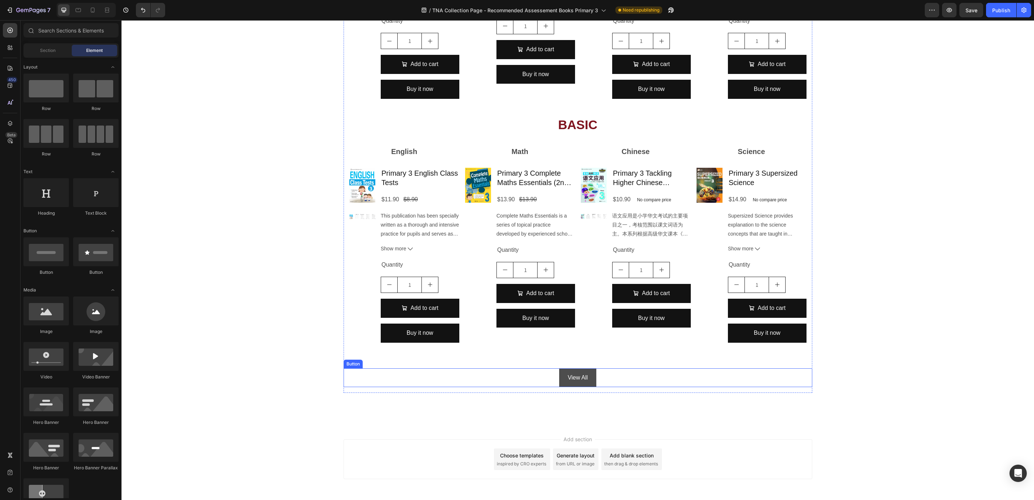
click at [568, 370] on link "View All" at bounding box center [578, 377] width 38 height 19
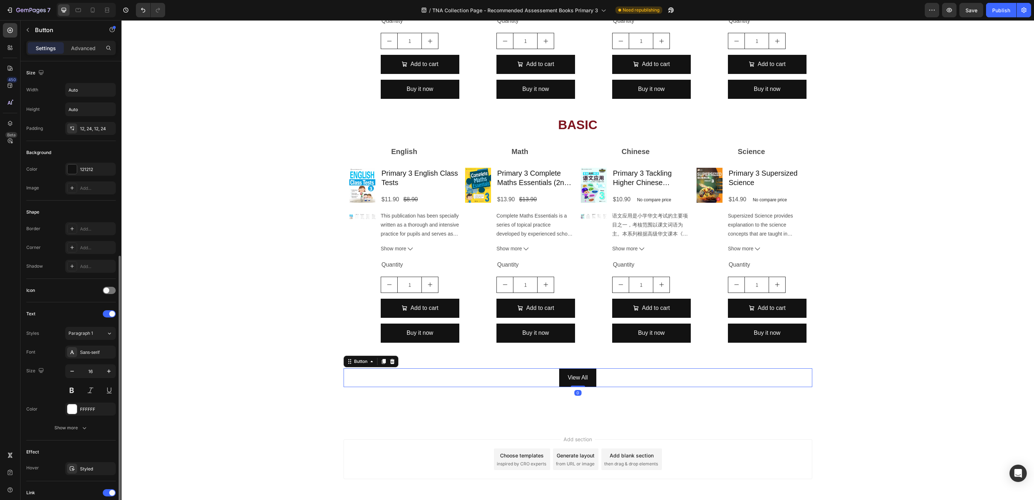
scroll to position [117, 0]
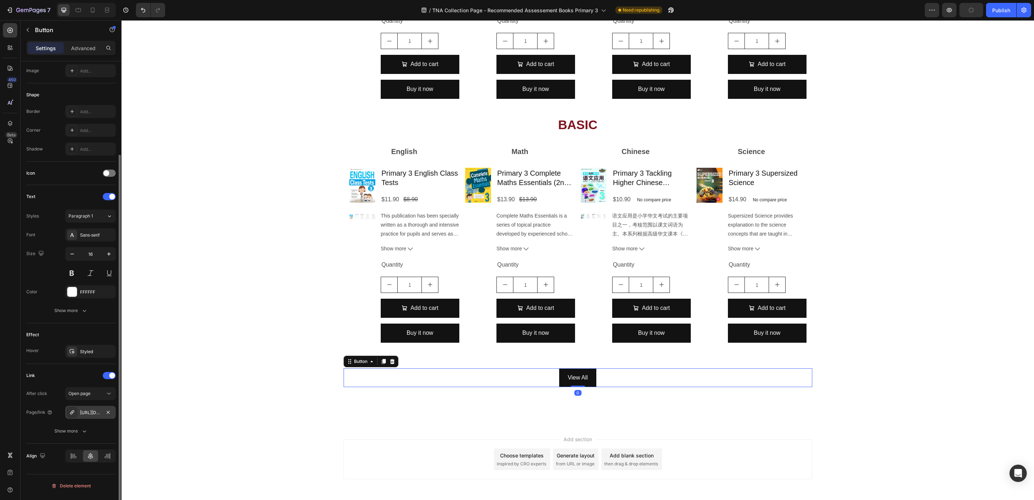
click at [90, 414] on div "https://popular.com.sg/recommended-assessment-books-for-primary-2" at bounding box center [90, 412] width 21 height 6
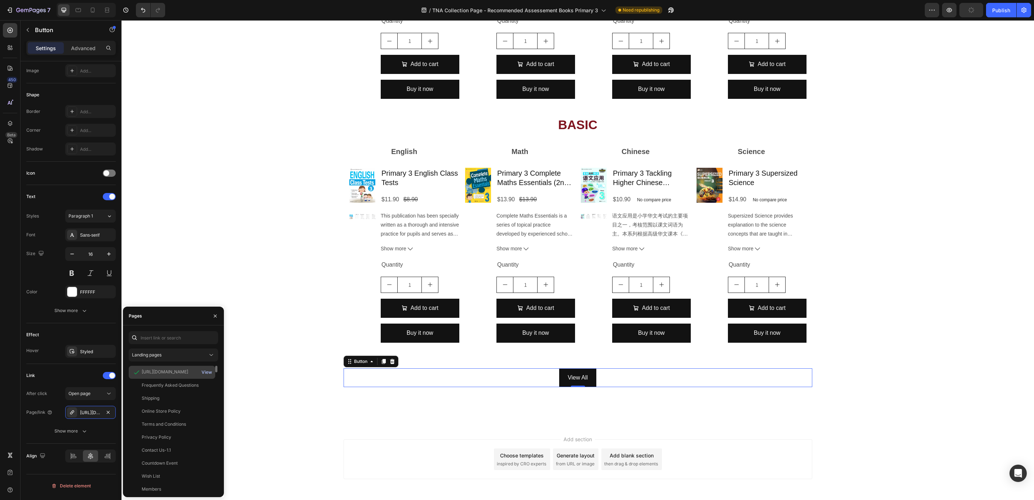
click at [208, 370] on div "View" at bounding box center [207, 372] width 10 height 6
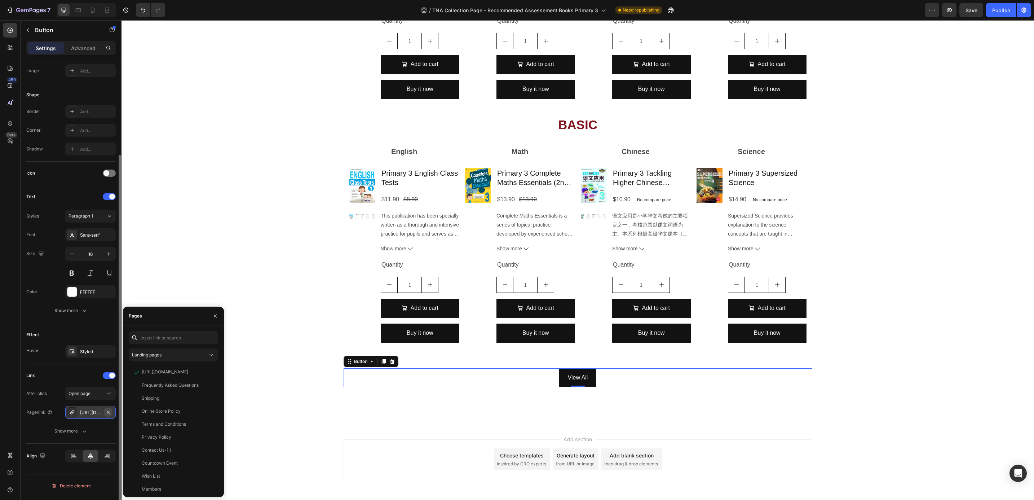
click at [107, 413] on icon "button" at bounding box center [108, 411] width 3 height 3
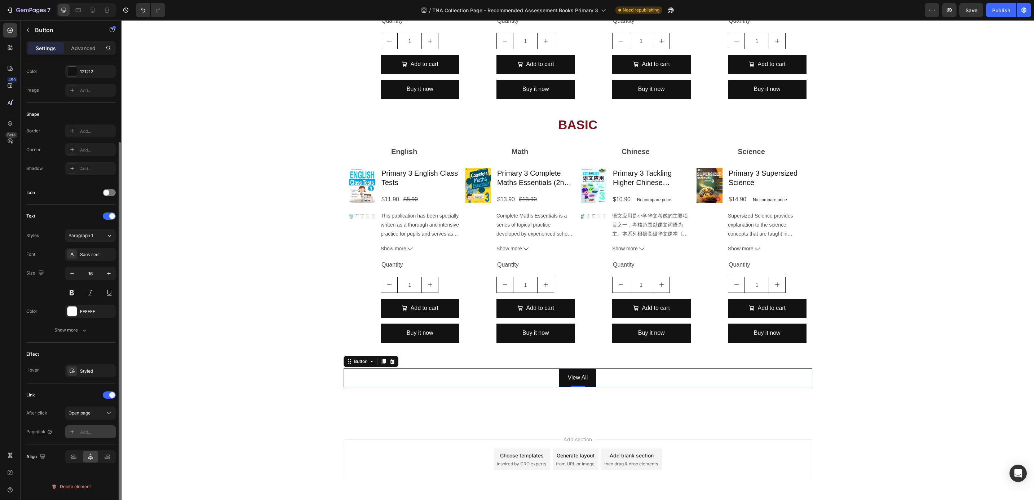
scroll to position [98, 0]
click at [93, 432] on div "Add..." at bounding box center [97, 432] width 34 height 6
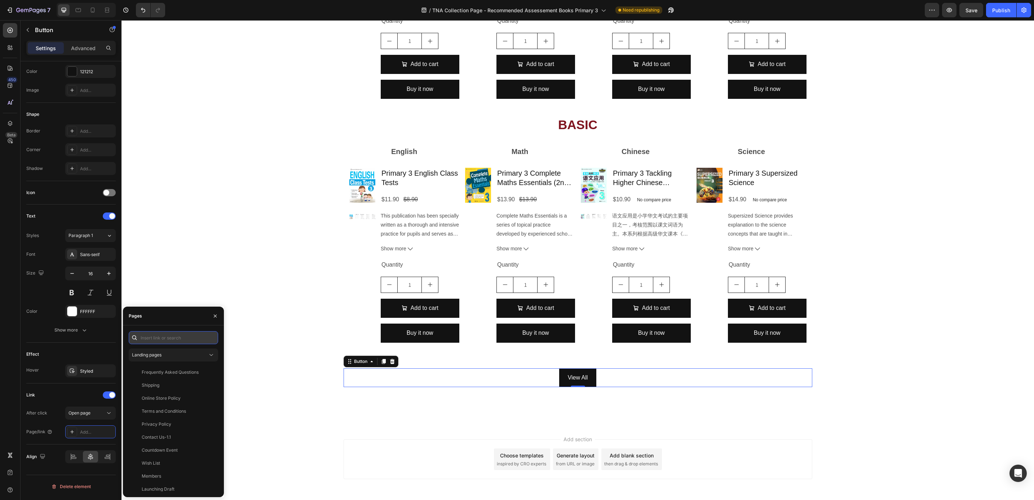
click at [157, 338] on input "text" at bounding box center [173, 337] width 89 height 13
paste input "https://popular.com.sg/collections/recommended-assessment-books-for-primary-3"
type input "https://popular.com.sg/collections/recommended-assessment-books-for-primary-3"
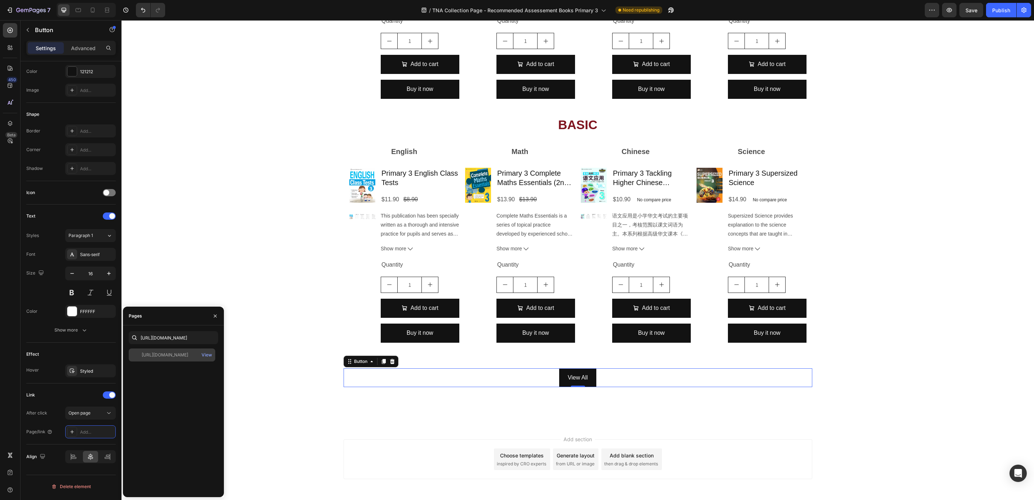
click at [166, 351] on div "https://popular.com.sg/collections/recommended-assessment-books-for-primary-3 V…" at bounding box center [172, 354] width 87 height 13
click at [219, 311] on button "button" at bounding box center [216, 316] width 12 height 12
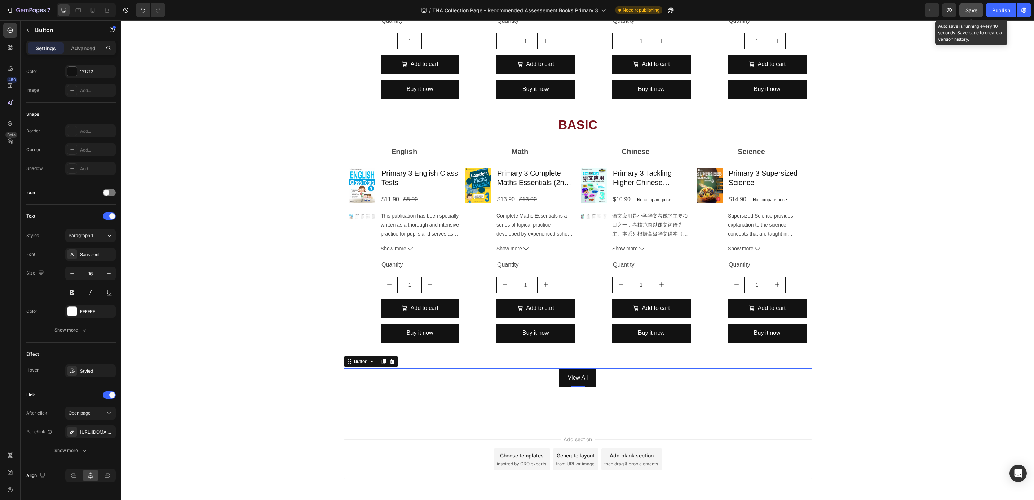
click at [969, 8] on span "Save" at bounding box center [972, 10] width 12 height 6
click at [994, 9] on div "Publish" at bounding box center [1002, 10] width 18 height 8
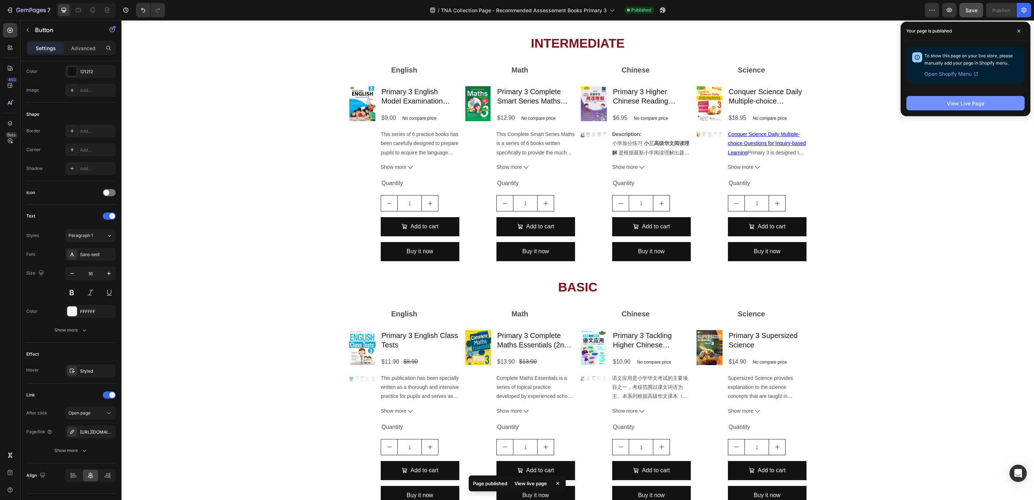
click at [997, 102] on button "View Live Page" at bounding box center [966, 103] width 118 height 14
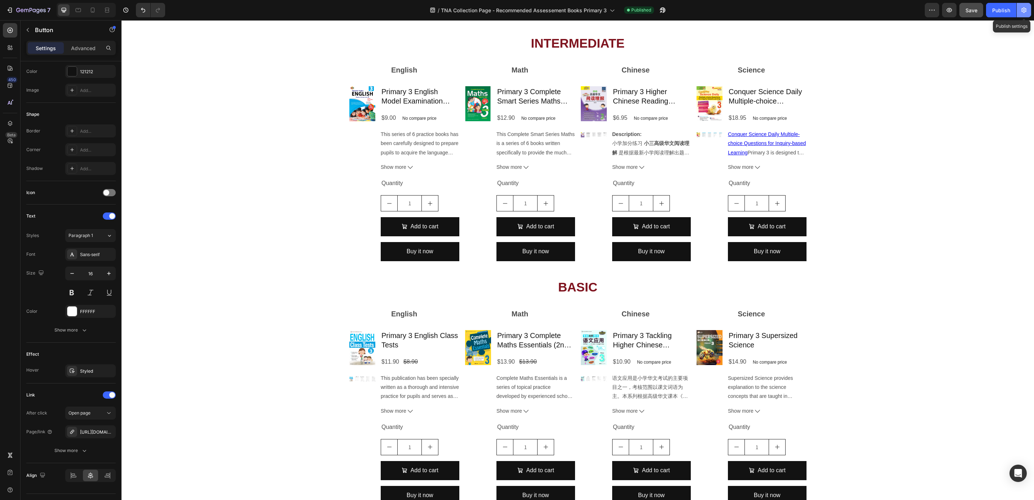
click at [1022, 7] on icon "button" at bounding box center [1024, 9] width 7 height 7
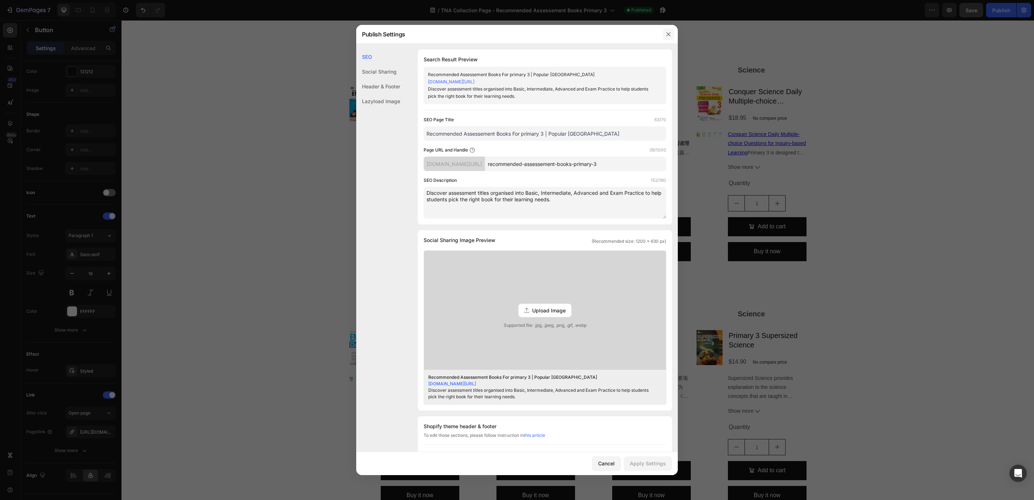
click at [666, 36] on icon "button" at bounding box center [669, 34] width 6 height 6
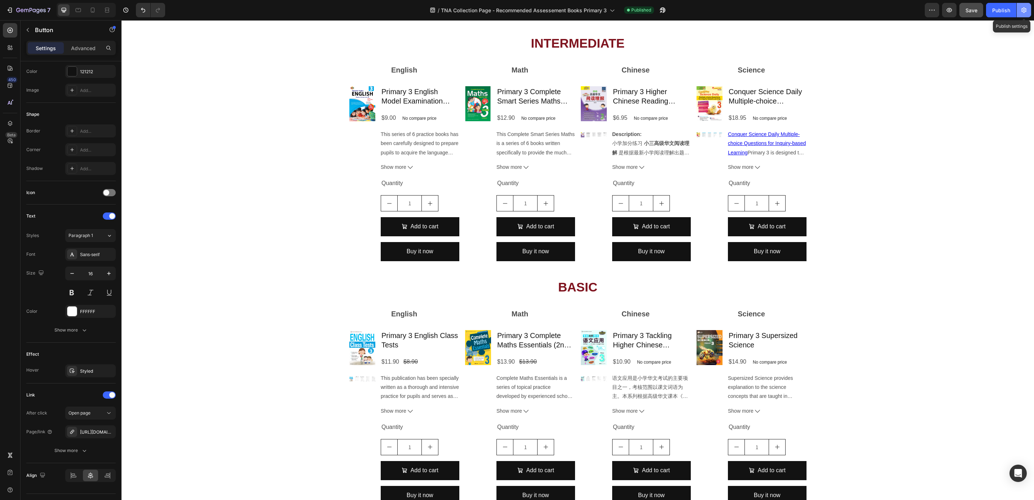
click at [1027, 16] on button "button" at bounding box center [1024, 10] width 14 height 14
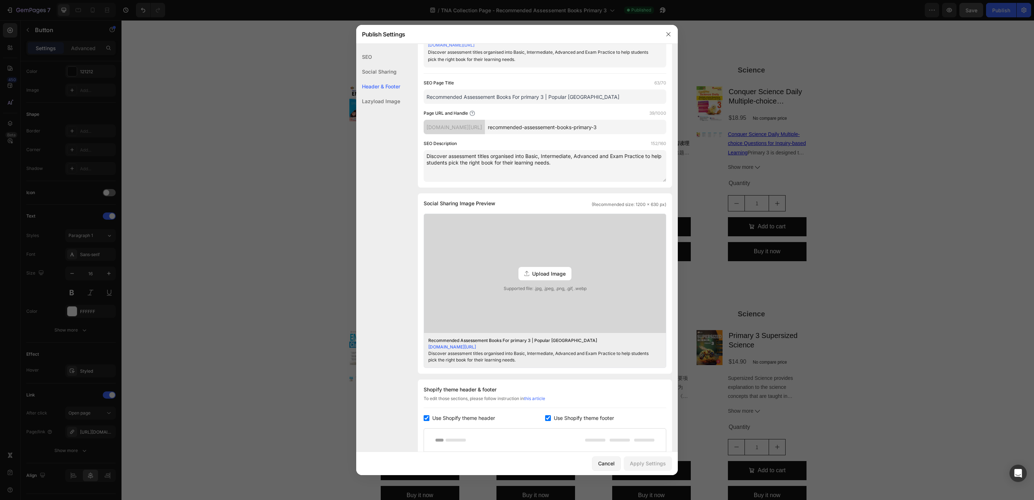
scroll to position [0, 0]
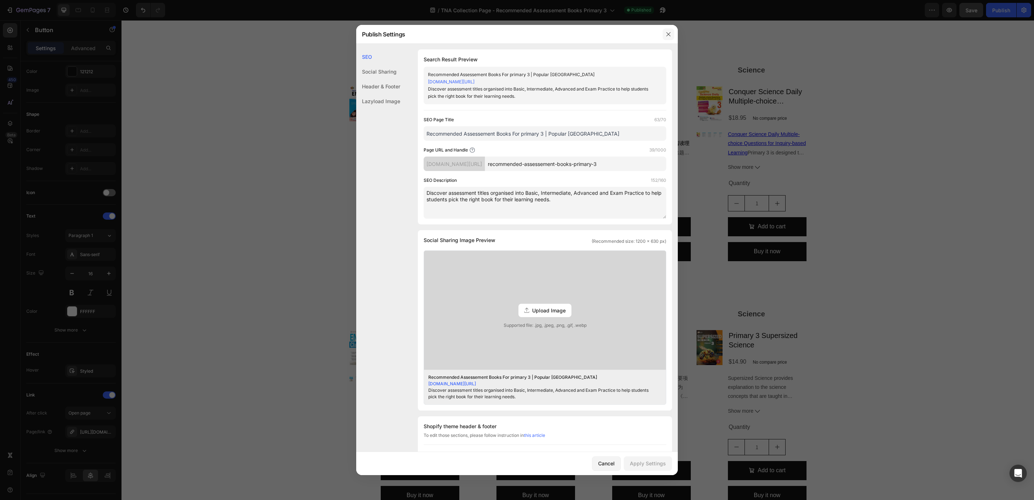
click at [669, 28] on button "button" at bounding box center [669, 34] width 12 height 12
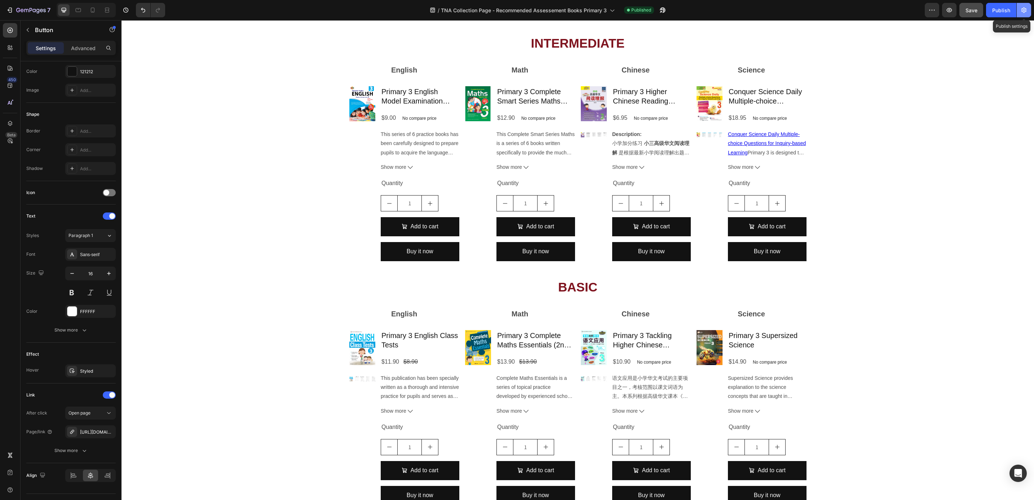
click at [1018, 11] on button "button" at bounding box center [1024, 10] width 14 height 14
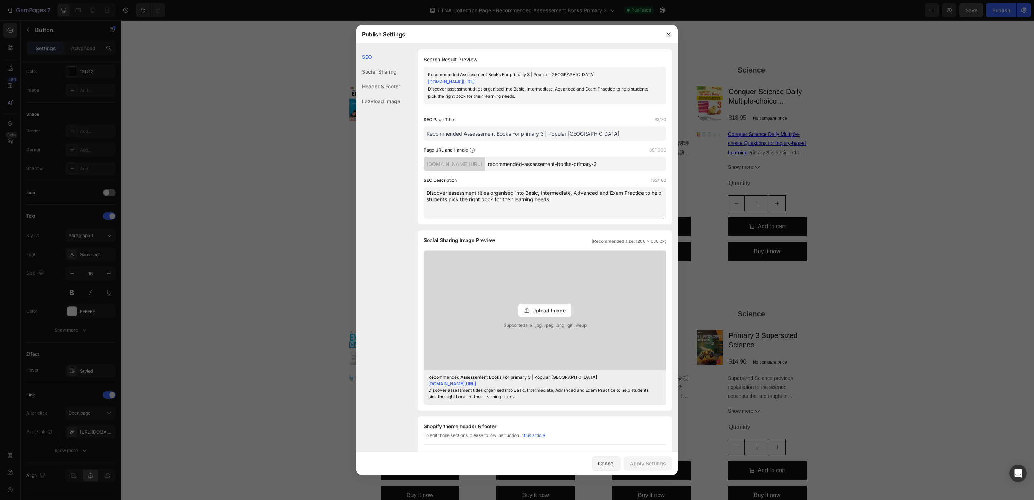
click at [475, 83] on link "popular-online-sg.myshopify.com/pages/recommended-assessement-books-primary-3" at bounding box center [451, 81] width 47 height 5
click at [513, 131] on input "Recommended Assessement Books For primary 3 | Popular Singapore" at bounding box center [545, 133] width 243 height 14
click at [671, 36] on icon "button" at bounding box center [669, 34] width 6 height 6
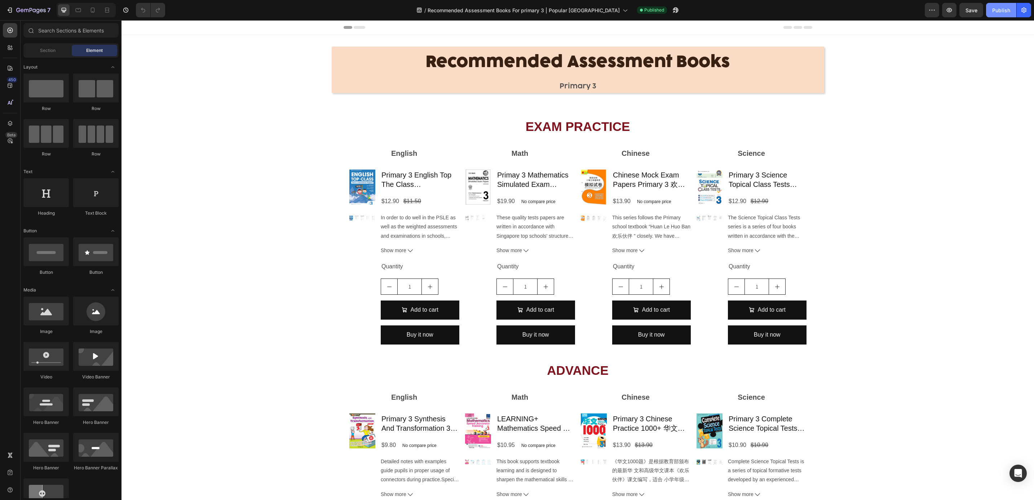
click at [988, 11] on button "Publish" at bounding box center [1001, 10] width 30 height 14
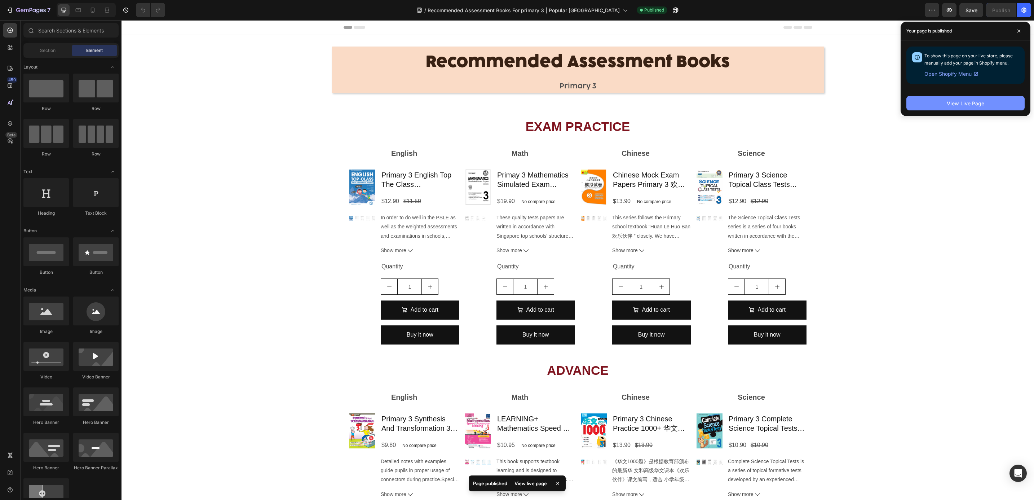
click at [962, 100] on div "View Live Page" at bounding box center [966, 104] width 38 height 8
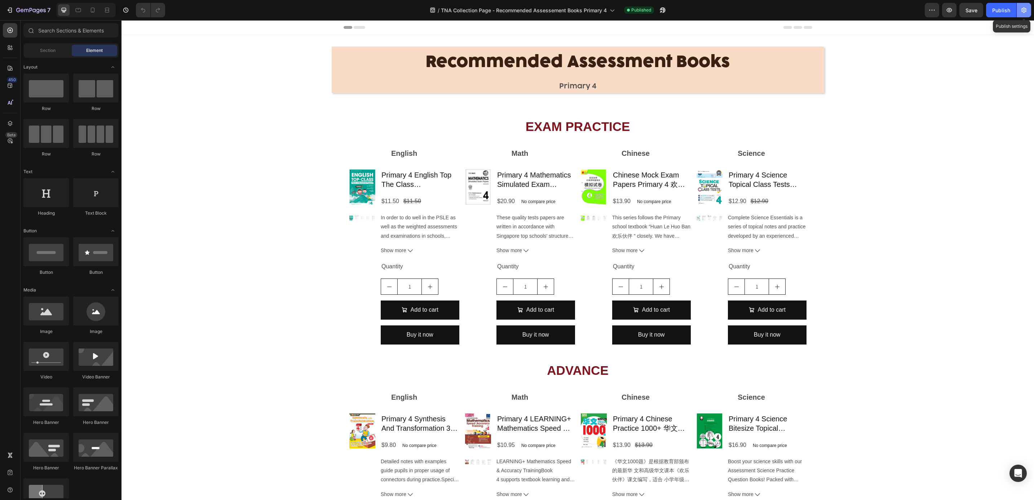
click at [1028, 6] on button "button" at bounding box center [1024, 10] width 14 height 14
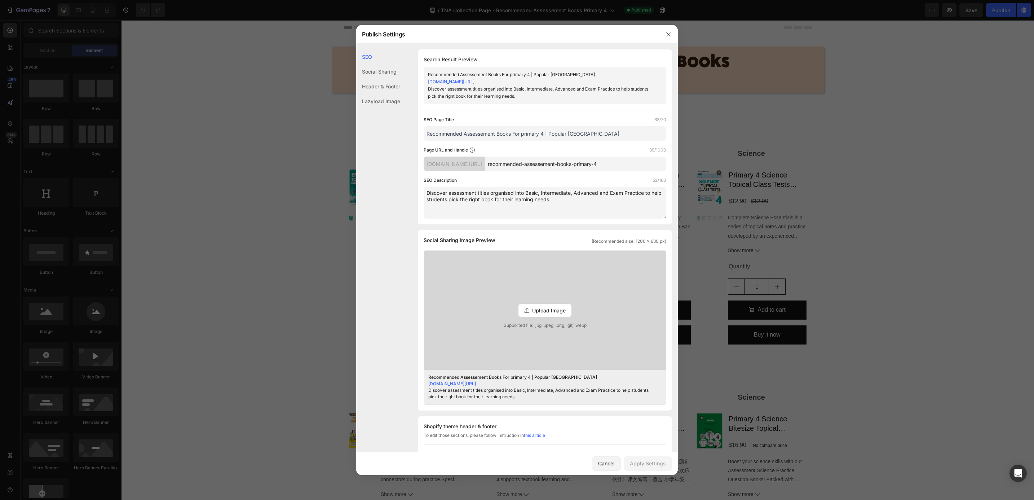
click at [532, 136] on input "Recommended Assessement Books For primary 4 | Popular [GEOGRAPHIC_DATA]" at bounding box center [545, 133] width 243 height 14
click at [532, 136] on input "Recommended Assessement Books For primary 4 | Popular Singapore" at bounding box center [545, 133] width 243 height 14
click at [535, 136] on input "Recommended Assessement Books For primary 4 | Popular Singapore" at bounding box center [545, 133] width 243 height 14
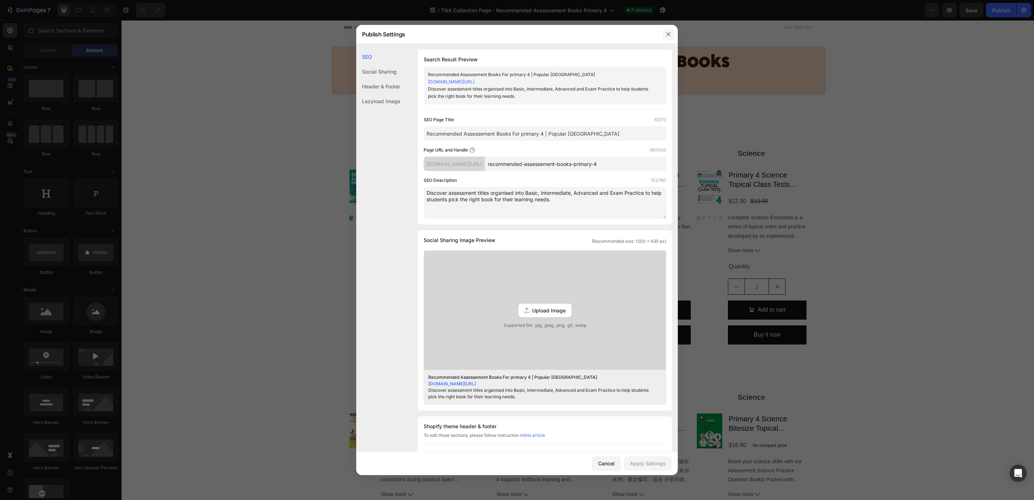
click at [663, 30] on button "button" at bounding box center [669, 34] width 12 height 12
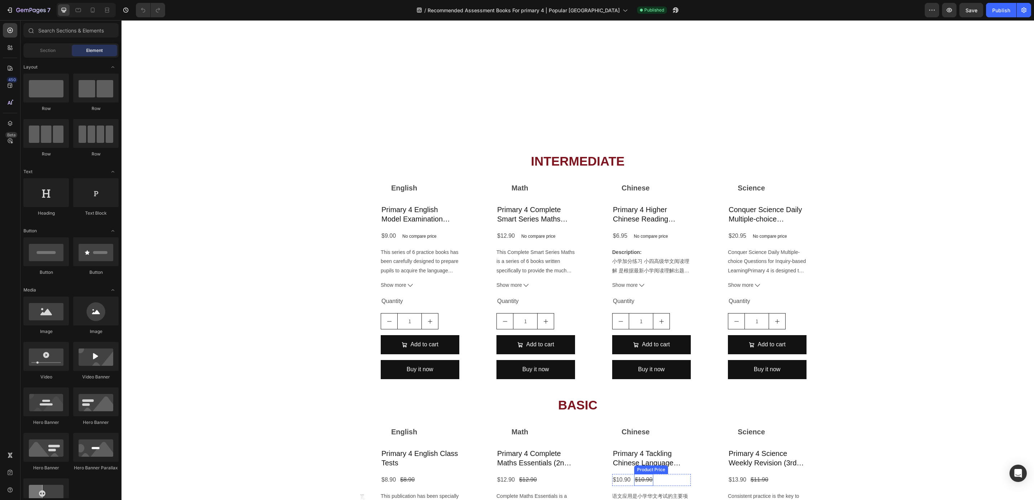
scroll to position [763, 0]
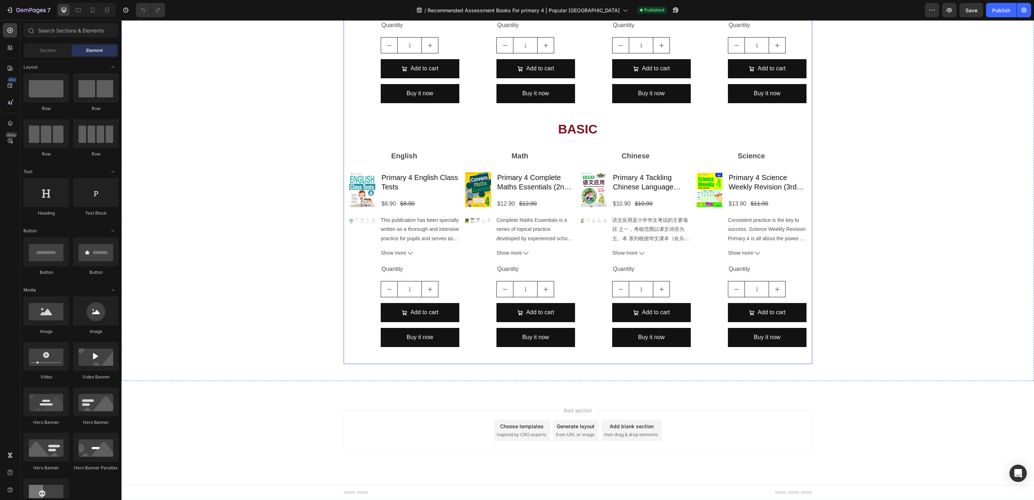
click at [574, 361] on div "INTERMEDIATE Heading English Text Block Product Images Primary 4 English Model …" at bounding box center [578, 117] width 469 height 493
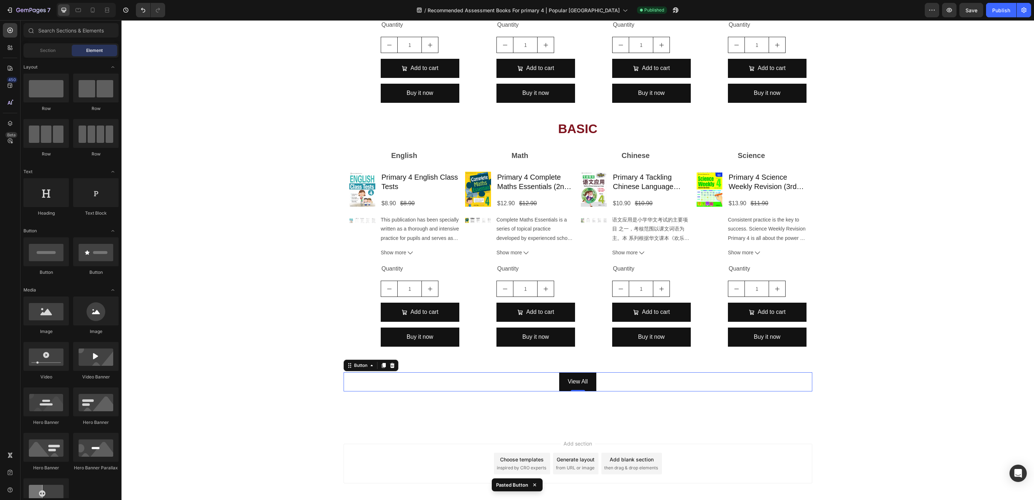
click at [918, 436] on div "Add section Choose templates inspired by CRO experts Generate layout from URL o…" at bounding box center [578, 473] width 913 height 89
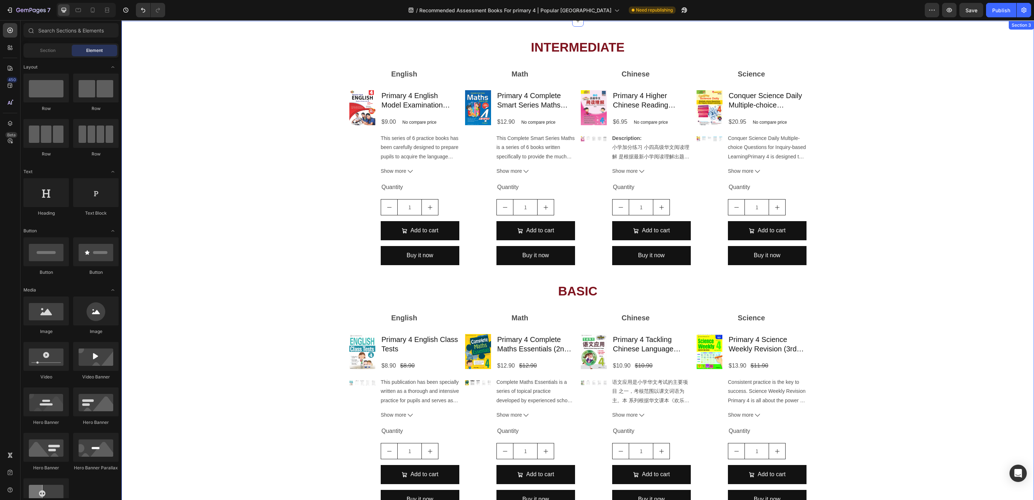
scroll to position [797, 0]
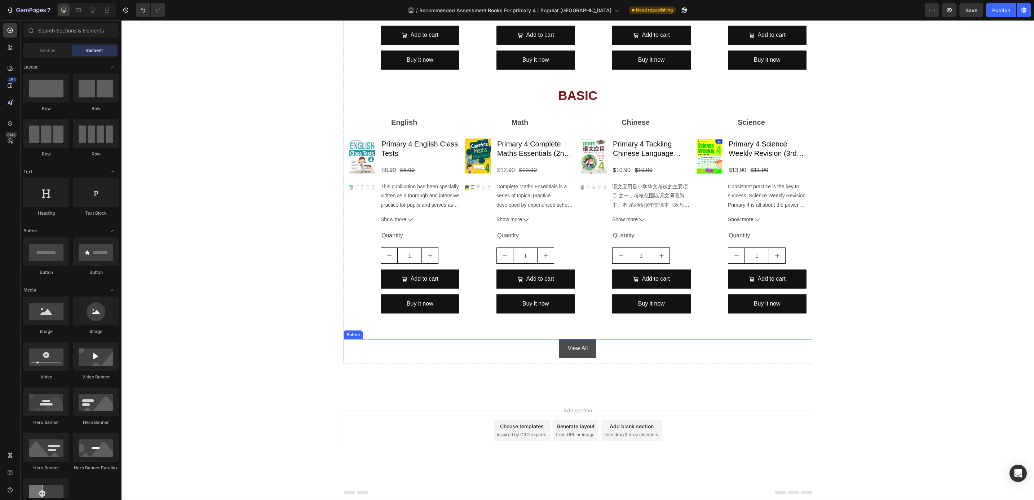
click at [568, 353] on link "View All" at bounding box center [578, 348] width 38 height 19
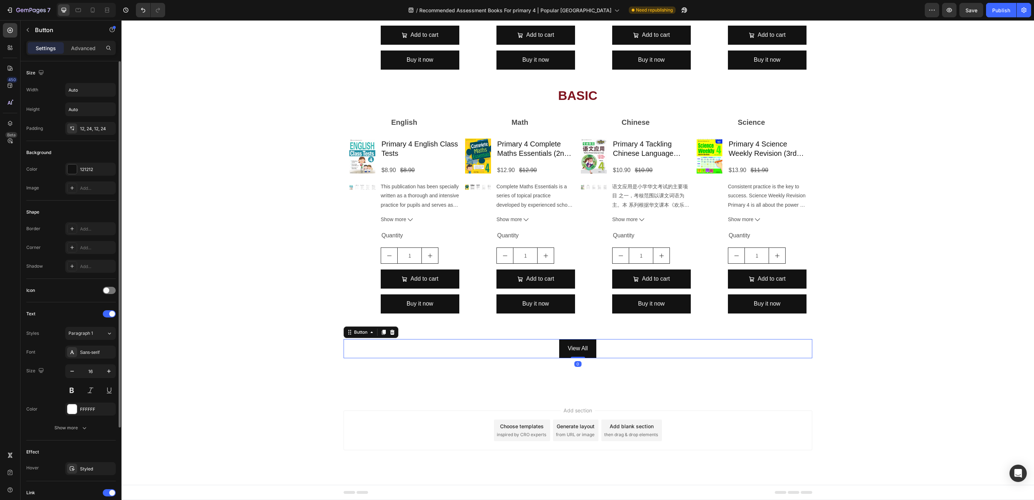
scroll to position [117, 0]
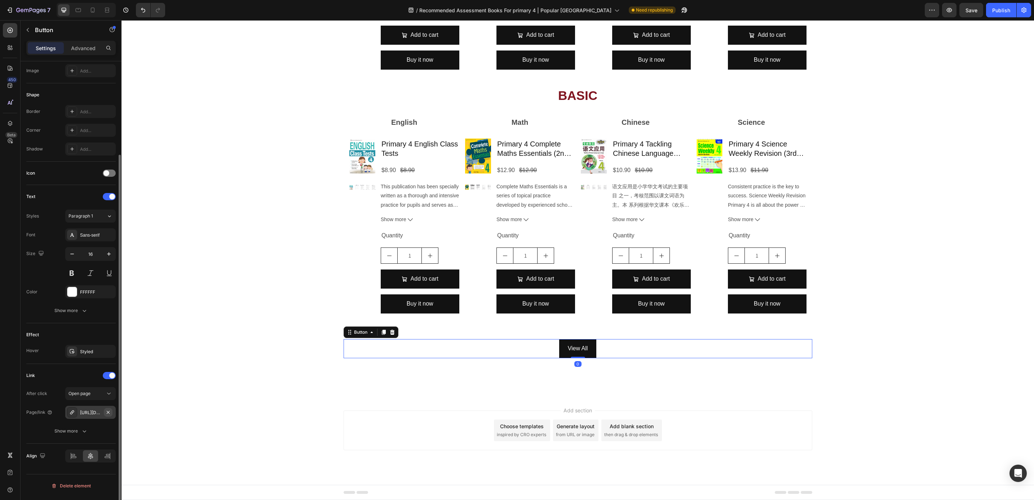
click at [108, 413] on icon "button" at bounding box center [108, 411] width 3 height 3
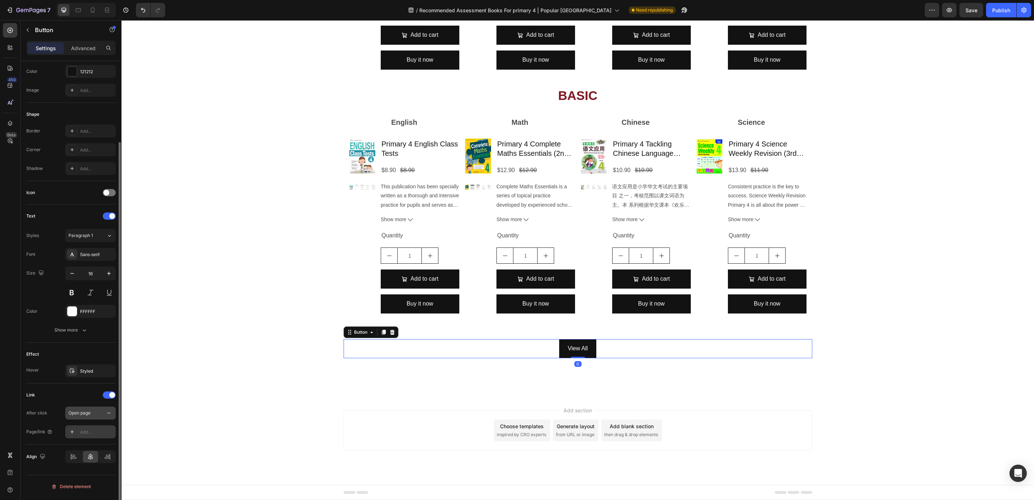
scroll to position [98, 0]
click at [97, 433] on div "Add..." at bounding box center [97, 432] width 34 height 6
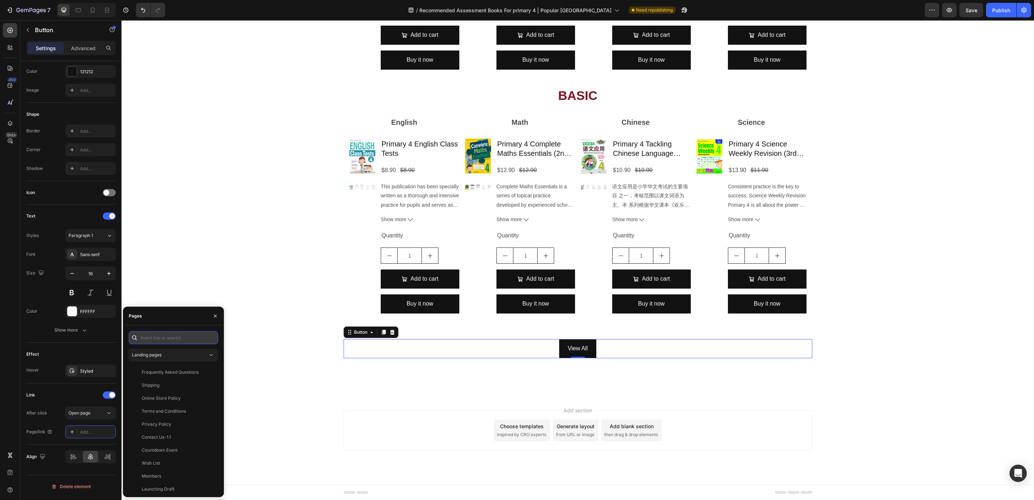
click at [156, 340] on input "text" at bounding box center [173, 337] width 89 height 13
paste input "[URL][DOMAIN_NAME]"
type input "[URL][DOMAIN_NAME]"
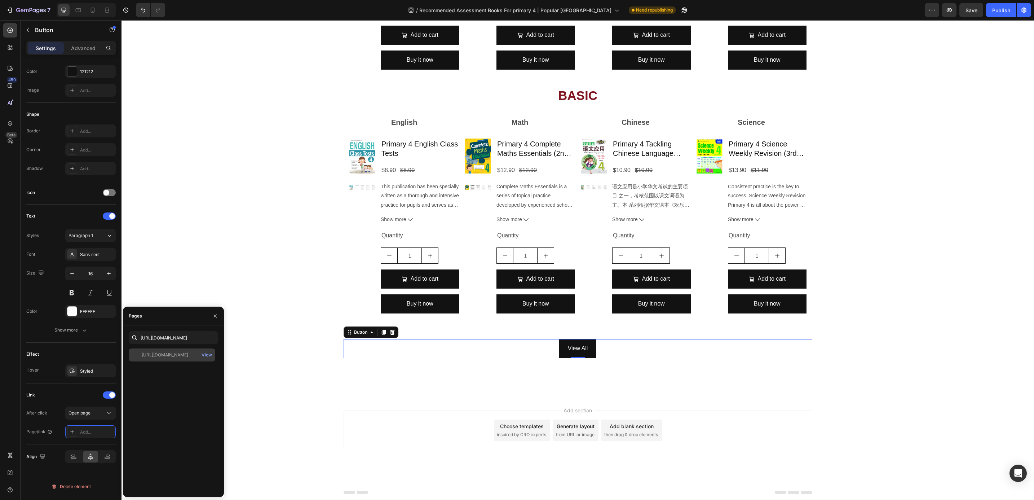
click at [158, 351] on div "[URL][DOMAIN_NAME] View" at bounding box center [172, 354] width 87 height 13
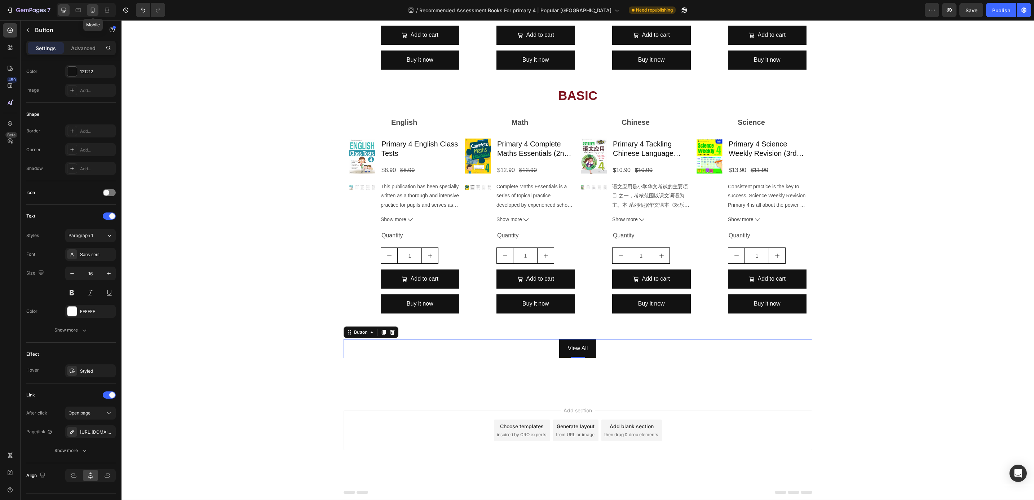
click at [98, 11] on div at bounding box center [93, 10] width 12 height 12
type input "14"
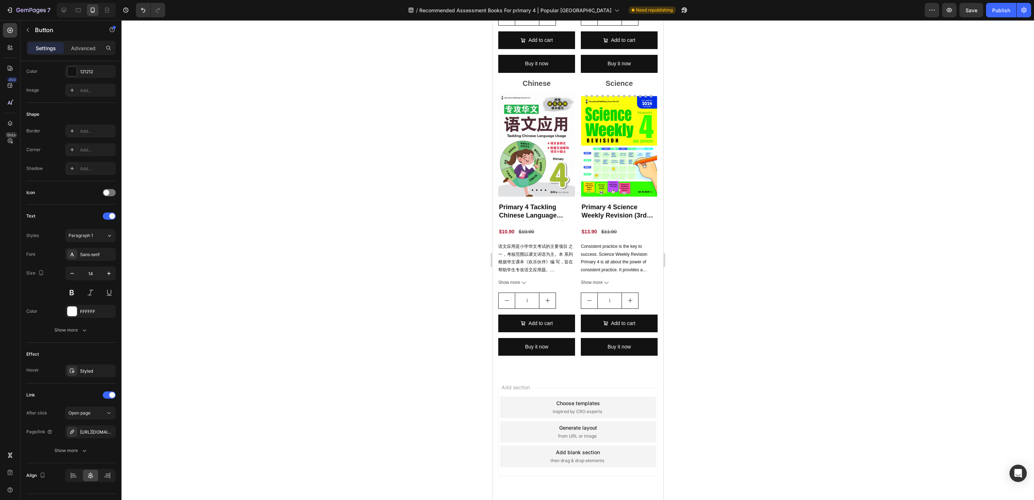
scroll to position [2044, 0]
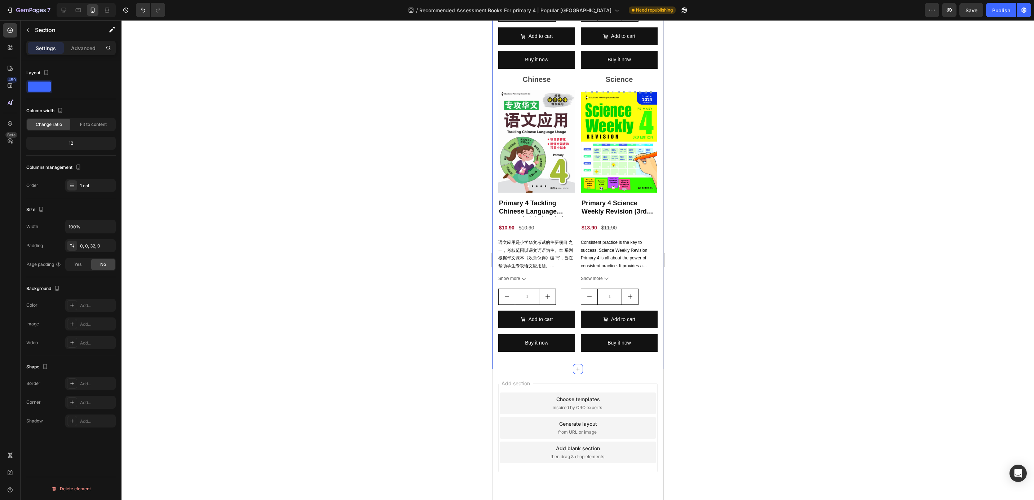
scroll to position [0, 0]
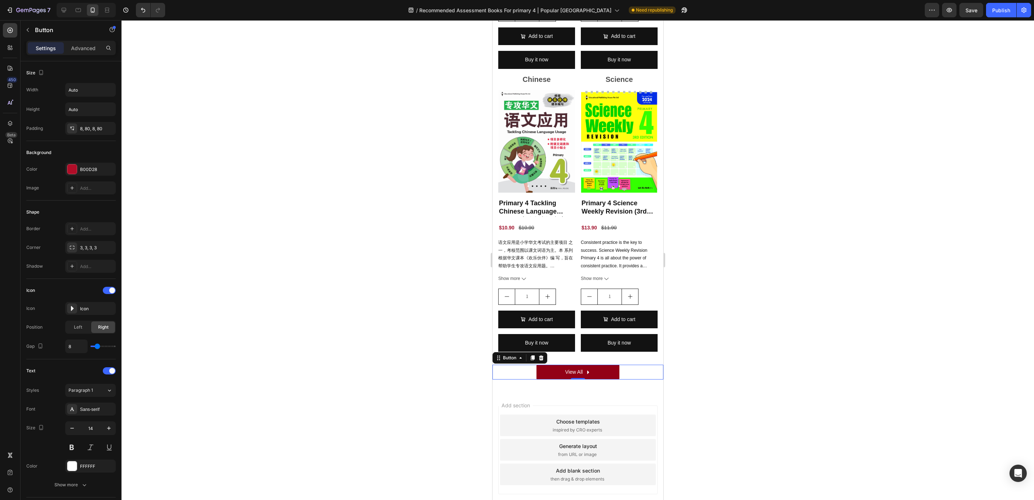
click at [559, 365] on link "View All" at bounding box center [577, 372] width 83 height 15
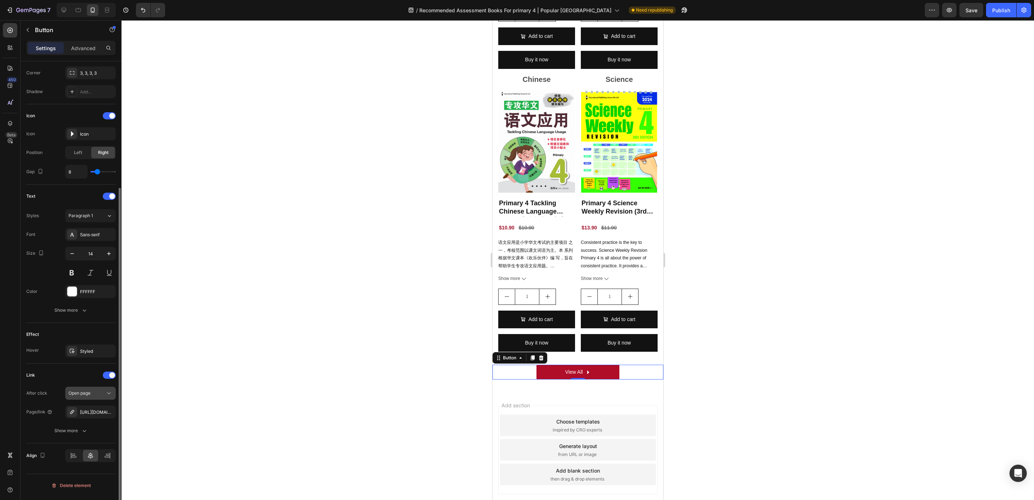
click at [0, 0] on button "button" at bounding box center [0, 0] width 0 height 0
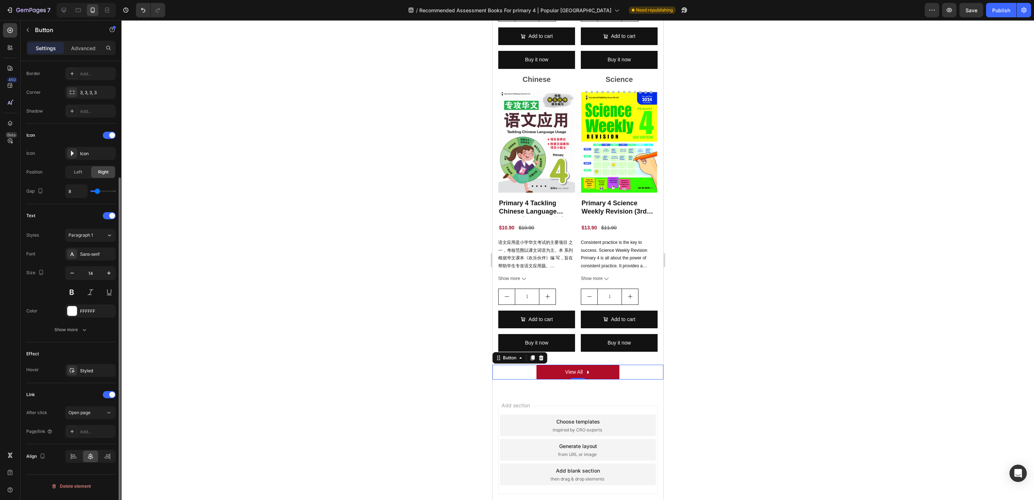
scroll to position [155, 0]
click at [98, 432] on div "Add..." at bounding box center [97, 432] width 34 height 6
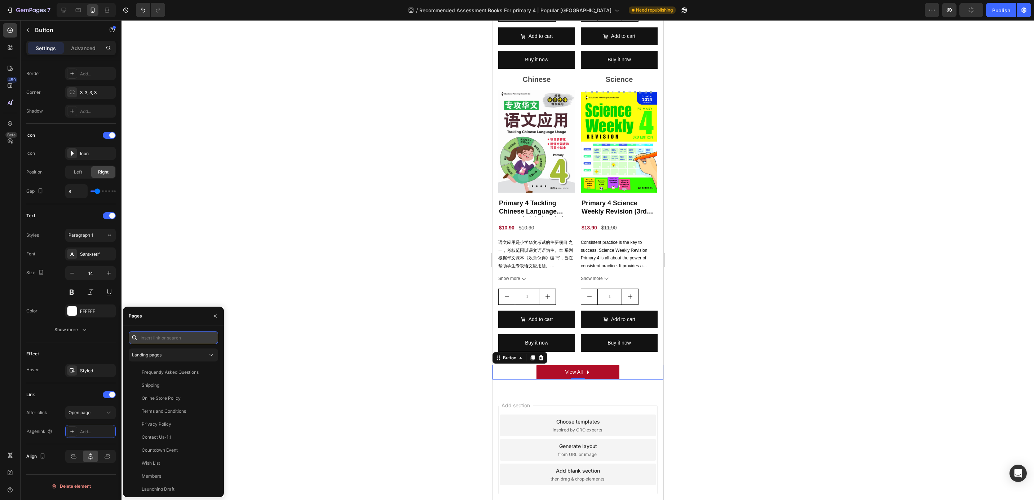
click at [164, 340] on input "text" at bounding box center [173, 337] width 89 height 13
paste input "[URL][DOMAIN_NAME]"
type input "[URL][DOMAIN_NAME]"
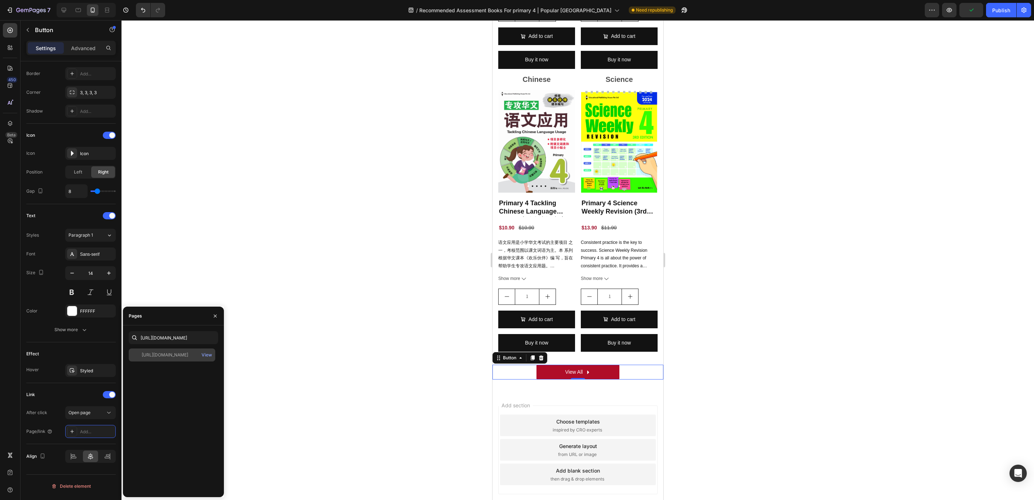
click at [161, 357] on div "[URL][DOMAIN_NAME]" at bounding box center [165, 355] width 47 height 6
click at [211, 322] on div at bounding box center [215, 316] width 17 height 18
click at [215, 321] on button "button" at bounding box center [216, 316] width 12 height 12
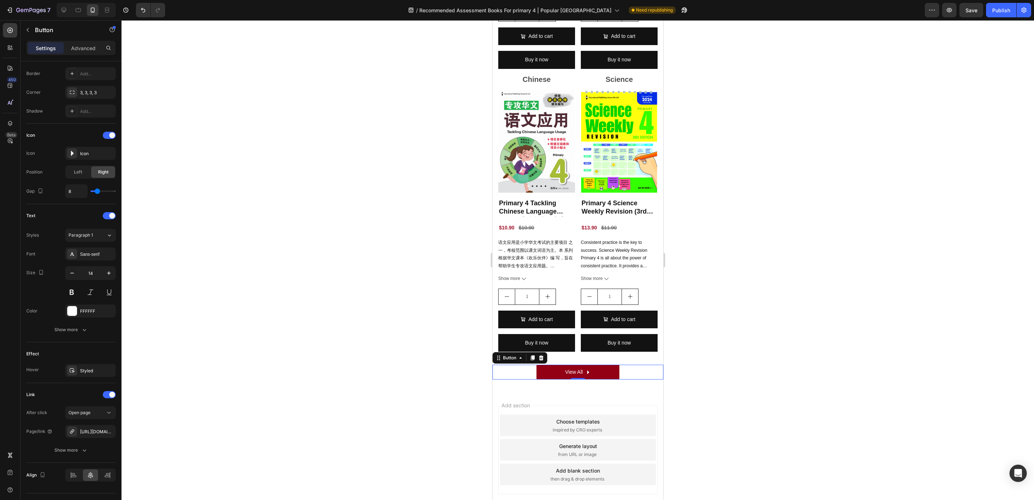
click at [594, 365] on link "View All" at bounding box center [577, 372] width 83 height 15
click at [1004, 16] on button "Publish" at bounding box center [1001, 10] width 30 height 14
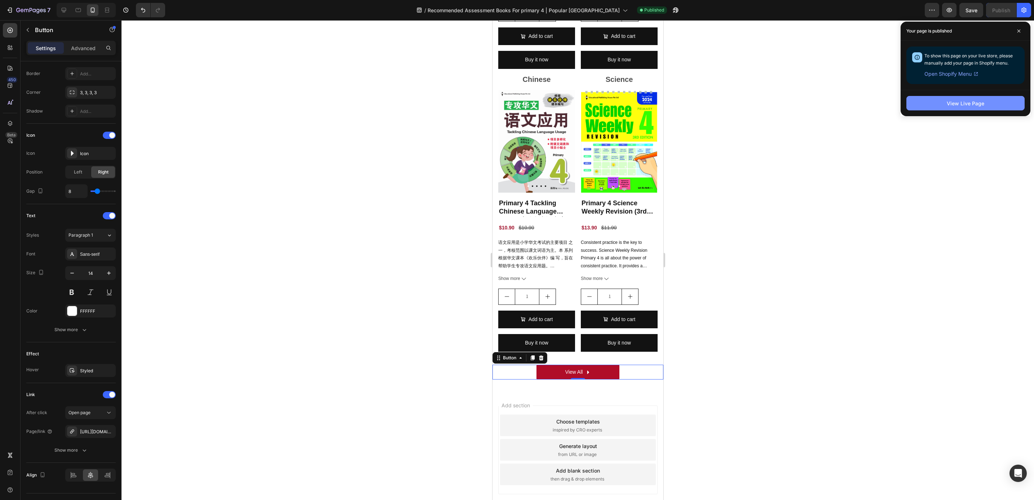
click at [963, 97] on button "View Live Page" at bounding box center [966, 103] width 118 height 14
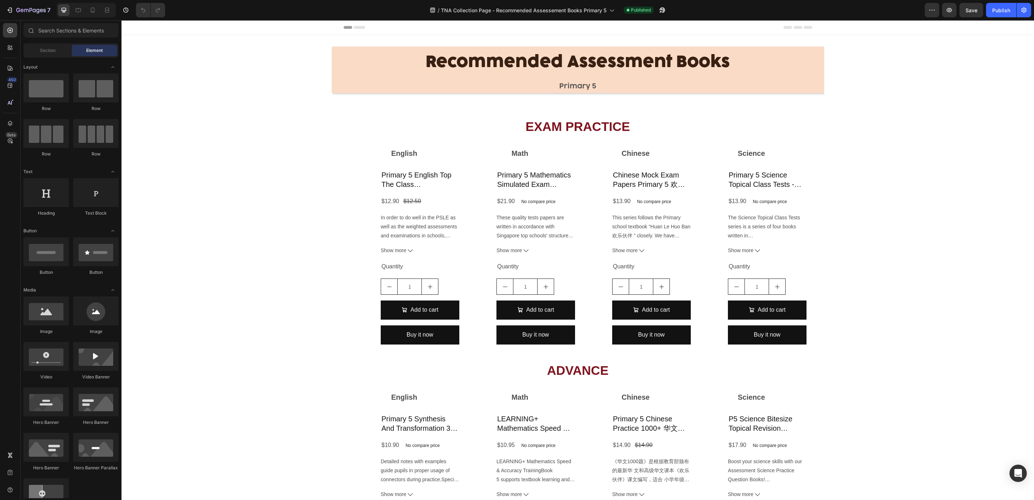
scroll to position [763, 0]
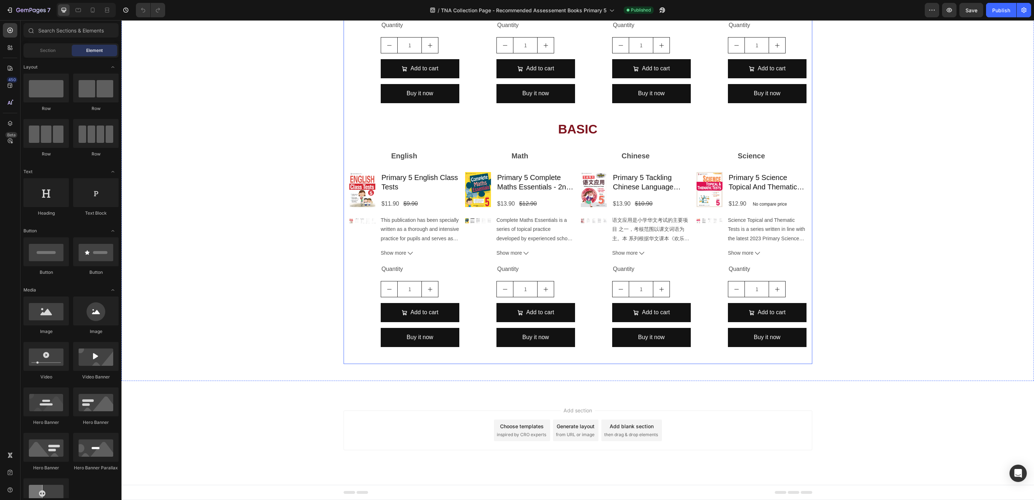
click at [592, 357] on div "INTERMEDIATE Heading English Text Block Product Images Primary 5 English Model …" at bounding box center [578, 115] width 469 height 488
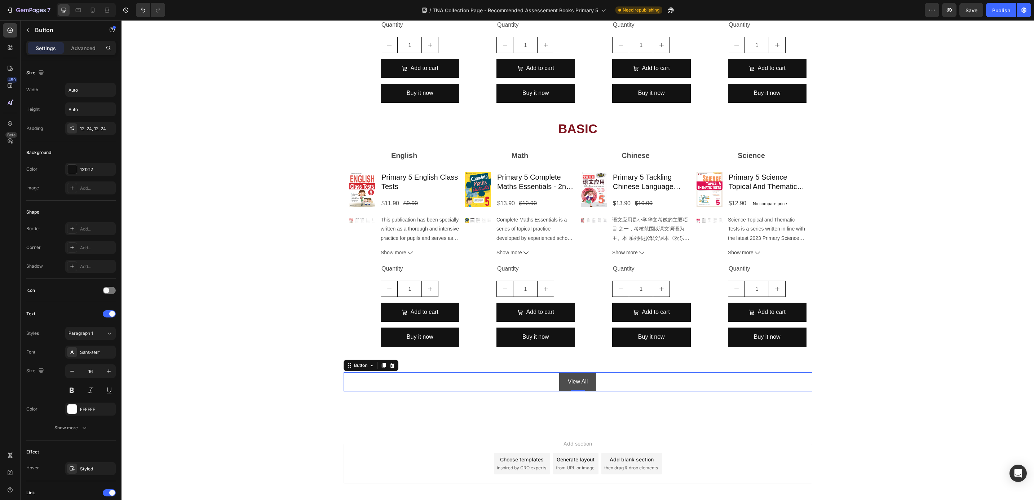
click at [562, 378] on link "View All" at bounding box center [578, 381] width 38 height 19
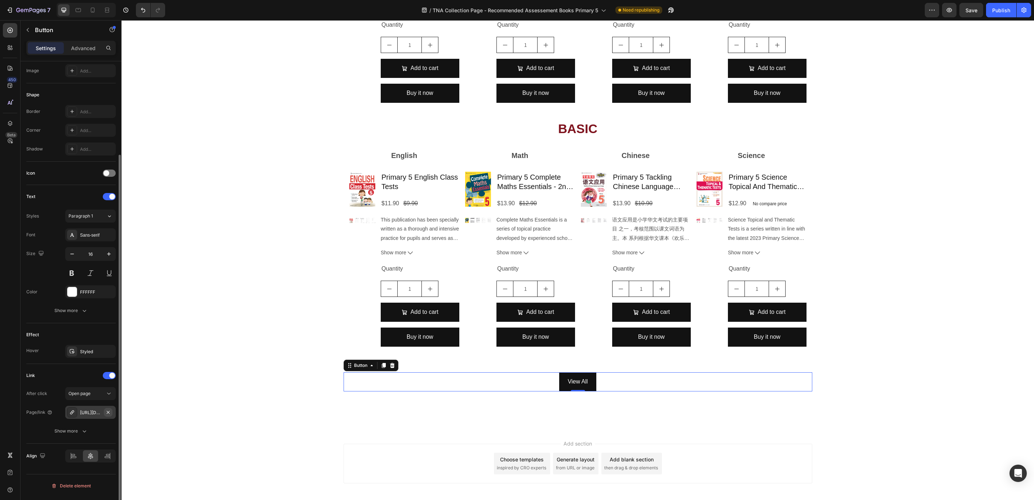
click at [107, 415] on icon "button" at bounding box center [108, 412] width 6 height 6
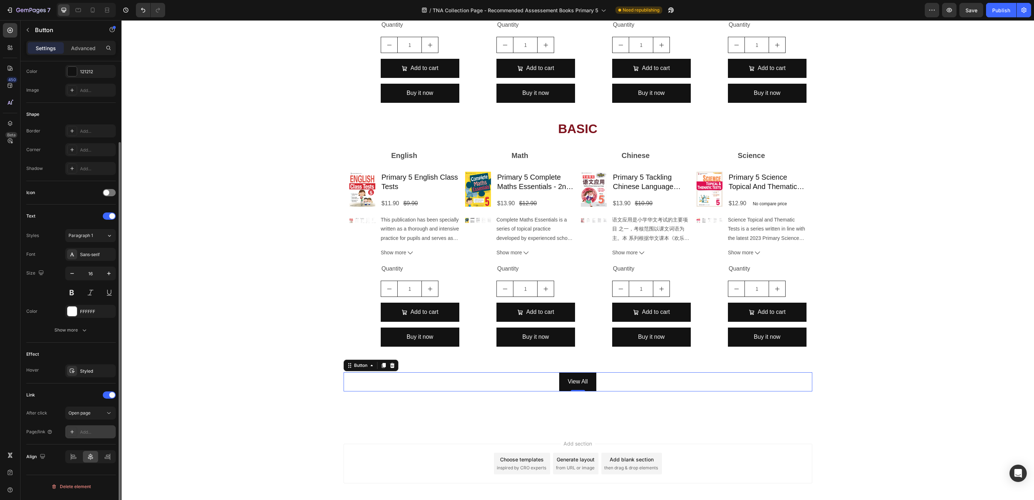
scroll to position [98, 0]
click at [92, 432] on div "Add..." at bounding box center [97, 432] width 34 height 6
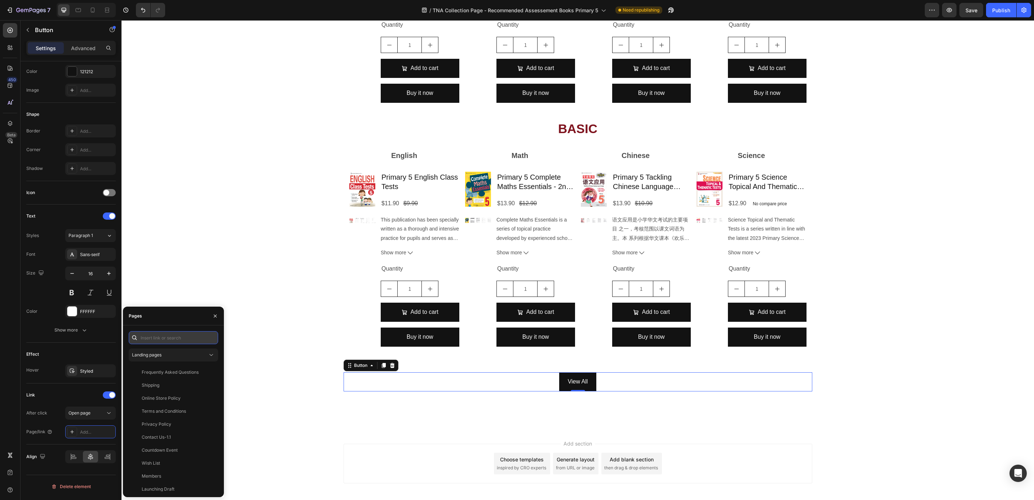
click at [184, 340] on input "text" at bounding box center [173, 337] width 89 height 13
paste input "[URL][DOMAIN_NAME]"
type input "[URL][DOMAIN_NAME]"
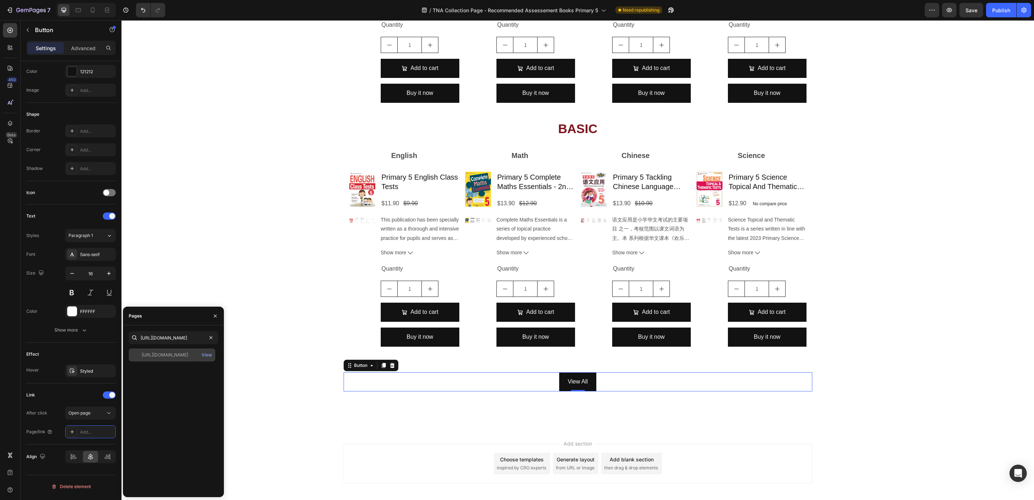
click at [170, 355] on div "https://popular.com.sg/collections/recommended-assessment-books-for-primary-5" at bounding box center [165, 355] width 47 height 6
click at [106, 13] on icon at bounding box center [107, 9] width 7 height 7
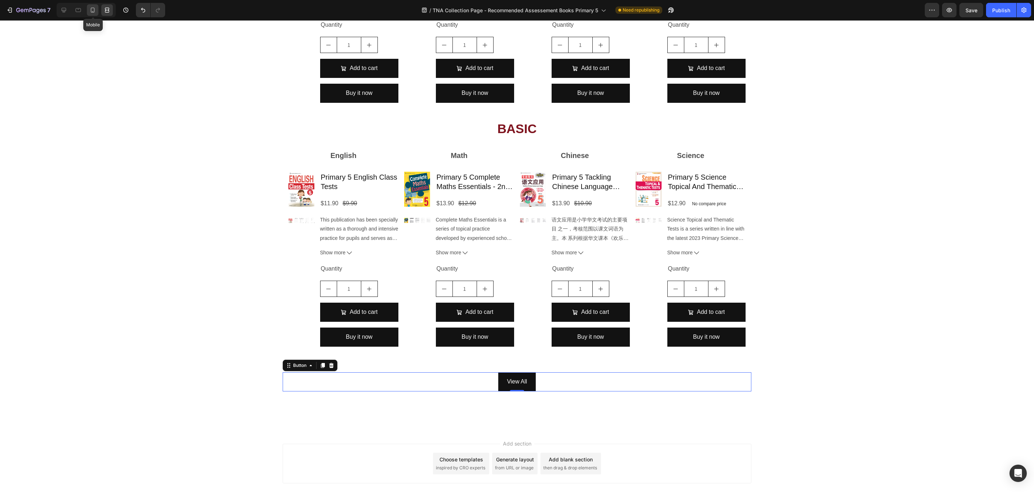
click at [96, 12] on icon at bounding box center [92, 9] width 7 height 7
type input "14"
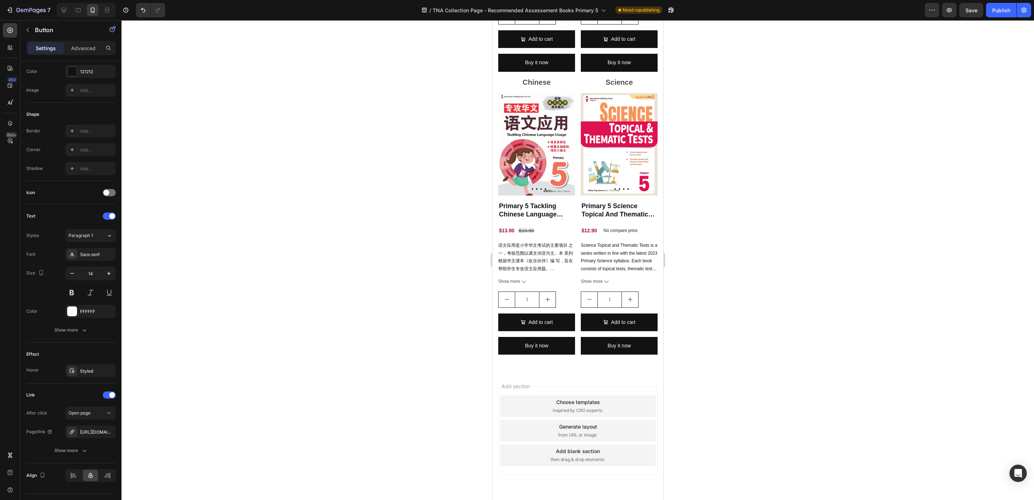
scroll to position [2044, 0]
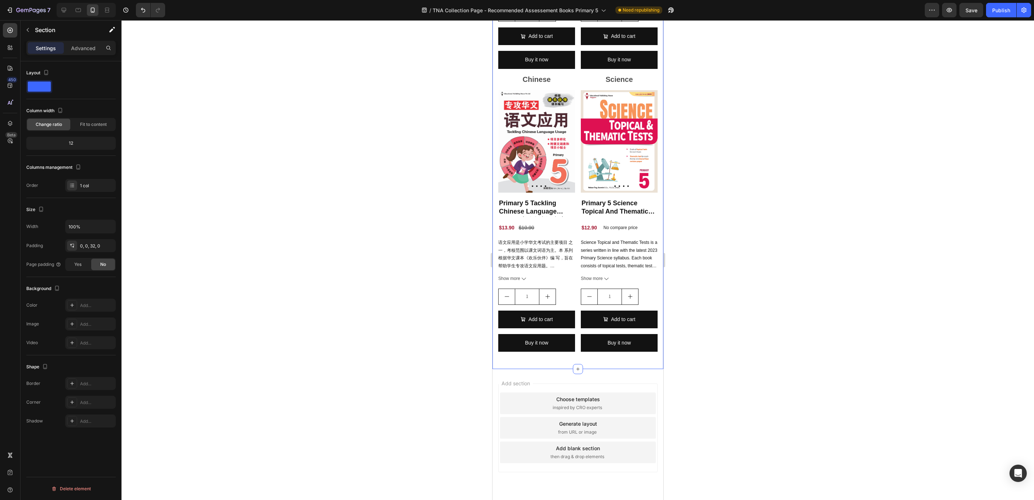
scroll to position [0, 0]
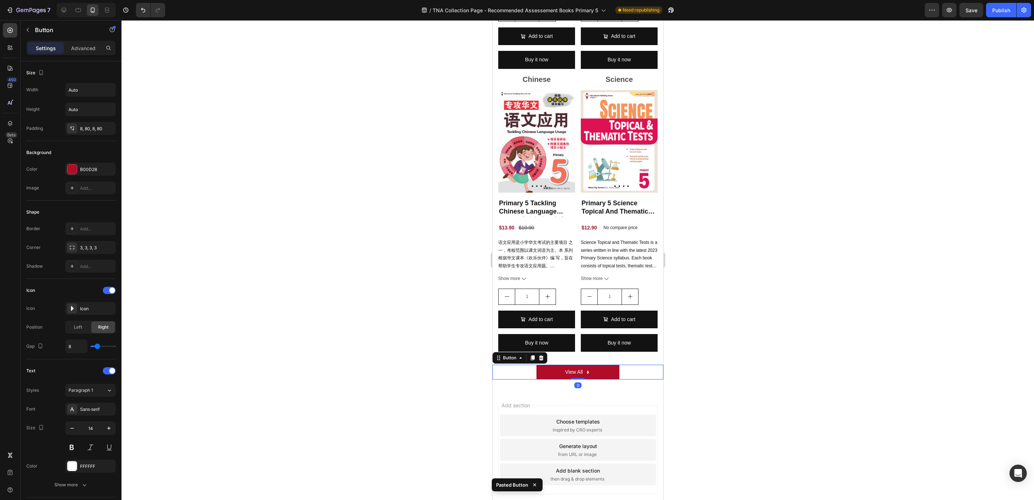
click at [508, 365] on div "View All Button 0" at bounding box center [577, 372] width 171 height 15
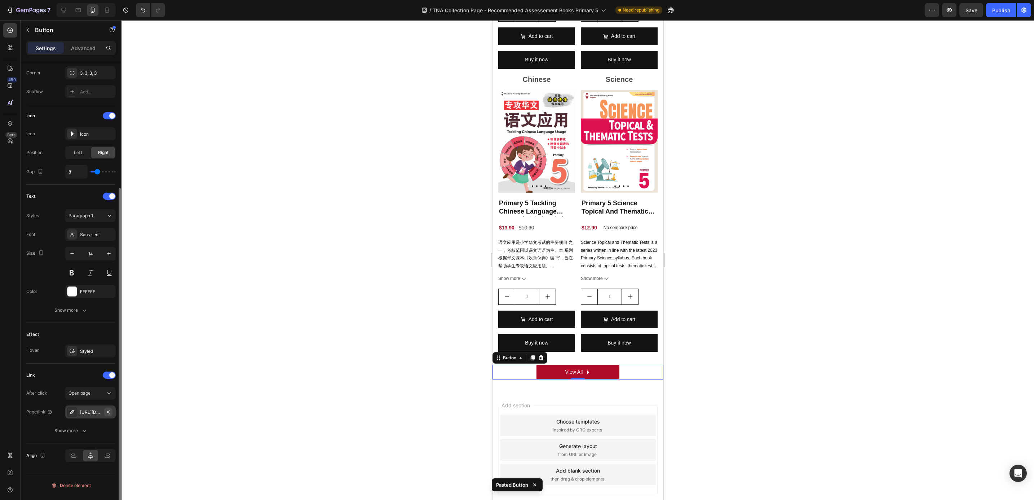
click at [104, 413] on button "button" at bounding box center [108, 412] width 9 height 9
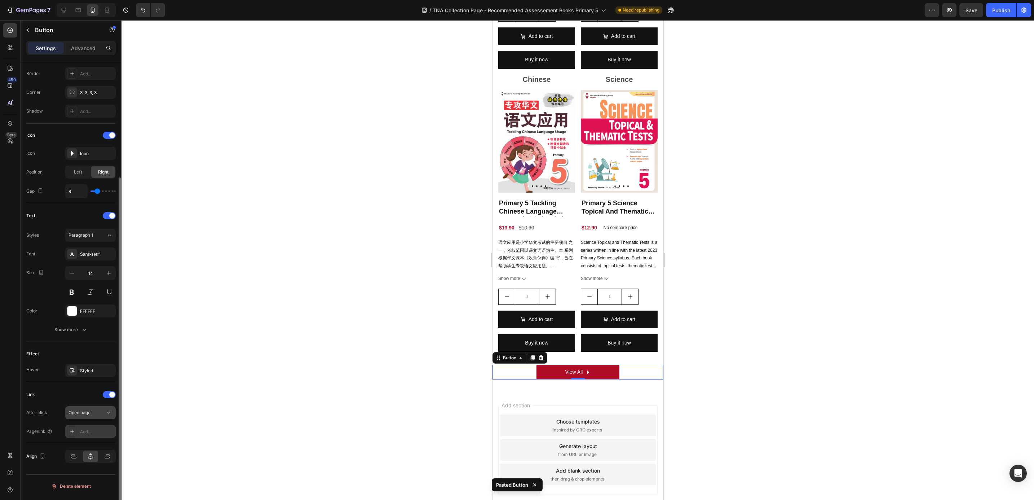
scroll to position [155, 0]
click at [90, 435] on div "Add..." at bounding box center [97, 432] width 34 height 6
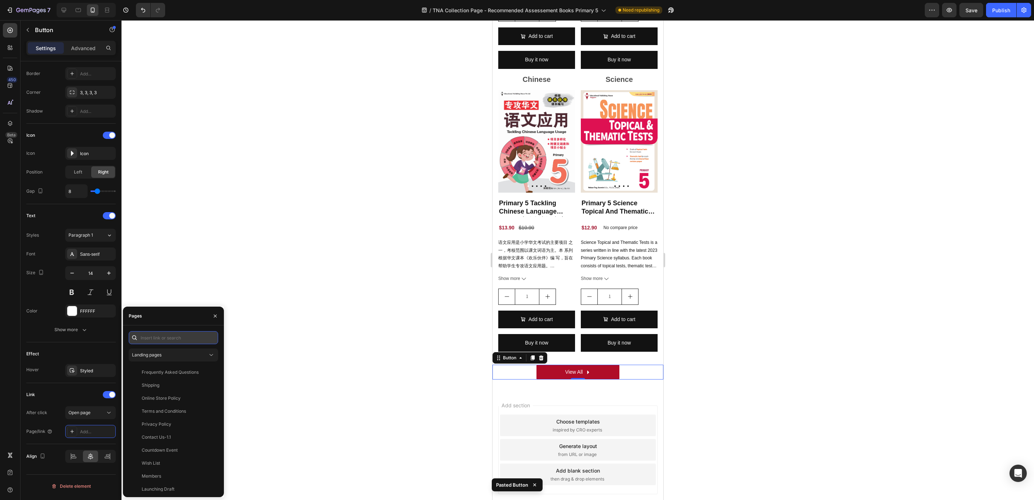
click at [156, 340] on input "text" at bounding box center [173, 337] width 89 height 13
paste input "Copy element from Gempages!"
type input "Copy element from Gempages!"
click at [150, 337] on input "text" at bounding box center [173, 337] width 89 height 13
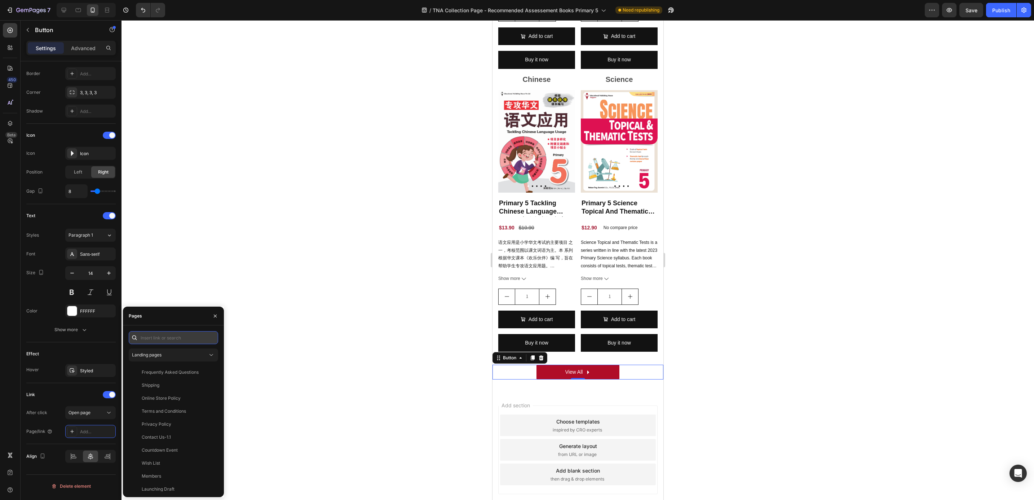
paste input "https://popular.com.sg/collections/recommended-assessment-books-for-primary-5"
type input "https://popular.com.sg/collections/recommended-assessment-books-for-primary-5"
click at [167, 354] on div "https://popular.com.sg/collections/recommended-assessment-books-for-primary-5" at bounding box center [165, 355] width 47 height 6
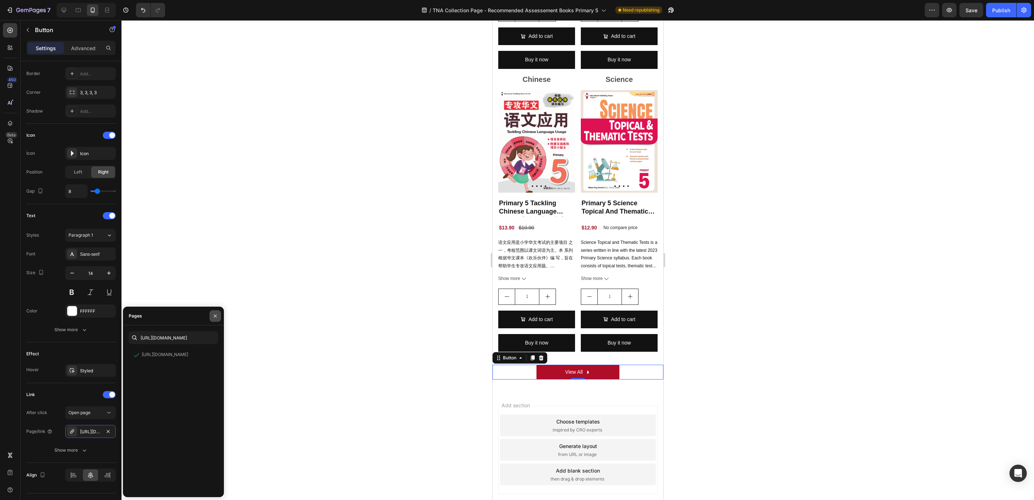
click at [217, 310] on button "button" at bounding box center [216, 316] width 12 height 12
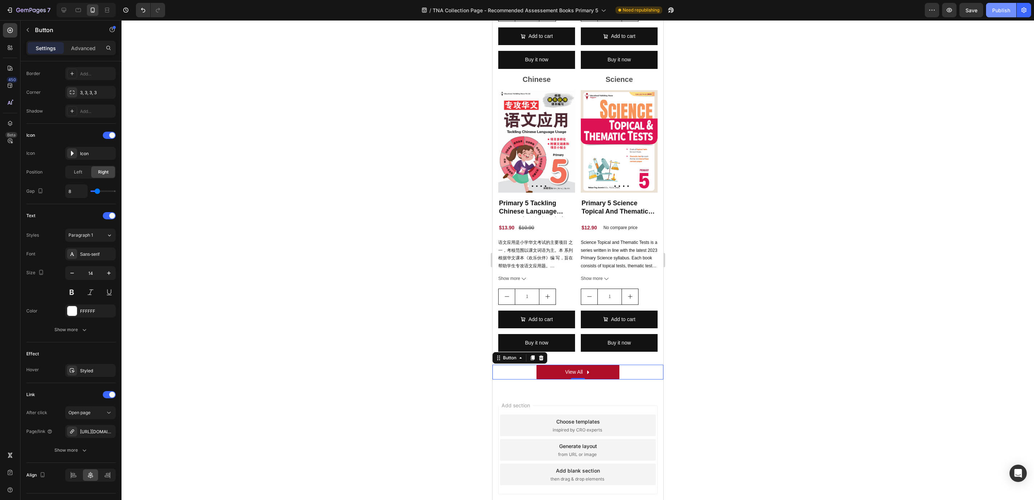
click at [993, 10] on div "Publish" at bounding box center [1002, 10] width 18 height 8
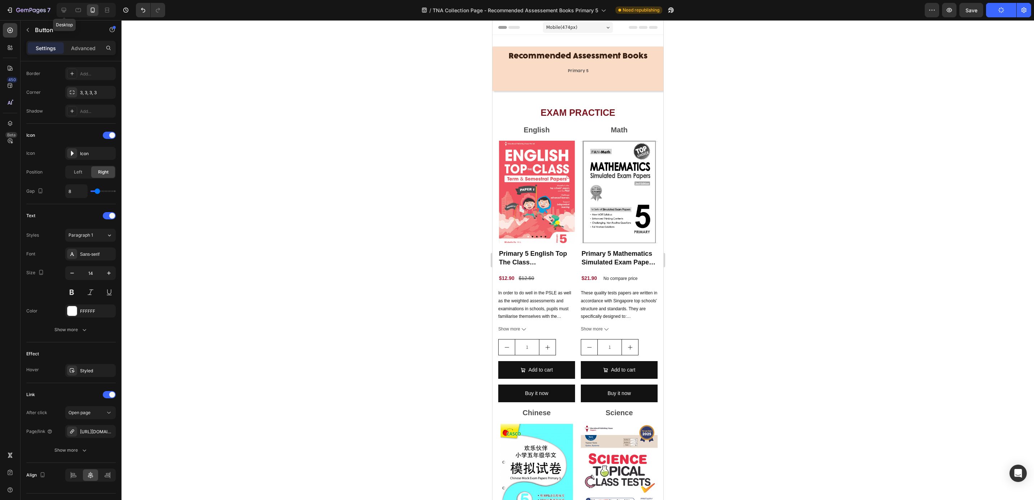
drag, startPoint x: 63, startPoint y: 12, endPoint x: 65, endPoint y: 17, distance: 5.4
click at [63, 18] on div "7 Desktop Version history / TNA Collection Page - Recommended Assessement Books…" at bounding box center [517, 10] width 1034 height 21
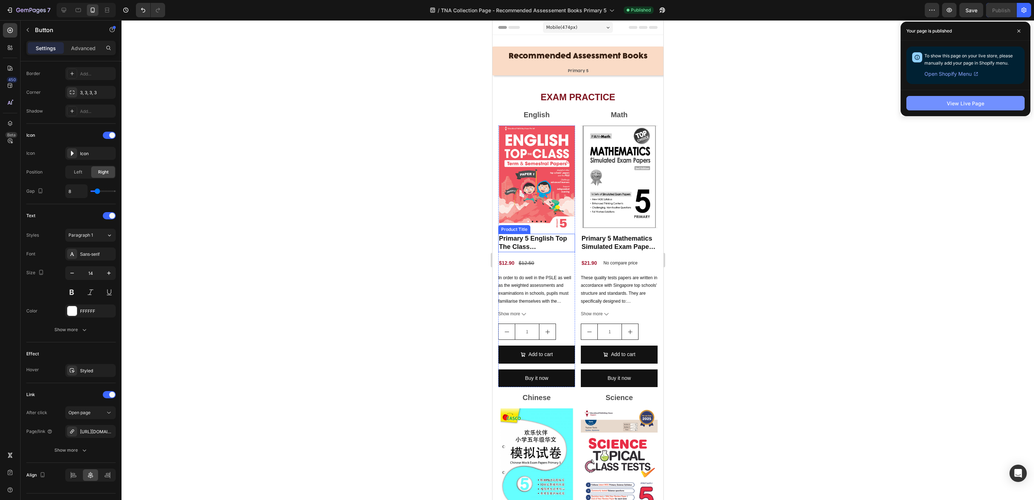
click at [938, 104] on button "View Live Page" at bounding box center [966, 103] width 118 height 14
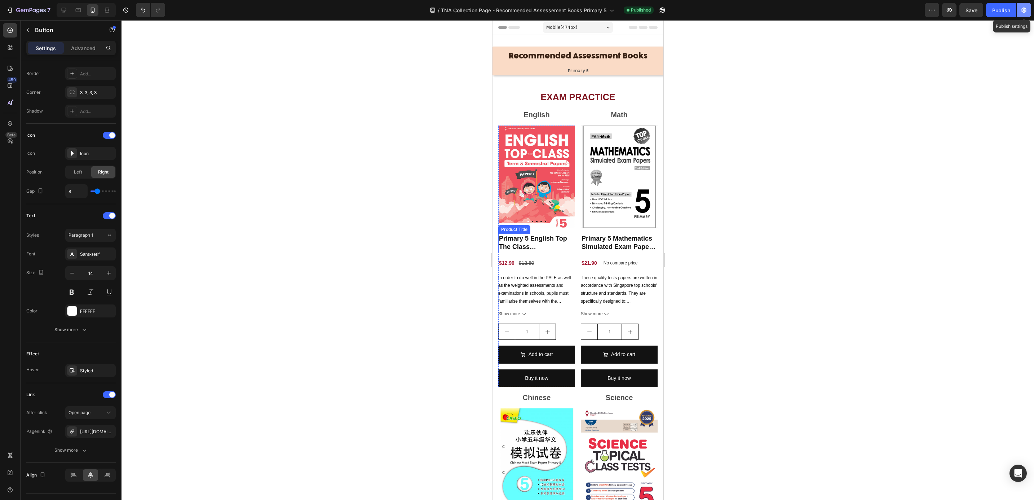
click at [1024, 13] on icon "button" at bounding box center [1024, 9] width 7 height 7
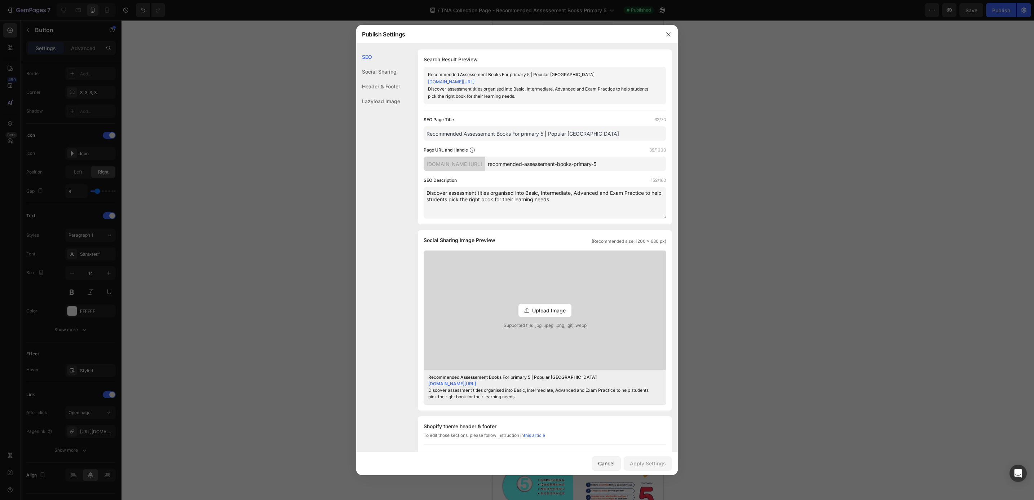
click at [458, 140] on input "Recommended Assessement Books For primary 5 | Popular Singapore" at bounding box center [545, 133] width 243 height 14
click at [667, 35] on icon "button" at bounding box center [669, 34] width 6 height 6
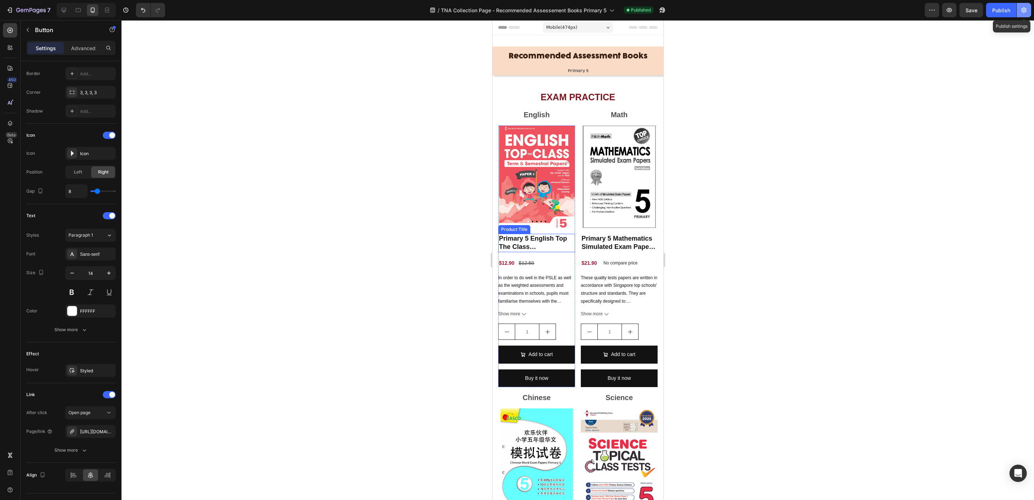
click at [1019, 4] on button "button" at bounding box center [1024, 10] width 14 height 14
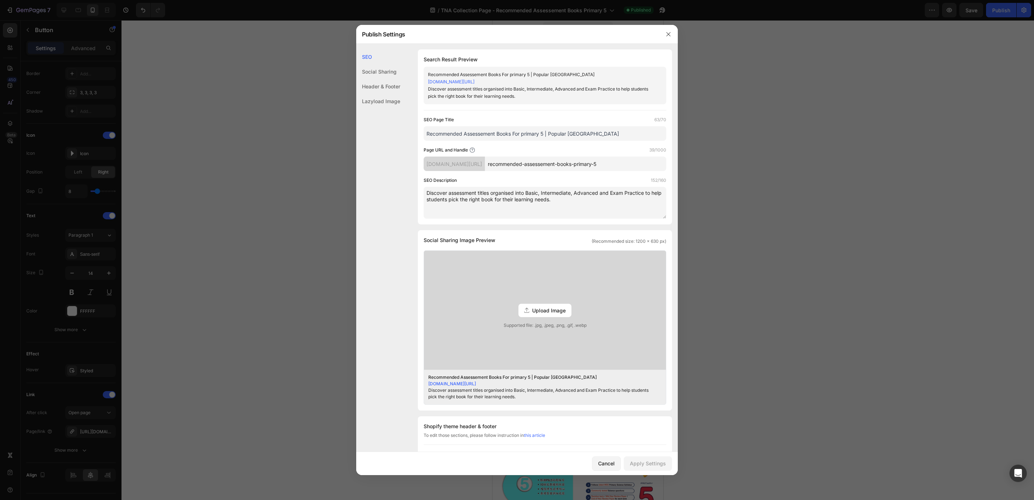
click at [580, 166] on input "recommended-assessement-books-primary-5" at bounding box center [575, 164] width 181 height 14
paste input "Assessment"
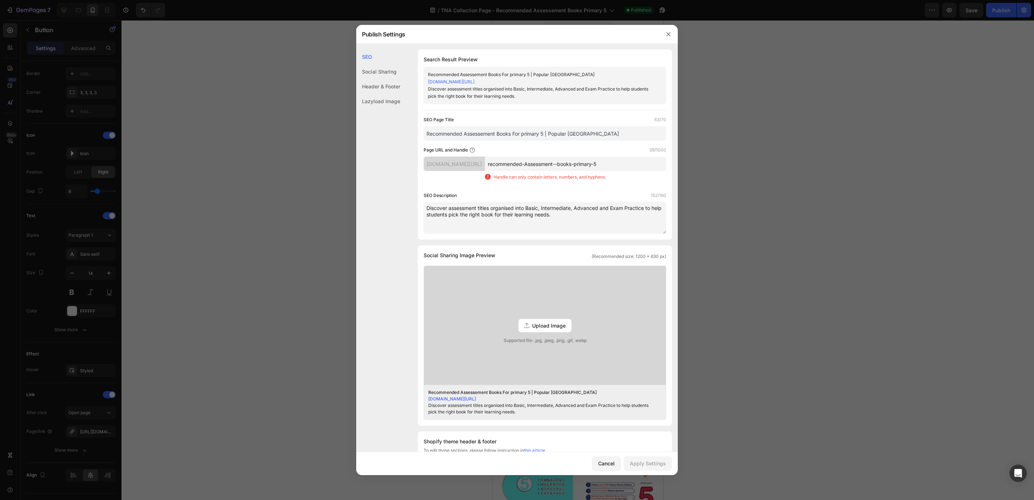
click at [601, 166] on input "recommended-Assessment--books-primary-5" at bounding box center [575, 164] width 181 height 14
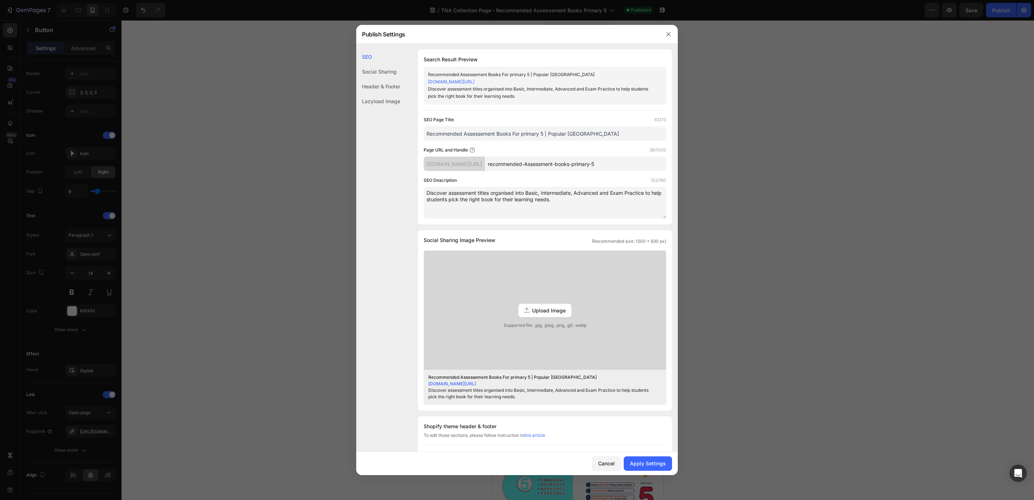
click at [569, 166] on input "recommended-Assessment-books-primary-5" at bounding box center [575, 164] width 181 height 14
type input "recommended-assessment-books-primary-5"
click at [656, 466] on div "Apply Settings" at bounding box center [648, 464] width 36 height 8
click at [667, 39] on button "button" at bounding box center [669, 34] width 12 height 12
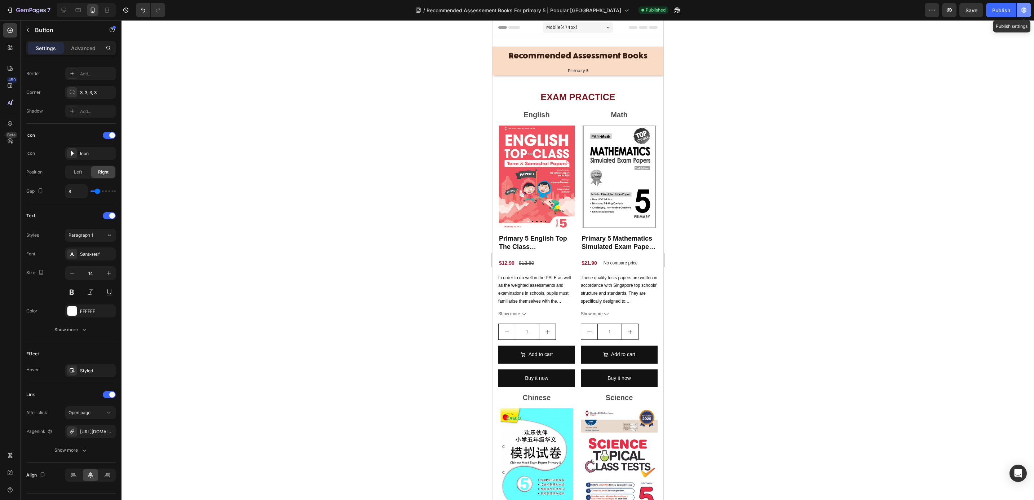
click at [1023, 8] on icon "button" at bounding box center [1024, 9] width 7 height 7
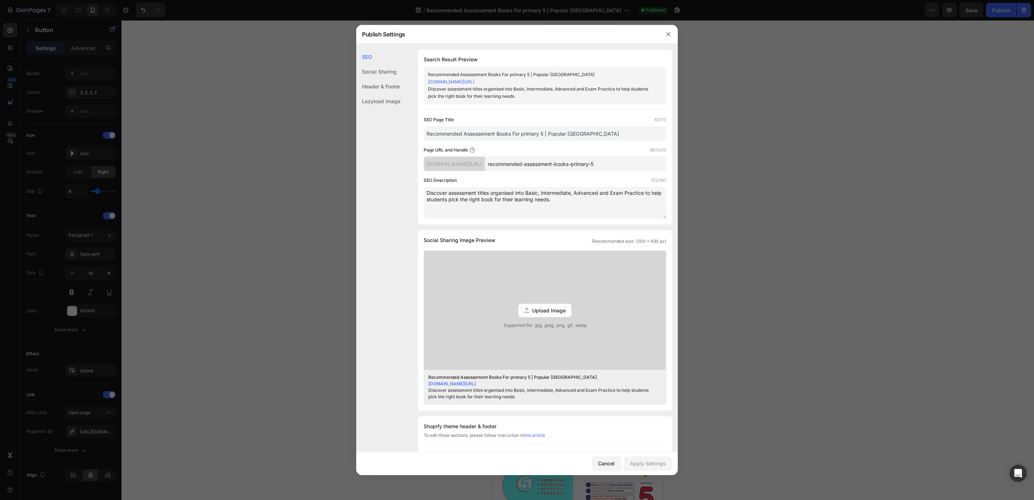
click at [475, 80] on link "popular-online-sg.myshopify.com/pages/recommended-assessment-books-primary-5" at bounding box center [451, 81] width 47 height 5
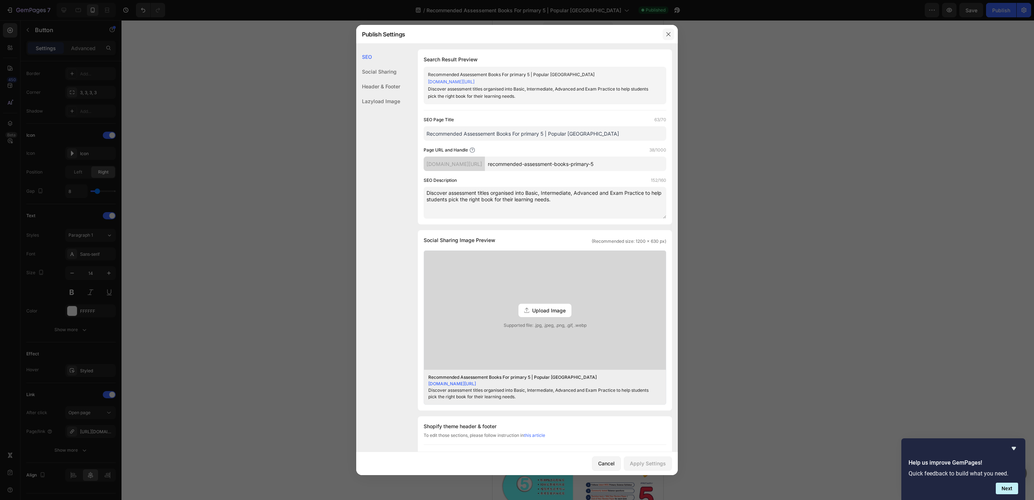
click at [671, 34] on icon "button" at bounding box center [669, 34] width 6 height 6
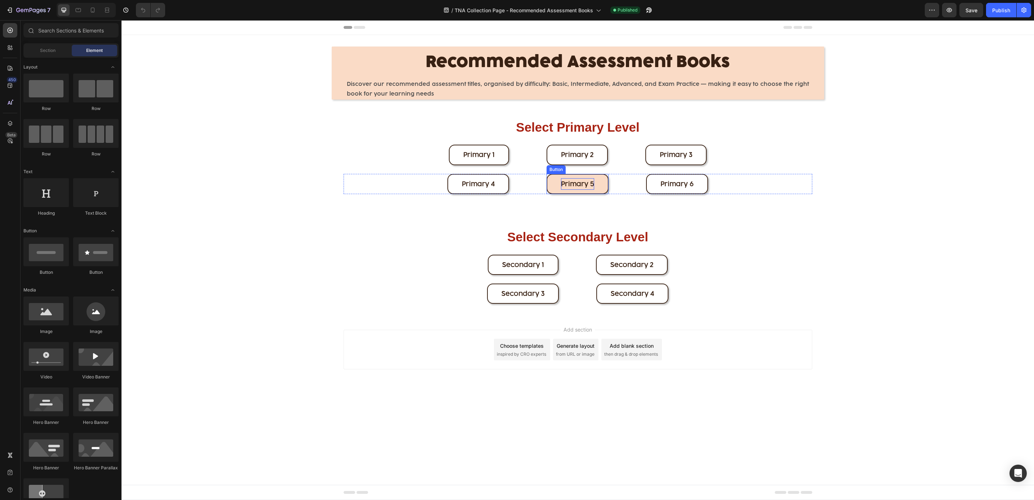
click at [592, 184] on span "Primary 5" at bounding box center [577, 184] width 33 height 8
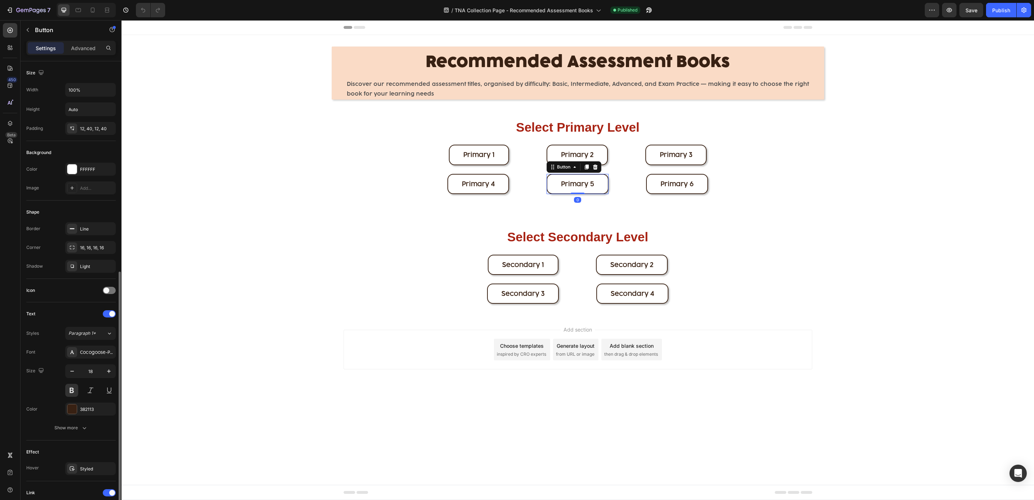
scroll to position [117, 0]
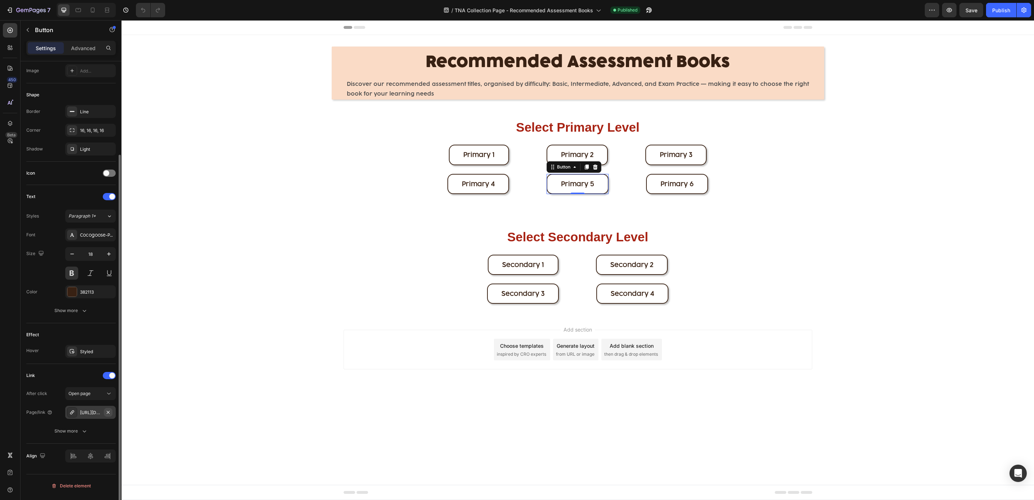
click at [110, 415] on icon "button" at bounding box center [108, 412] width 6 height 6
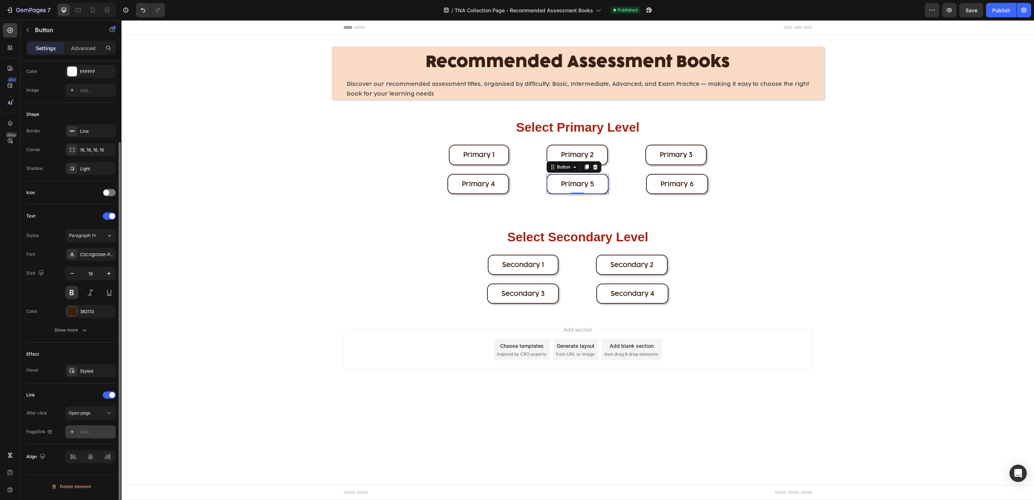
scroll to position [98, 0]
click at [90, 433] on div "Add..." at bounding box center [97, 432] width 34 height 6
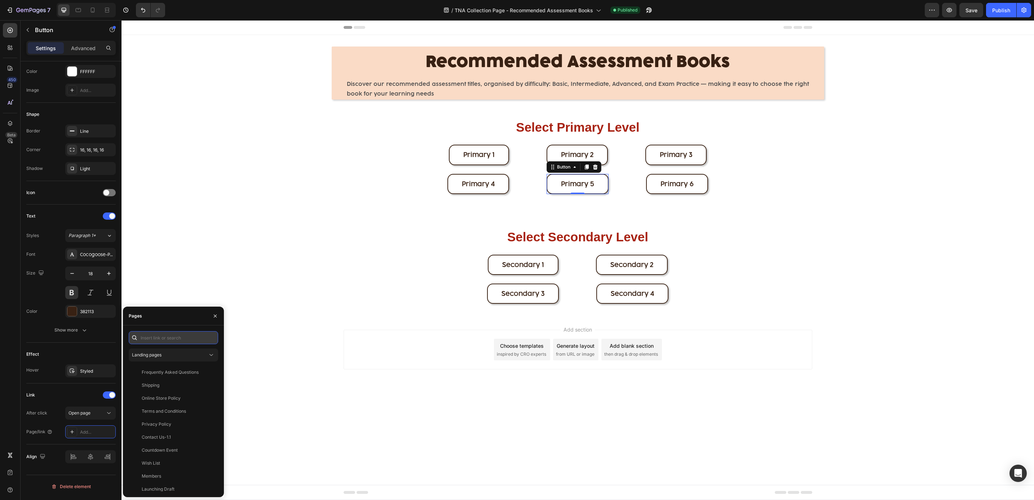
click at [170, 334] on input "text" at bounding box center [173, 337] width 89 height 13
paste input "[URL][DOMAIN_NAME]"
type input "[URL][DOMAIN_NAME]"
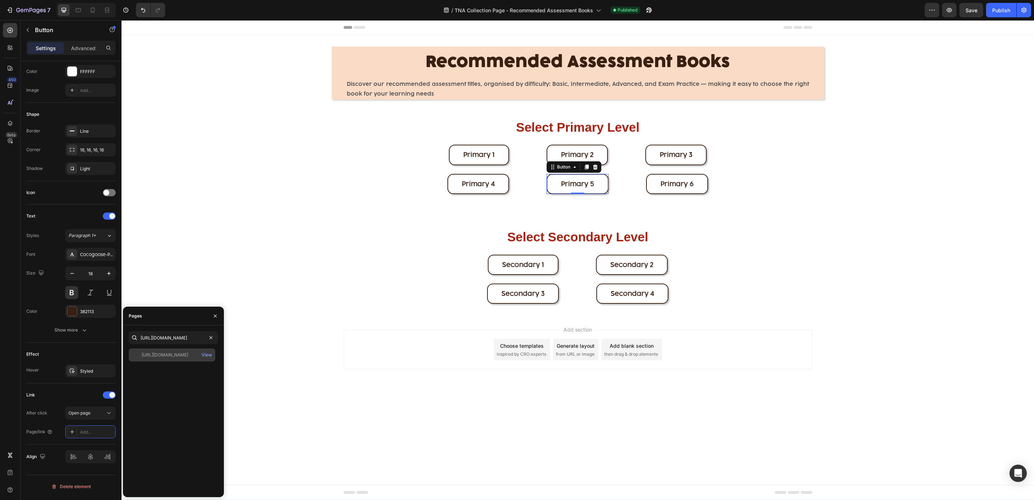
click at [165, 352] on div "[URL][DOMAIN_NAME]" at bounding box center [165, 355] width 47 height 6
click at [96, 10] on icon at bounding box center [92, 9] width 7 height 7
type input "14"
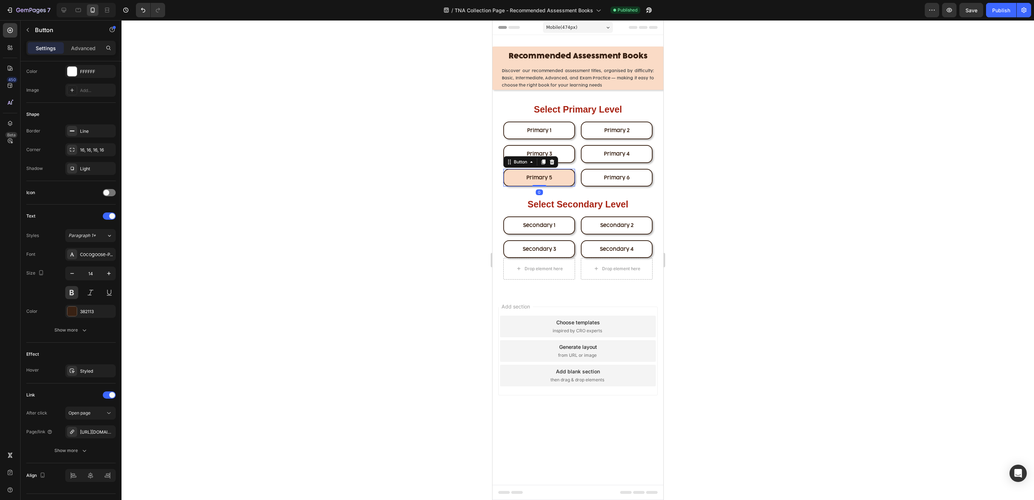
click at [526, 180] on link "Primary 5" at bounding box center [539, 178] width 72 height 18
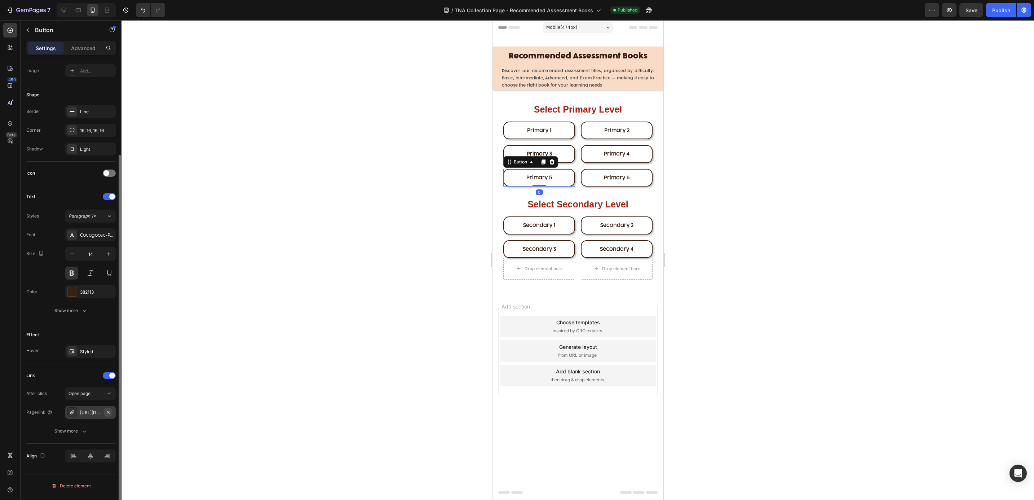
click at [108, 413] on icon "button" at bounding box center [108, 411] width 3 height 3
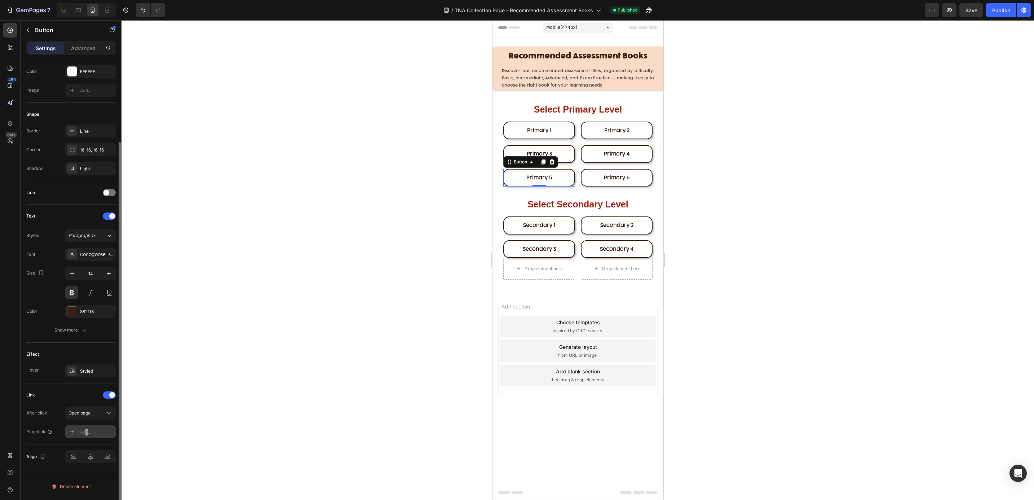
drag, startPoint x: 87, startPoint y: 433, endPoint x: 93, endPoint y: 429, distance: 7.6
click at [89, 433] on div "Add..." at bounding box center [97, 432] width 34 height 6
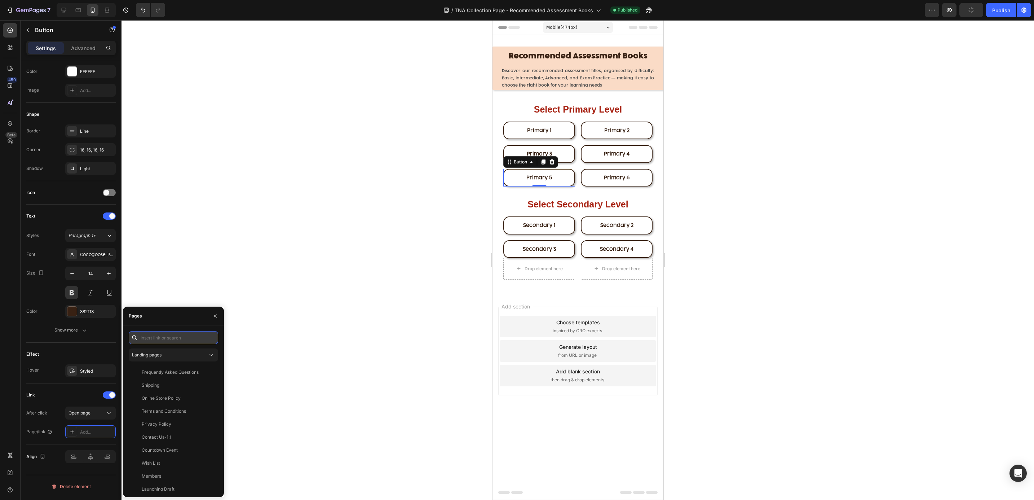
drag, startPoint x: 93, startPoint y: 429, endPoint x: 175, endPoint y: 334, distance: 124.6
click at [175, 334] on input "text" at bounding box center [173, 337] width 89 height 13
paste input "[URL][DOMAIN_NAME]"
type input "[URL][DOMAIN_NAME]"
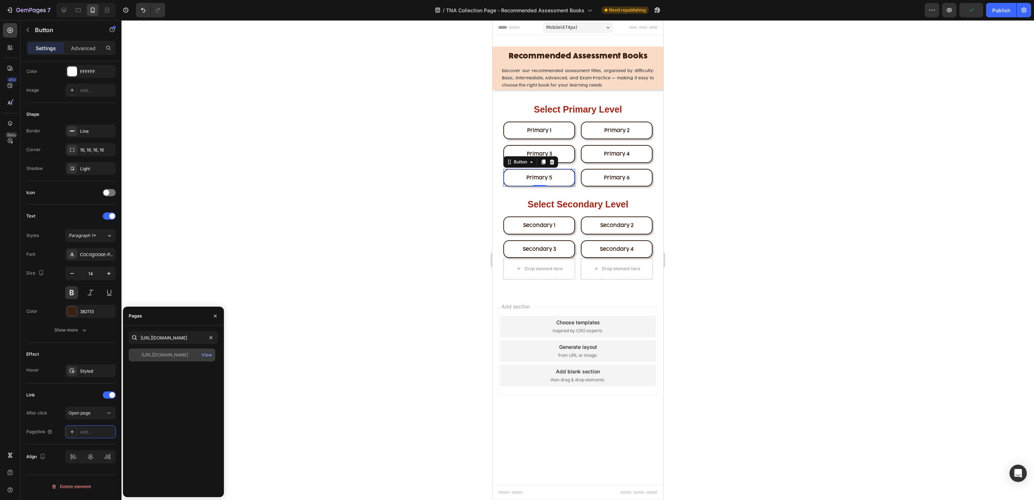
click at [172, 356] on div "[URL][DOMAIN_NAME]" at bounding box center [165, 355] width 47 height 6
click at [214, 318] on icon "button" at bounding box center [215, 316] width 6 height 6
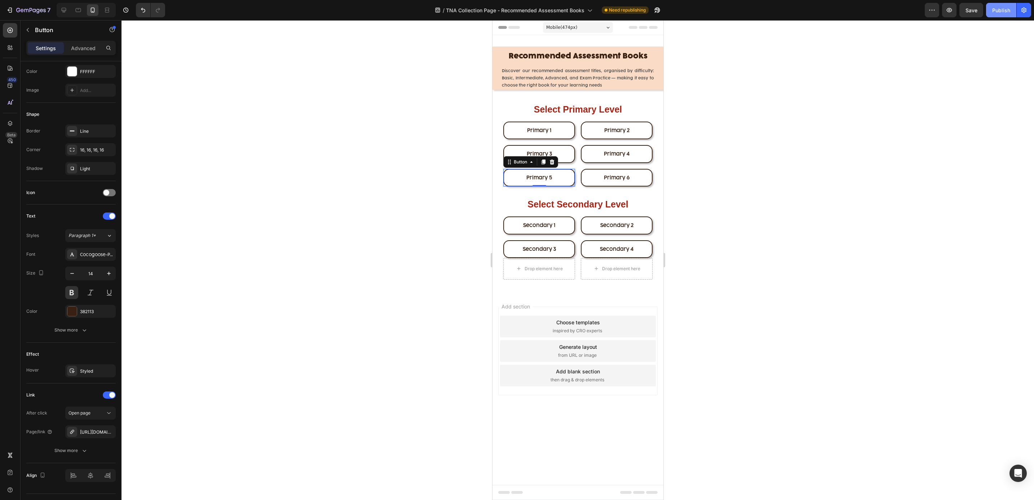
click at [992, 14] on button "Publish" at bounding box center [1001, 10] width 30 height 14
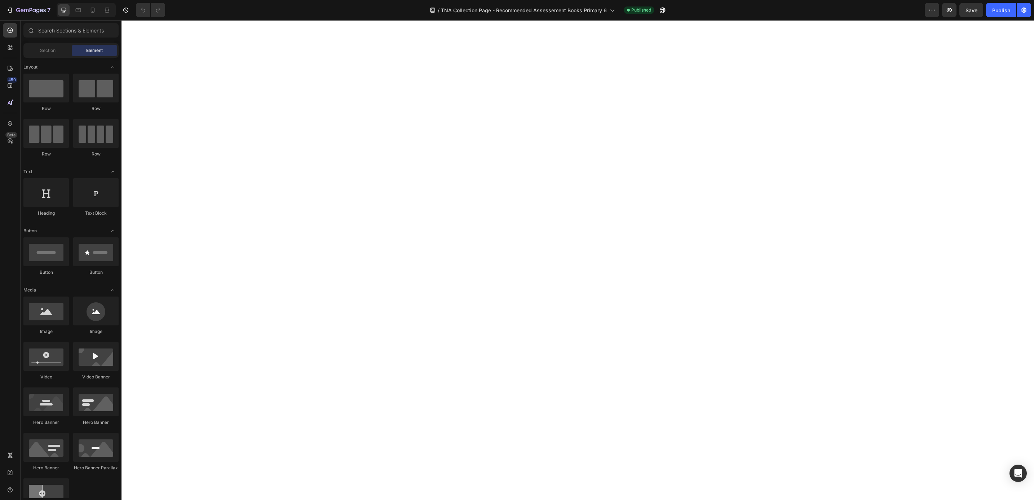
scroll to position [763, 0]
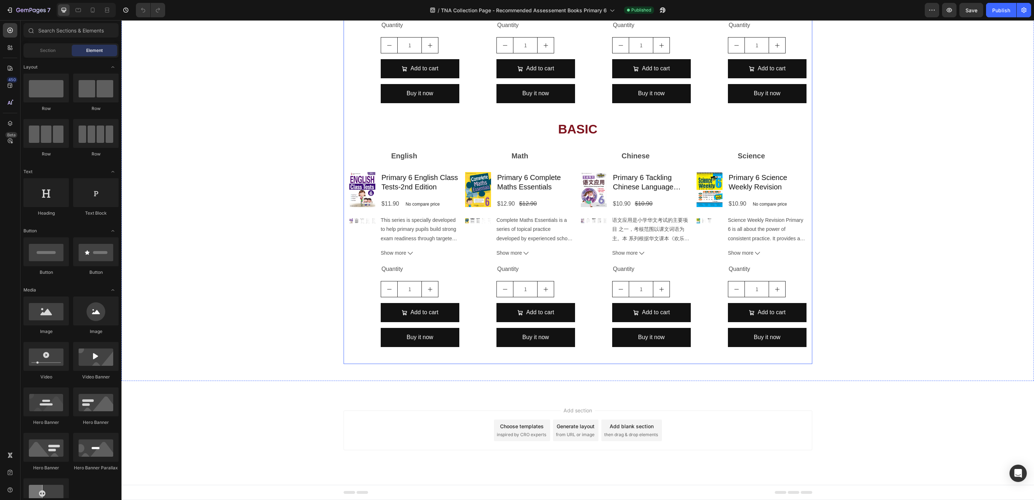
click at [604, 362] on div "INTERMEDIATE Heading English Text Block Product Images Primary 6 English Model …" at bounding box center [578, 117] width 469 height 493
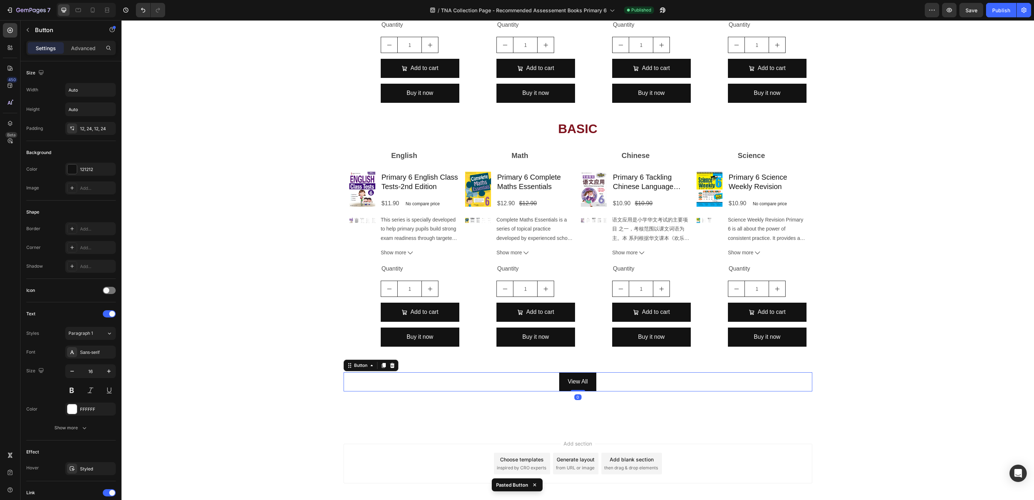
click at [544, 382] on div "View All Button 0" at bounding box center [578, 381] width 469 height 19
click at [97, 13] on div at bounding box center [93, 10] width 12 height 12
type input "14"
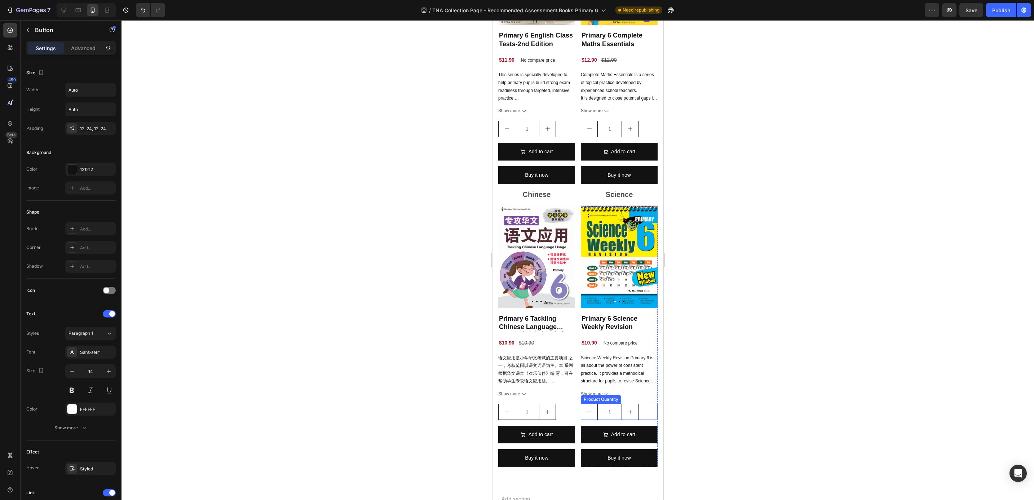
scroll to position [2095, 0]
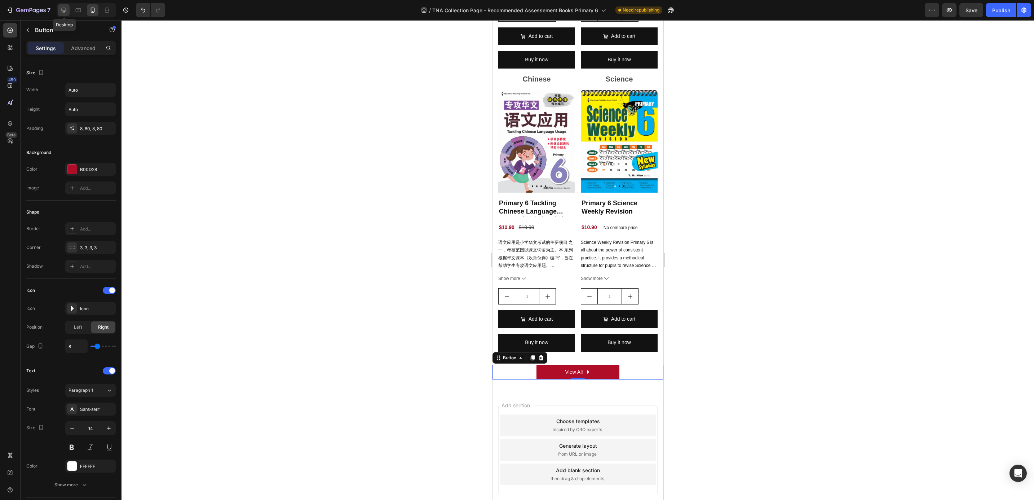
click at [61, 11] on icon at bounding box center [63, 9] width 7 height 7
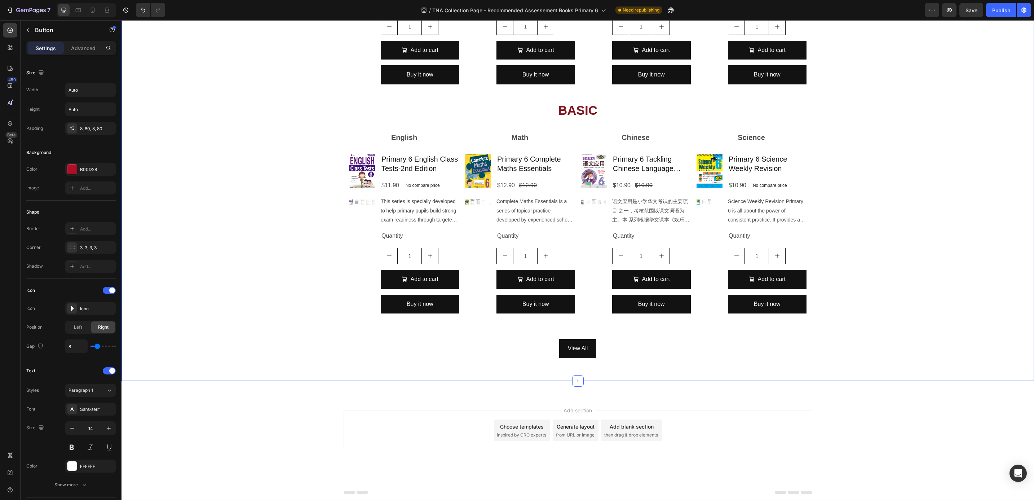
scroll to position [712, 0]
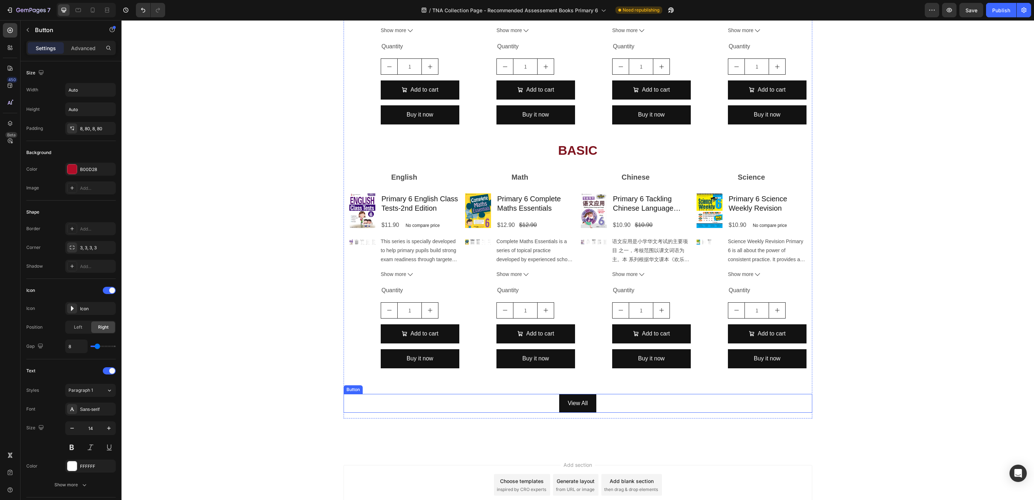
click at [588, 390] on div "View All Button" at bounding box center [578, 396] width 469 height 34
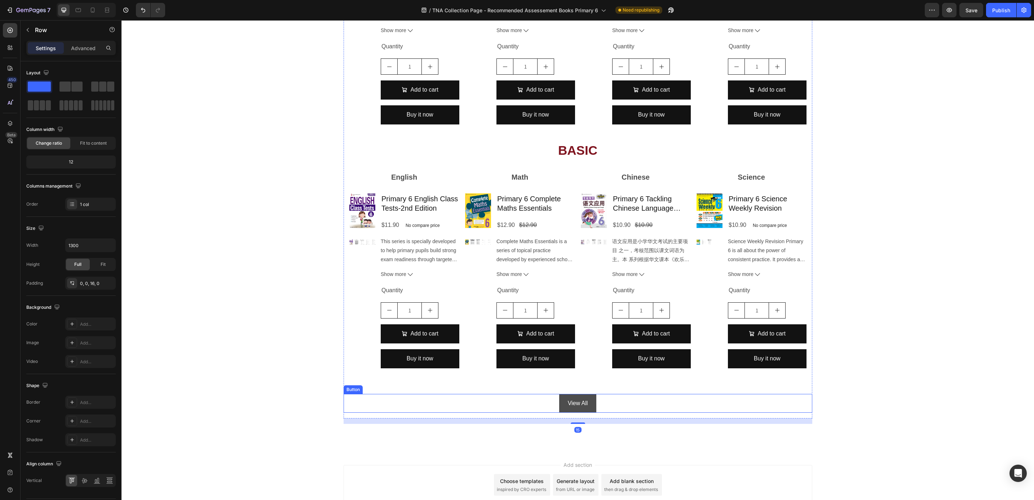
click at [584, 406] on link "View All" at bounding box center [578, 403] width 38 height 19
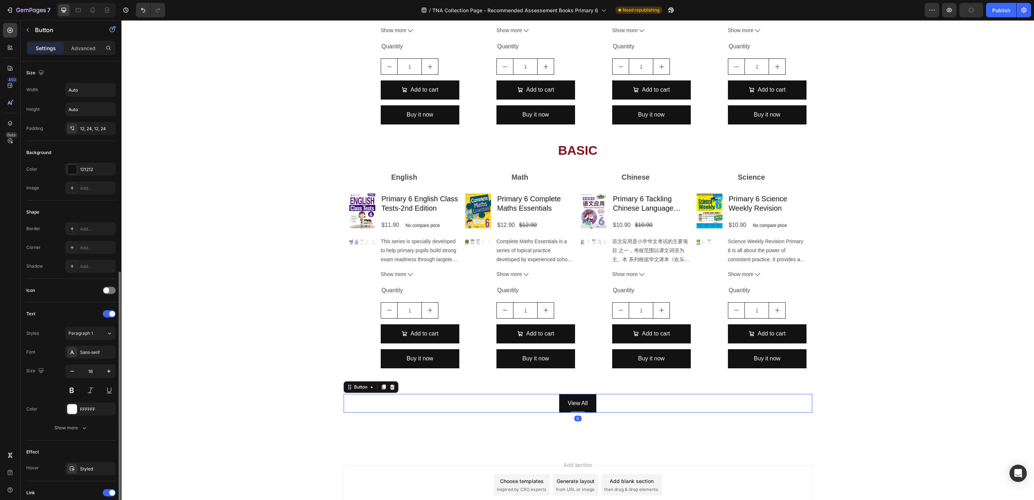
scroll to position [117, 0]
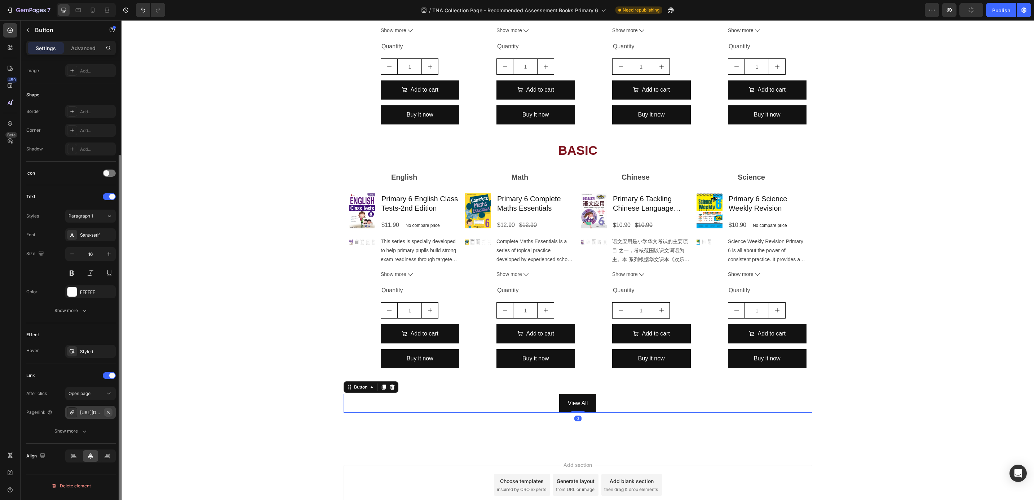
click at [107, 413] on icon "button" at bounding box center [108, 412] width 6 height 6
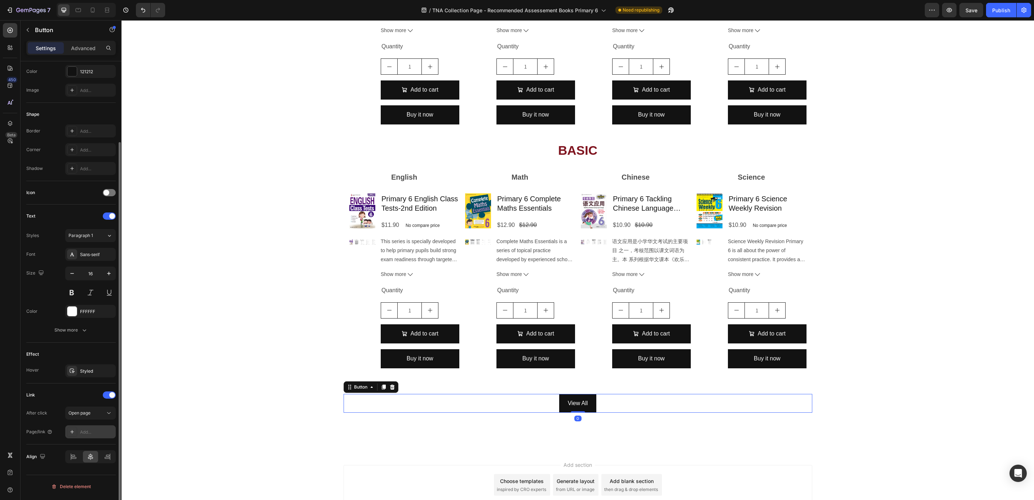
scroll to position [98, 0]
click at [92, 435] on div "Add..." at bounding box center [97, 432] width 34 height 6
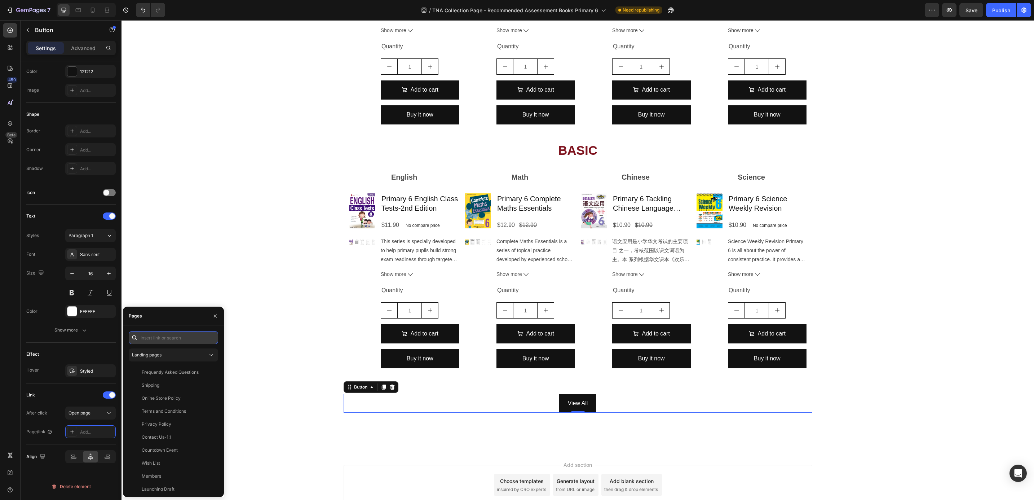
click at [167, 339] on input "text" at bounding box center [173, 337] width 89 height 13
paste input "[URL][DOMAIN_NAME]"
type input "[URL][DOMAIN_NAME]"
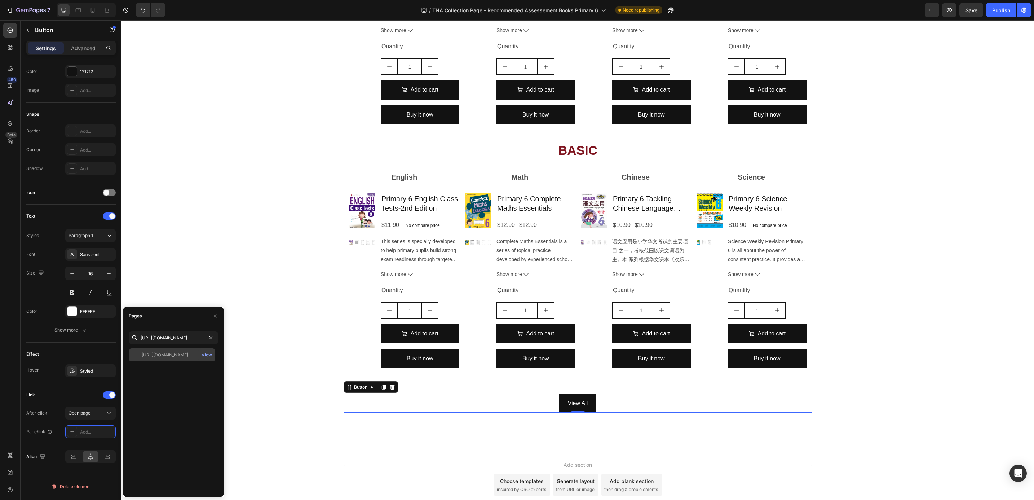
click at [169, 353] on div "[URL][DOMAIN_NAME]" at bounding box center [165, 355] width 47 height 6
click at [98, 6] on div at bounding box center [93, 10] width 12 height 12
type input "14"
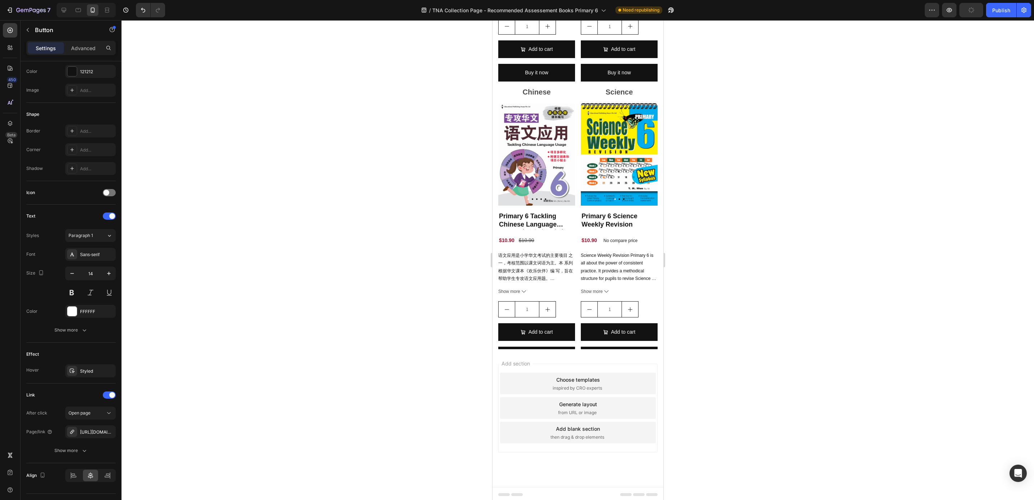
scroll to position [2084, 0]
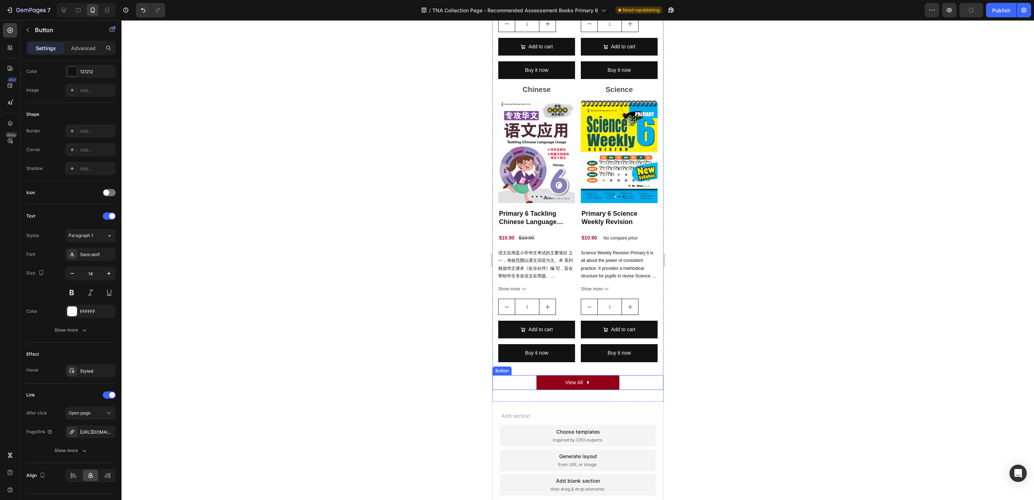
click at [602, 375] on link "View All" at bounding box center [577, 382] width 83 height 15
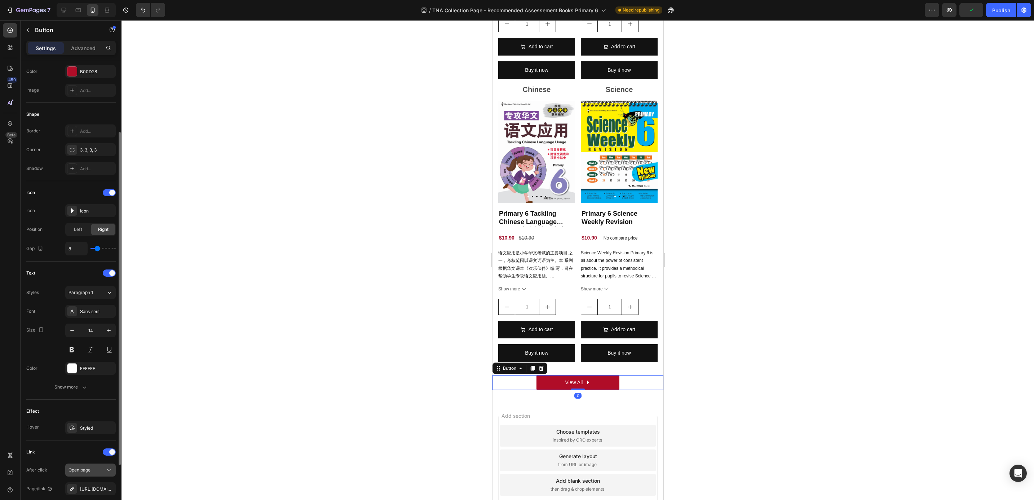
scroll to position [175, 0]
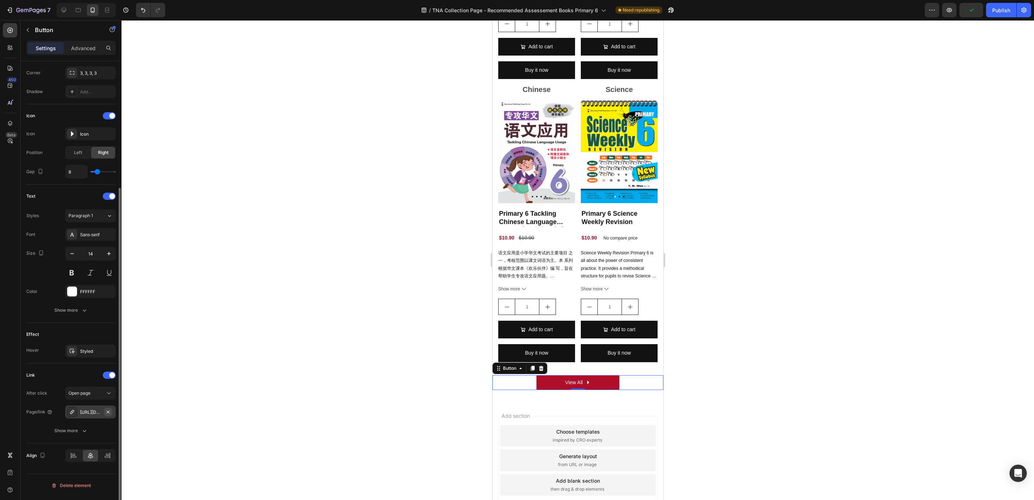
click at [105, 413] on icon "button" at bounding box center [108, 412] width 6 height 6
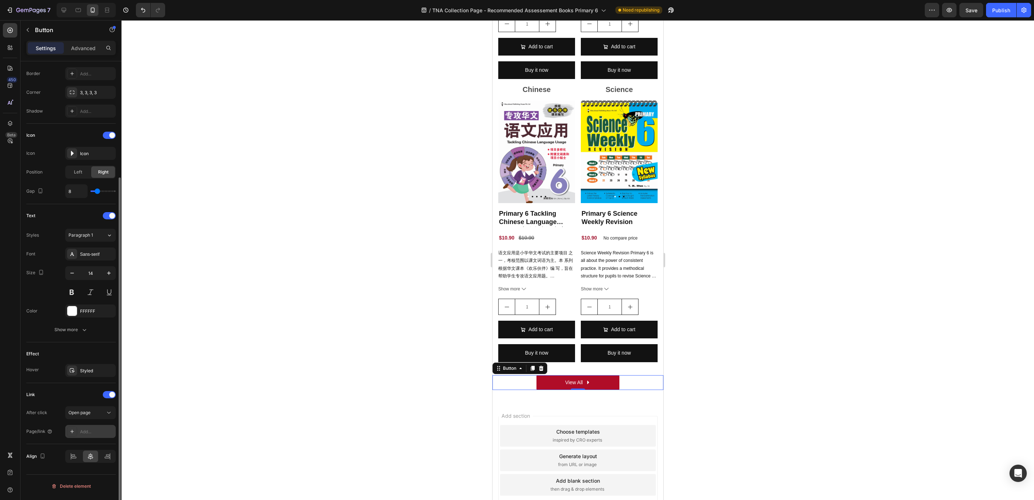
scroll to position [155, 0]
click at [94, 432] on div "Add..." at bounding box center [97, 432] width 34 height 6
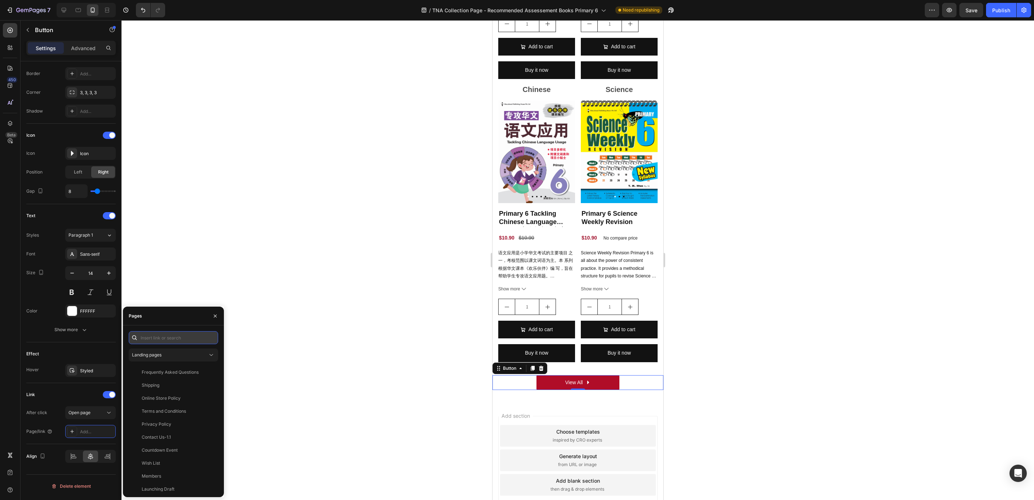
click at [156, 336] on input "text" at bounding box center [173, 337] width 89 height 13
paste input "[URL][DOMAIN_NAME]"
type input "[URL][DOMAIN_NAME]"
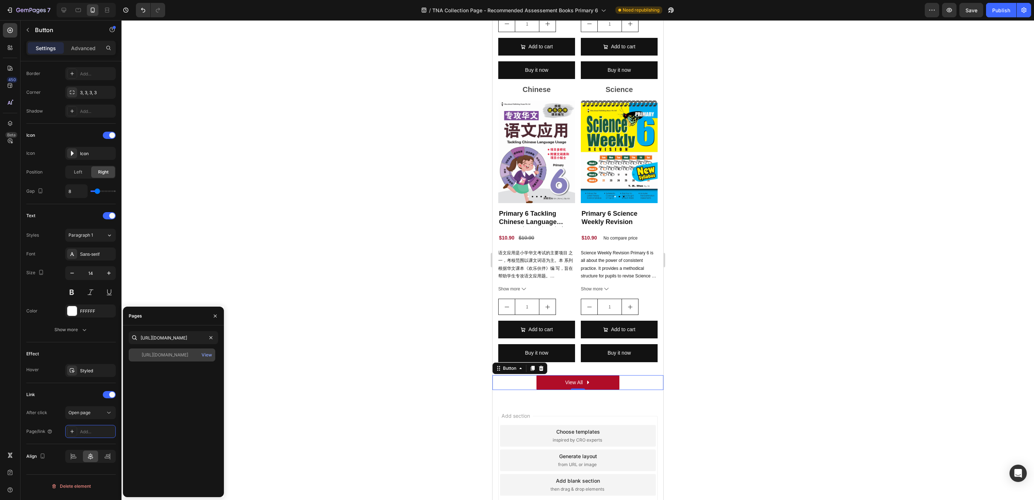
click at [174, 355] on div "[URL][DOMAIN_NAME]" at bounding box center [165, 355] width 47 height 6
click at [211, 313] on button "button" at bounding box center [216, 316] width 12 height 12
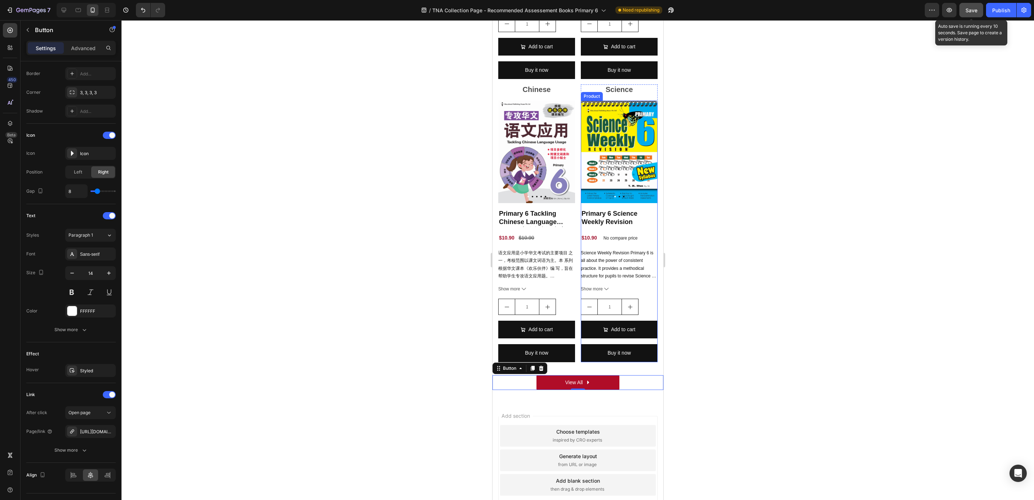
click at [967, 8] on span "Save" at bounding box center [972, 10] width 12 height 6
click at [1007, 14] on button "Publish" at bounding box center [1001, 10] width 30 height 14
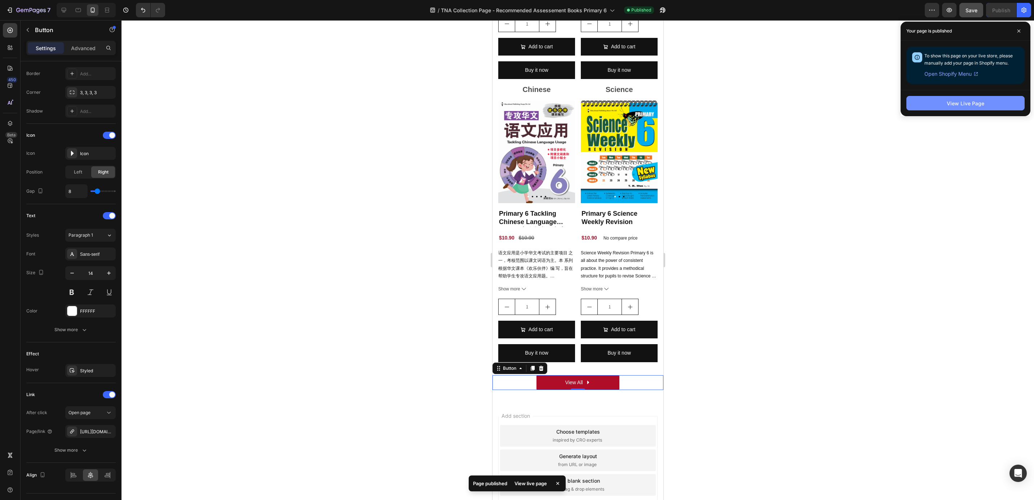
click at [935, 106] on button "View Live Page" at bounding box center [966, 103] width 118 height 14
